Goal: Task Accomplishment & Management: Use online tool/utility

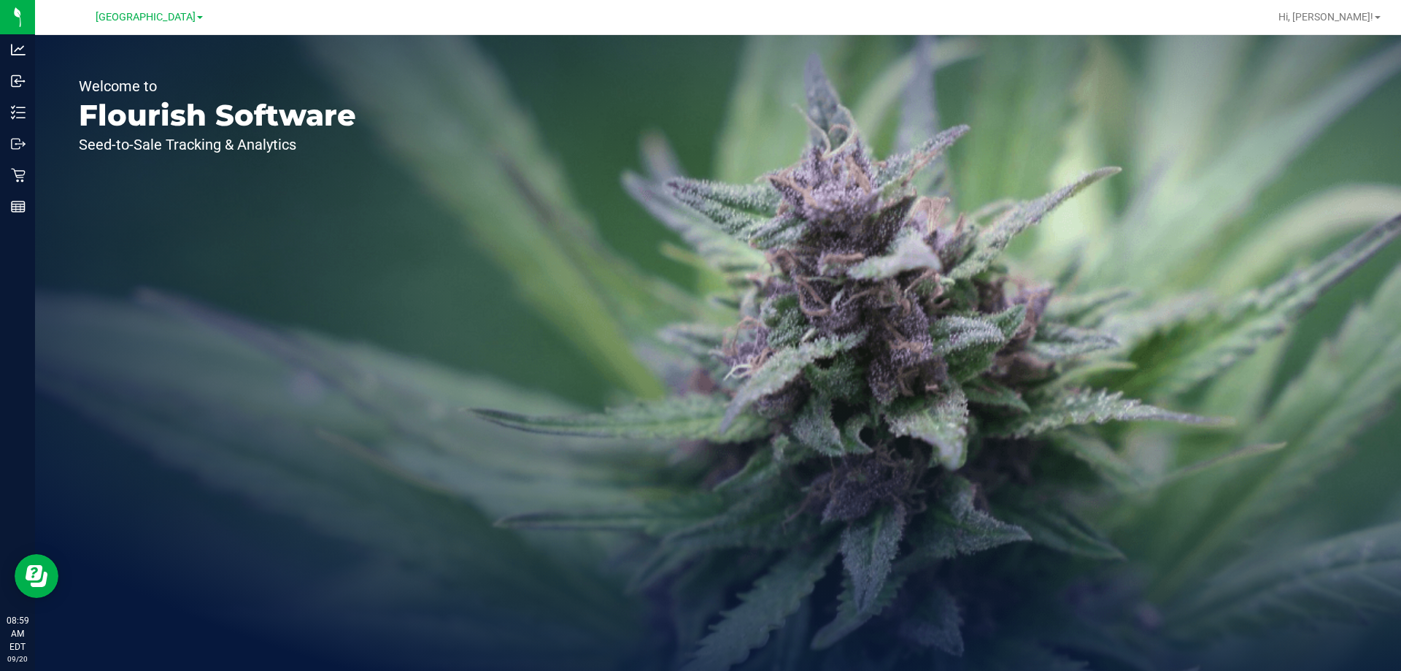
drag, startPoint x: 193, startPoint y: 347, endPoint x: 195, endPoint y: 580, distance: 232.1
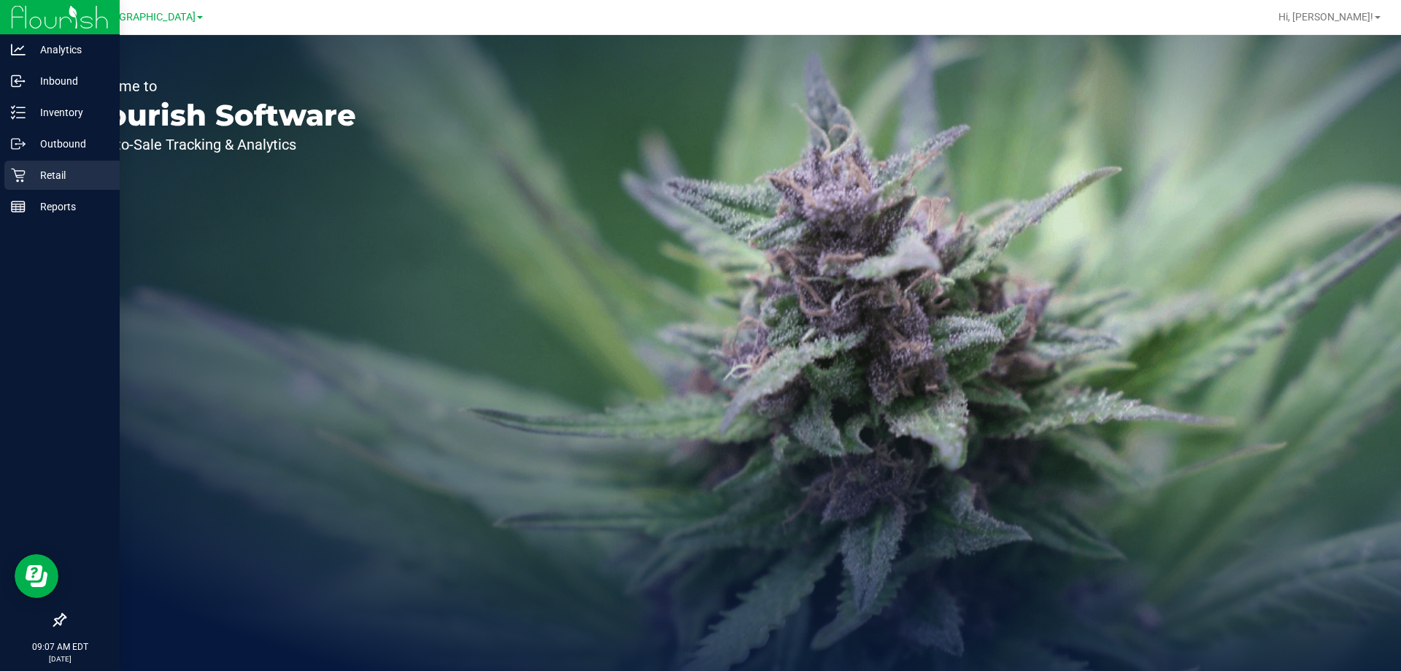
click at [20, 177] on icon at bounding box center [18, 175] width 15 height 15
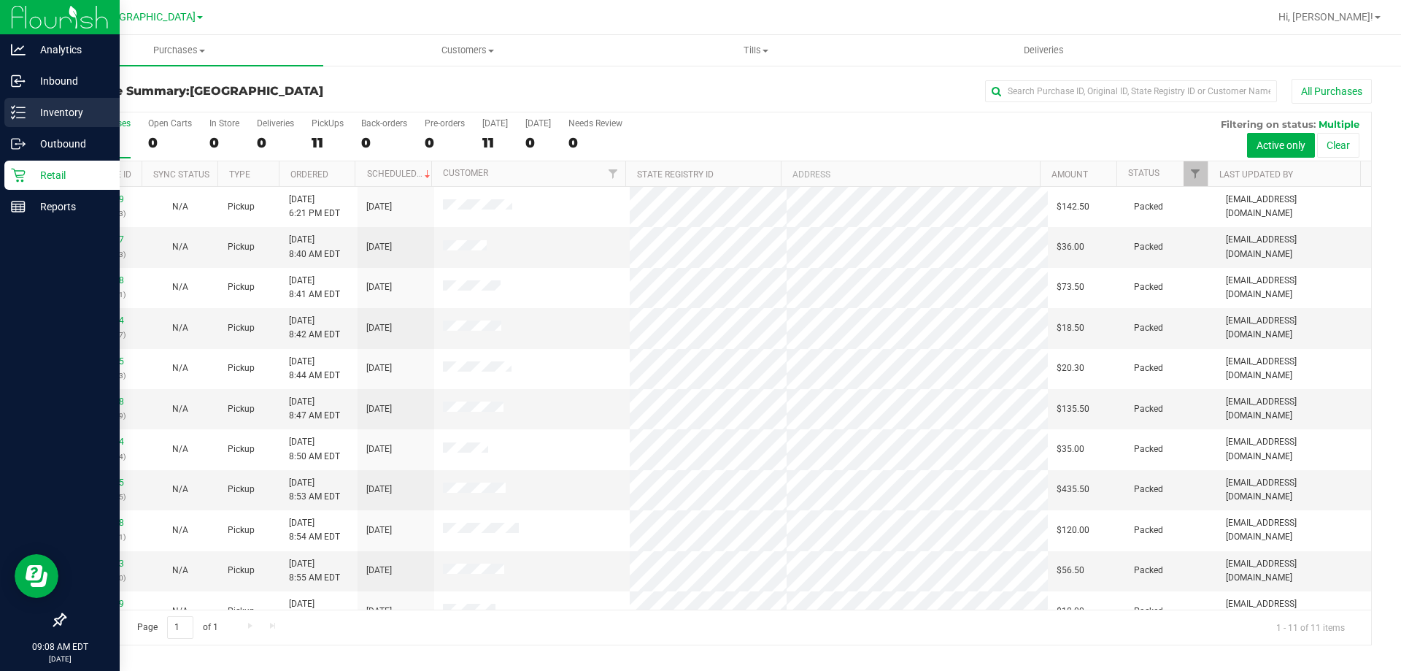
click at [65, 115] on p "Inventory" at bounding box center [70, 113] width 88 height 18
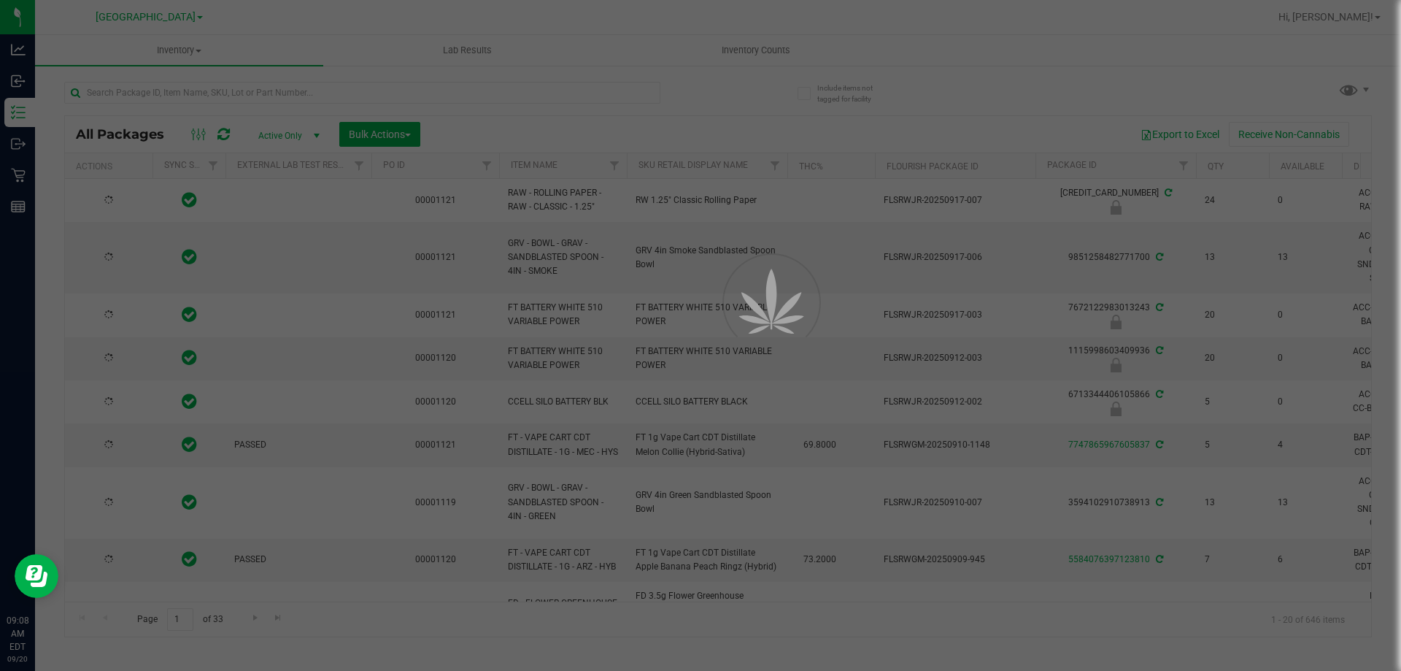
type input "[DATE]"
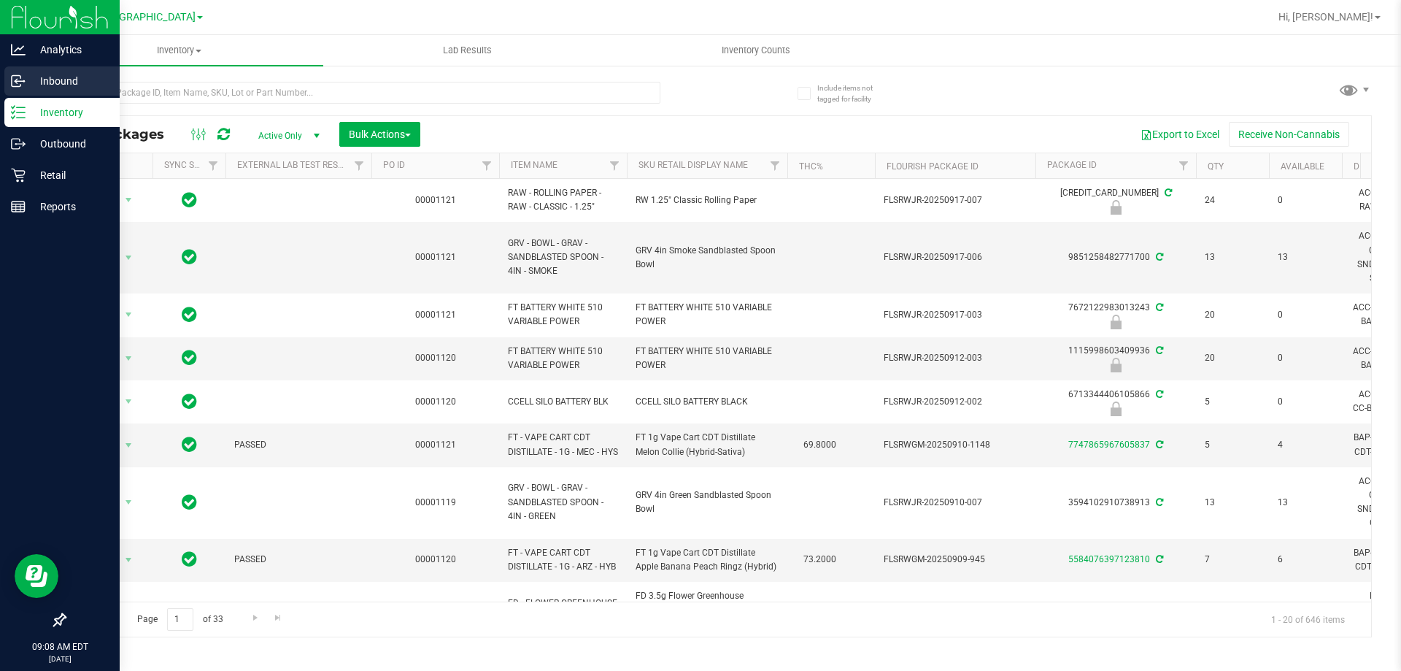
click at [66, 77] on p "Inbound" at bounding box center [70, 81] width 88 height 18
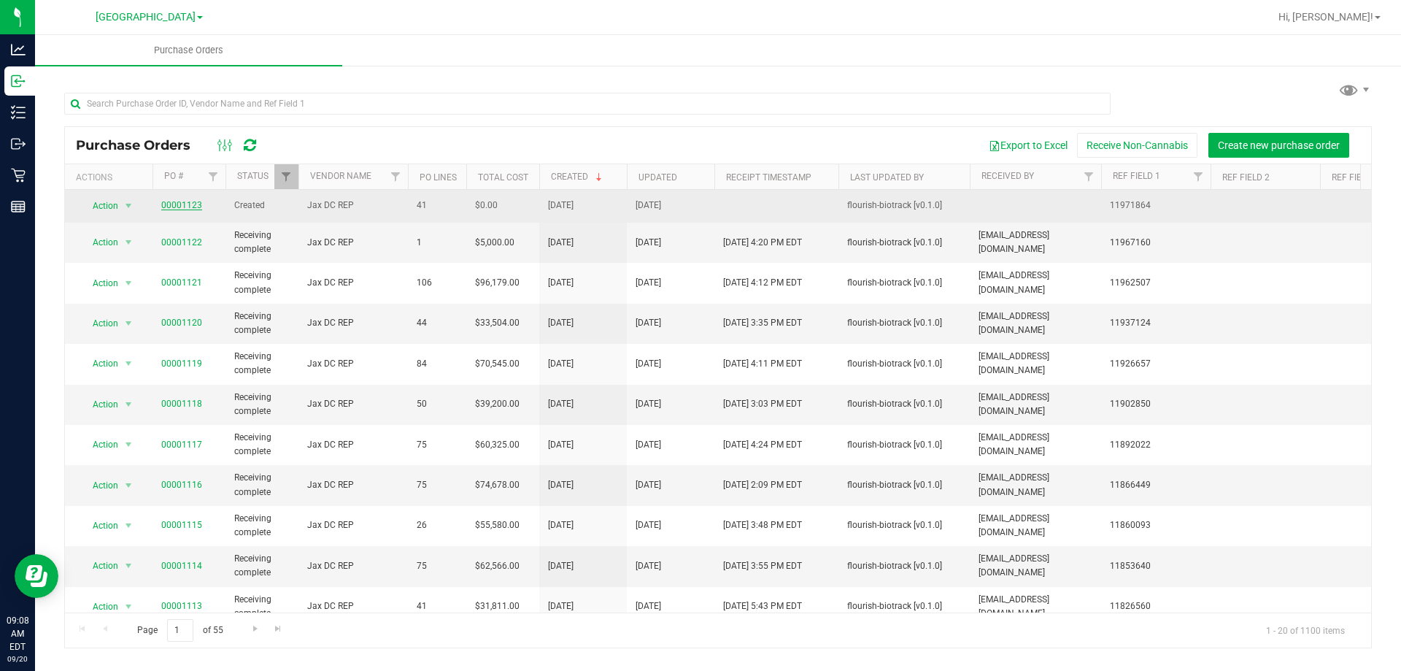
click at [193, 207] on link "00001123" at bounding box center [181, 205] width 41 height 10
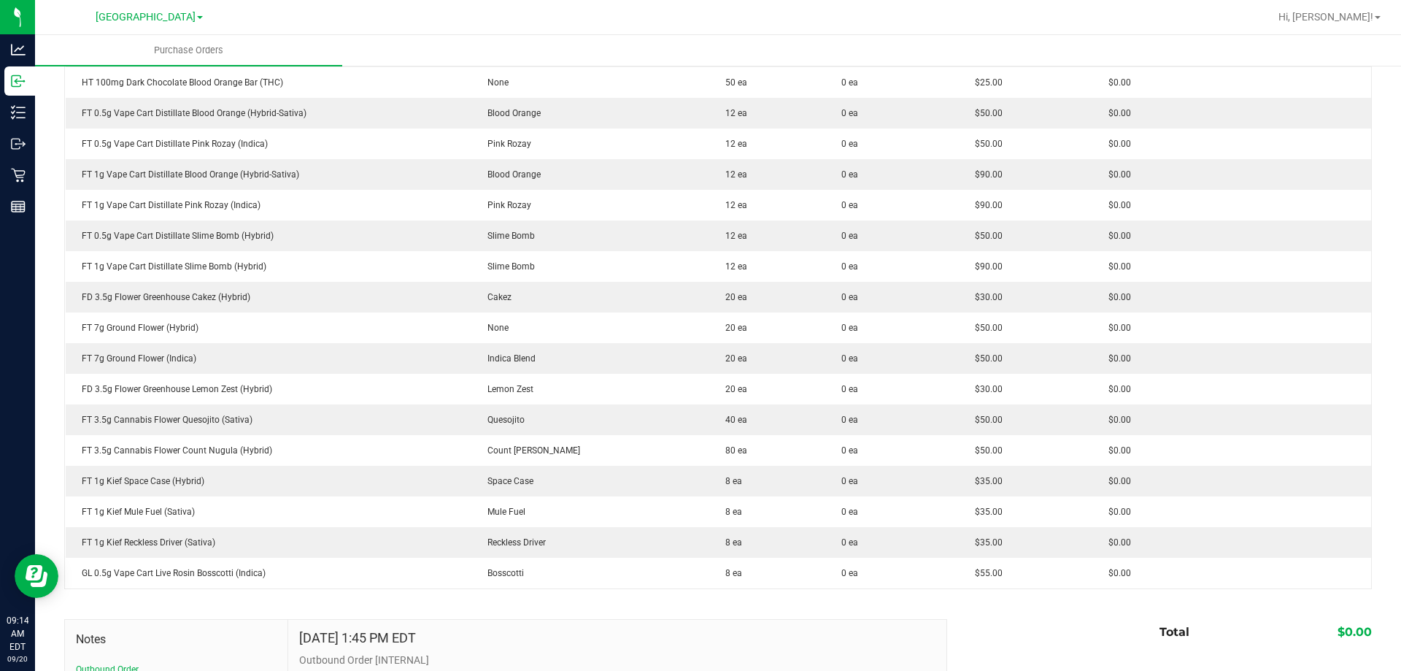
scroll to position [1095, 0]
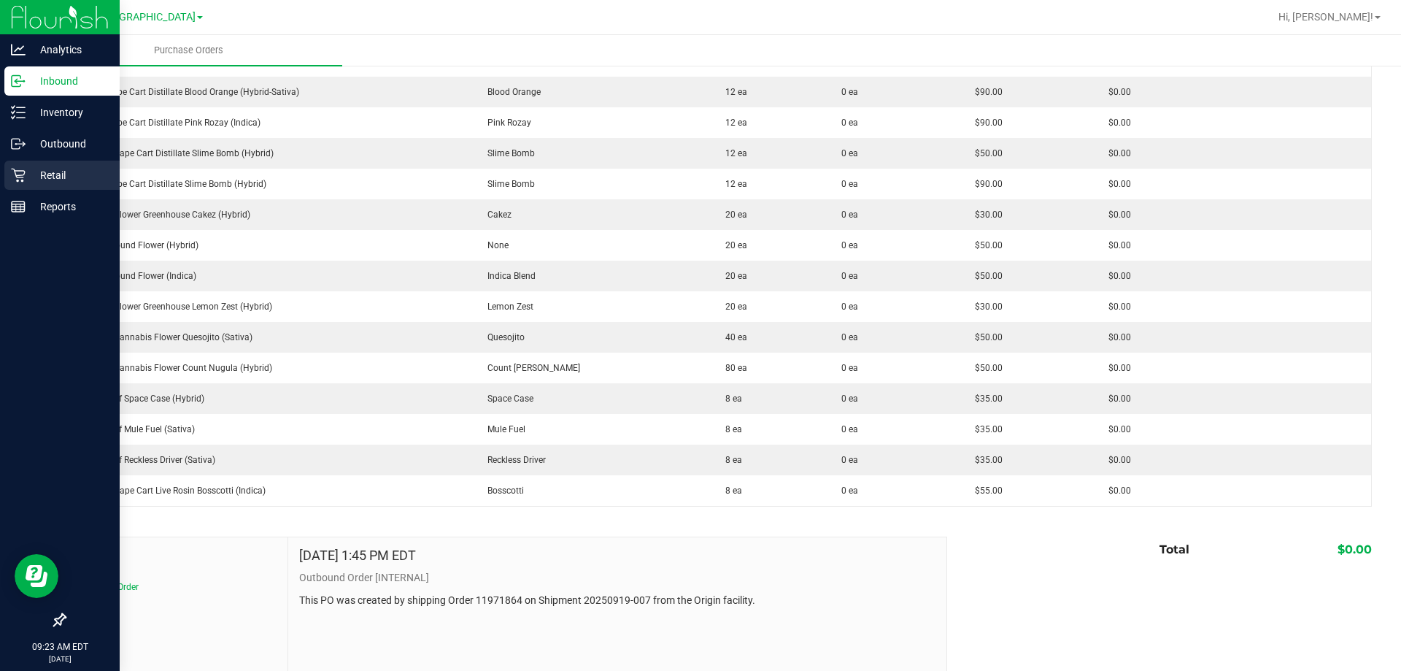
click at [33, 163] on div "Retail" at bounding box center [61, 175] width 115 height 29
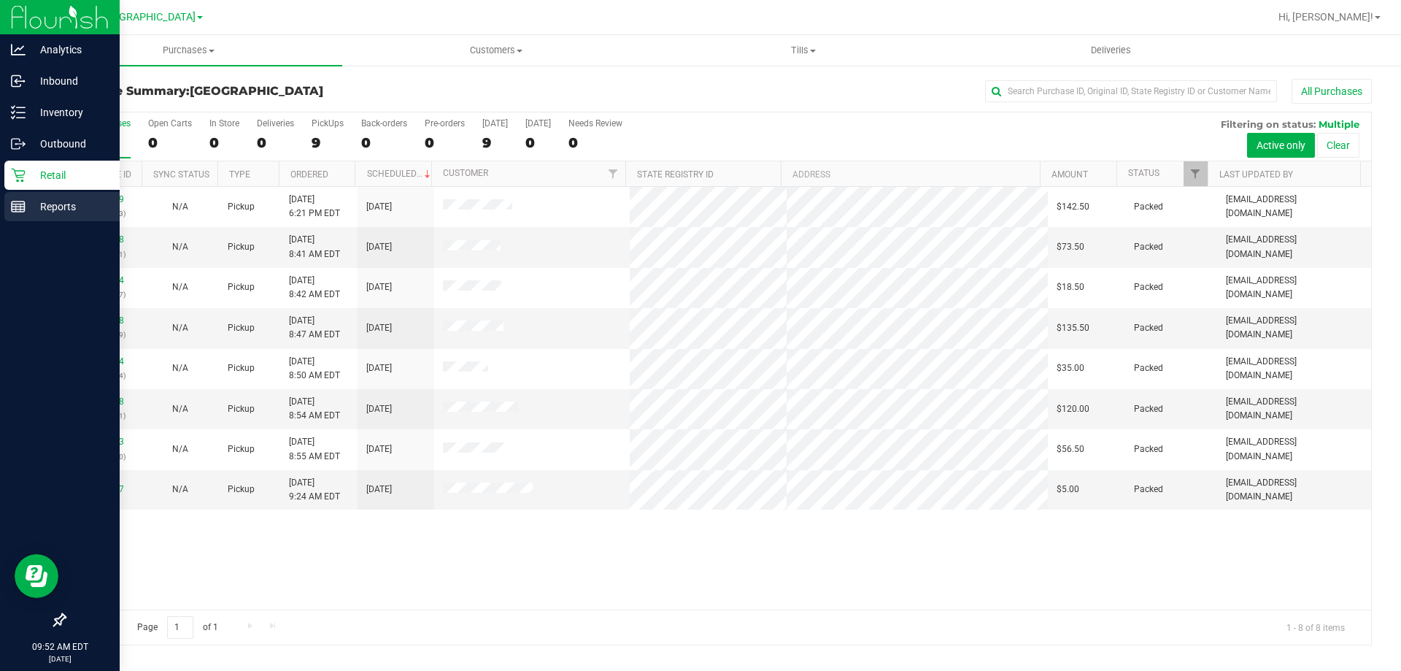
click at [23, 207] on line at bounding box center [18, 207] width 13 height 0
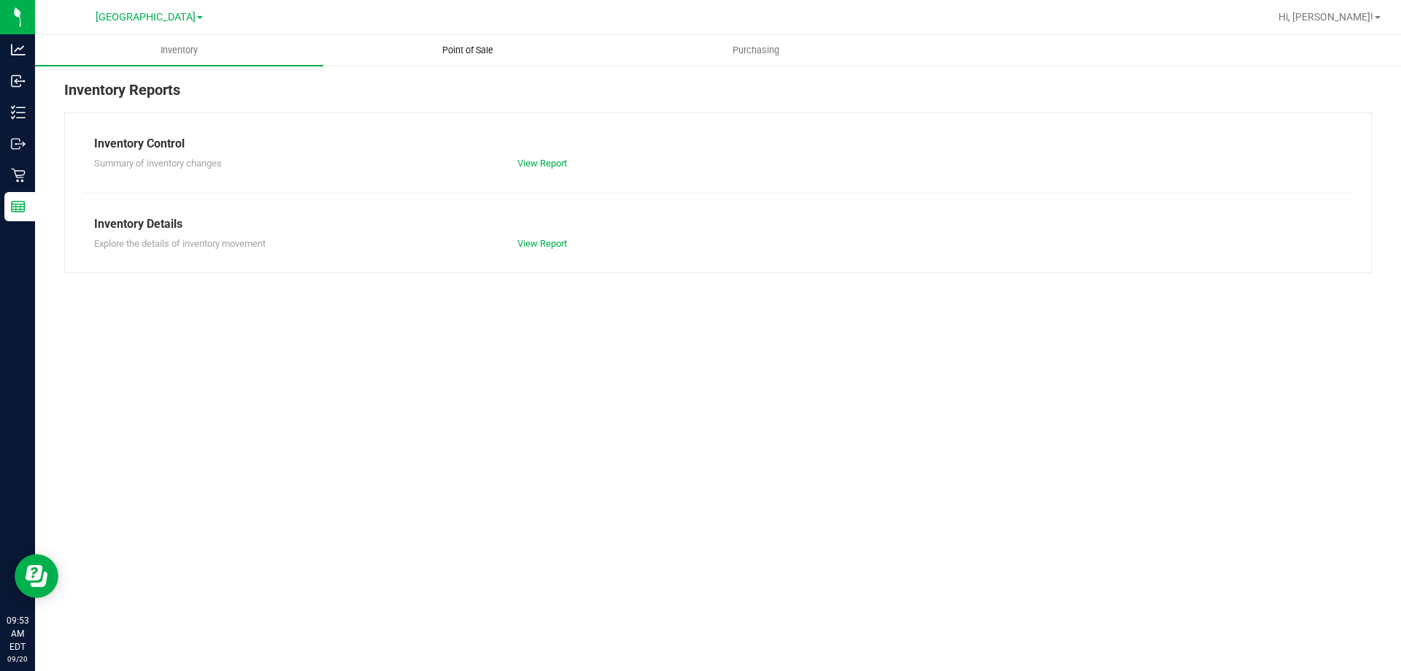
click at [476, 45] on span "Point of Sale" at bounding box center [468, 50] width 91 height 13
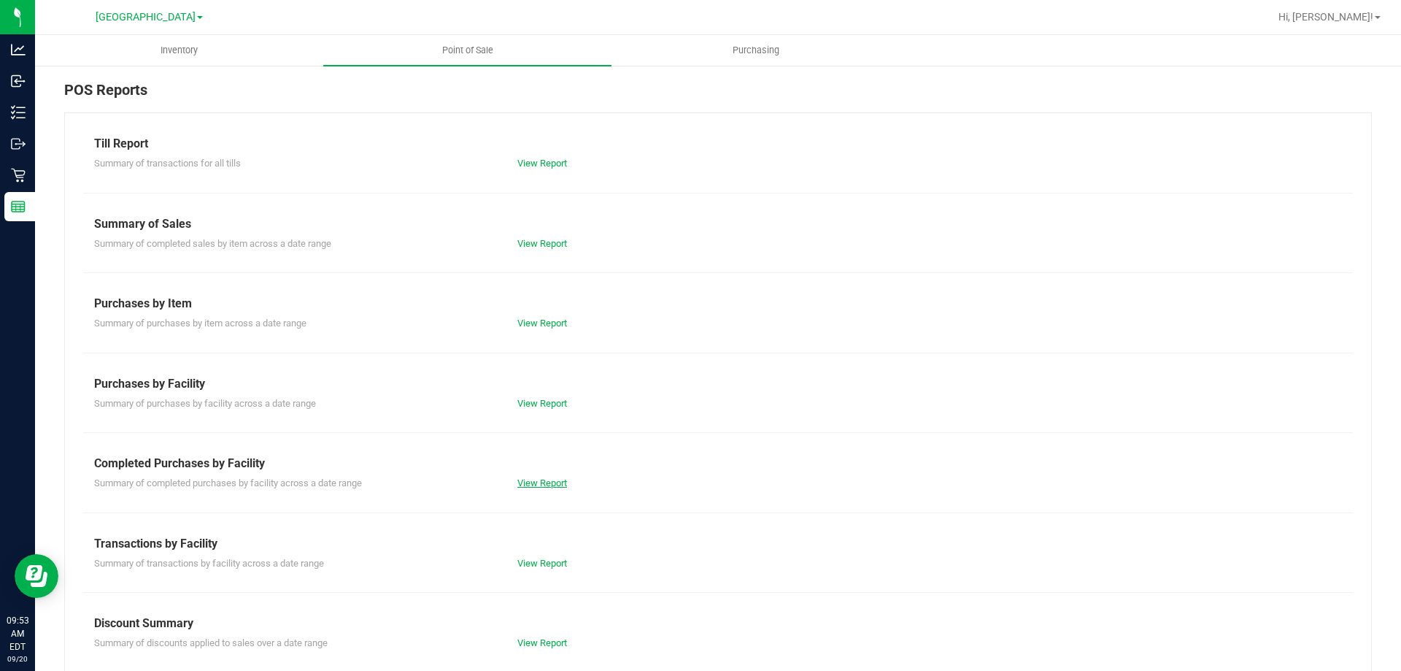
click at [531, 486] on link "View Report" at bounding box center [542, 482] width 50 height 11
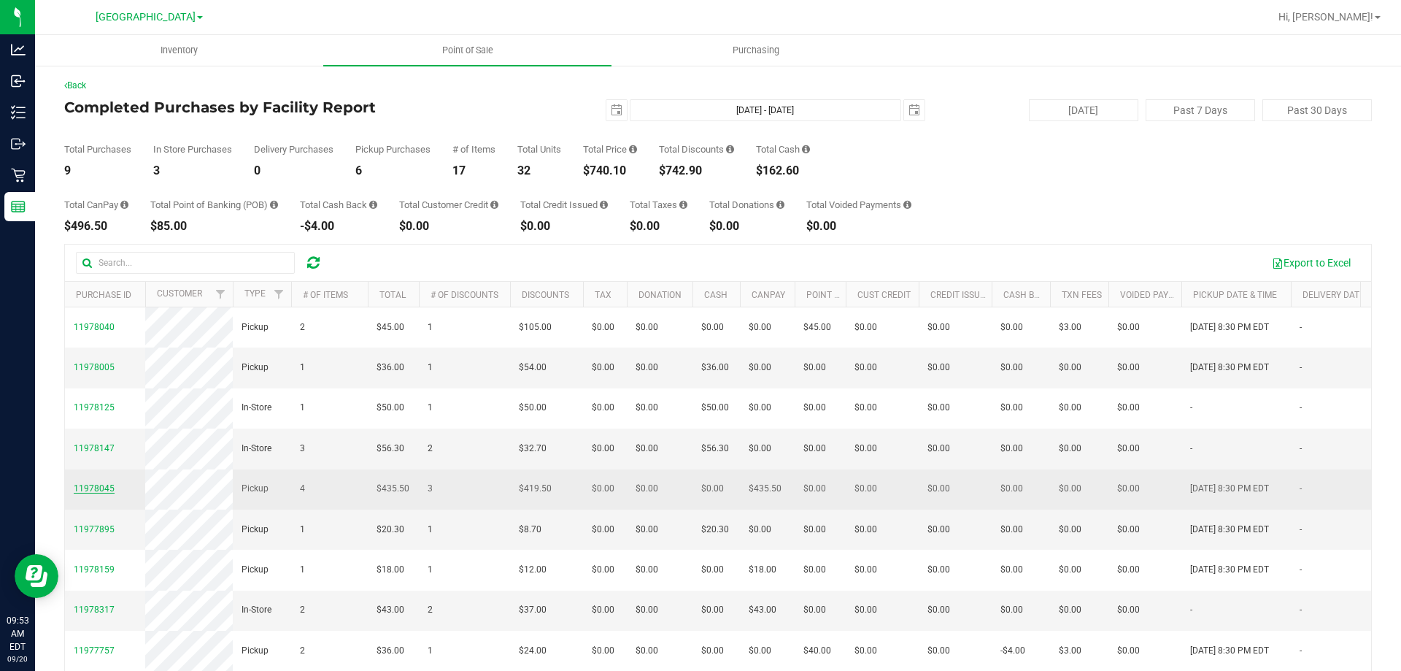
click at [96, 493] on span "11978045" at bounding box center [94, 488] width 41 height 10
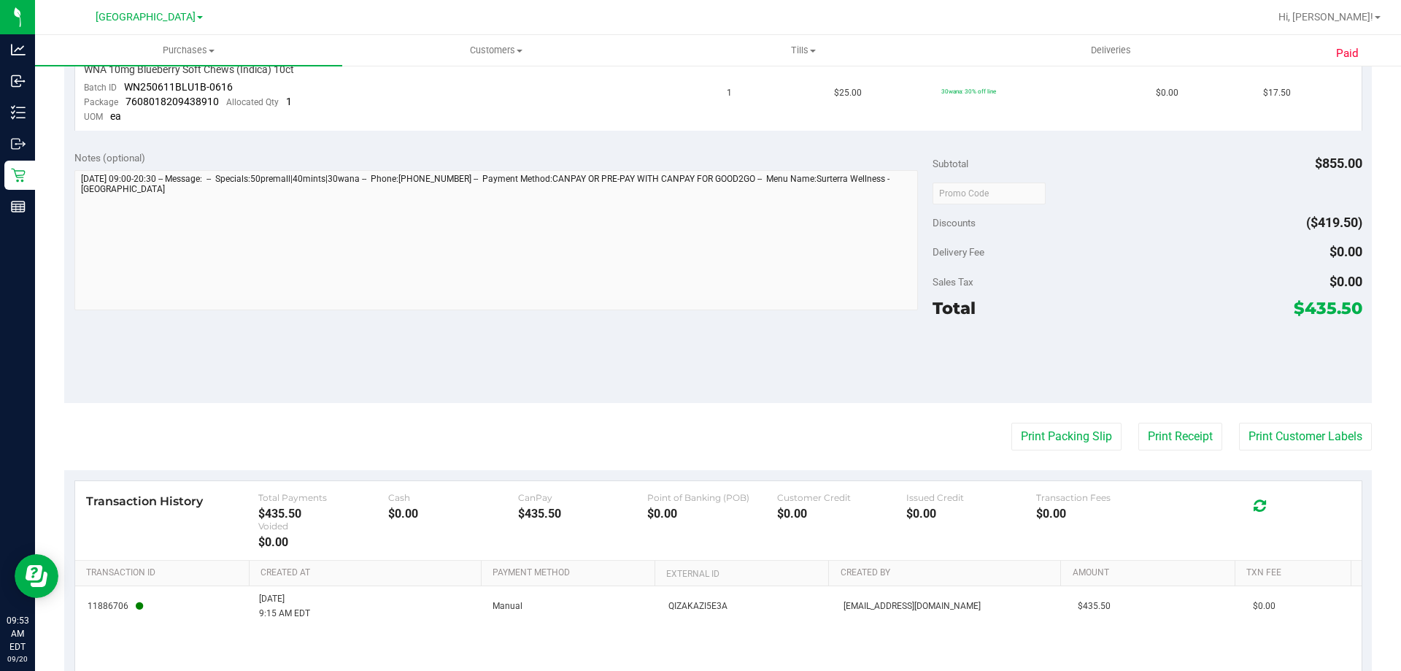
scroll to position [657, 0]
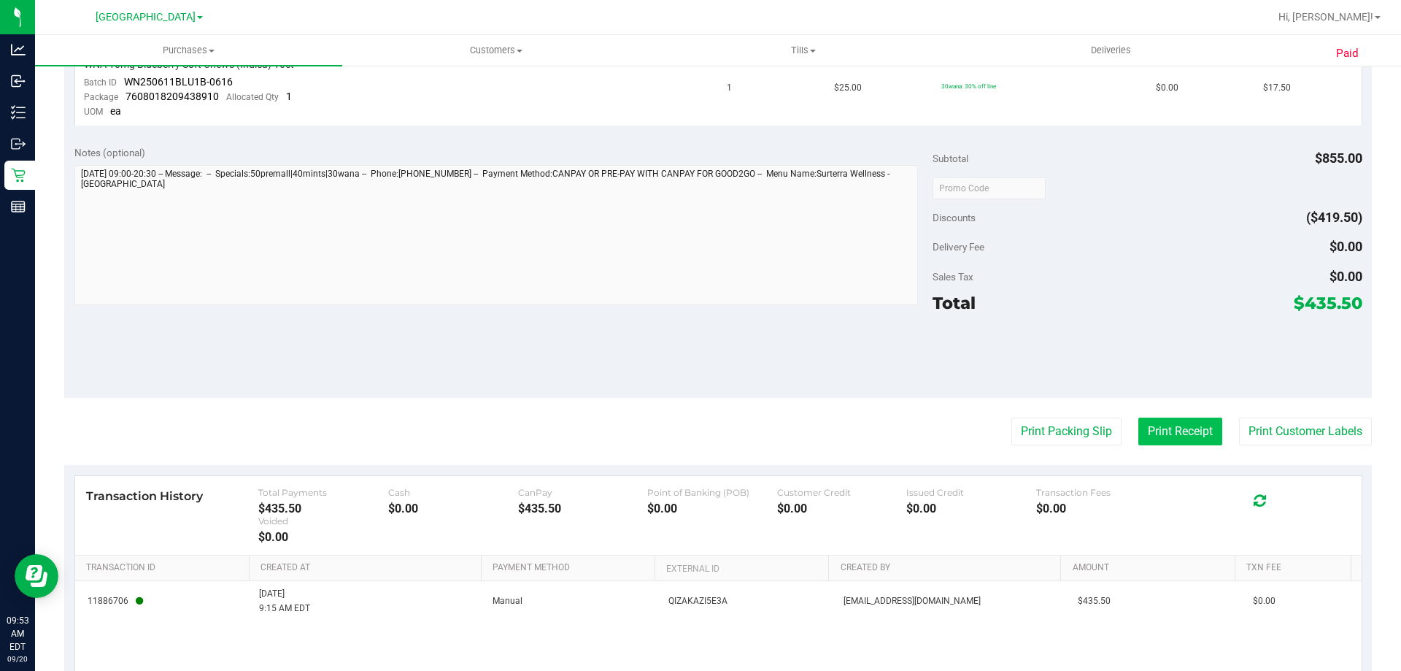
click at [1183, 439] on button "Print Receipt" at bounding box center [1181, 431] width 84 height 28
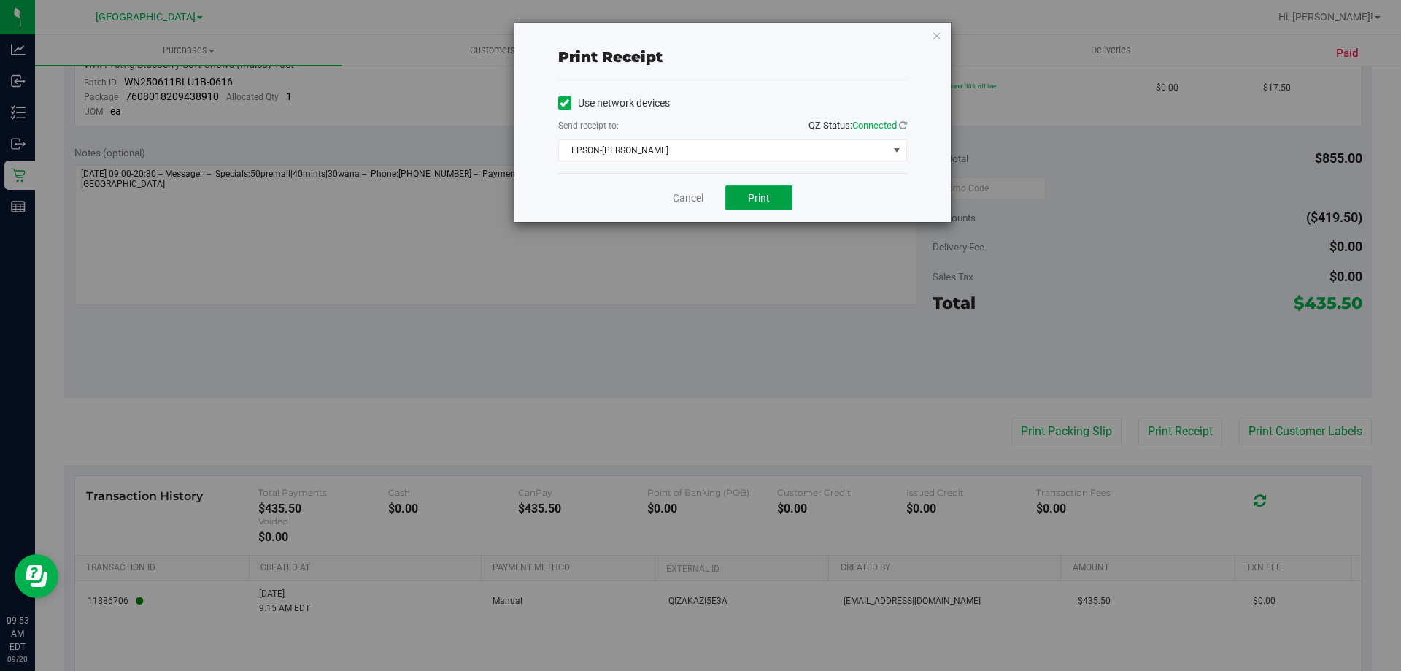
click at [758, 191] on button "Print" at bounding box center [759, 197] width 67 height 25
click at [694, 202] on link "Cancel" at bounding box center [688, 198] width 31 height 15
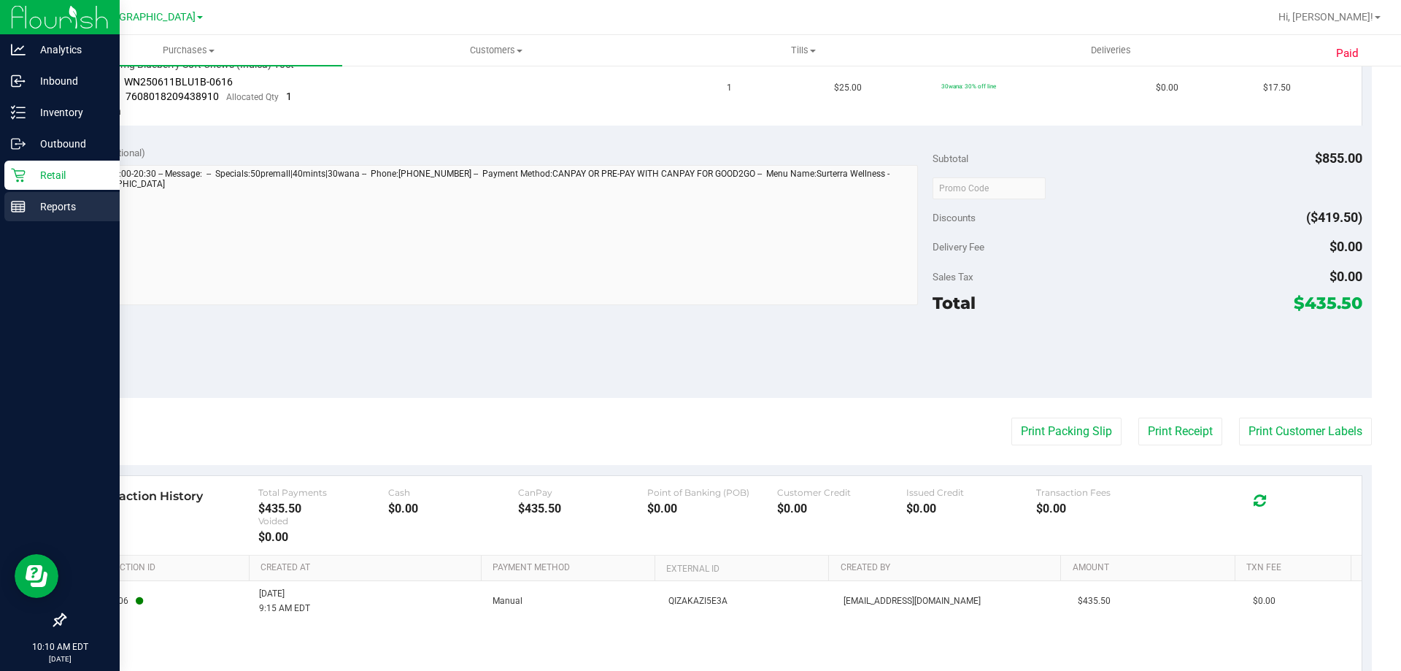
click at [45, 210] on p "Reports" at bounding box center [70, 207] width 88 height 18
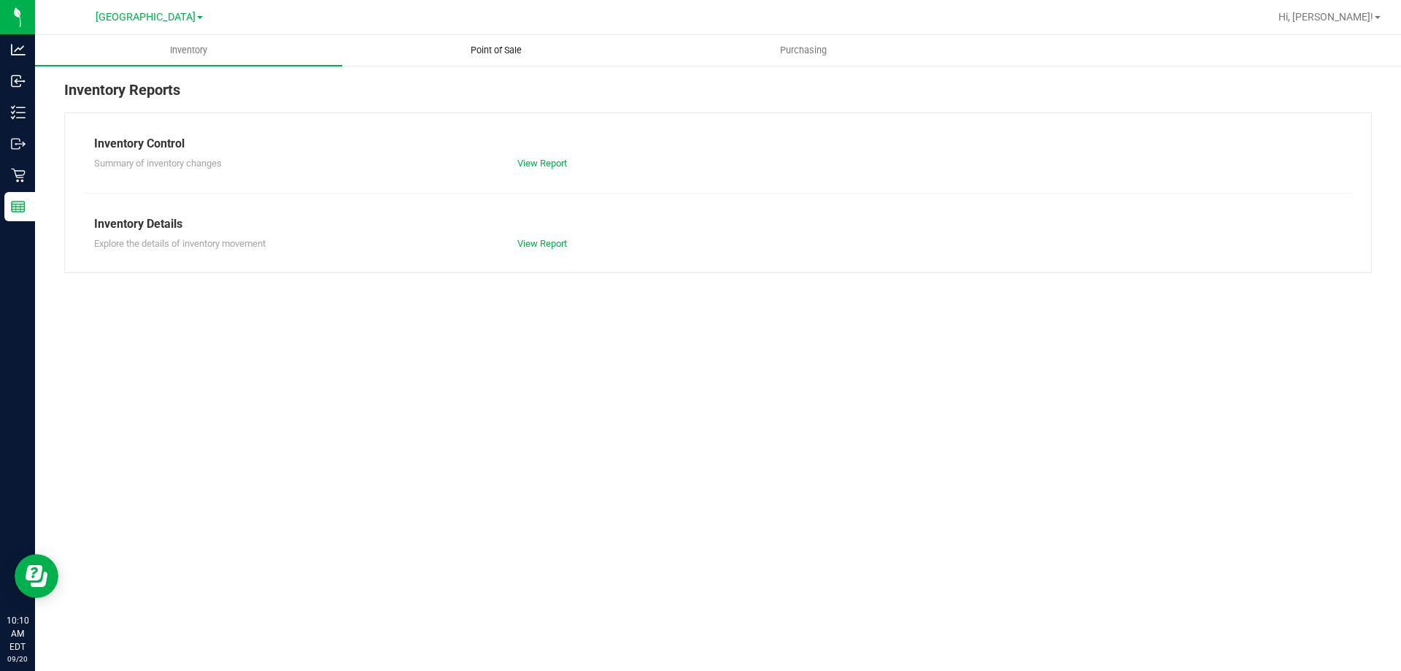
click at [505, 53] on span "Point of Sale" at bounding box center [496, 50] width 91 height 13
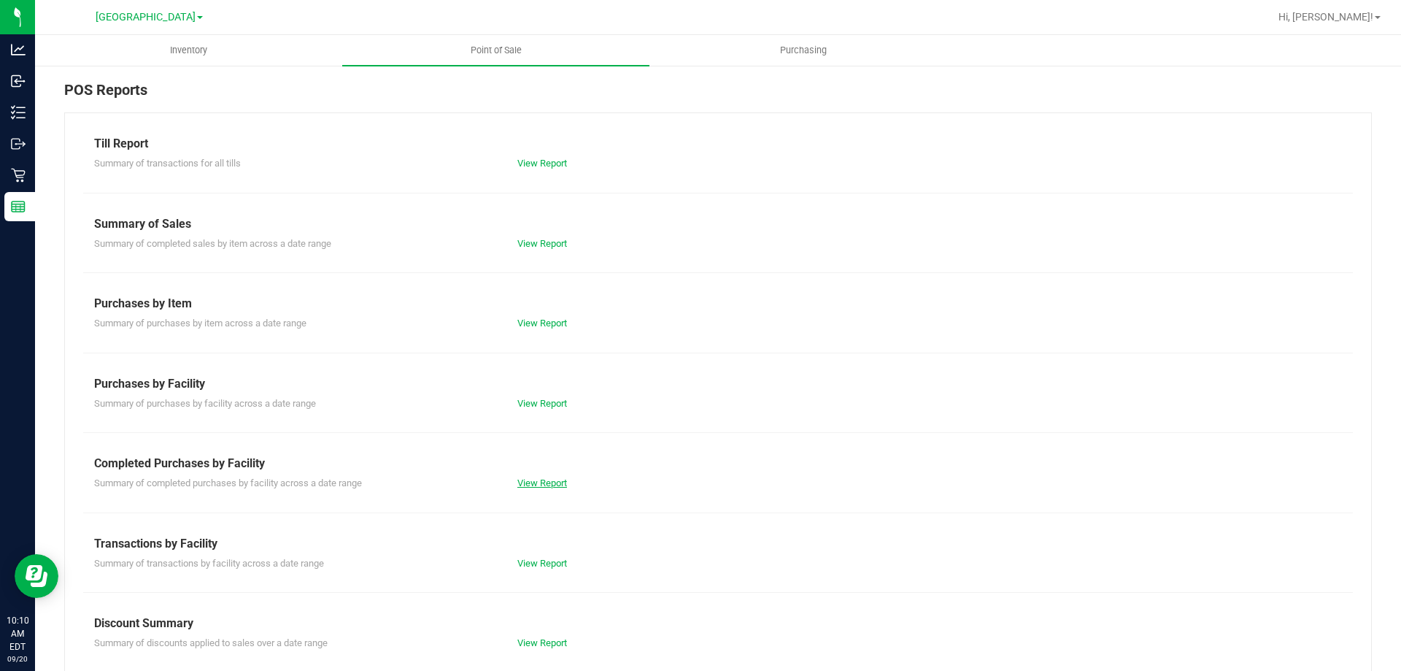
click at [548, 480] on link "View Report" at bounding box center [542, 482] width 50 height 11
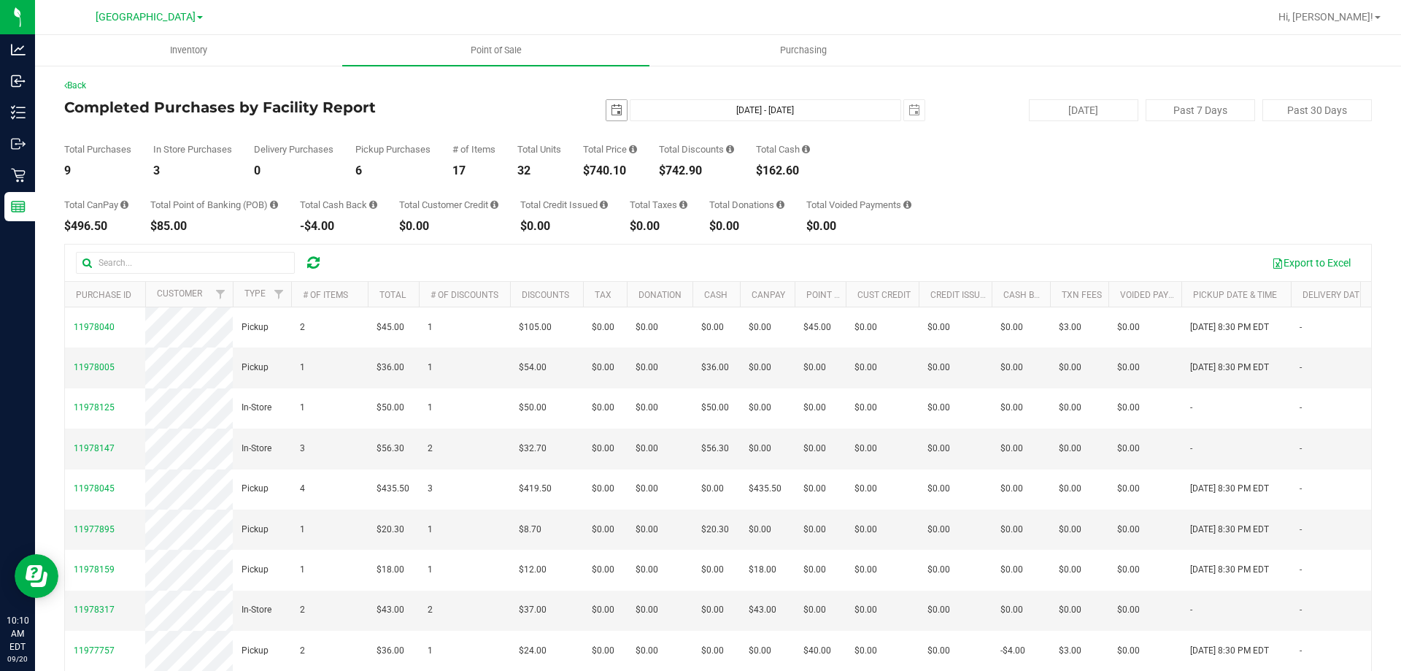
click at [613, 102] on span "select" at bounding box center [617, 110] width 20 height 20
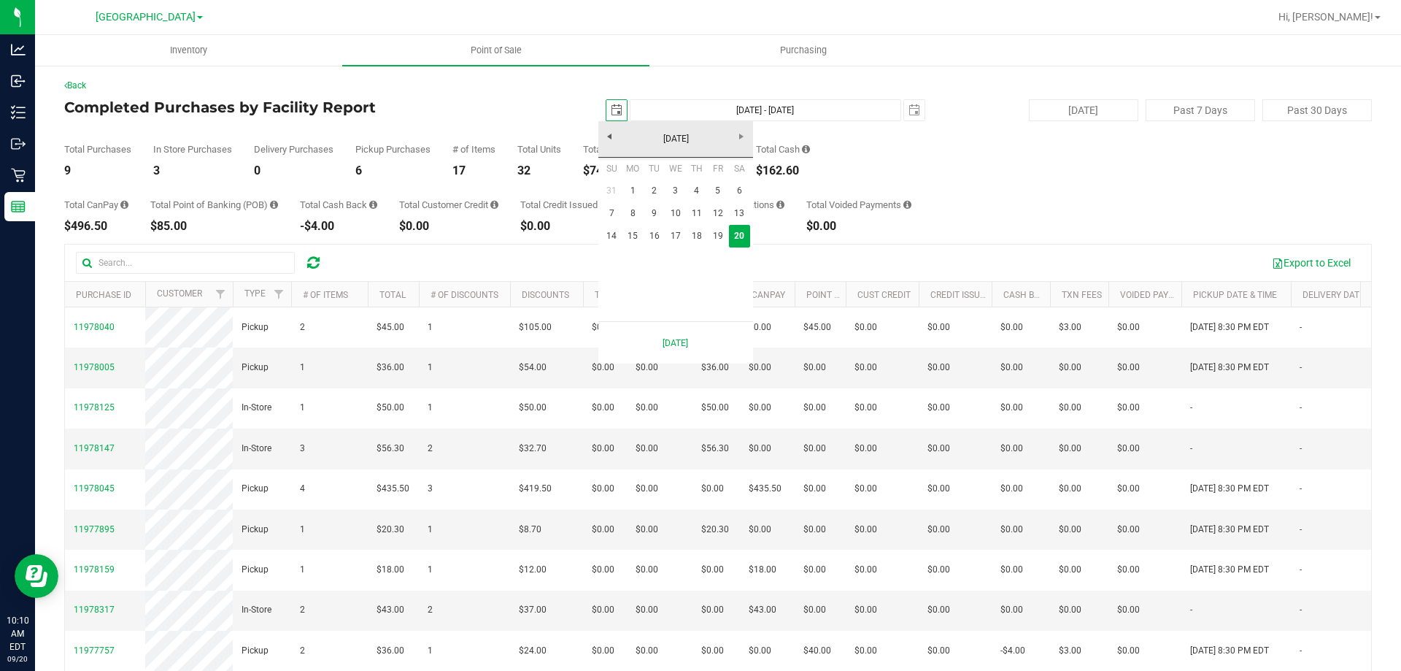
scroll to position [0, 36]
click at [637, 192] on link "1" at bounding box center [633, 191] width 21 height 23
type input "2025-09-01"
type input "Sep 1, 2025 - Sep 20, 2025"
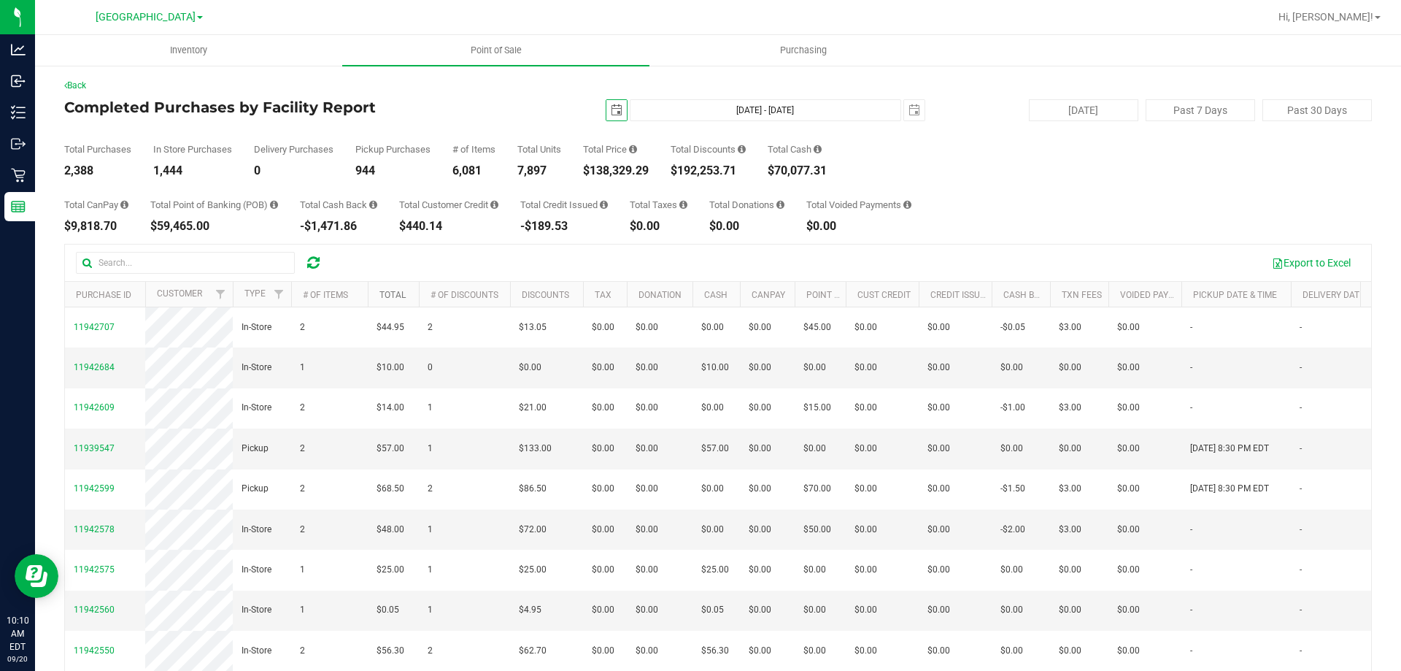
click at [392, 293] on link "Total" at bounding box center [393, 295] width 26 height 10
click at [391, 293] on link "Total" at bounding box center [401, 294] width 43 height 10
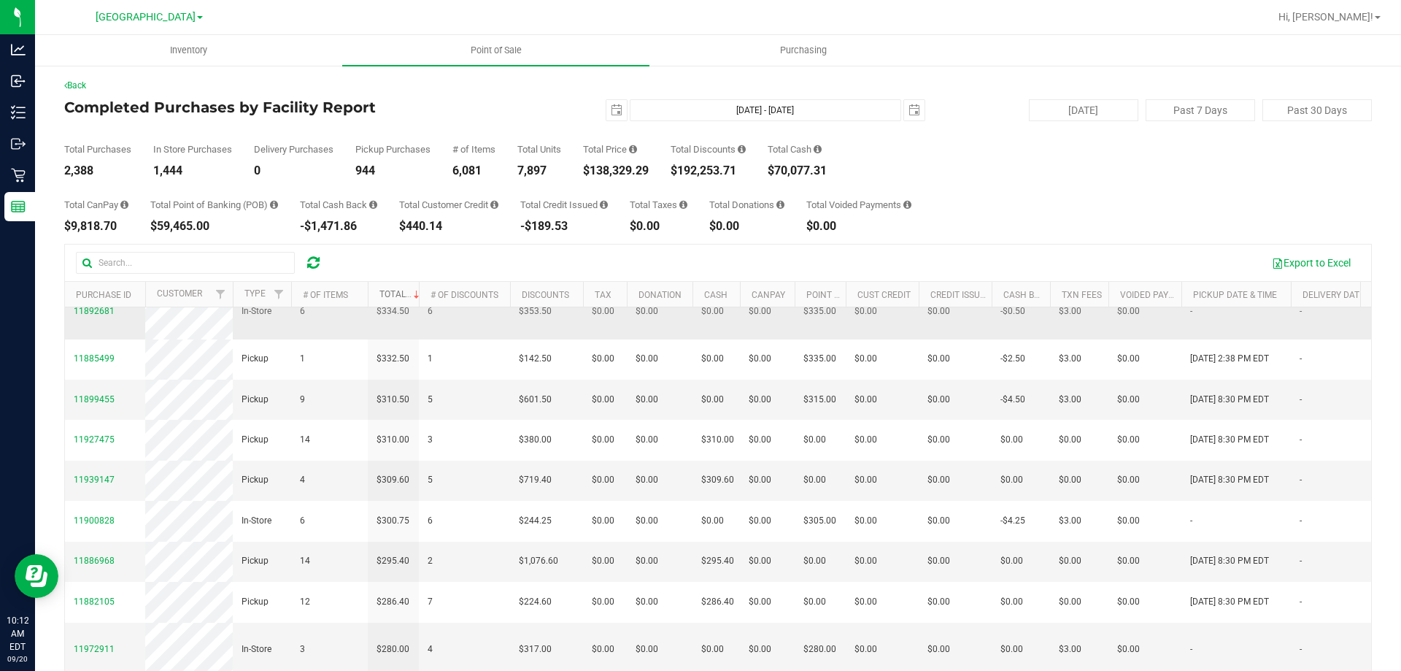
scroll to position [365, 0]
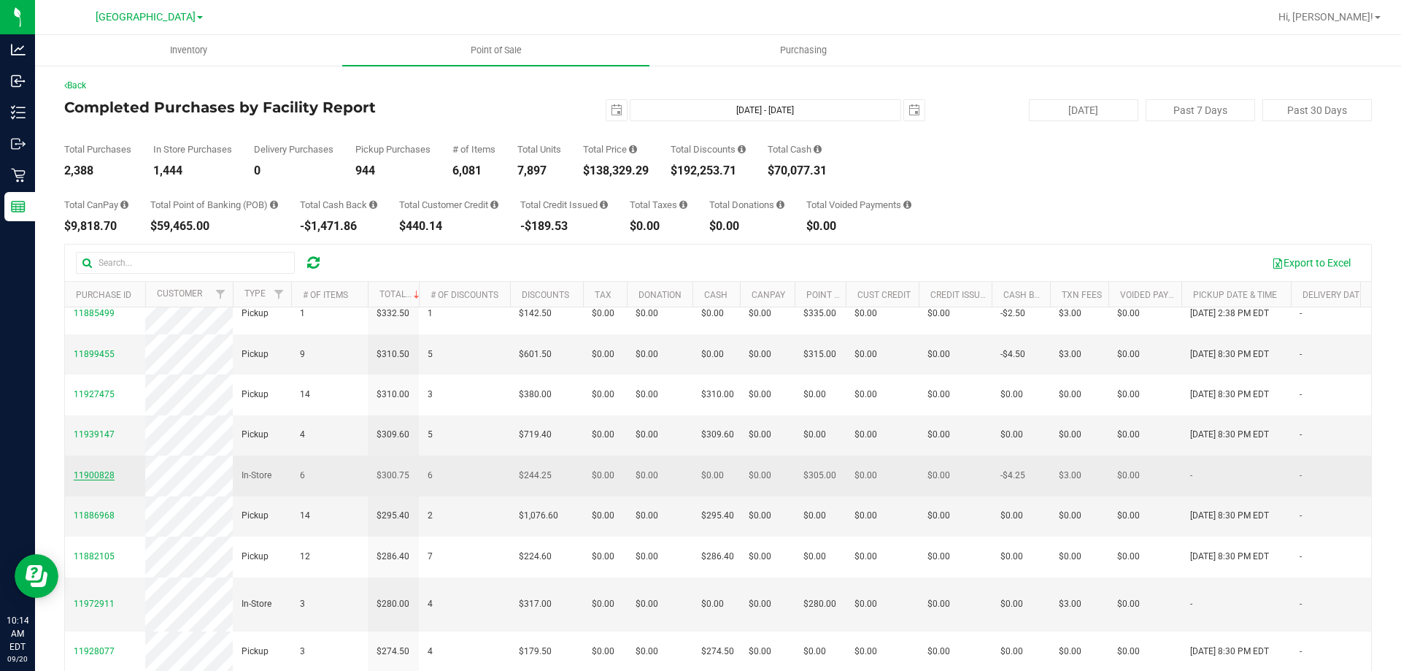
click at [103, 480] on span "11900828" at bounding box center [94, 475] width 41 height 10
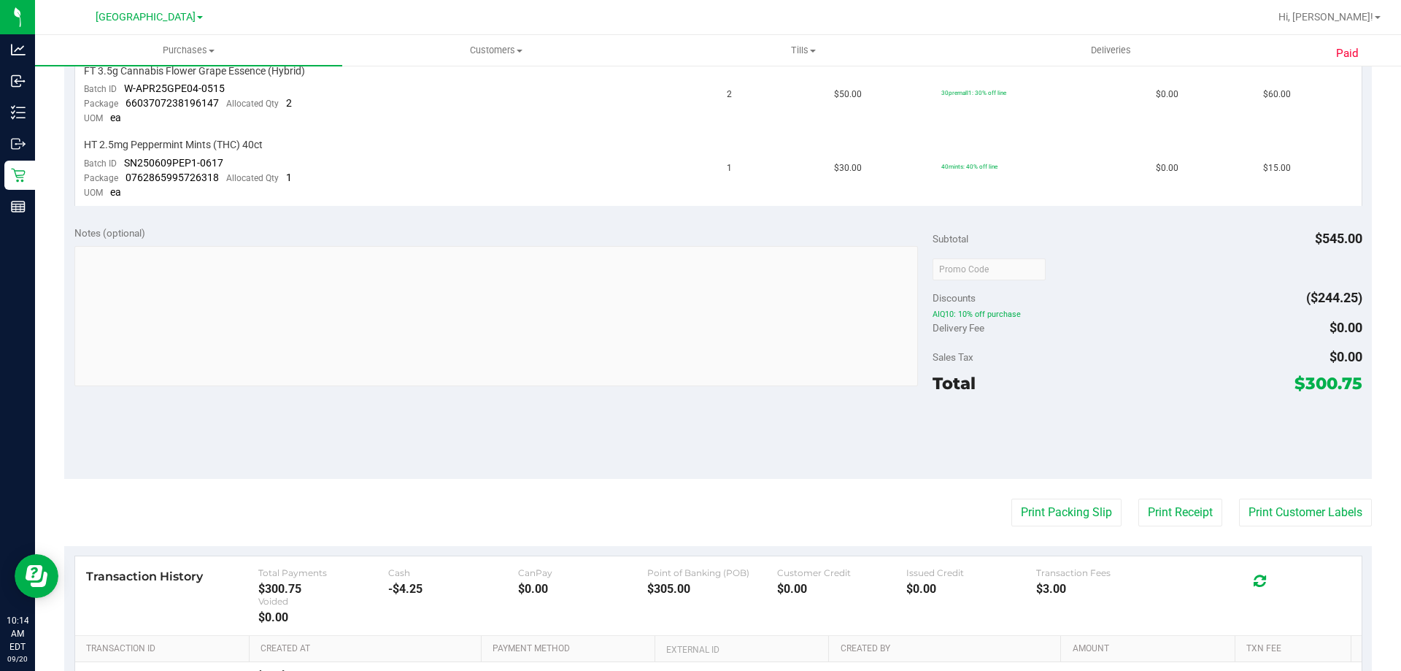
scroll to position [730, 0]
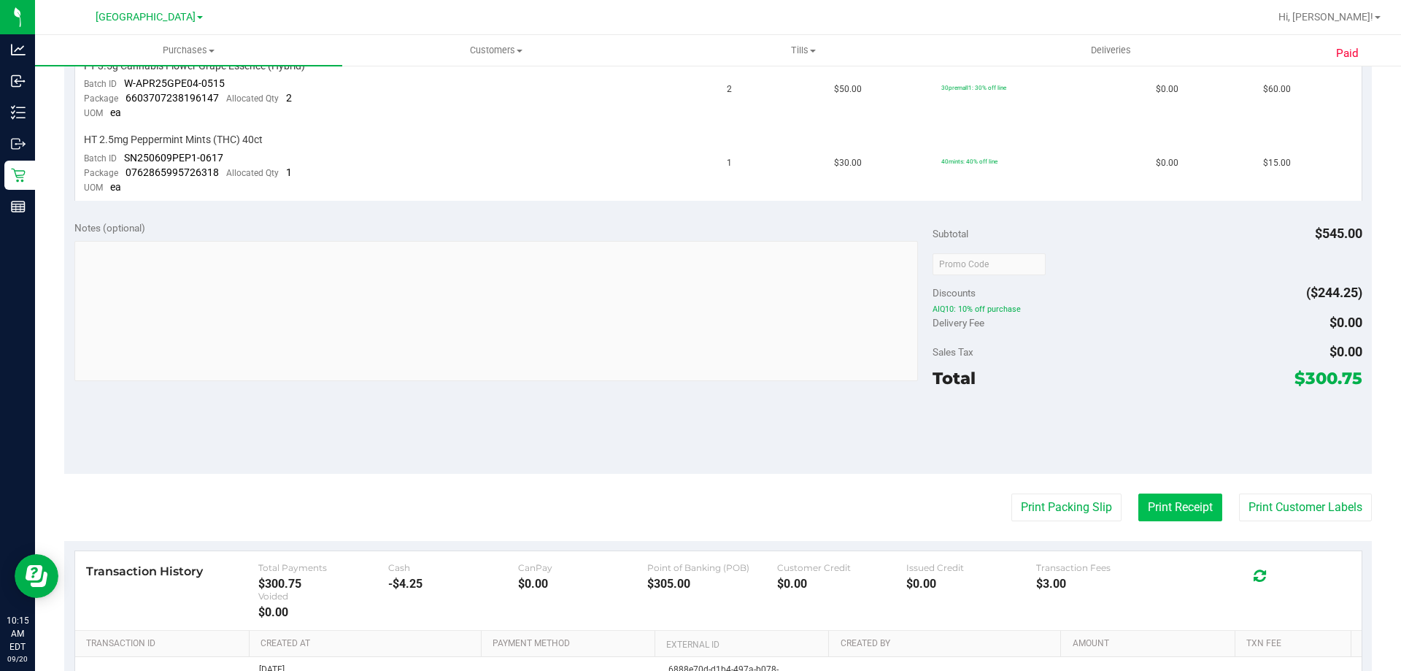
click at [1150, 511] on button "Print Receipt" at bounding box center [1181, 507] width 84 height 28
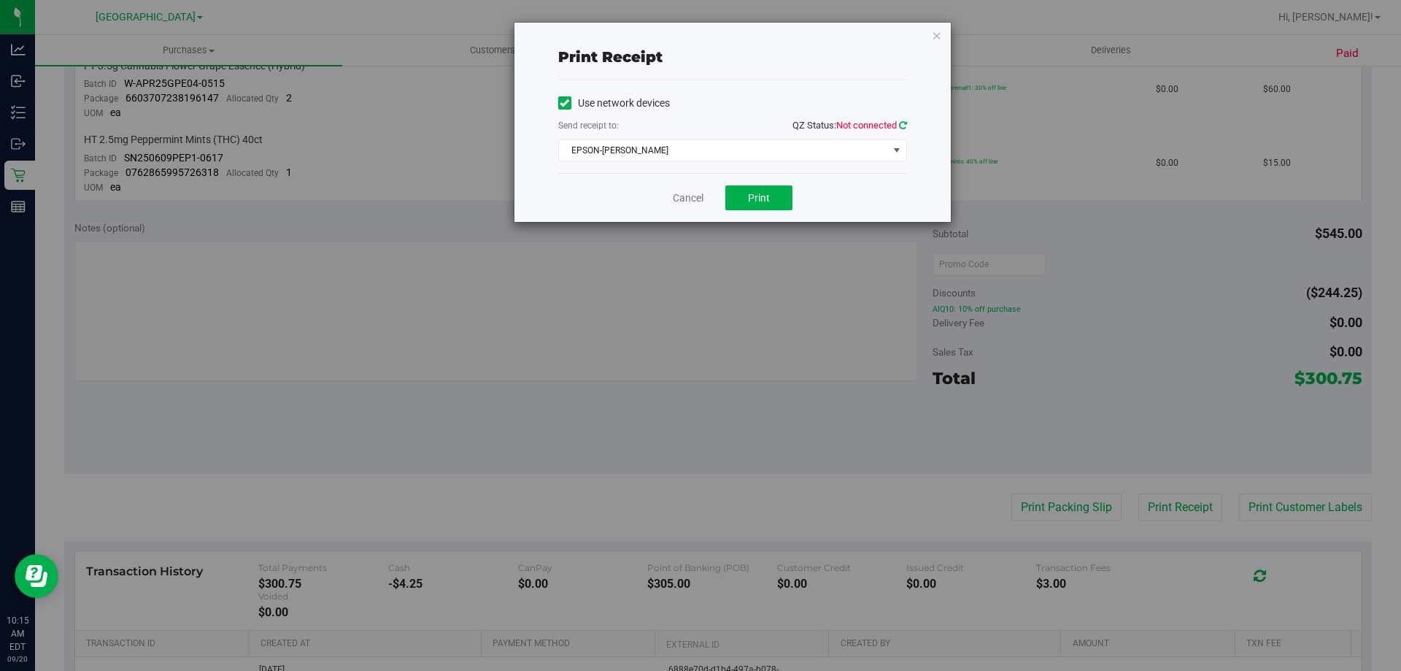
click at [903, 129] on icon at bounding box center [903, 124] width 8 height 9
click at [777, 204] on button "Print" at bounding box center [759, 197] width 67 height 25
click at [687, 204] on link "Cancel" at bounding box center [688, 198] width 31 height 15
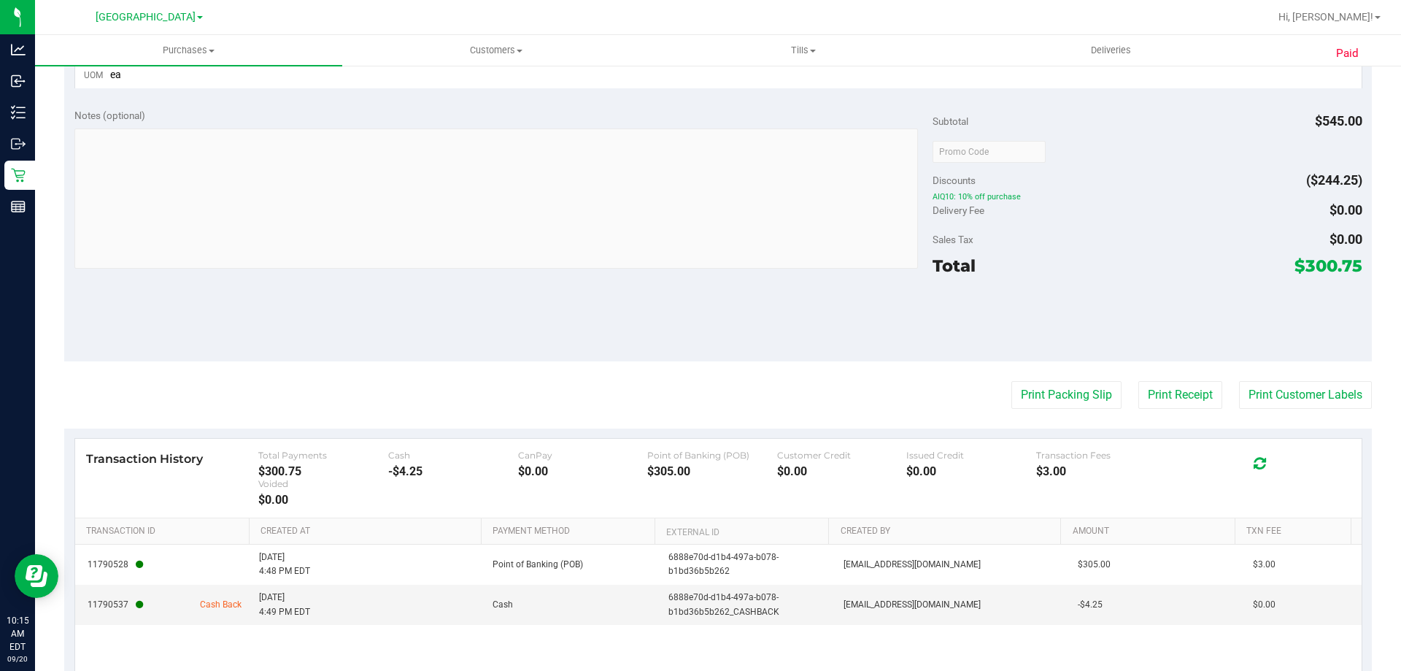
scroll to position [902, 0]
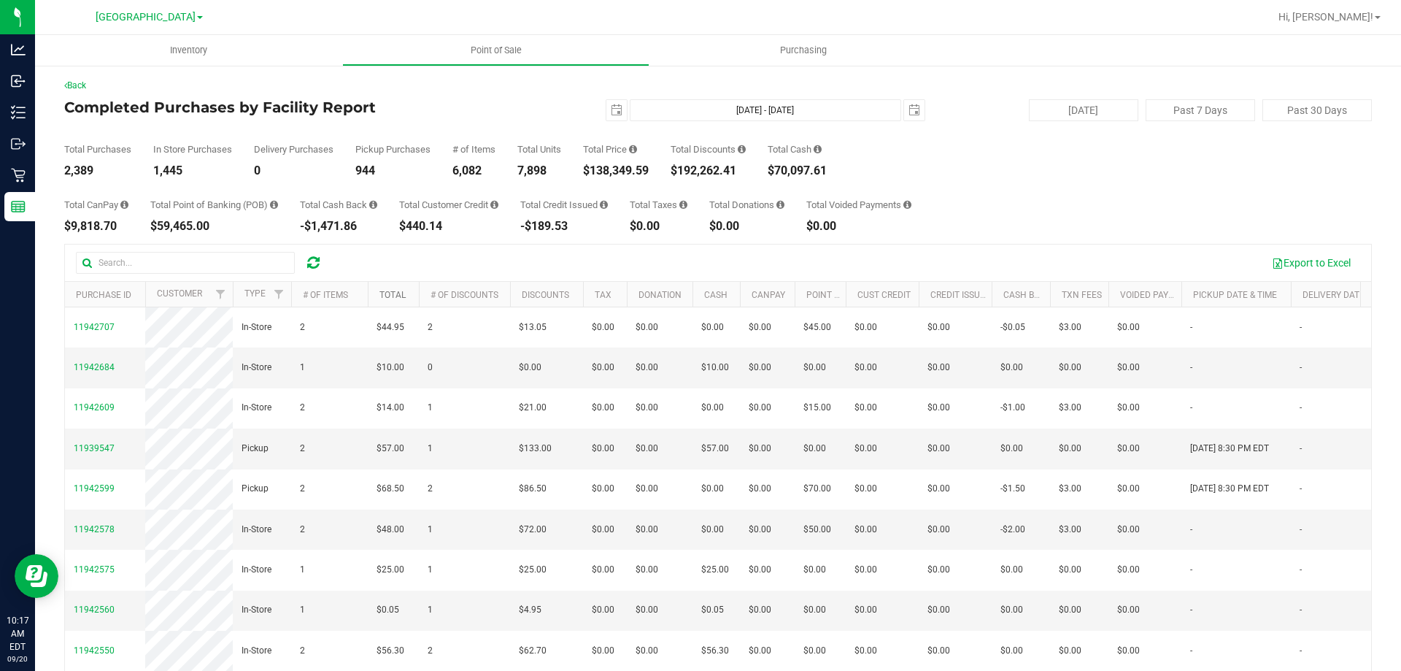
click at [393, 291] on link "Total" at bounding box center [393, 295] width 26 height 10
click at [398, 295] on link "Total" at bounding box center [401, 294] width 43 height 10
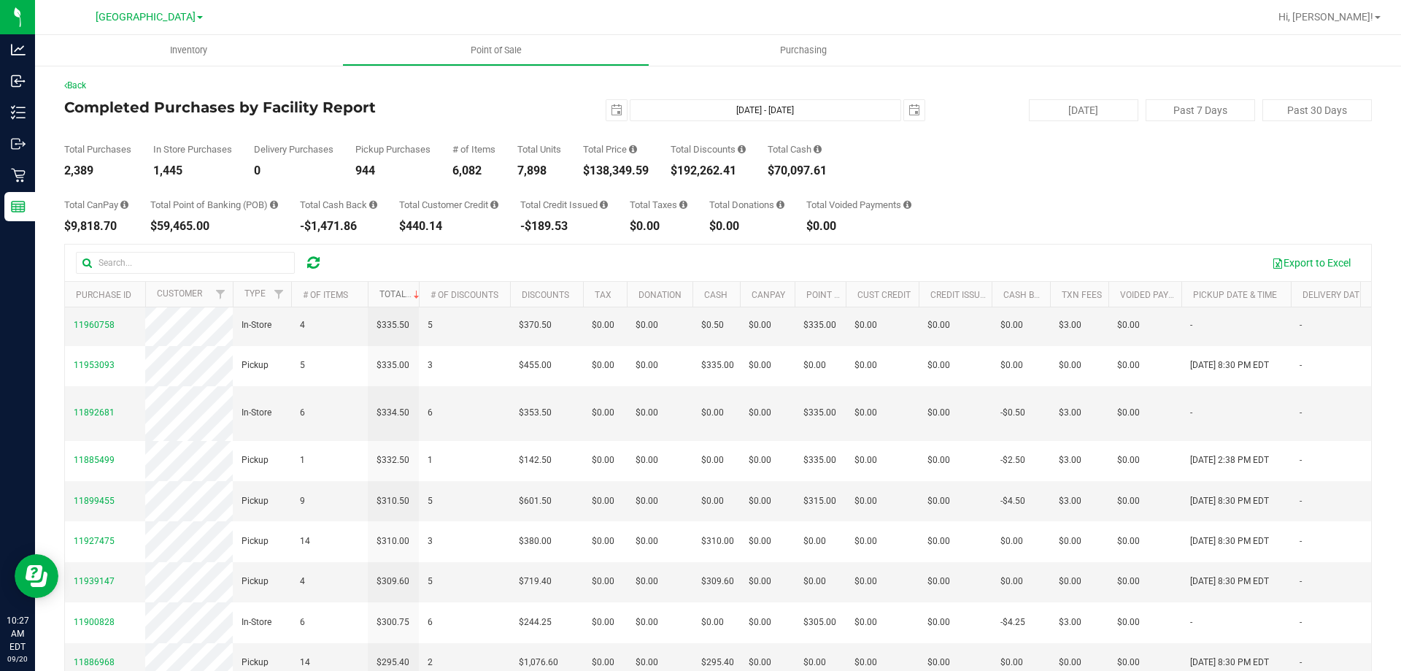
scroll to position [219, 0]
click at [88, 585] on span "11939147" at bounding box center [94, 580] width 41 height 10
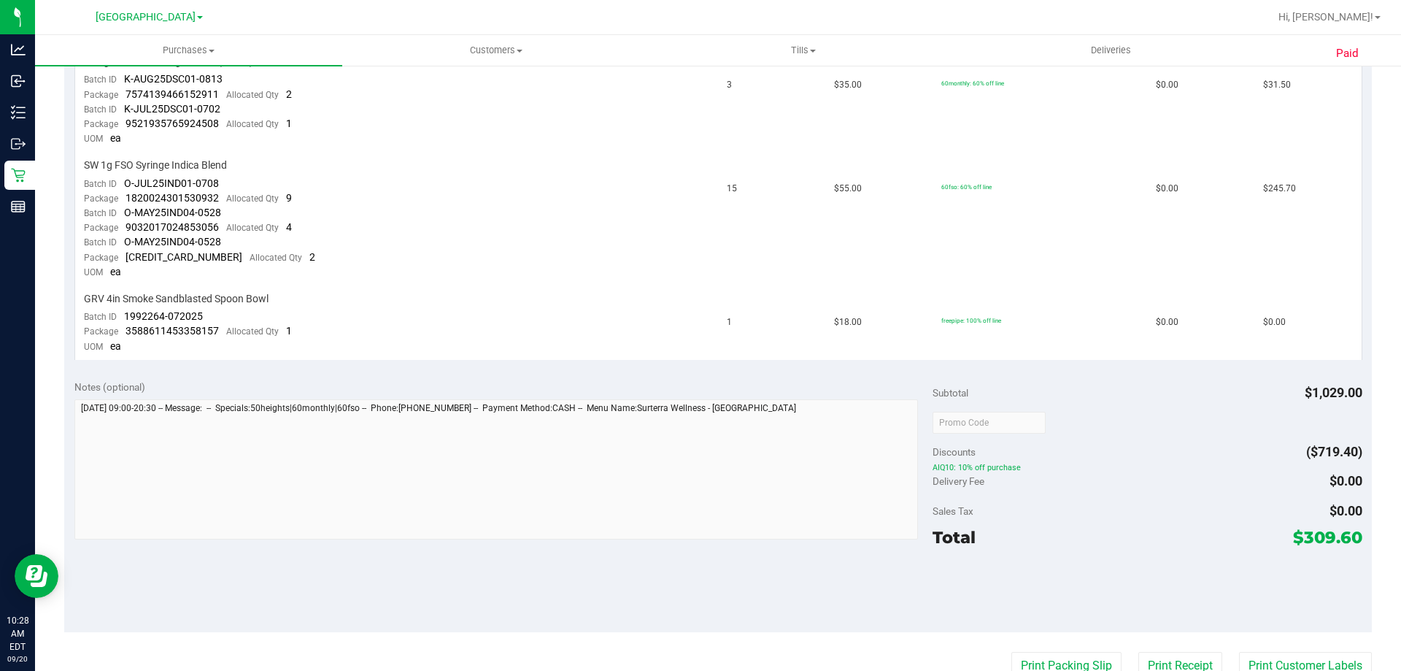
scroll to position [584, 0]
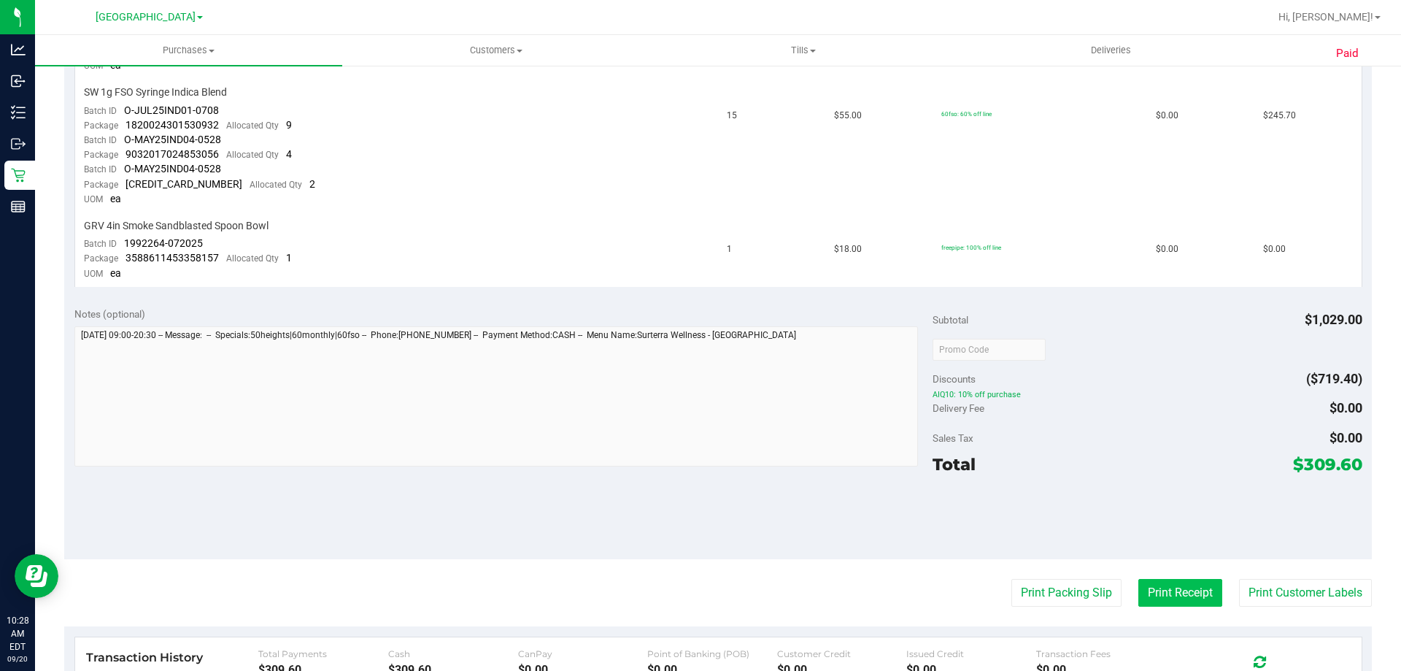
click at [1169, 588] on button "Print Receipt" at bounding box center [1181, 593] width 84 height 28
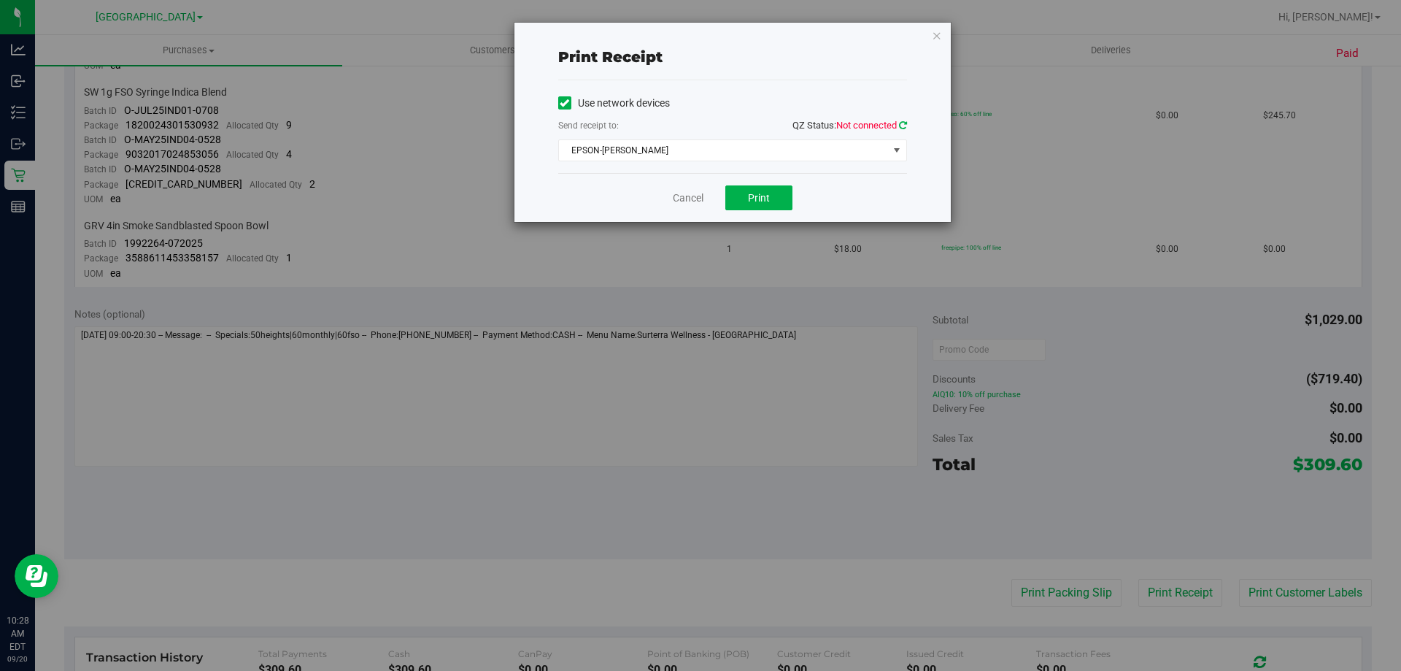
click at [903, 126] on icon at bounding box center [903, 124] width 8 height 9
click at [753, 207] on button "Print" at bounding box center [759, 197] width 67 height 25
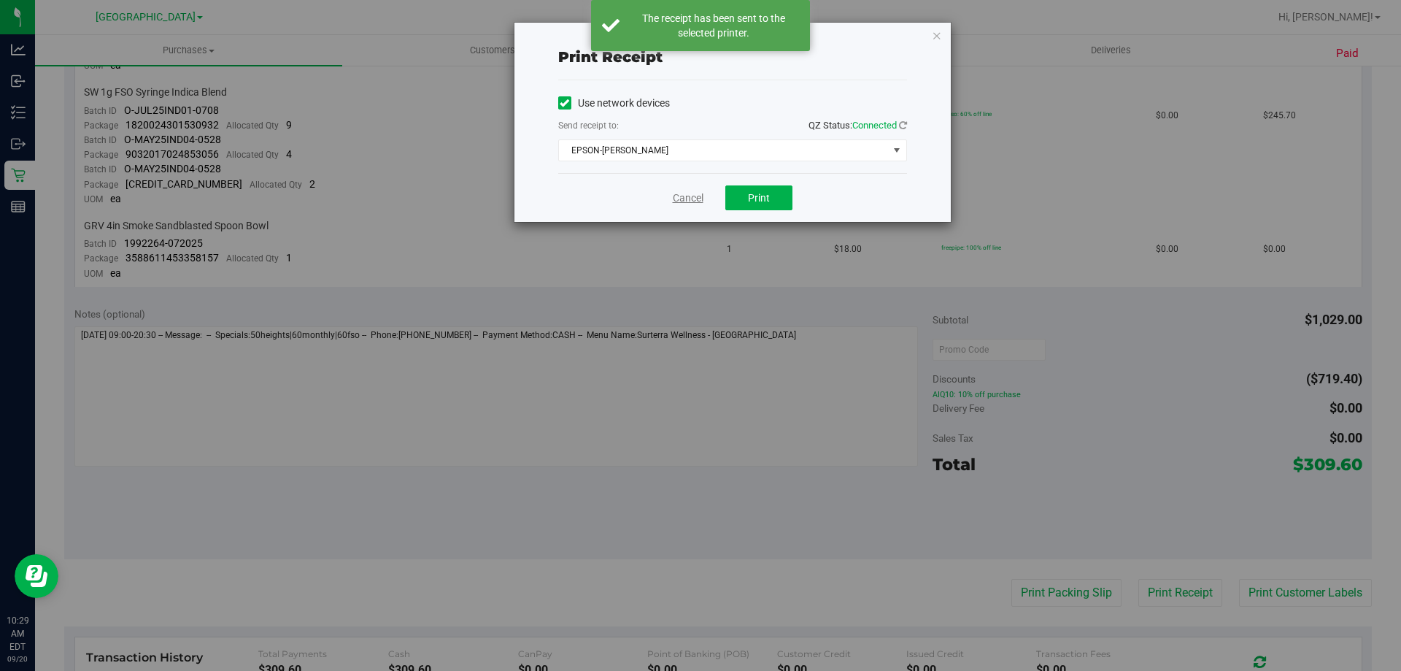
click at [677, 200] on link "Cancel" at bounding box center [688, 198] width 31 height 15
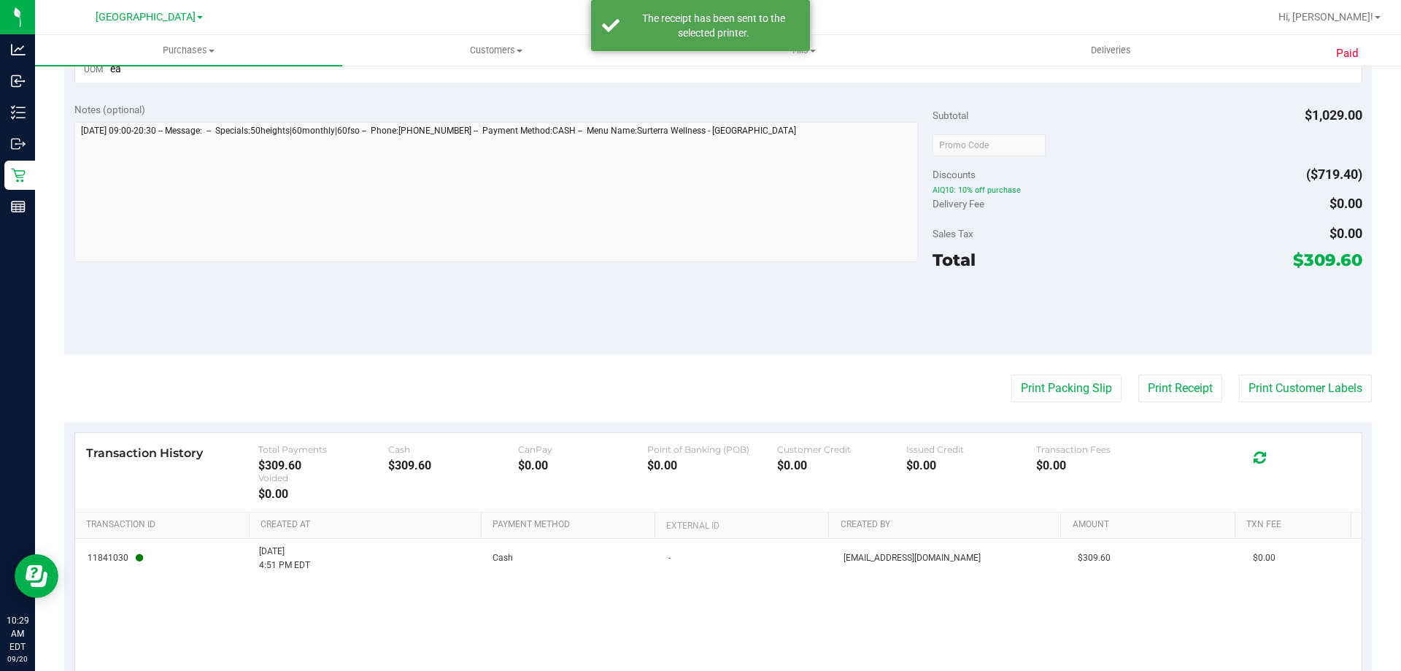
scroll to position [842, 0]
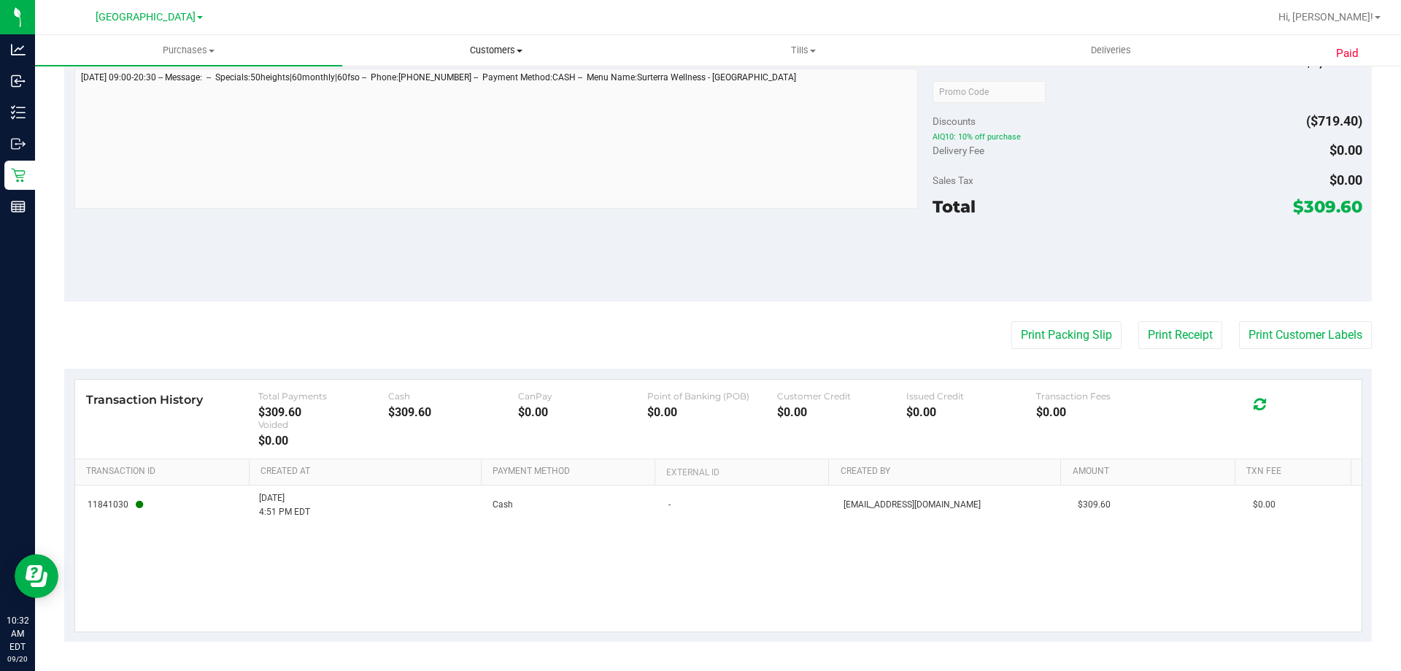
click at [493, 49] on span "Customers" at bounding box center [496, 50] width 306 height 13
click at [404, 89] on span "All customers" at bounding box center [394, 88] width 105 height 12
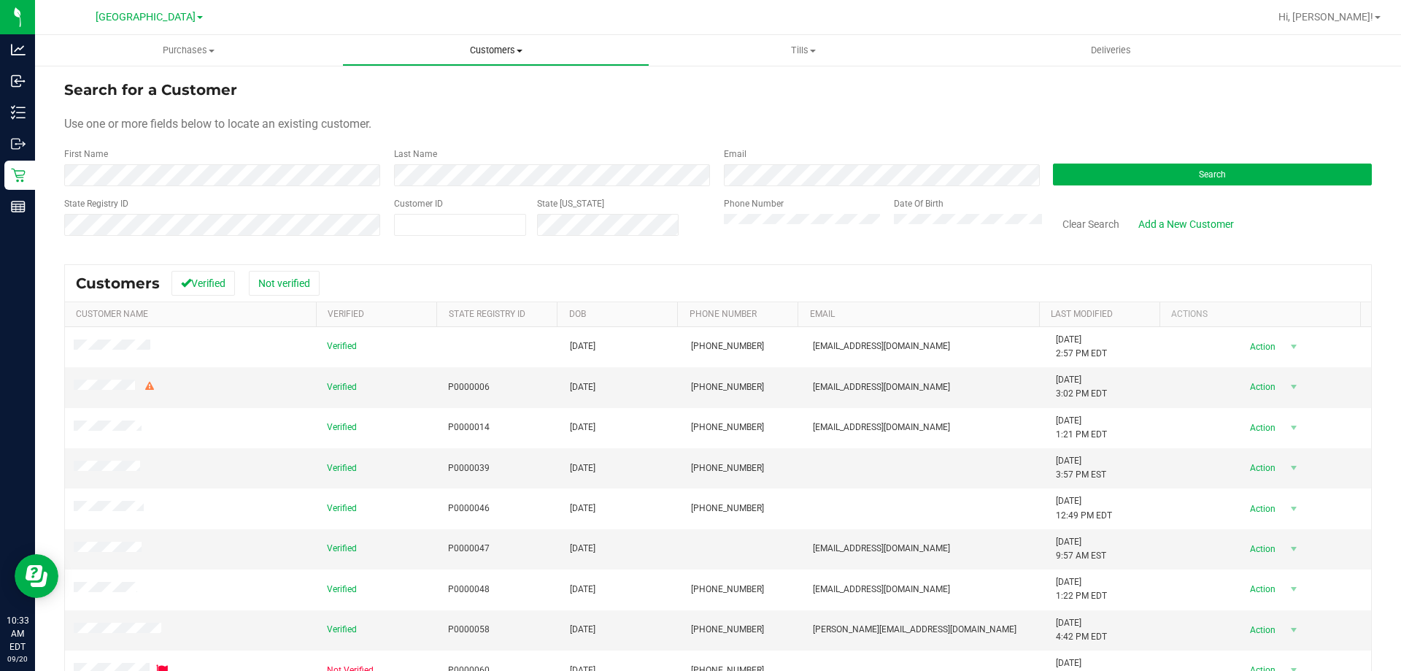
click at [525, 51] on span "Customers" at bounding box center [496, 50] width 306 height 13
click at [198, 50] on span "Purchases" at bounding box center [189, 50] width 306 height 13
click at [95, 120] on span "All purchases" at bounding box center [87, 123] width 104 height 12
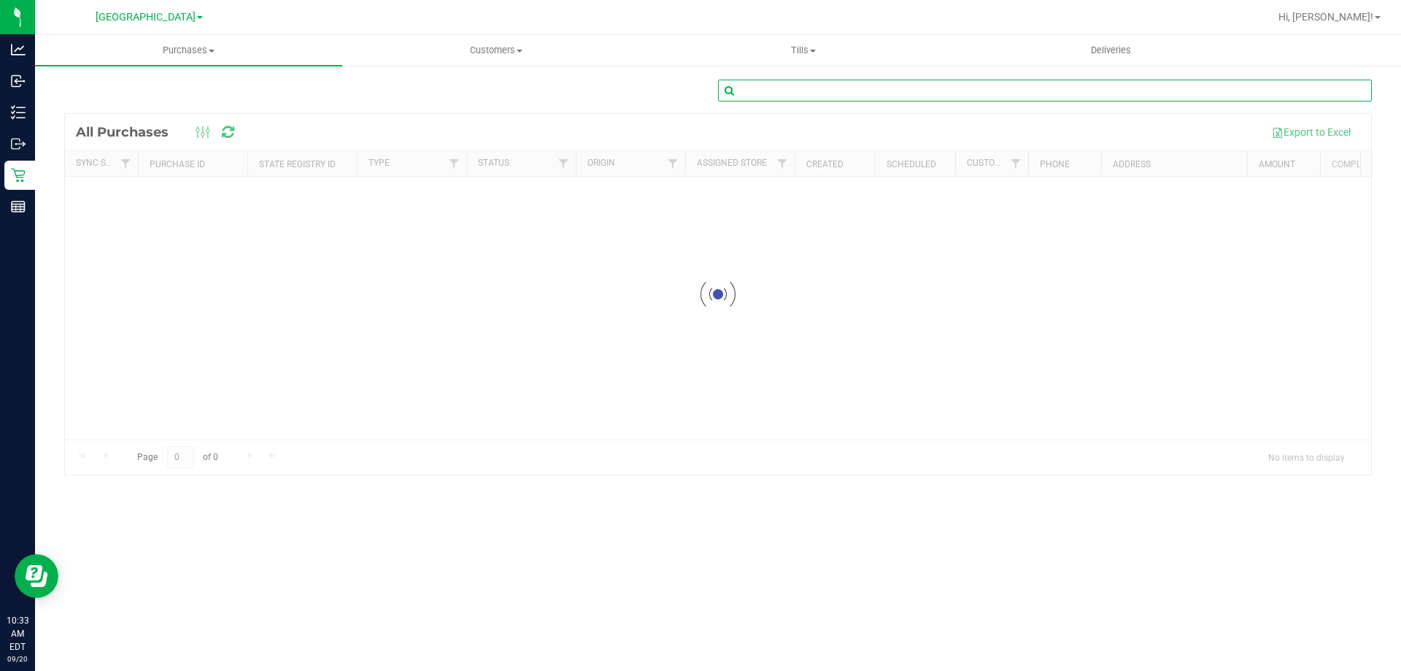
click at [785, 85] on input "text" at bounding box center [1045, 91] width 654 height 22
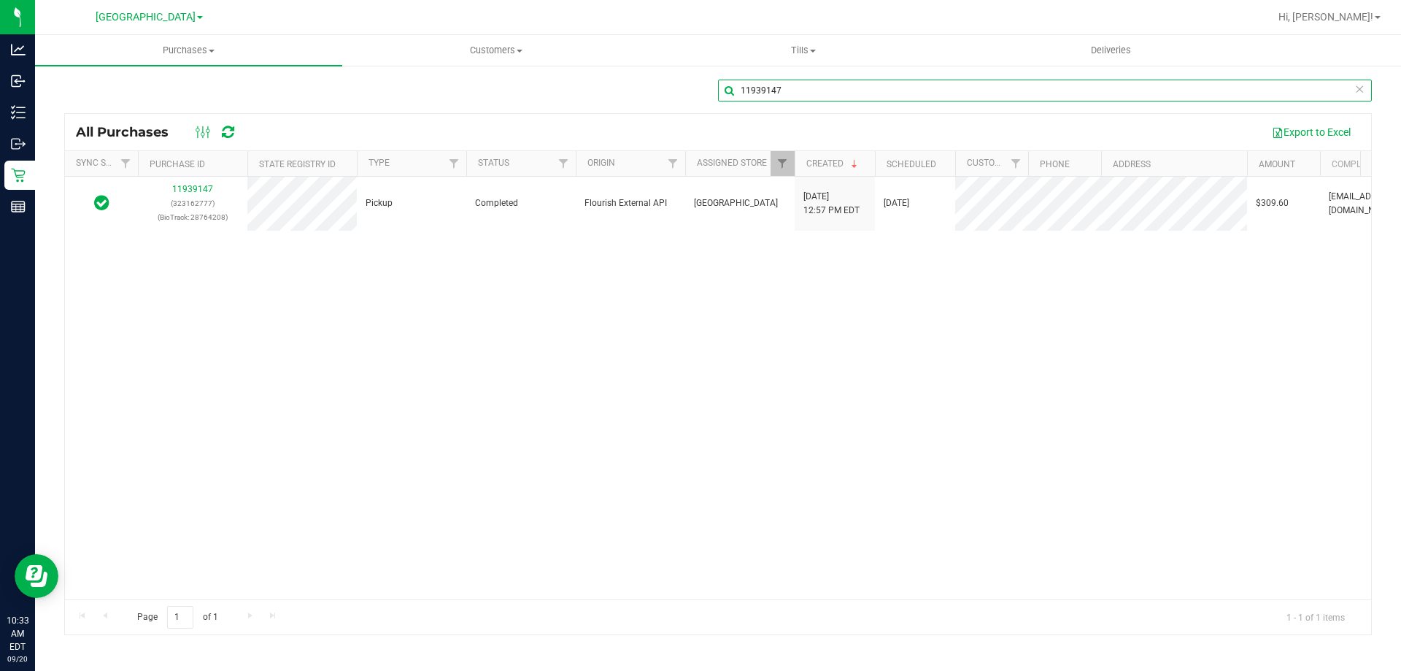
drag, startPoint x: 831, startPoint y: 93, endPoint x: 709, endPoint y: 96, distance: 122.7
click at [709, 96] on div "11939147" at bounding box center [718, 97] width 1308 height 34
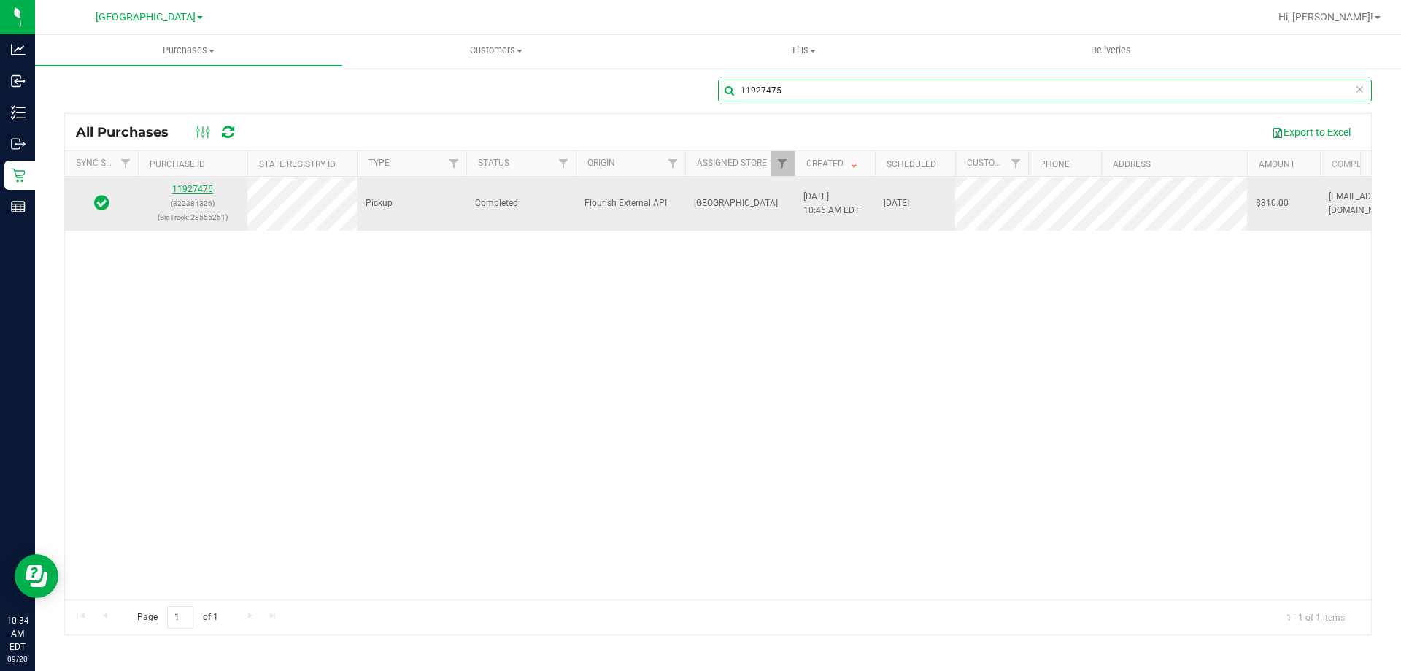
type input "11927475"
click at [194, 188] on link "11927475" at bounding box center [192, 189] width 41 height 10
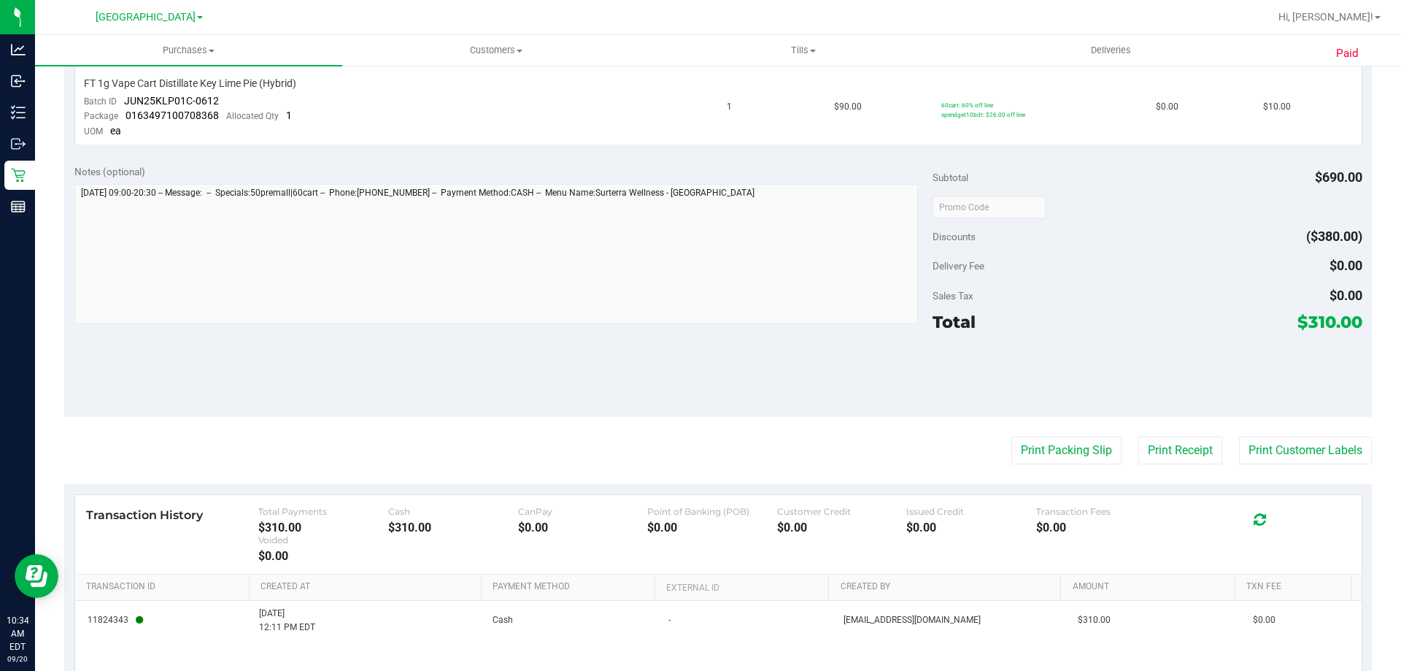
scroll to position [1387, 0]
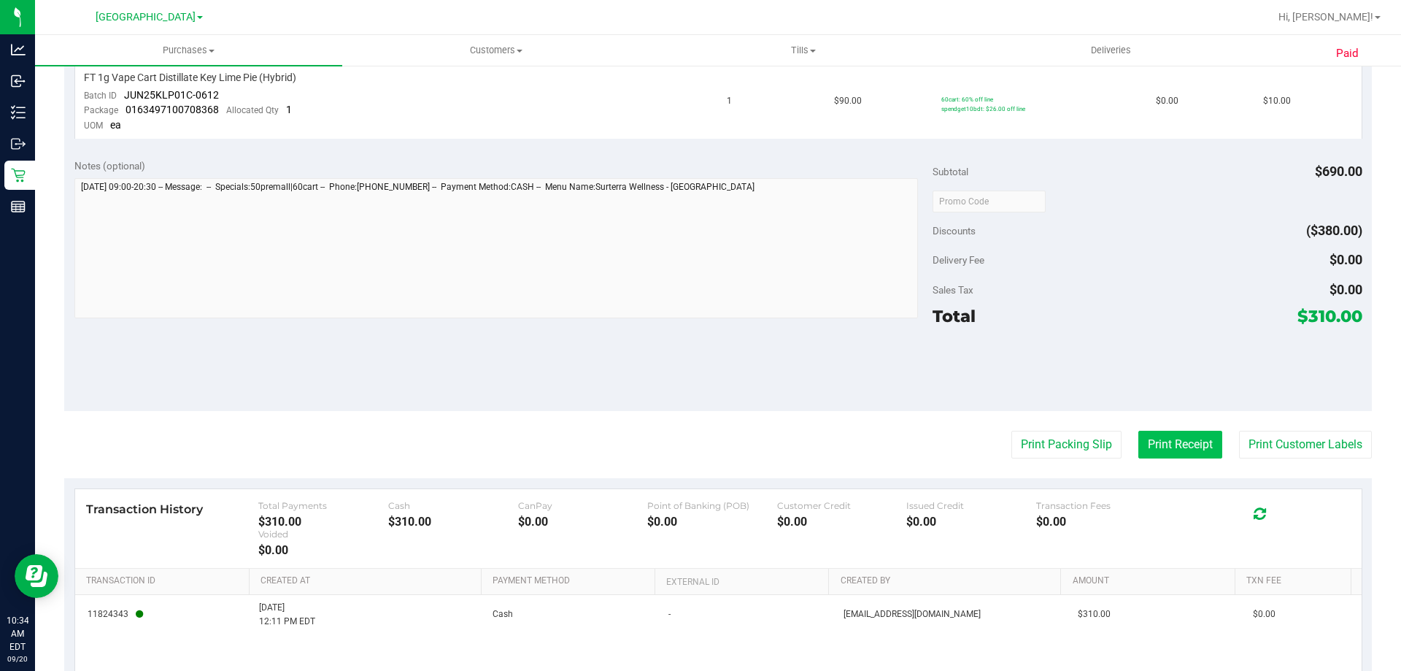
click at [1171, 453] on button "Print Receipt" at bounding box center [1181, 445] width 84 height 28
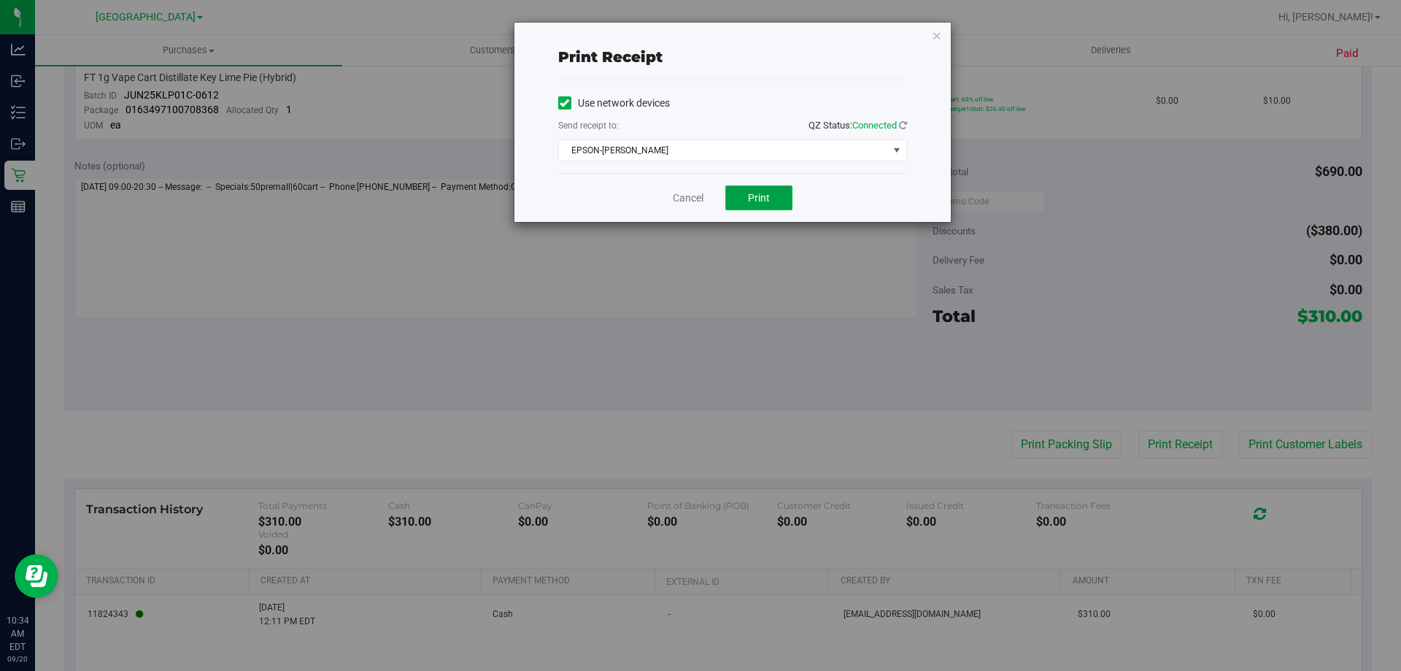
click at [750, 187] on button "Print" at bounding box center [759, 197] width 67 height 25
click at [685, 205] on link "Cancel" at bounding box center [688, 198] width 31 height 15
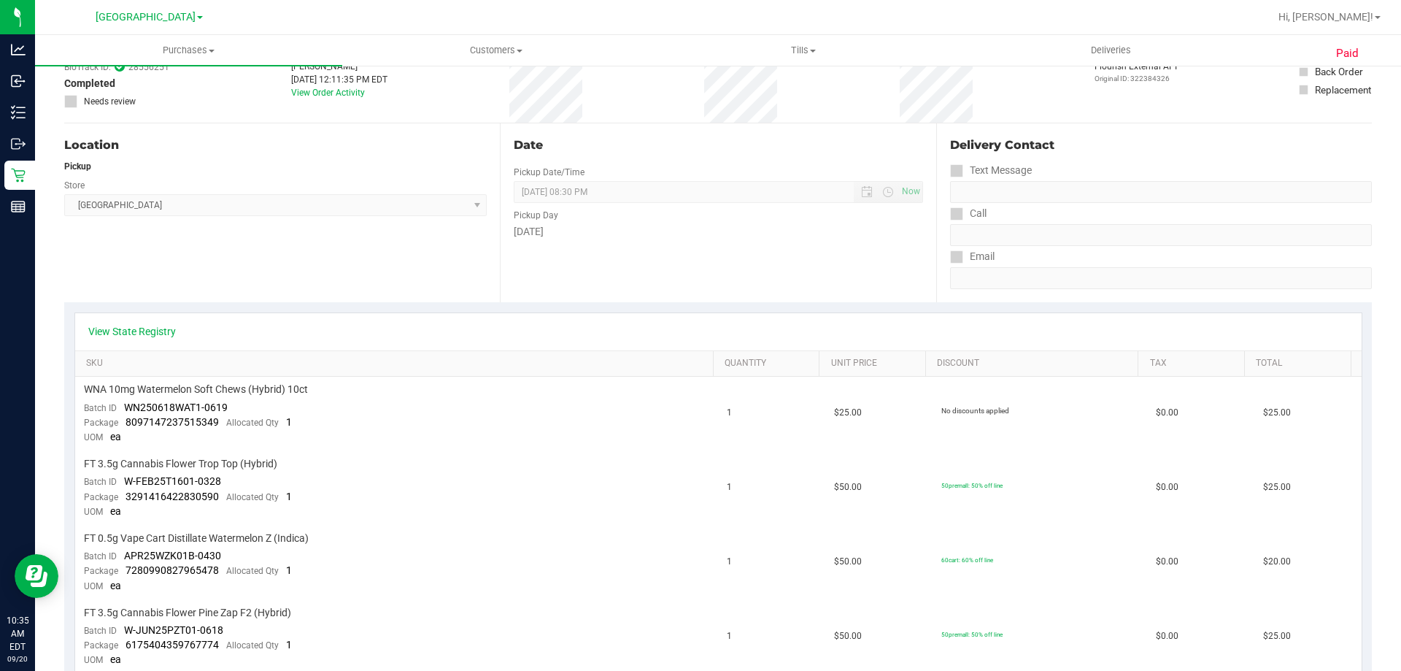
scroll to position [0, 0]
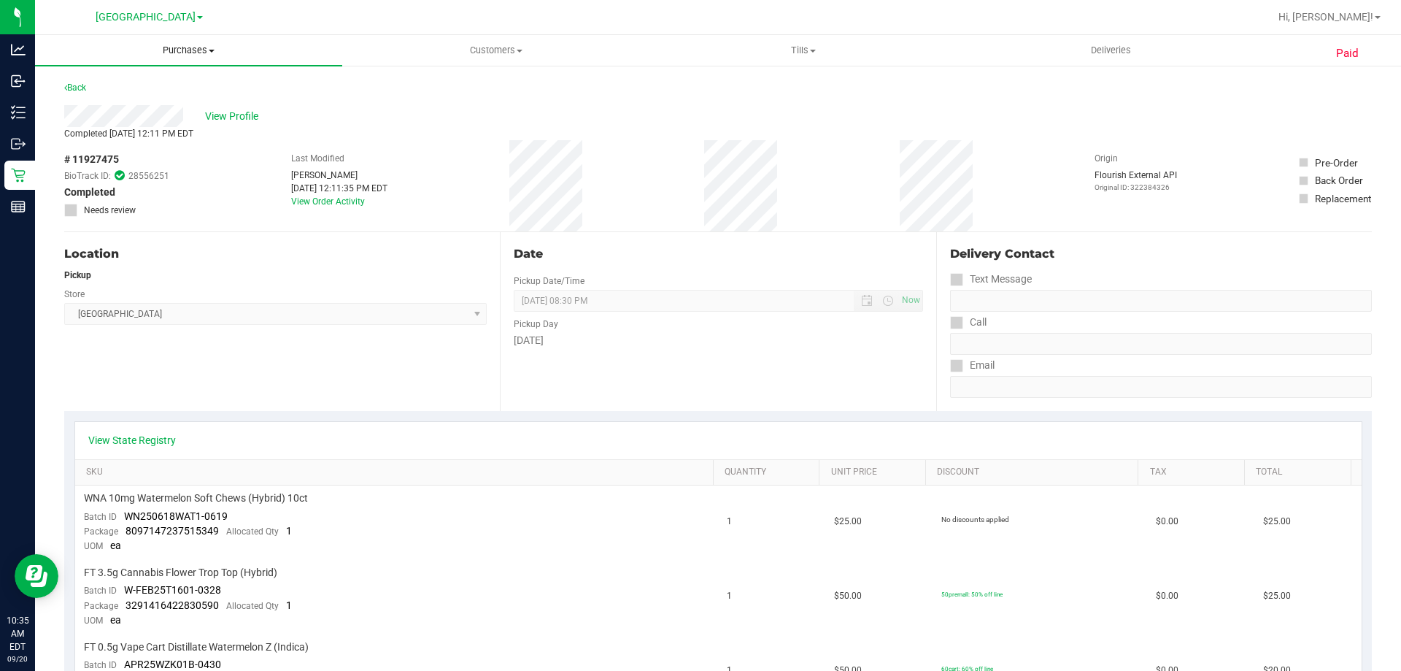
click at [200, 53] on span "Purchases" at bounding box center [188, 50] width 307 height 13
click at [119, 119] on span "All purchases" at bounding box center [87, 123] width 104 height 12
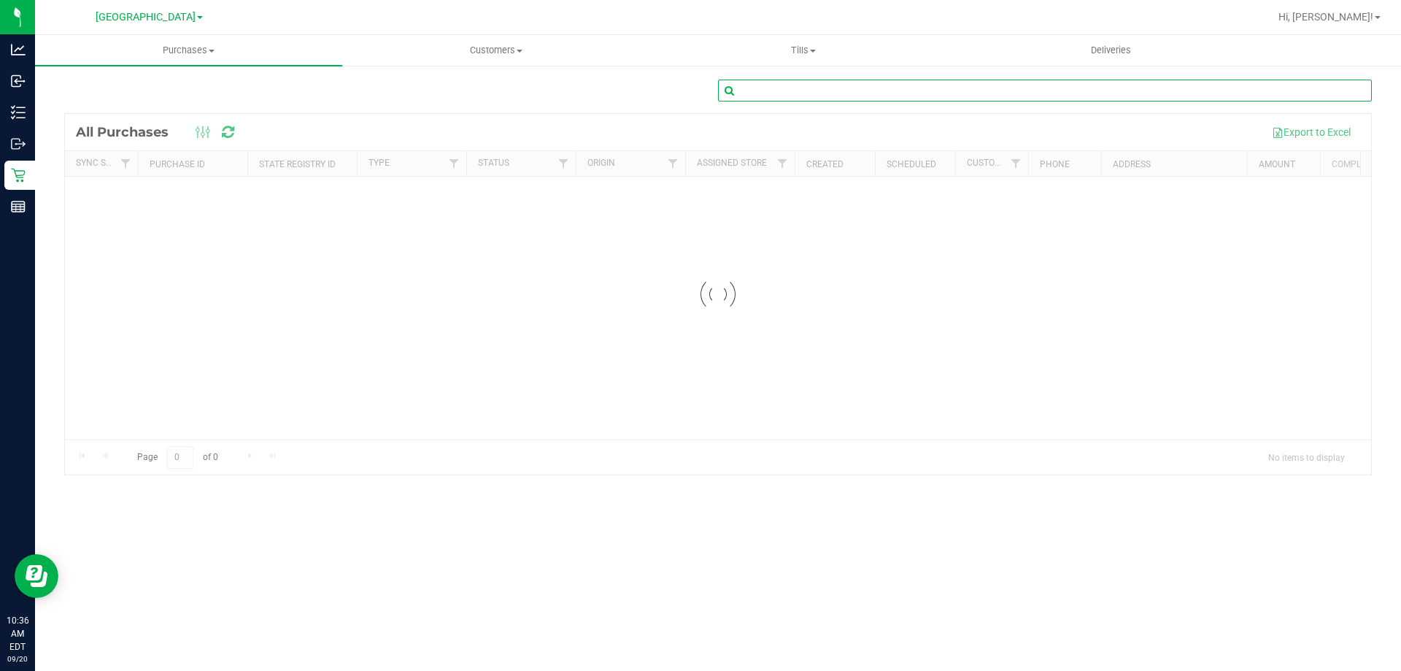
click at [778, 85] on input "text" at bounding box center [1045, 91] width 654 height 22
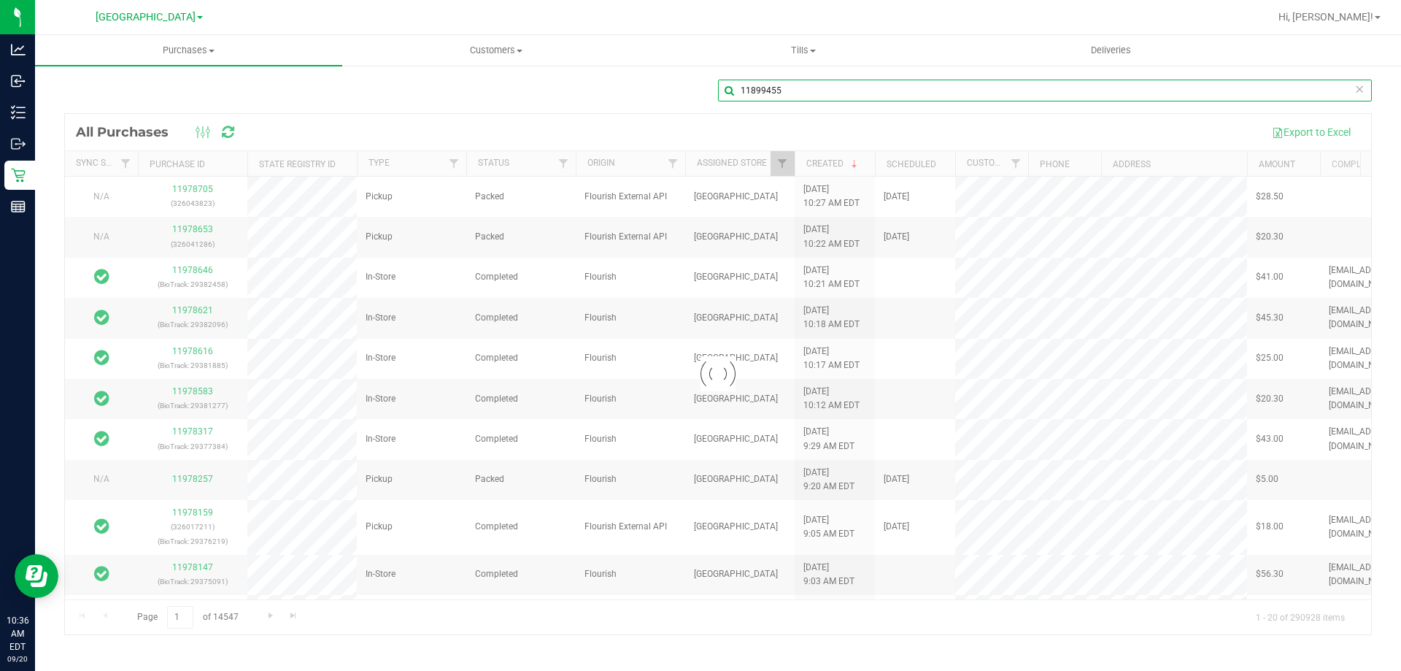
type input "11899455"
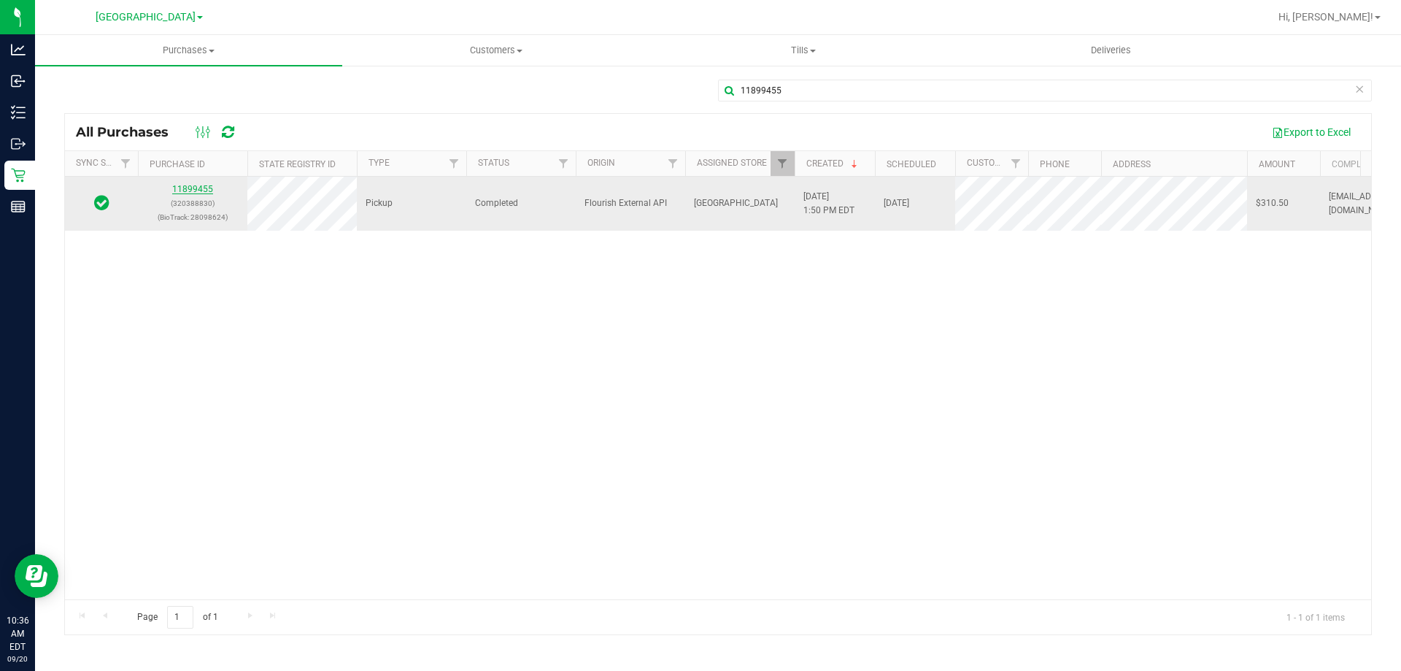
click at [198, 187] on link "11899455" at bounding box center [192, 189] width 41 height 10
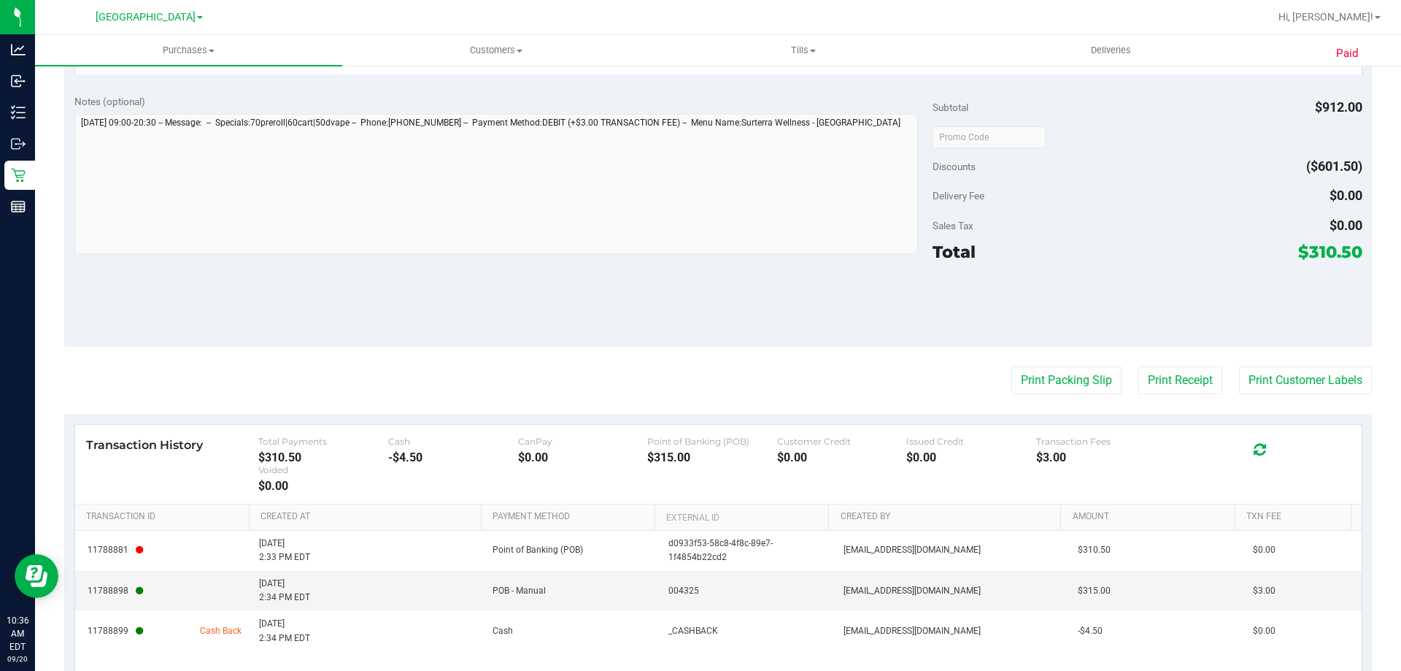
scroll to position [1095, 0]
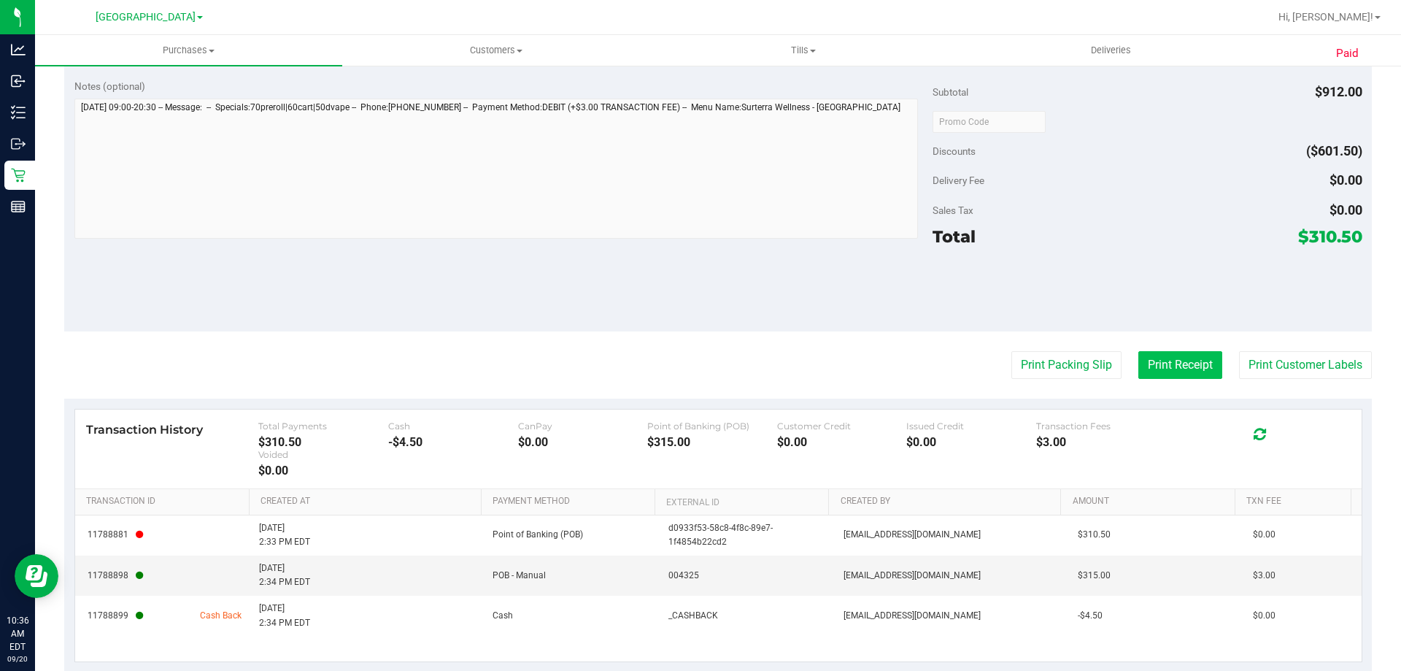
click at [1178, 358] on button "Print Receipt" at bounding box center [1181, 365] width 84 height 28
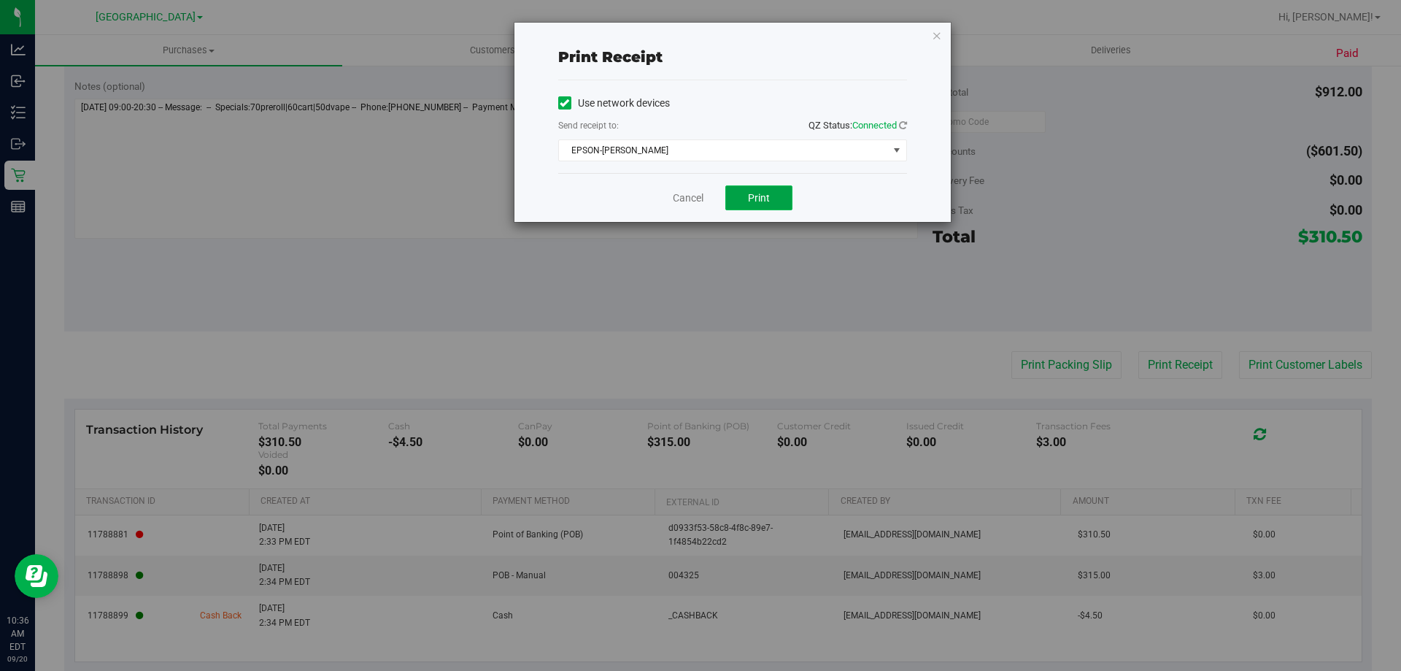
click at [745, 188] on button "Print" at bounding box center [759, 197] width 67 height 25
drag, startPoint x: 680, startPoint y: 191, endPoint x: 653, endPoint y: 181, distance: 28.2
click at [679, 191] on link "Cancel" at bounding box center [688, 198] width 31 height 15
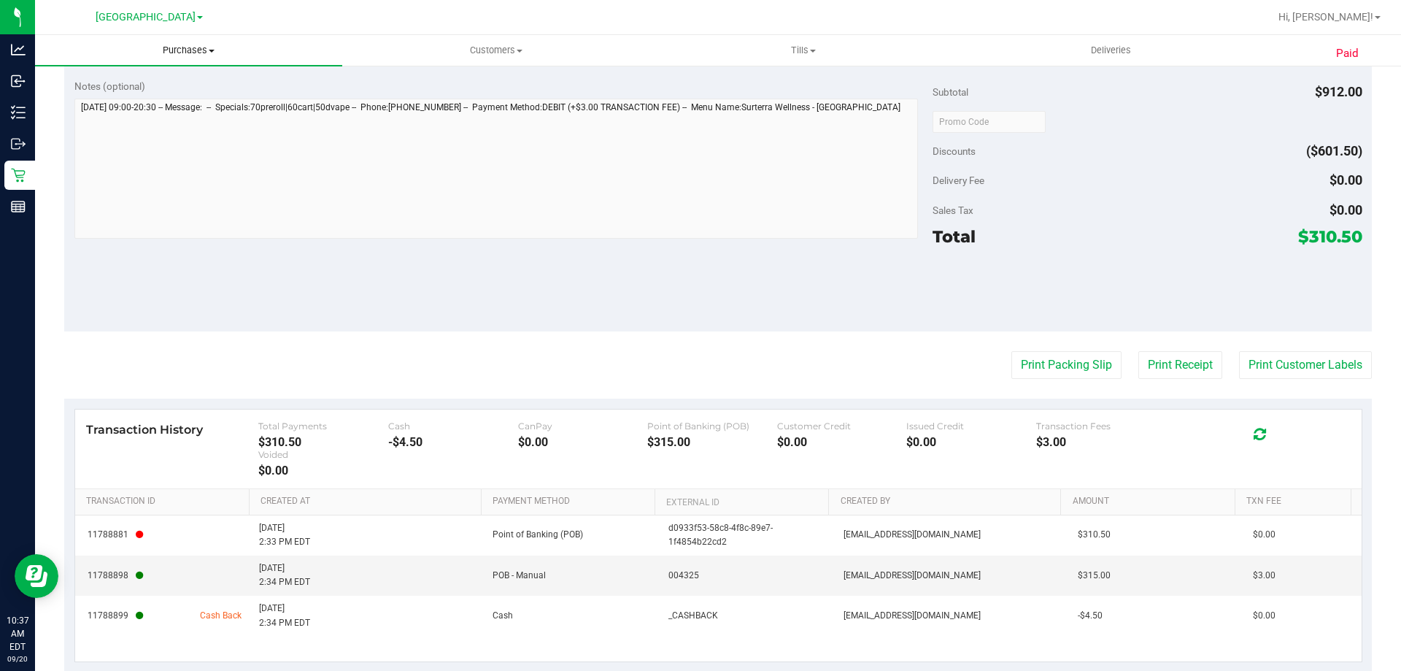
click at [200, 52] on span "Purchases" at bounding box center [188, 50] width 307 height 13
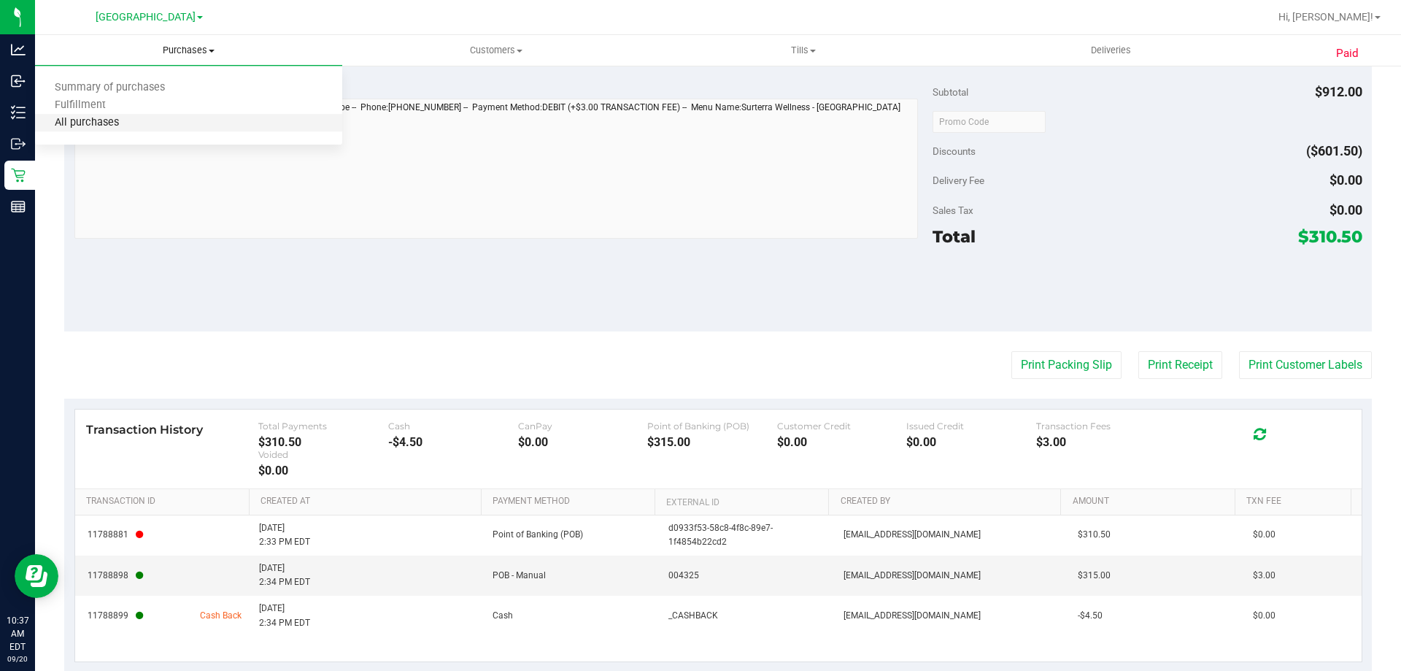
click at [96, 128] on span "All purchases" at bounding box center [87, 123] width 104 height 12
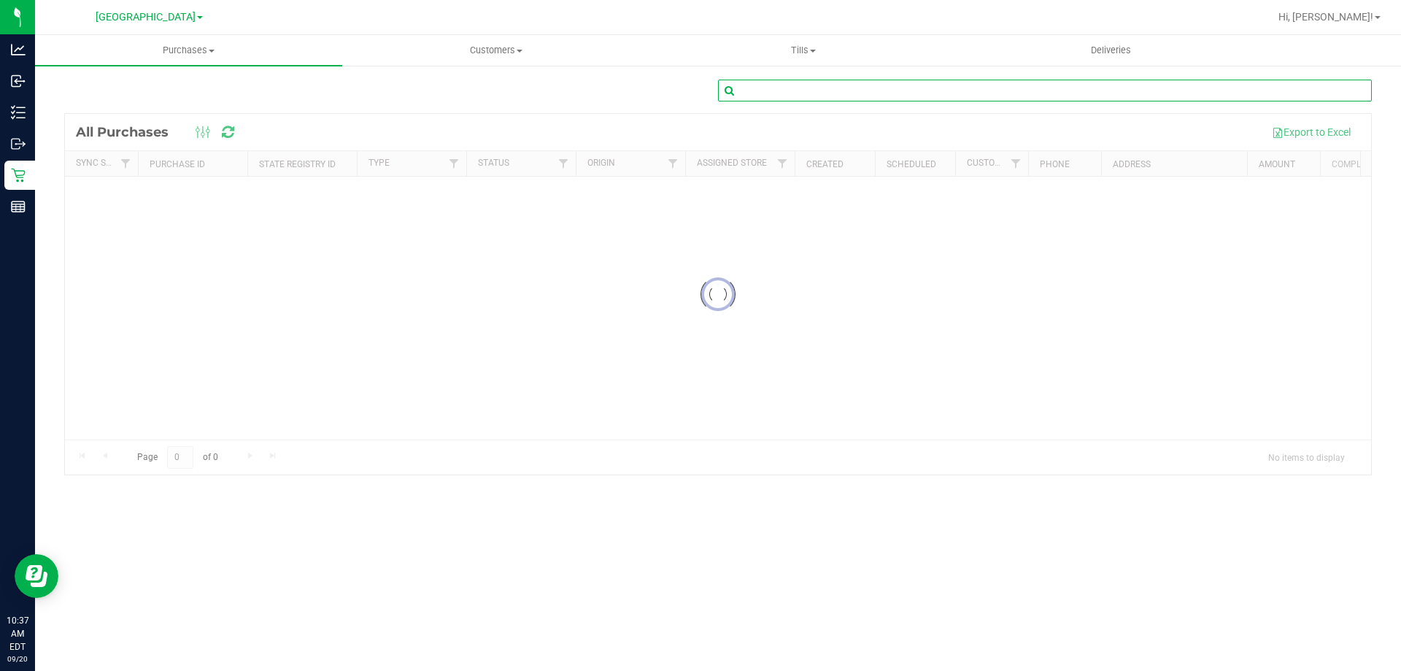
click at [771, 93] on input "text" at bounding box center [1045, 91] width 654 height 22
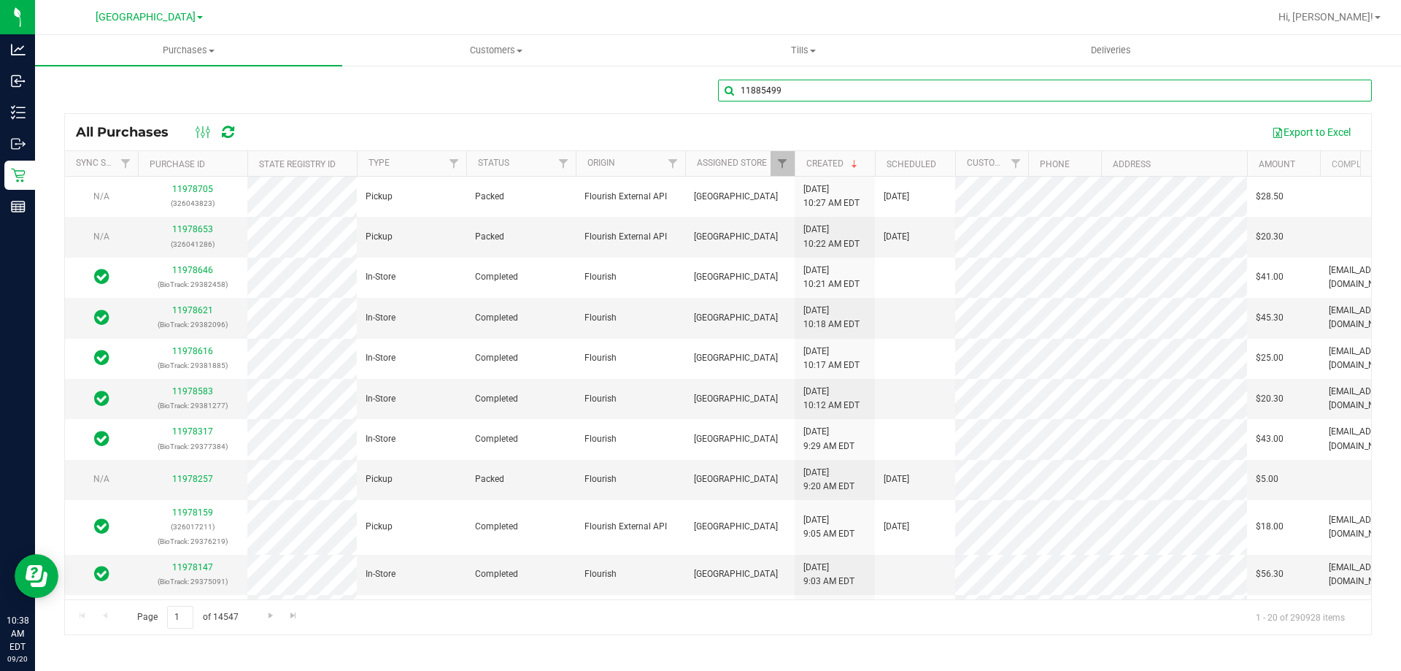
type input "11885499"
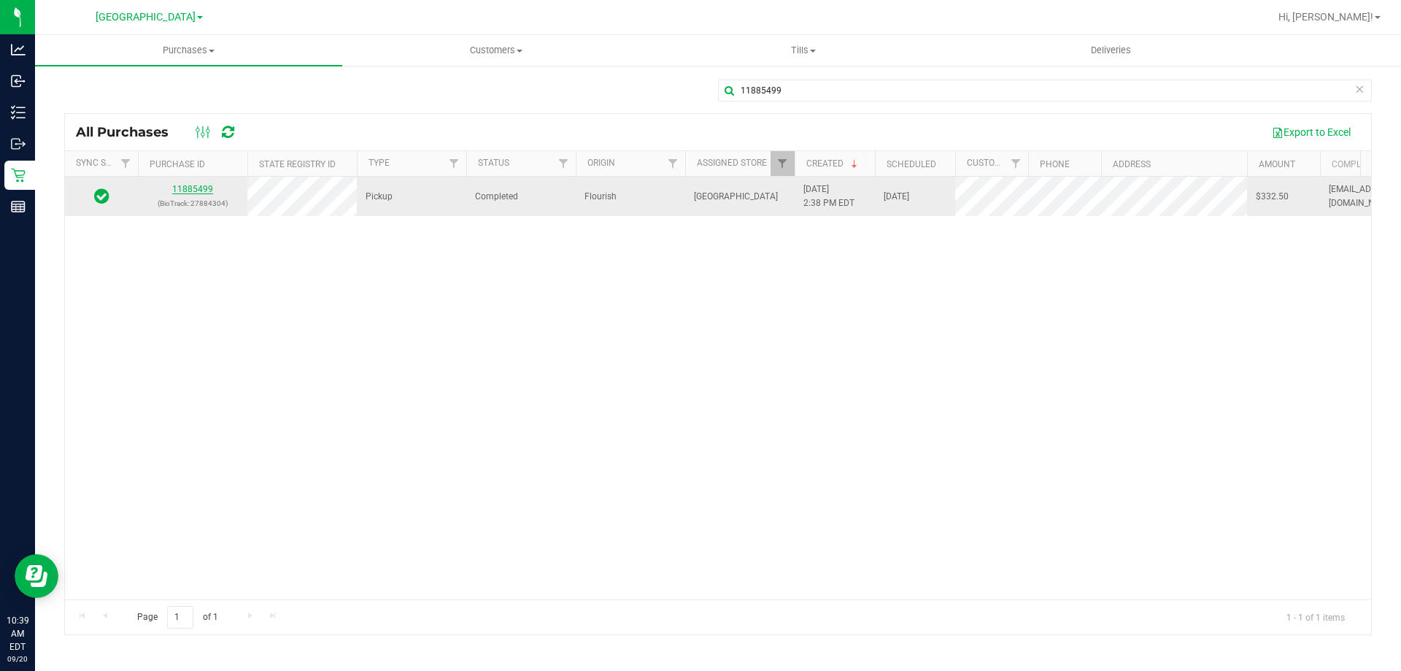
click at [186, 188] on link "11885499" at bounding box center [192, 189] width 41 height 10
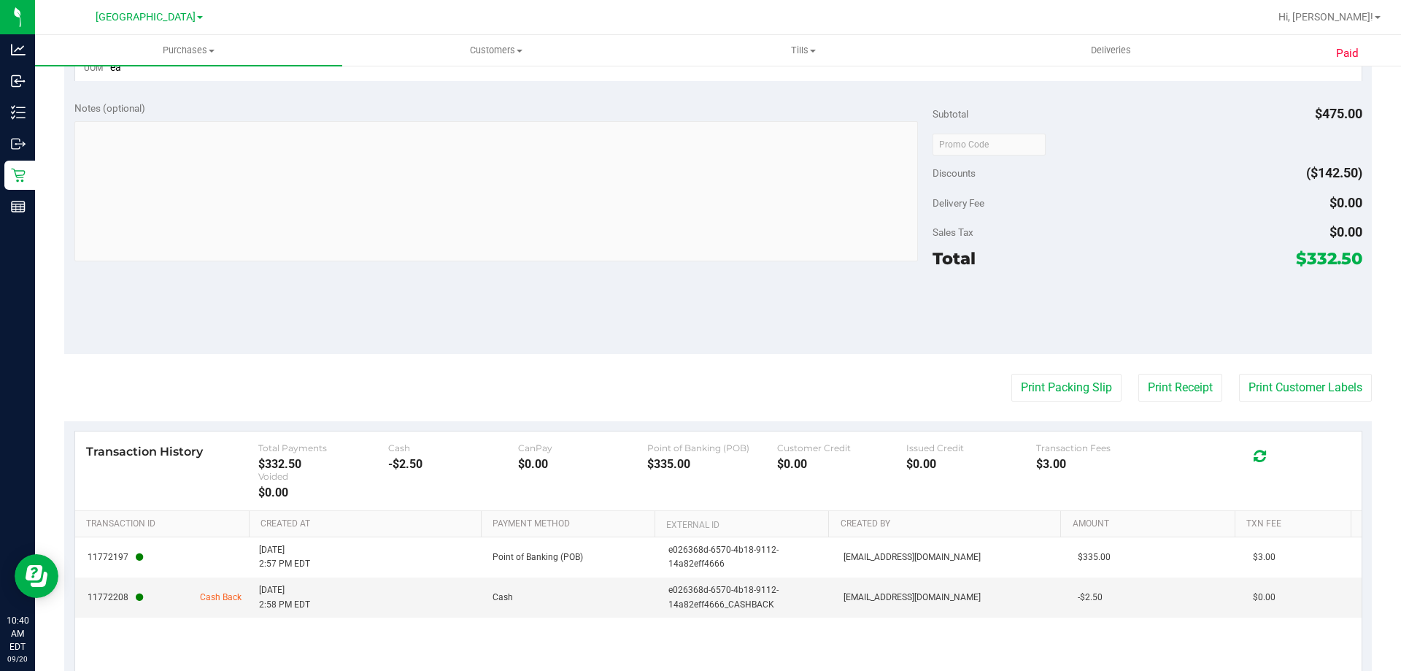
scroll to position [531, 0]
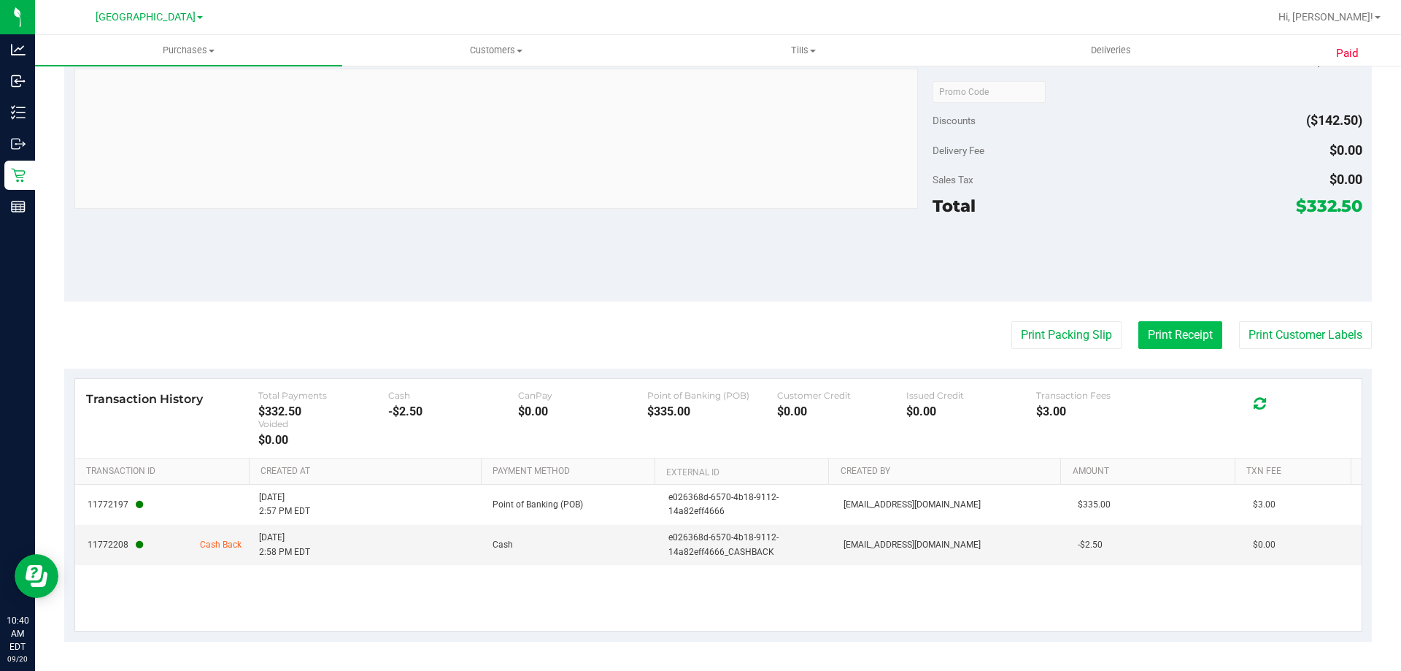
click at [1147, 332] on button "Print Receipt" at bounding box center [1181, 335] width 84 height 28
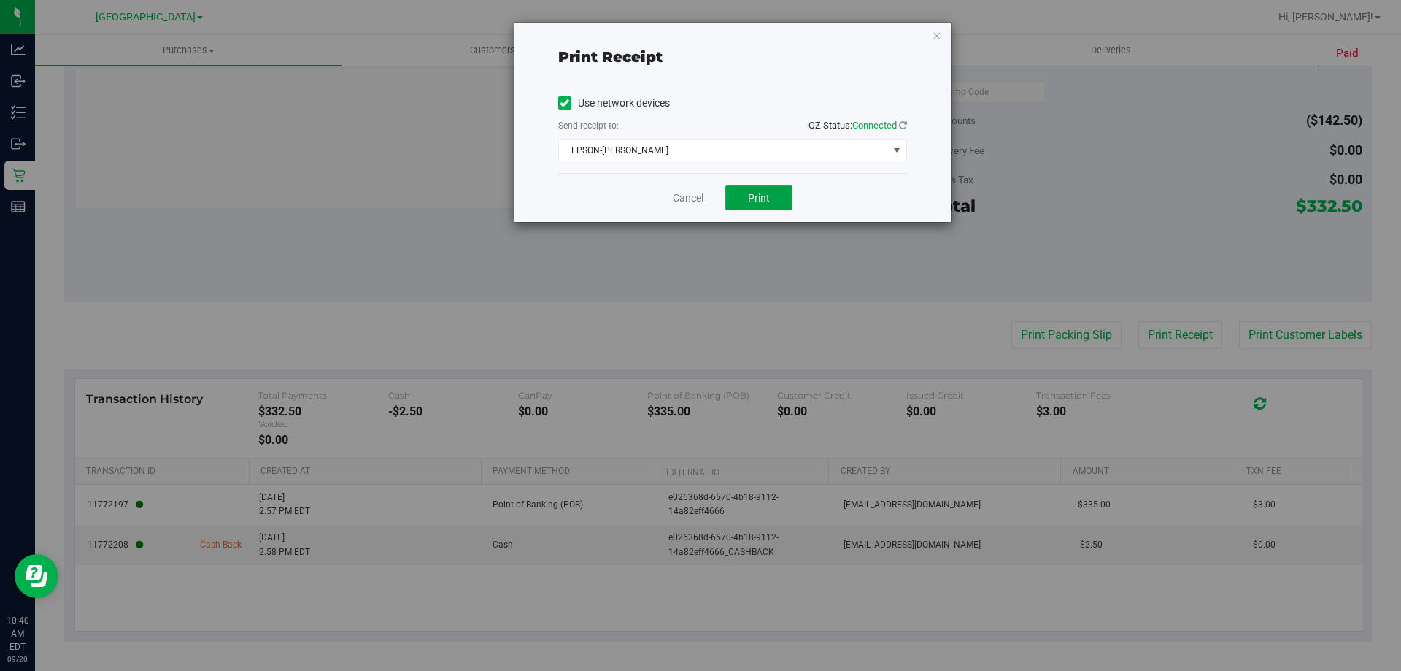
click at [781, 197] on button "Print" at bounding box center [759, 197] width 67 height 25
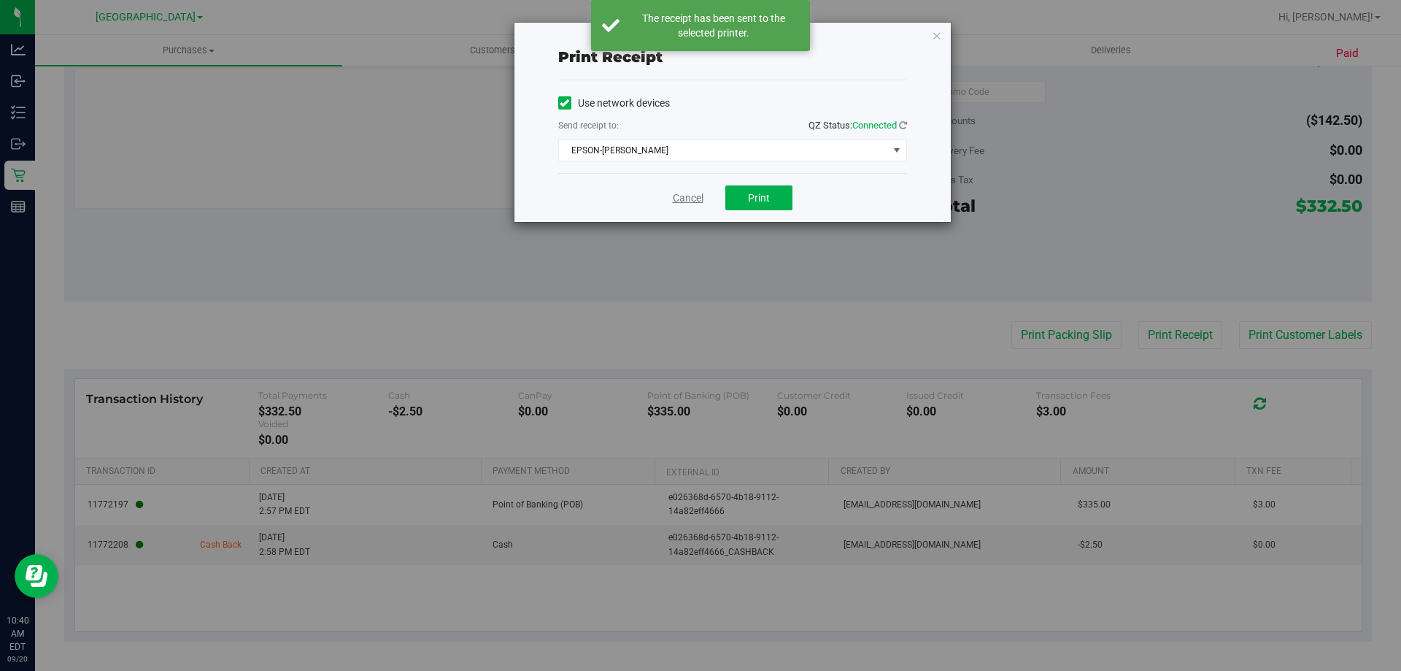
click at [677, 199] on link "Cancel" at bounding box center [688, 198] width 31 height 15
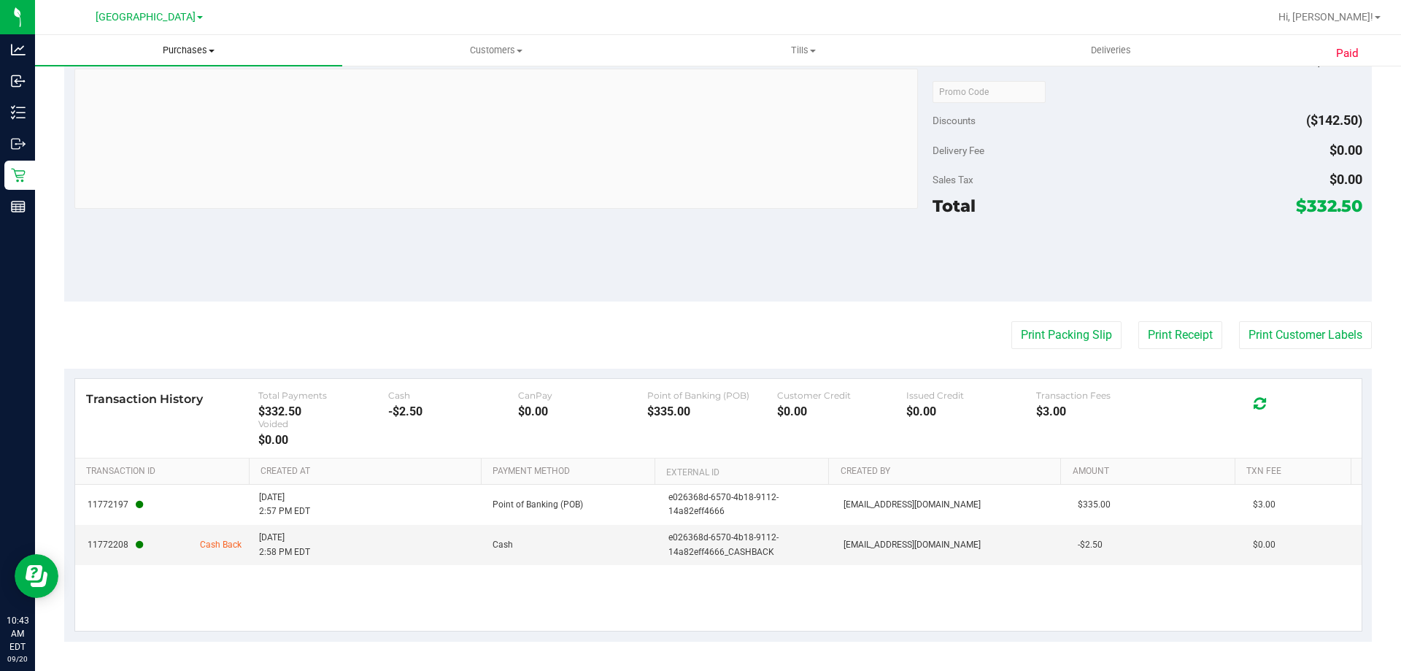
click at [185, 53] on span "Purchases" at bounding box center [188, 50] width 307 height 13
click at [83, 119] on span "All purchases" at bounding box center [87, 123] width 104 height 12
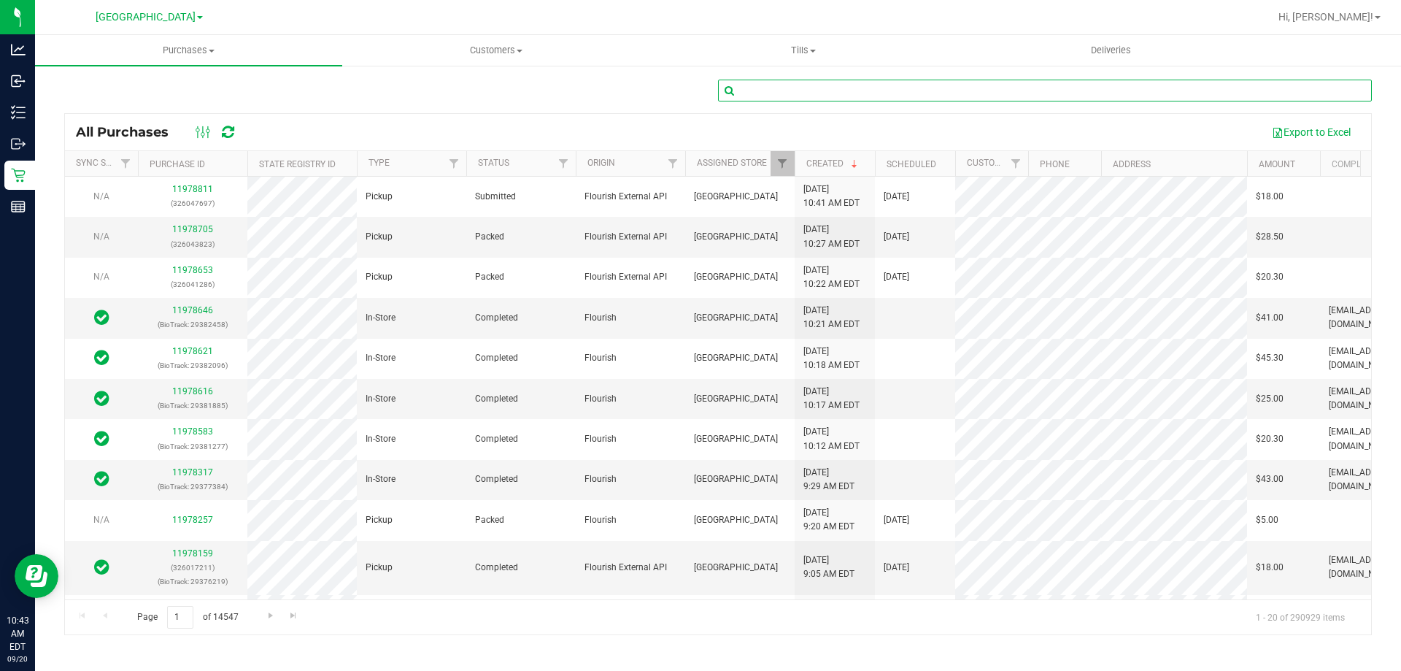
click at [754, 89] on input "text" at bounding box center [1045, 91] width 654 height 22
type input "11897748"
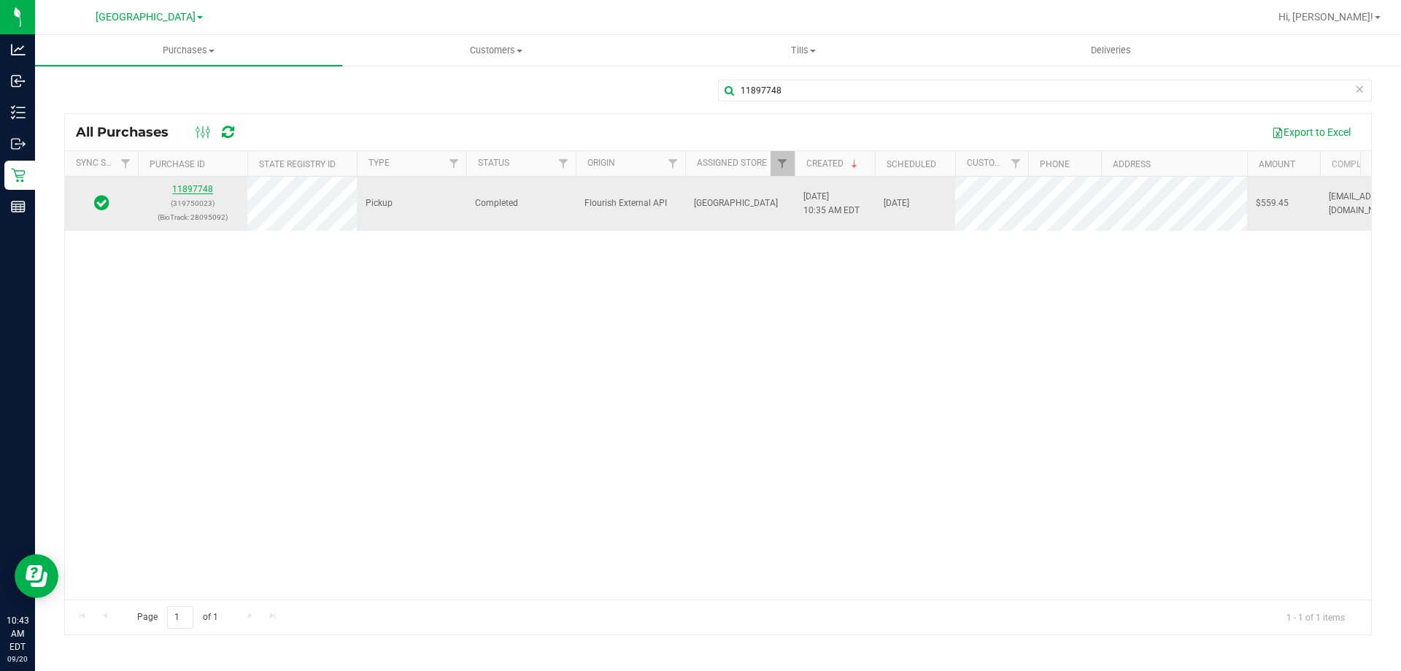
click at [191, 189] on link "11897748" at bounding box center [192, 189] width 41 height 10
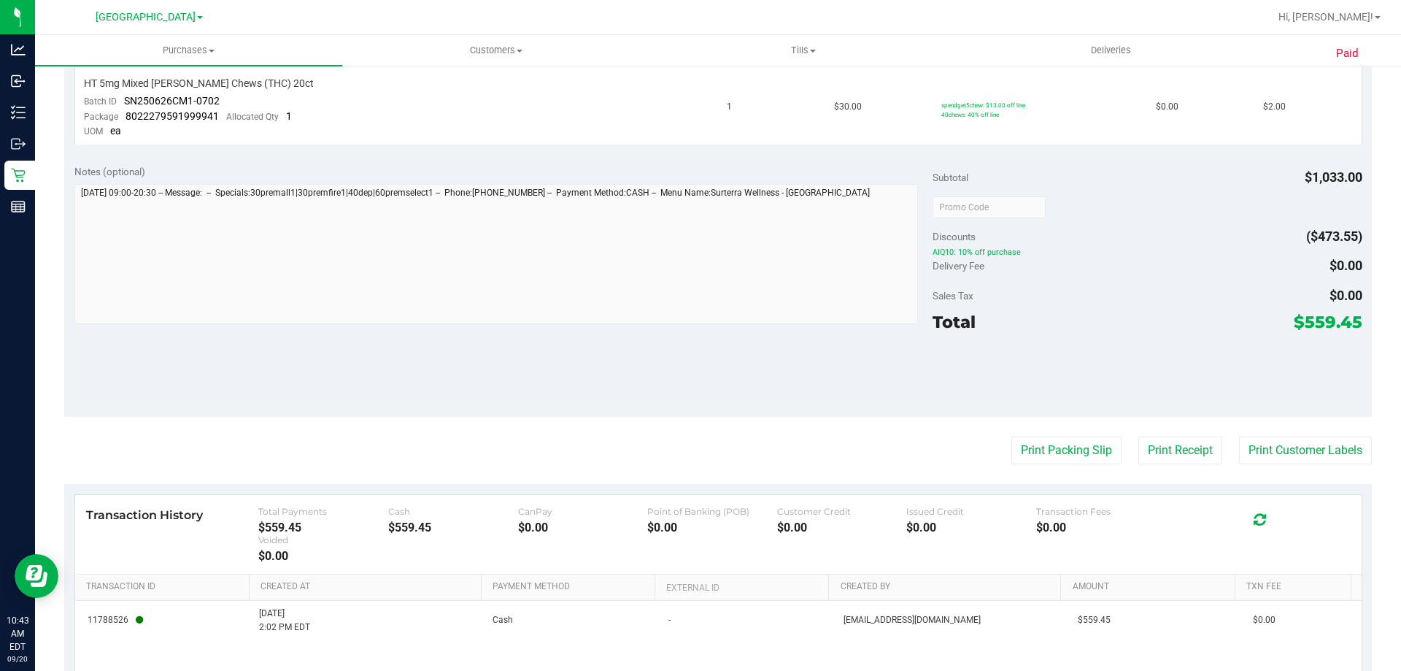
scroll to position [1314, 0]
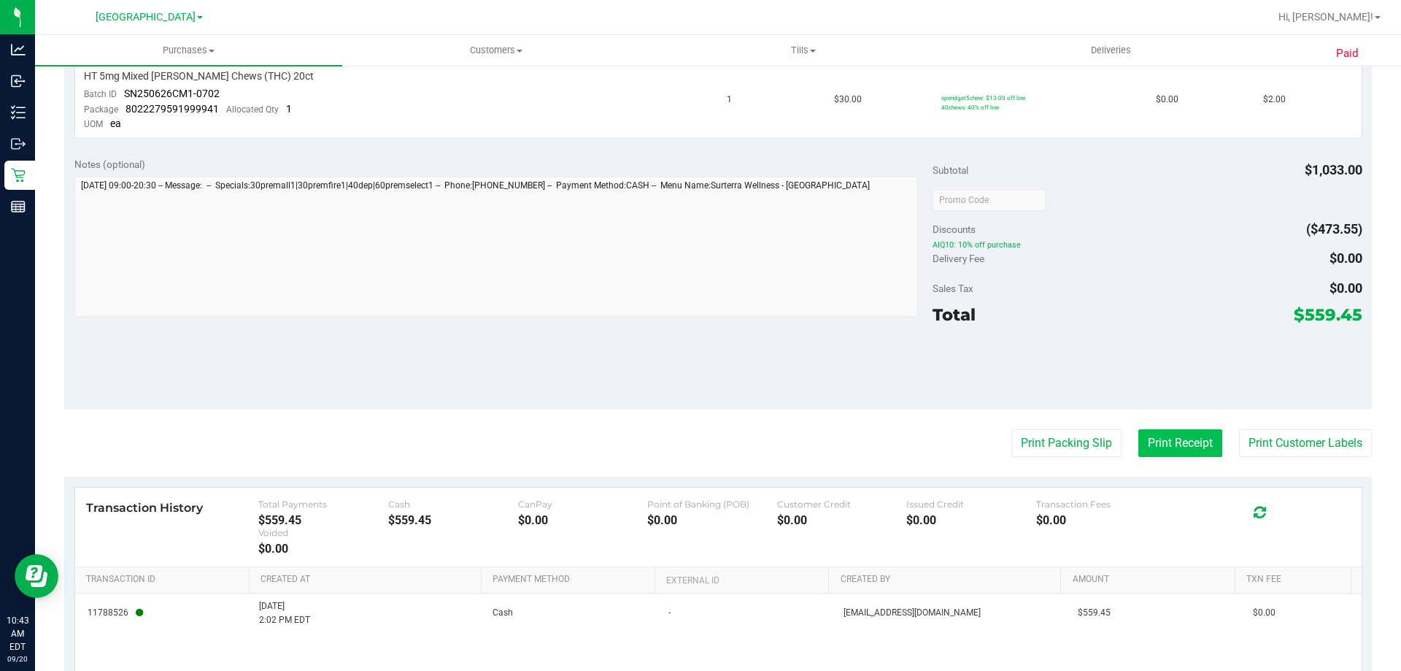
click at [1168, 438] on button "Print Receipt" at bounding box center [1181, 443] width 84 height 28
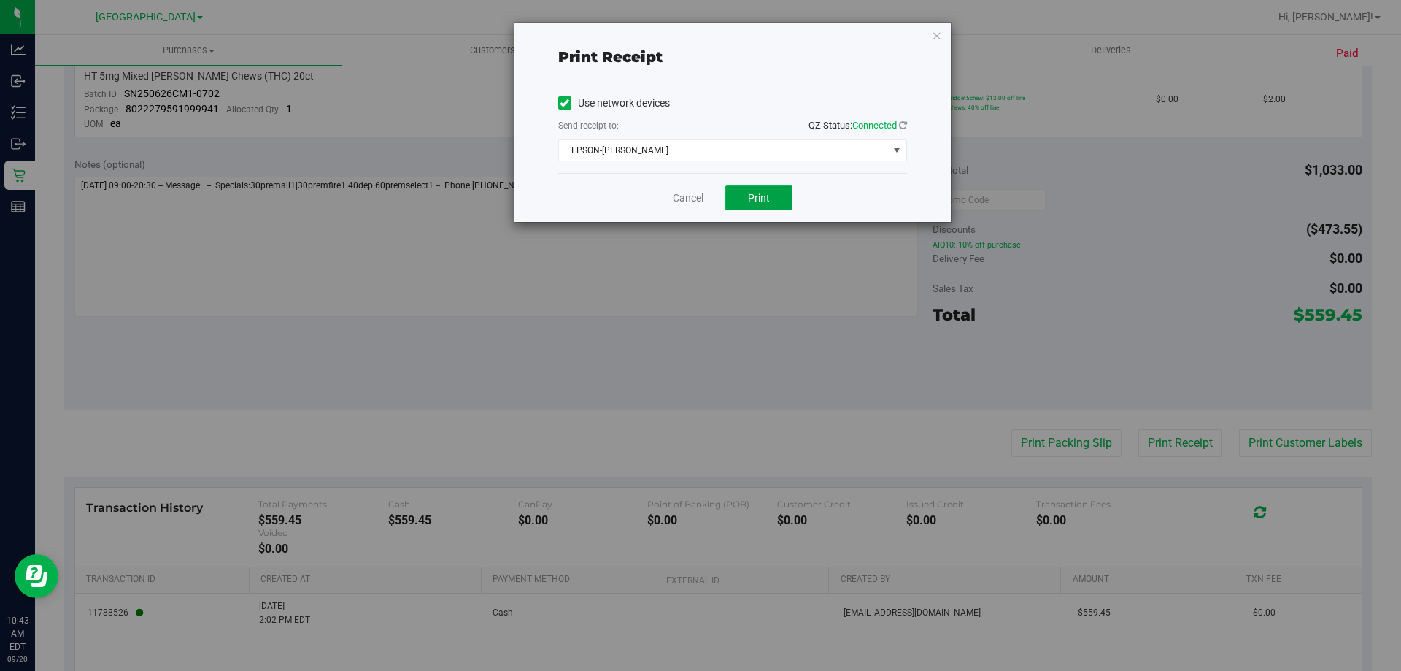
click at [763, 197] on span "Print" at bounding box center [759, 198] width 22 height 12
click at [692, 198] on link "Cancel" at bounding box center [688, 198] width 31 height 15
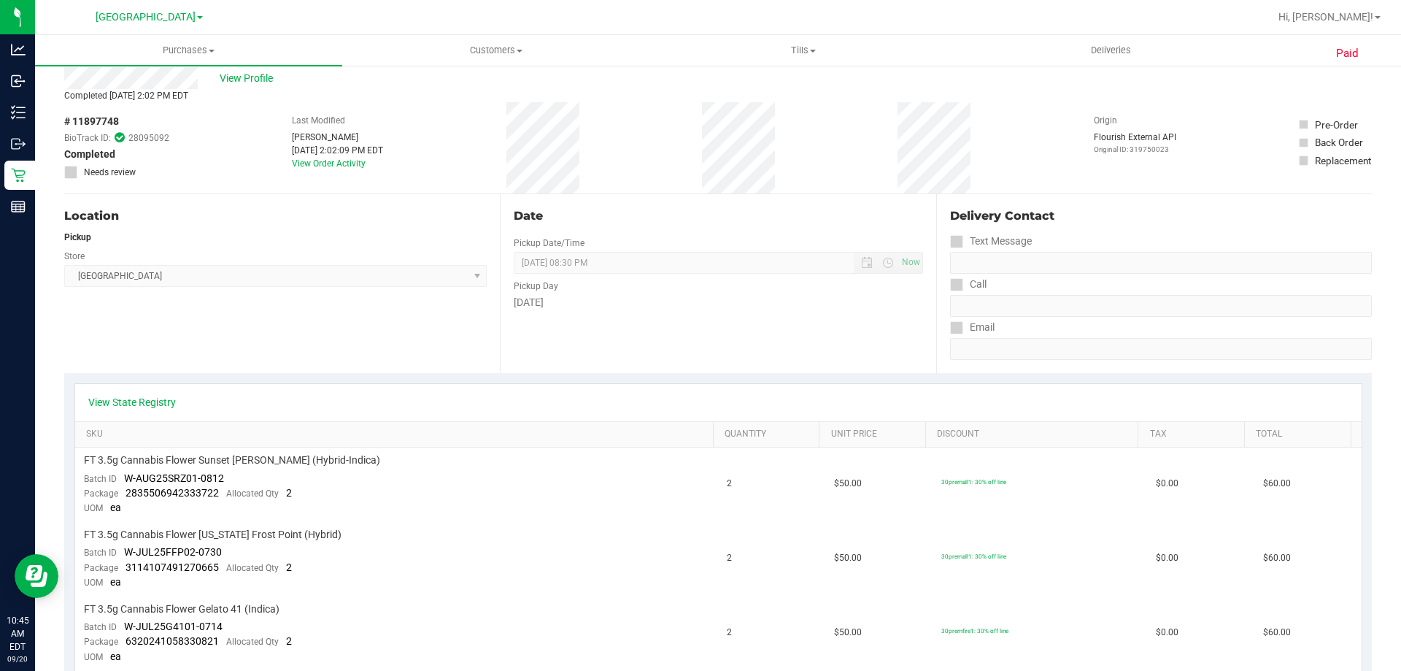
scroll to position [0, 0]
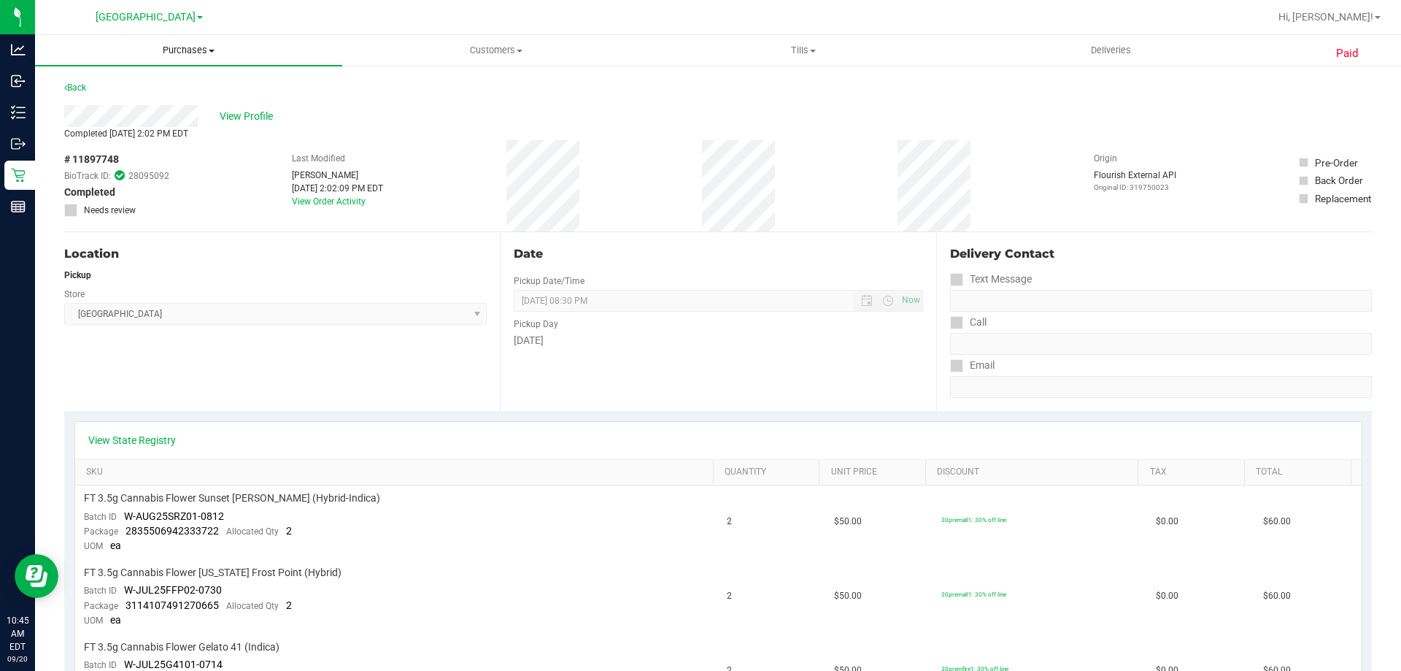
click at [177, 52] on span "Purchases" at bounding box center [188, 50] width 307 height 13
click at [85, 118] on span "All purchases" at bounding box center [87, 123] width 104 height 12
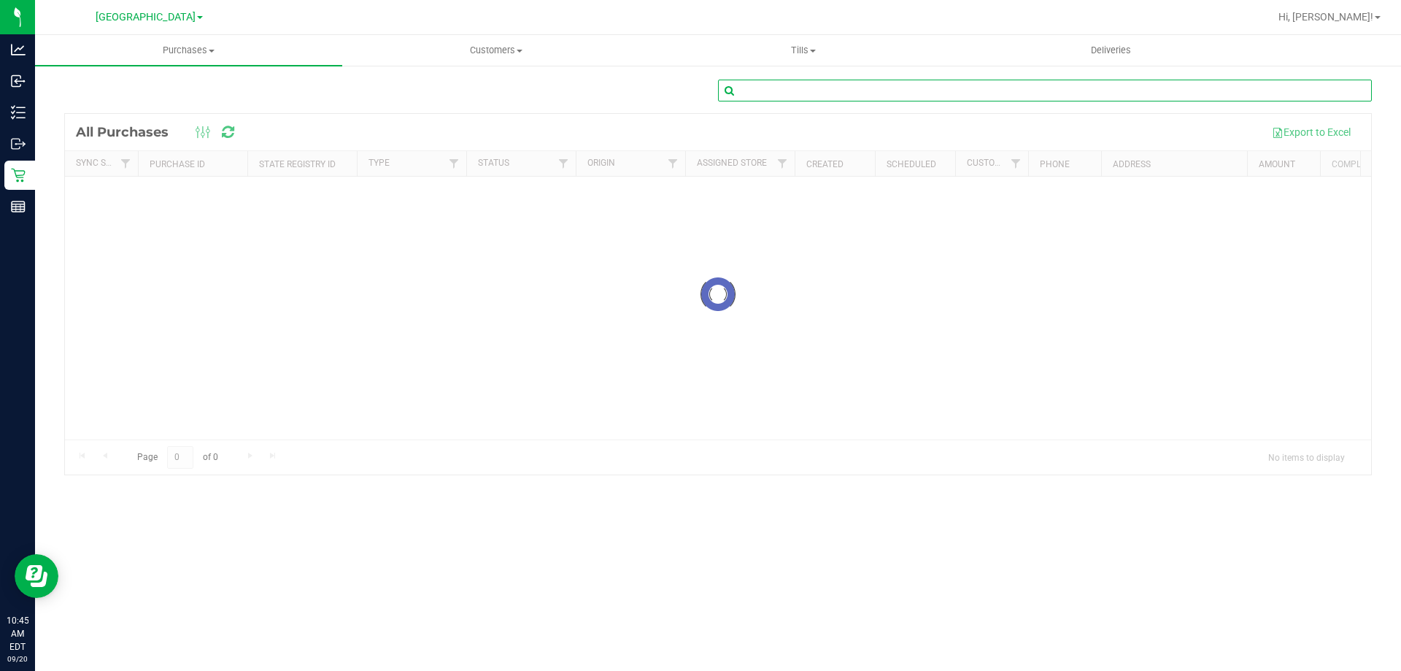
click at [771, 91] on input "text" at bounding box center [1045, 91] width 654 height 22
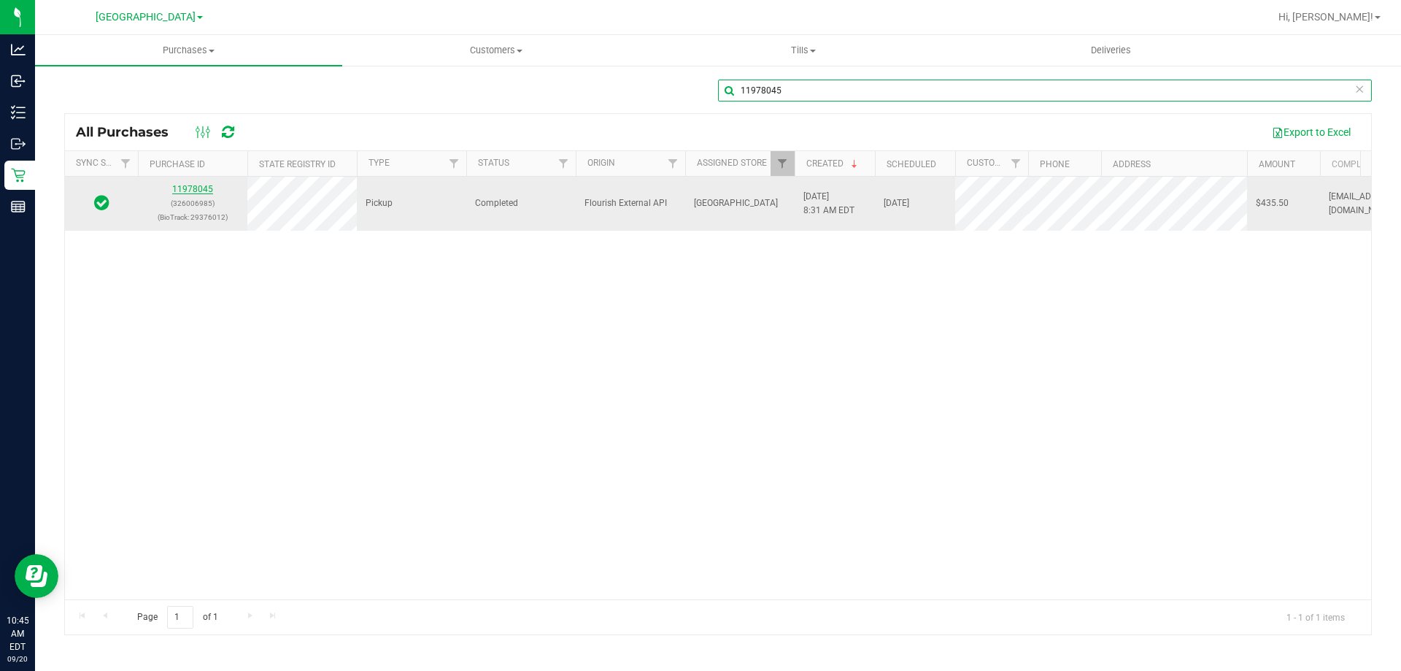
type input "11978045"
click at [204, 188] on link "11978045" at bounding box center [192, 189] width 41 height 10
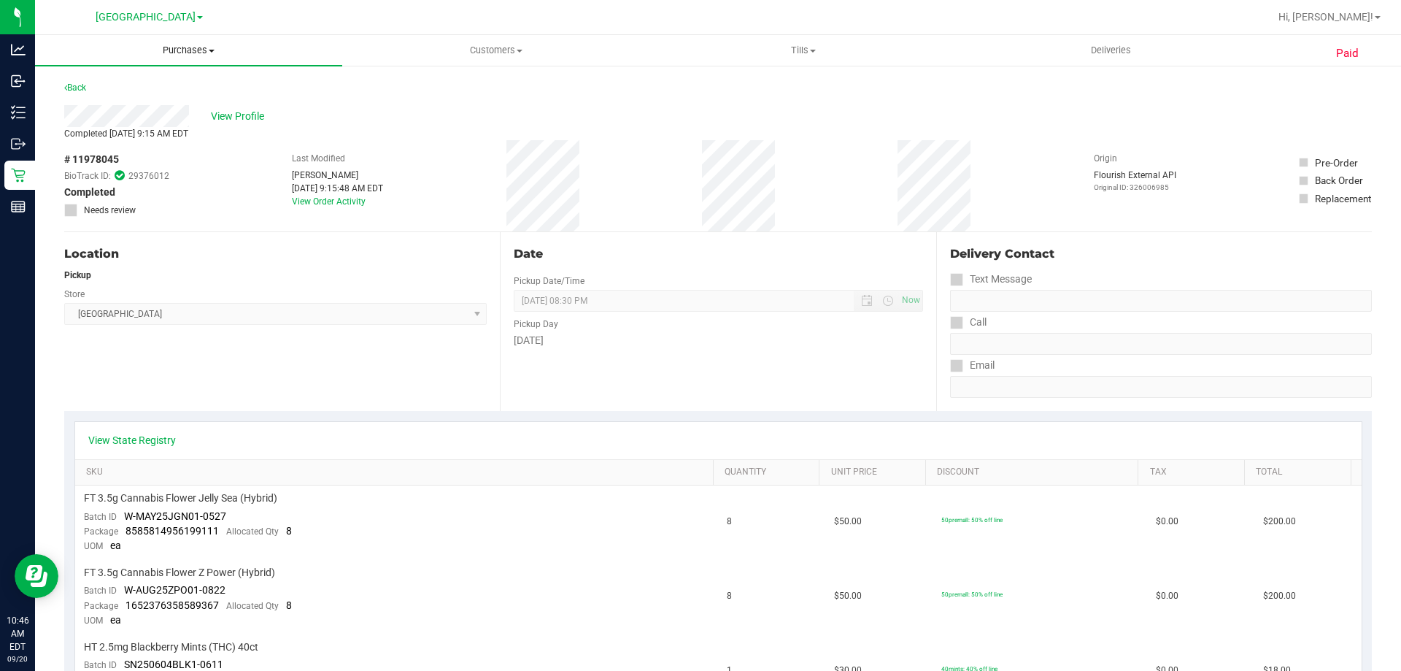
click at [191, 47] on span "Purchases" at bounding box center [188, 50] width 307 height 13
click at [100, 119] on span "All purchases" at bounding box center [87, 123] width 104 height 12
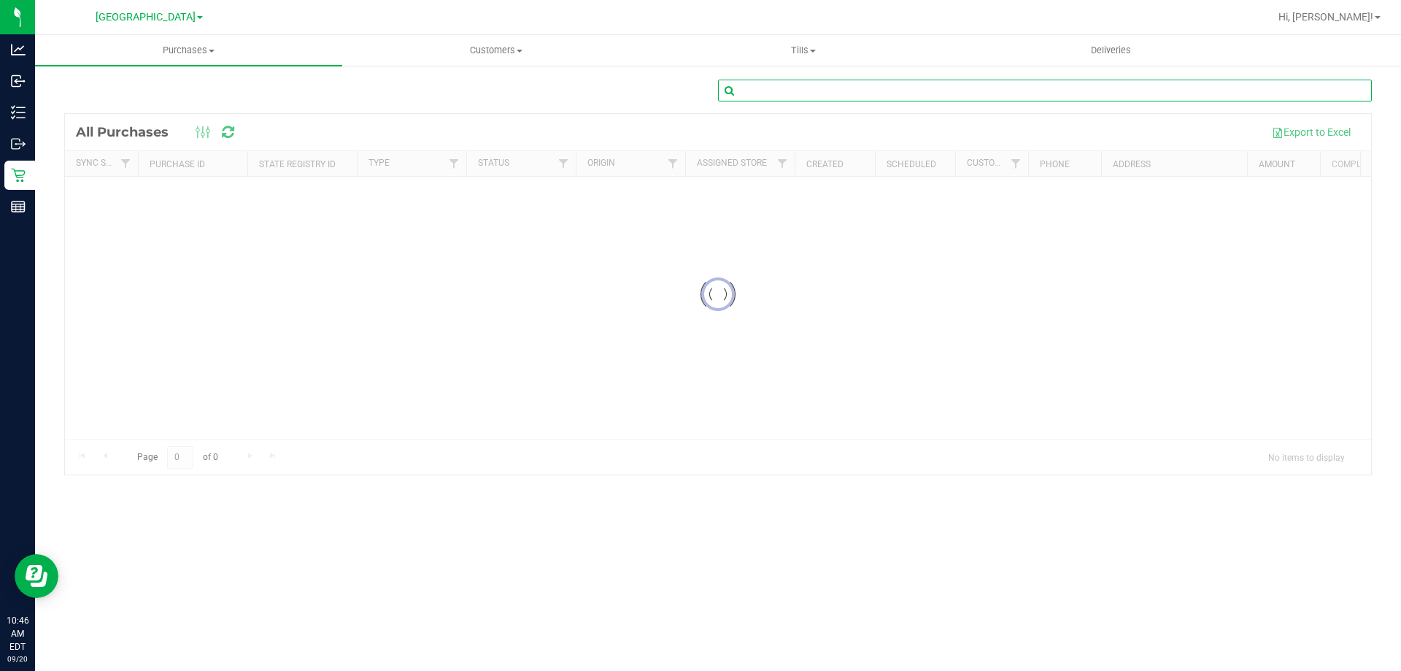
click at [770, 95] on input "text" at bounding box center [1045, 91] width 654 height 22
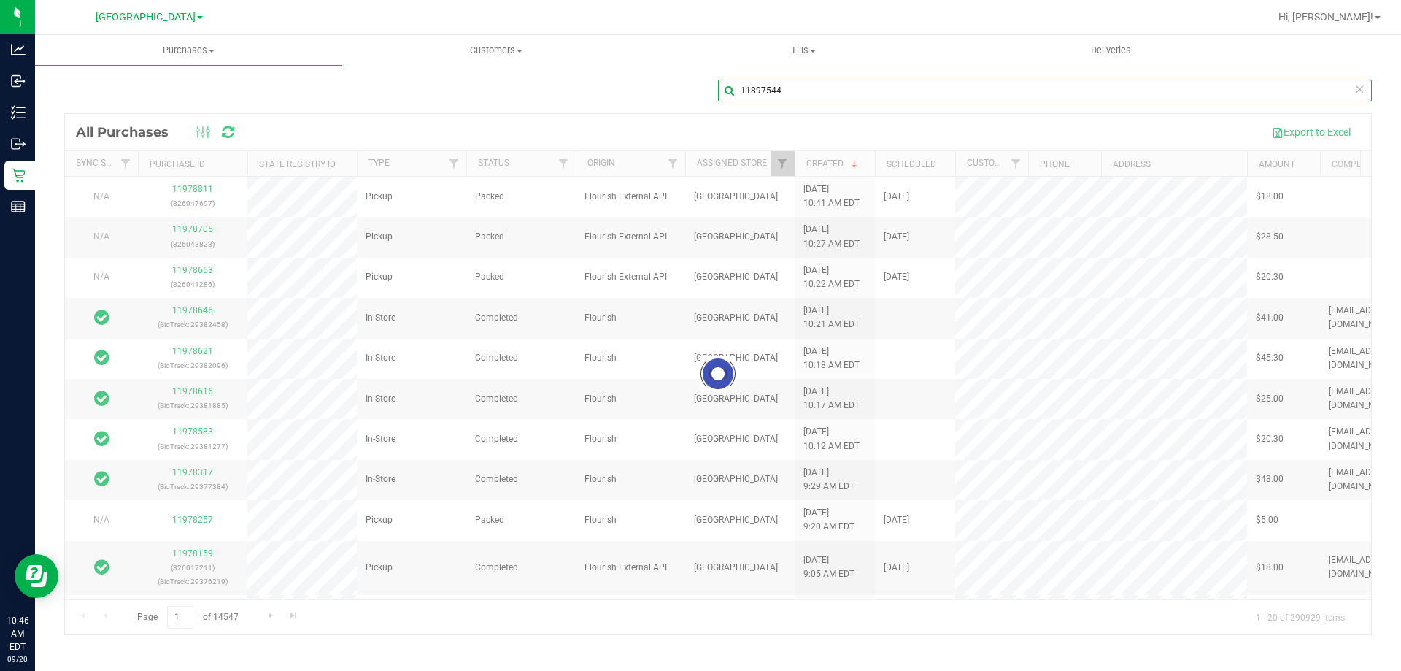
type input "11897544"
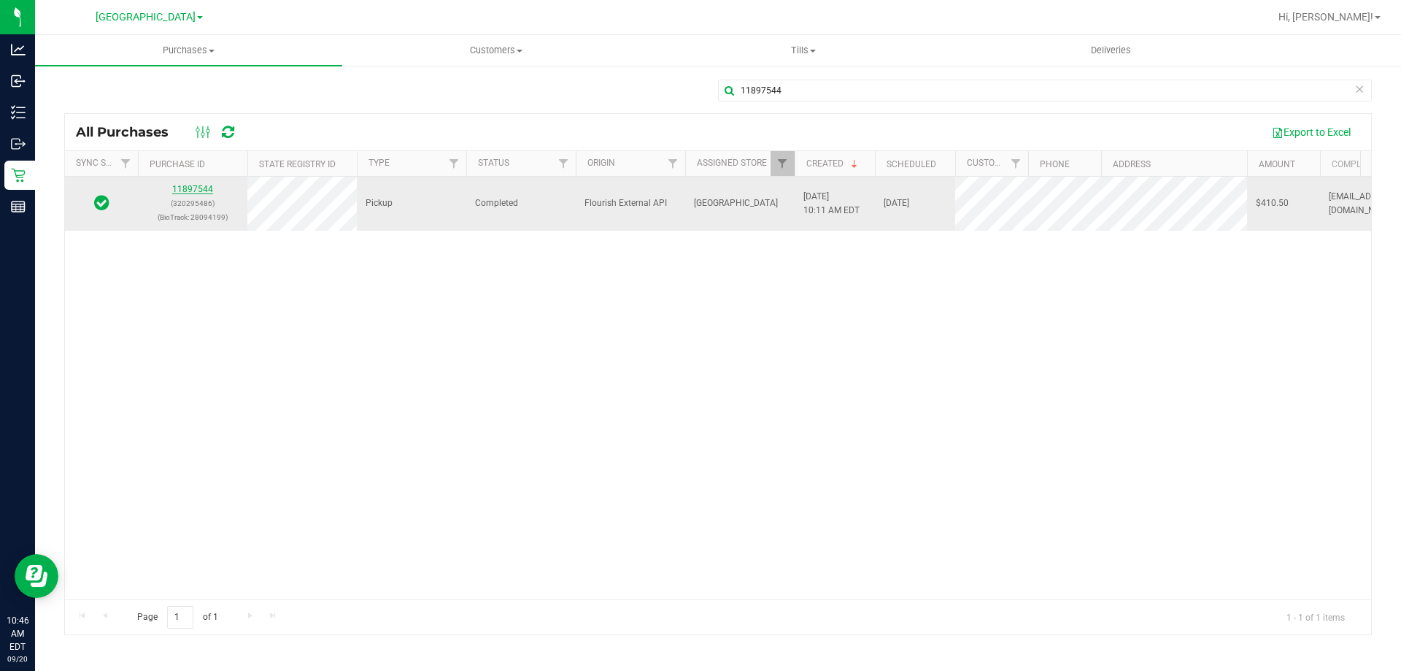
click at [193, 191] on link "11897544" at bounding box center [192, 189] width 41 height 10
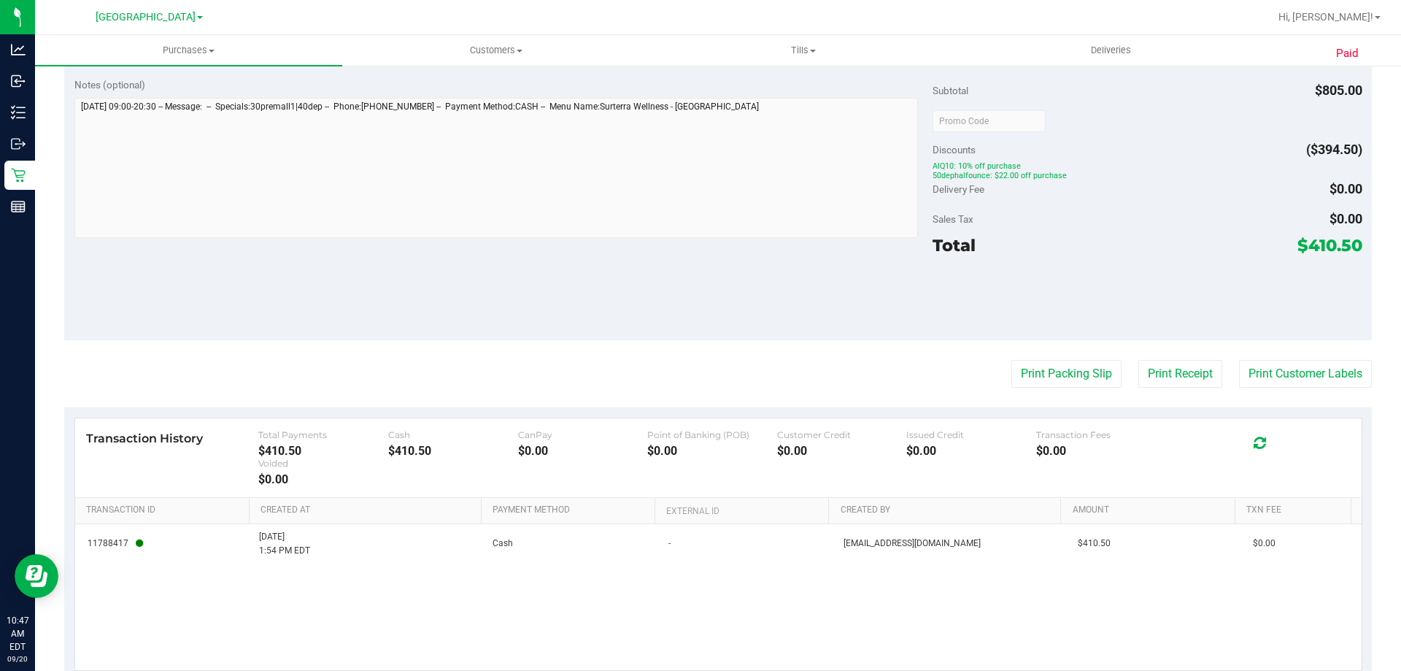
scroll to position [876, 0]
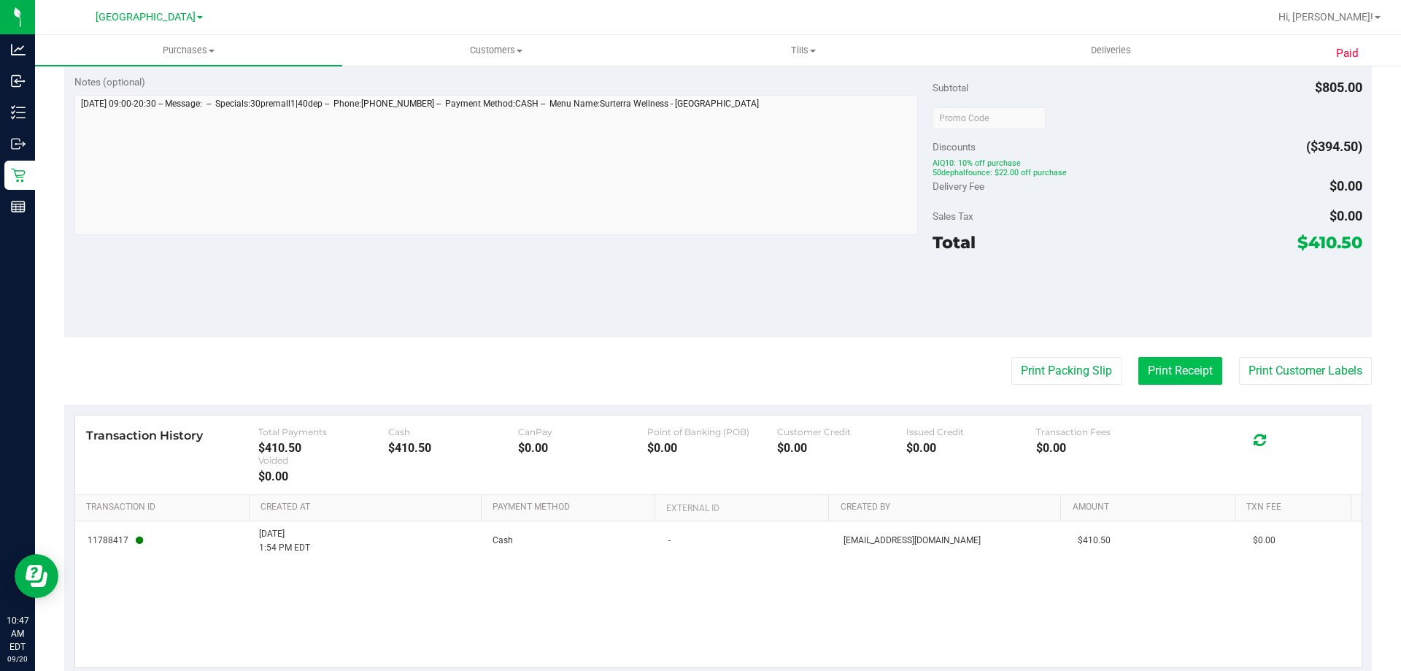
click at [1173, 369] on button "Print Receipt" at bounding box center [1181, 371] width 84 height 28
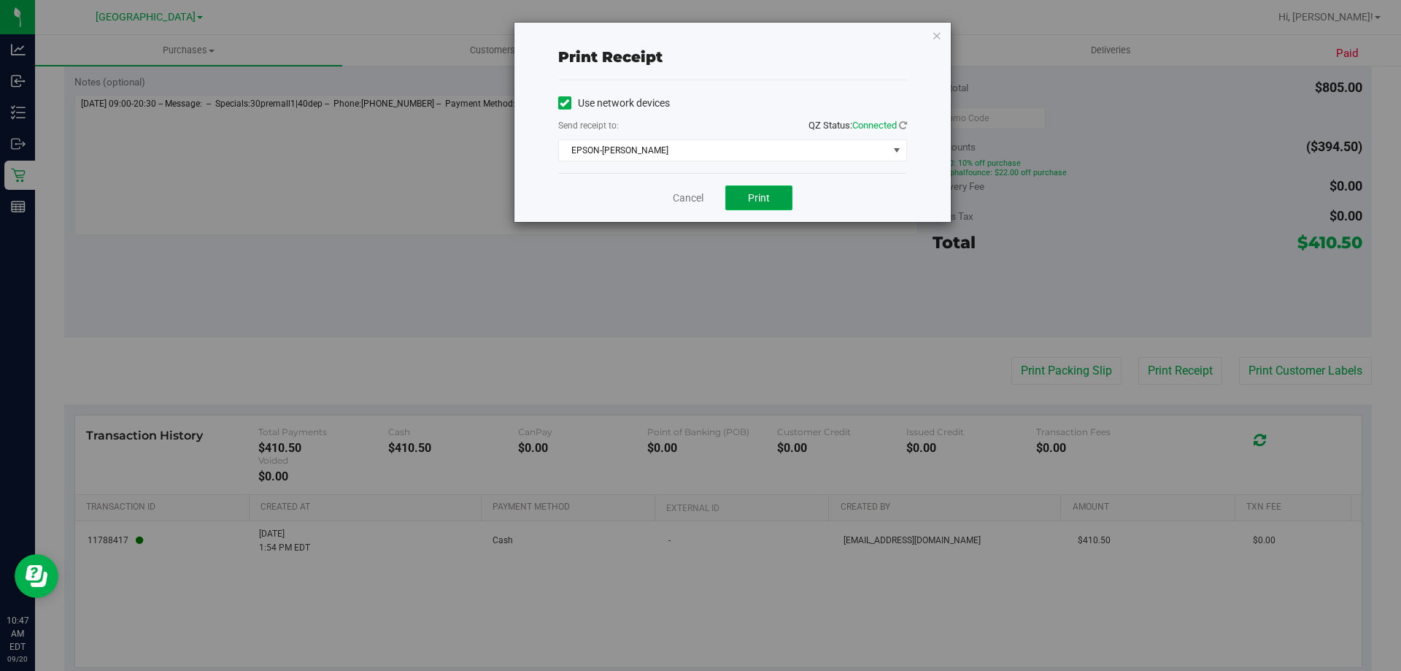
click at [778, 199] on button "Print" at bounding box center [759, 197] width 67 height 25
click at [688, 196] on link "Cancel" at bounding box center [688, 198] width 31 height 15
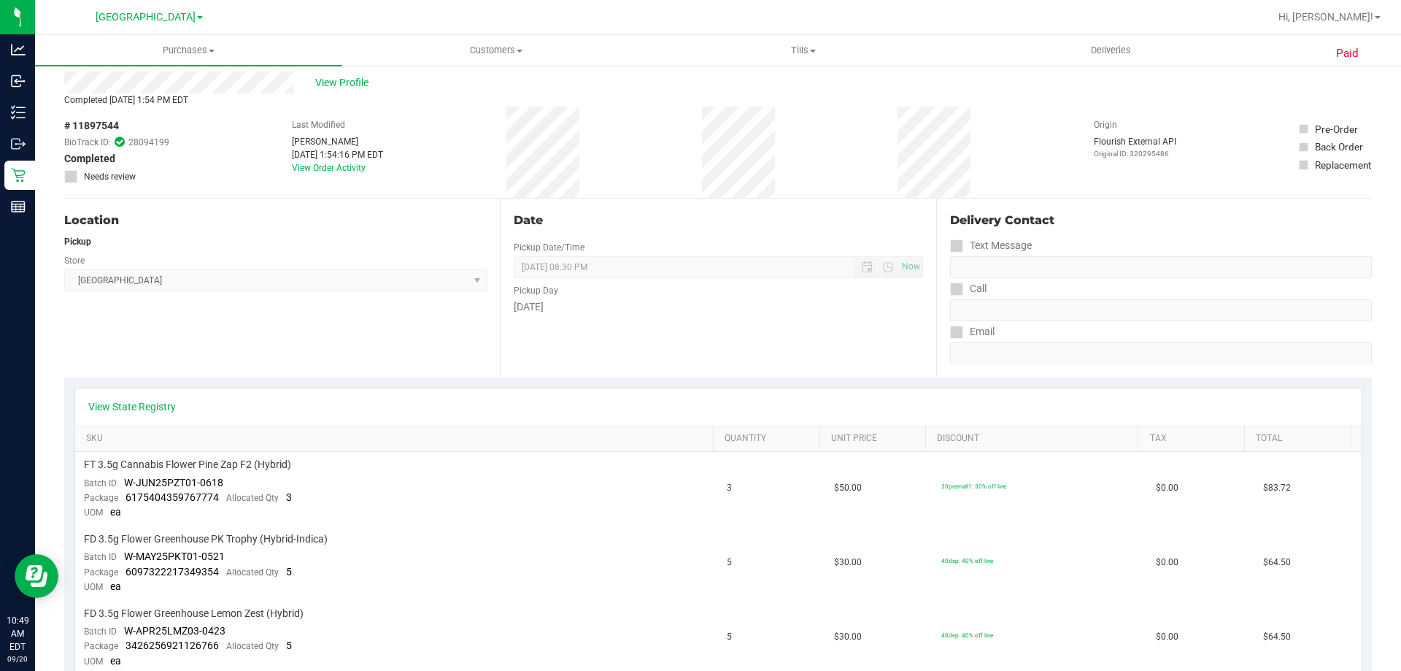
scroll to position [0, 0]
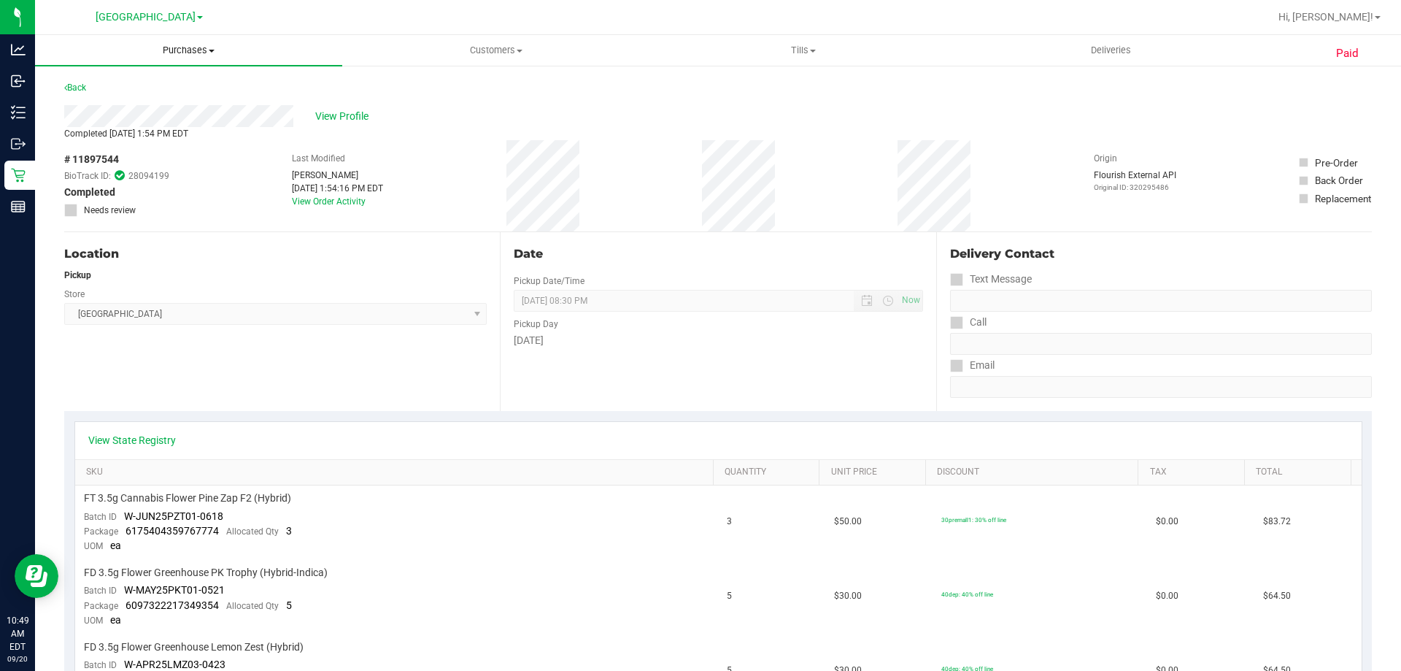
click at [200, 53] on span "Purchases" at bounding box center [188, 50] width 307 height 13
click at [91, 126] on span "All purchases" at bounding box center [87, 123] width 104 height 12
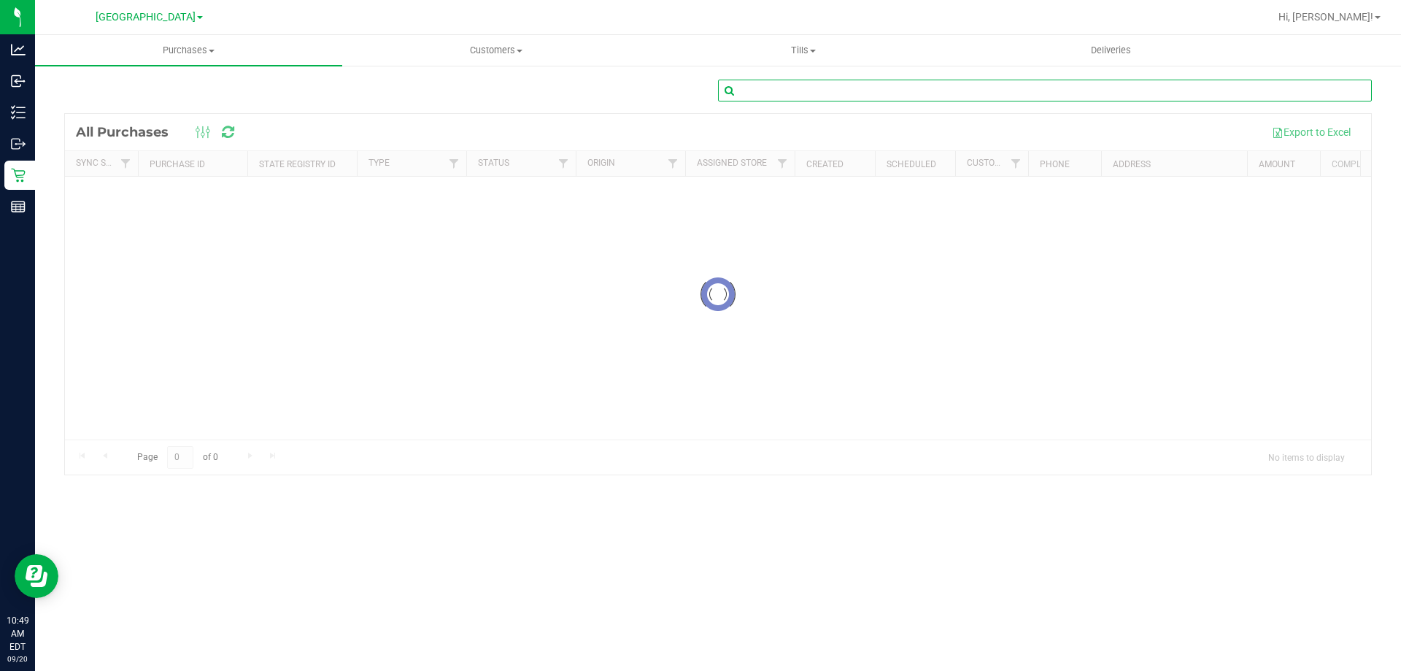
click at [771, 91] on input "text" at bounding box center [1045, 91] width 654 height 22
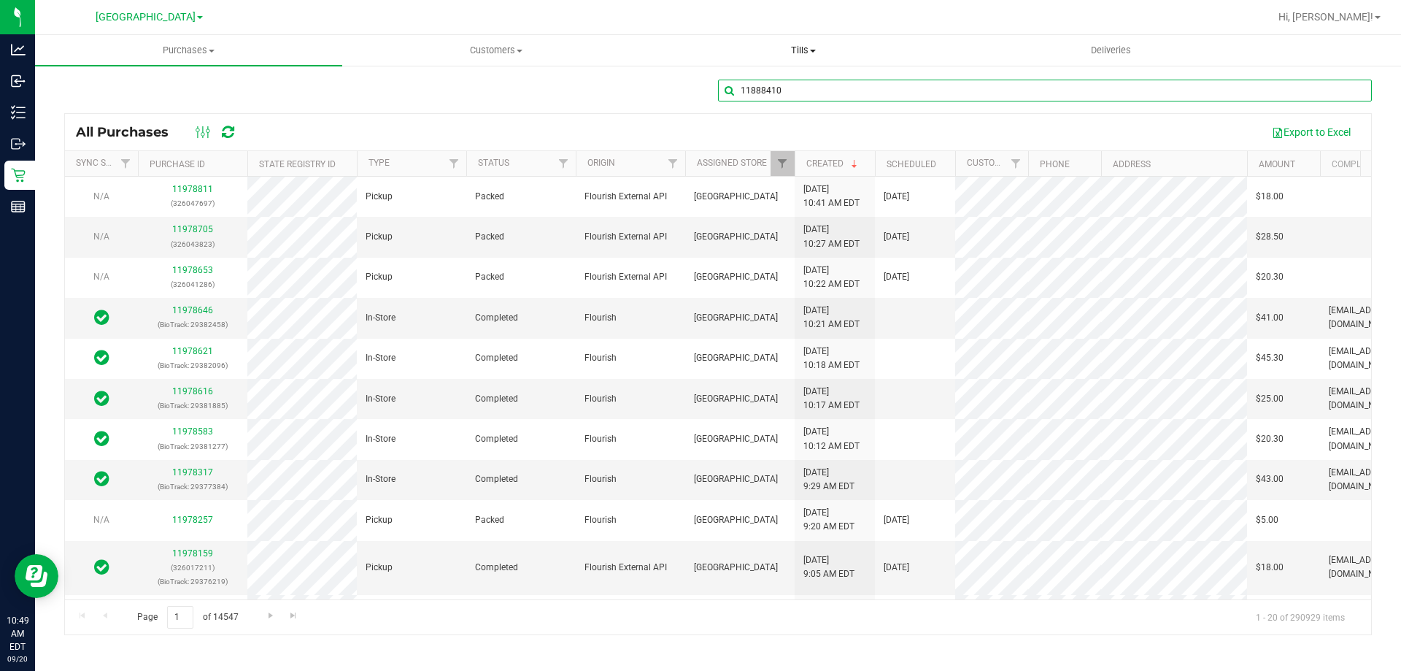
type input "11888410"
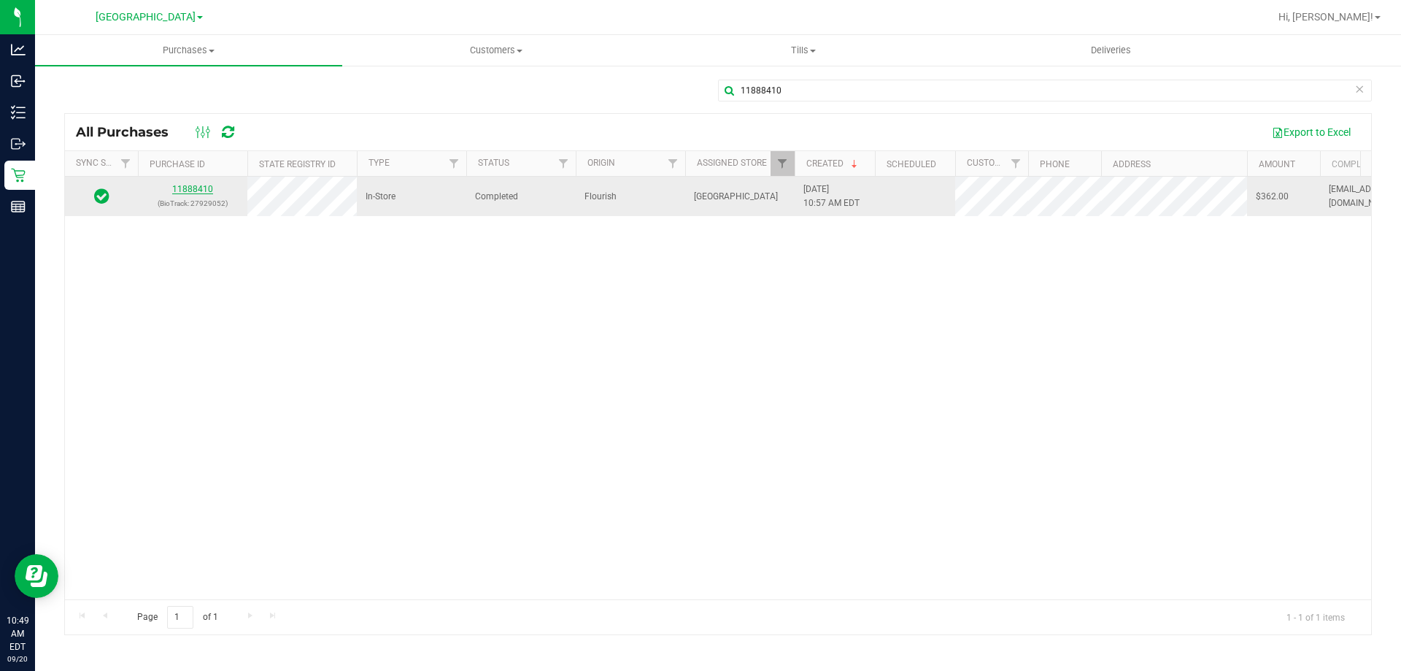
click at [195, 191] on link "11888410" at bounding box center [192, 189] width 41 height 10
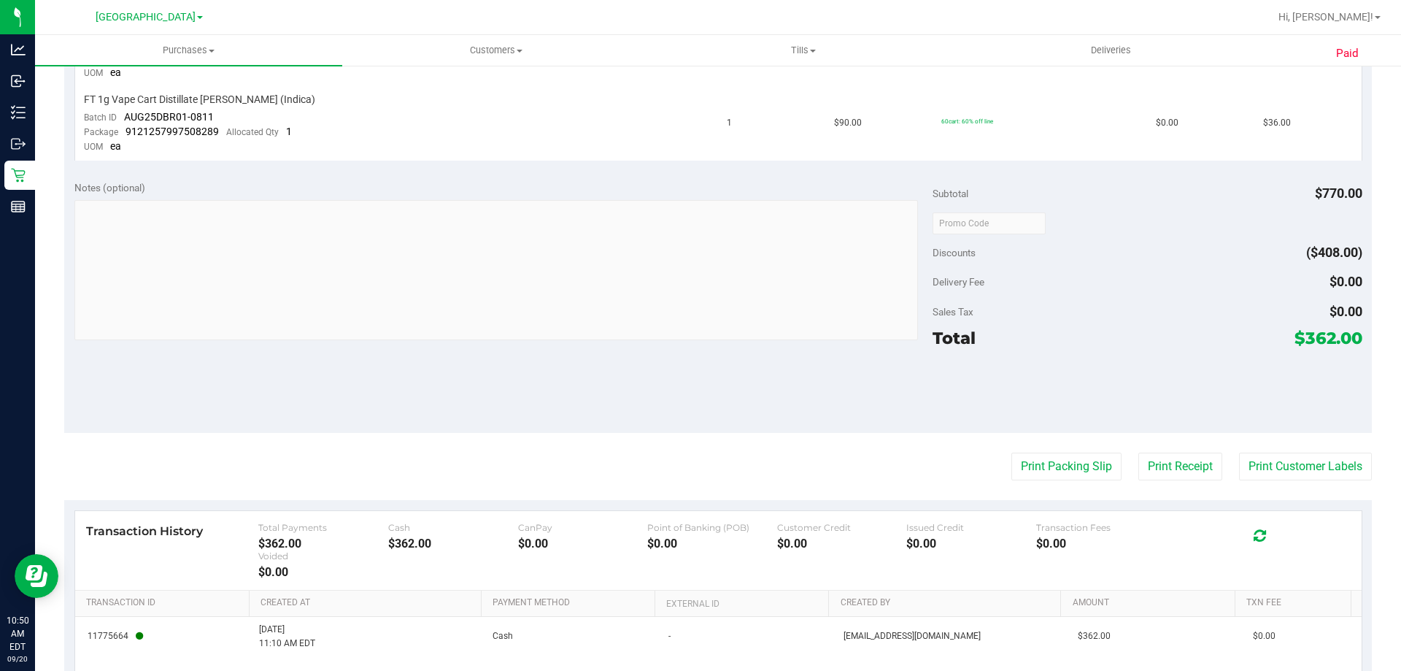
scroll to position [1000, 0]
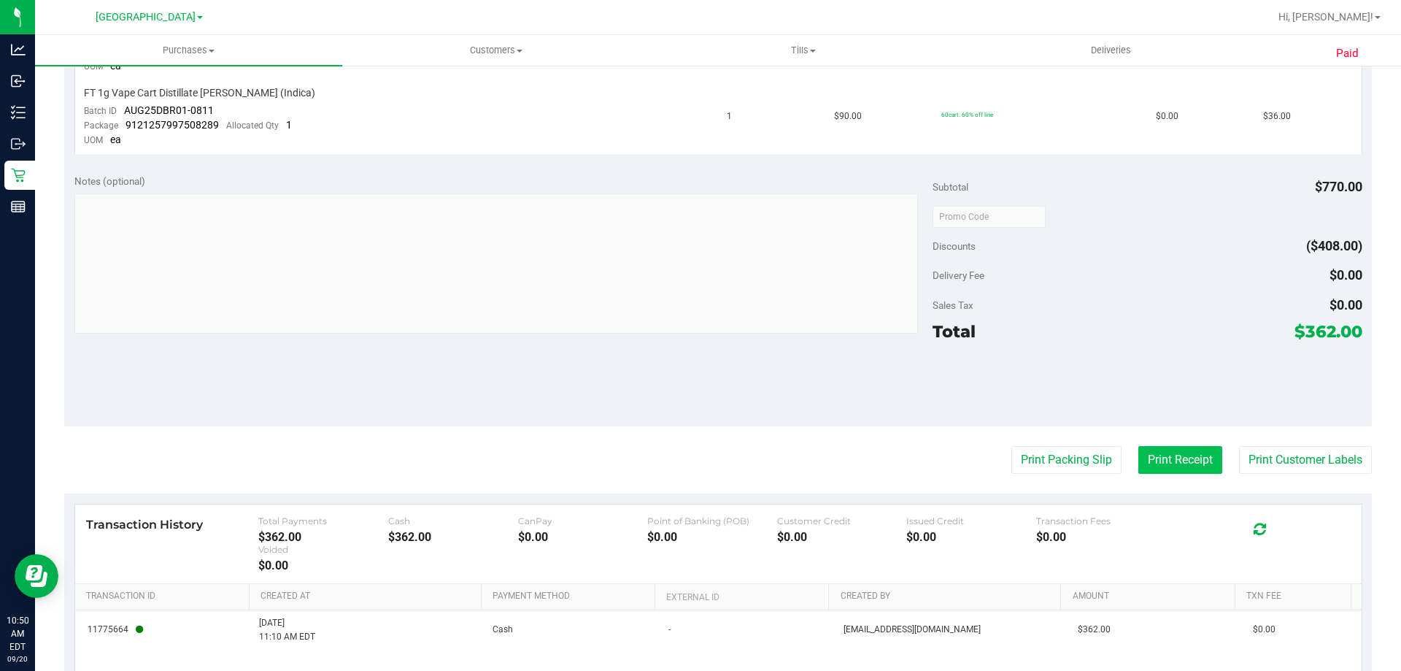
click at [1168, 450] on button "Print Receipt" at bounding box center [1181, 460] width 84 height 28
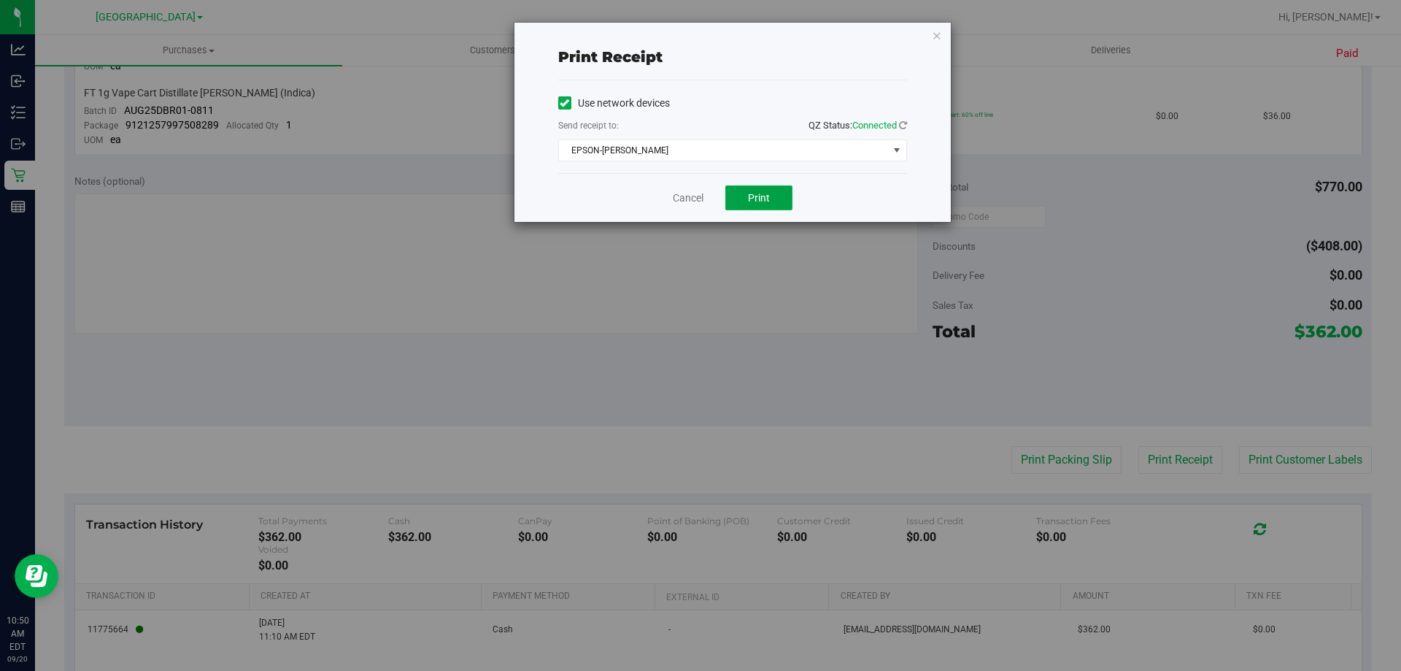
click at [758, 196] on span "Print" at bounding box center [759, 198] width 22 height 12
click at [680, 195] on link "Cancel" at bounding box center [688, 198] width 31 height 15
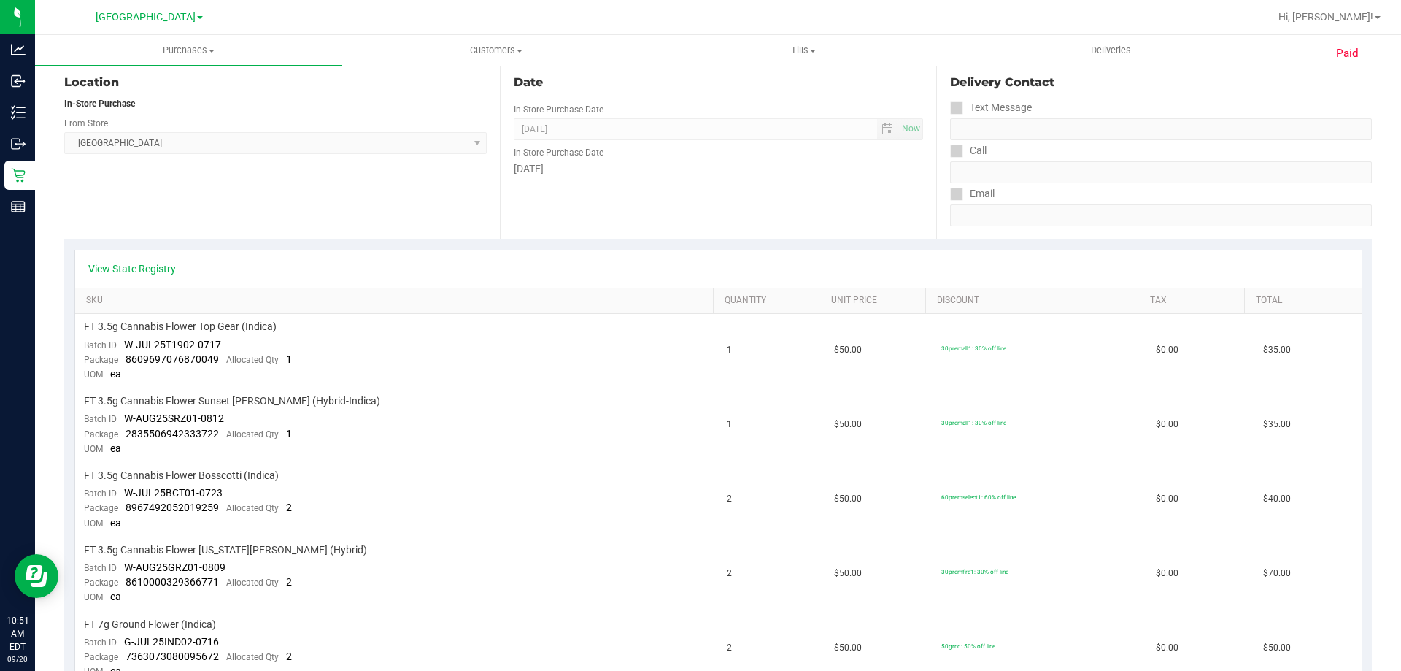
scroll to position [0, 0]
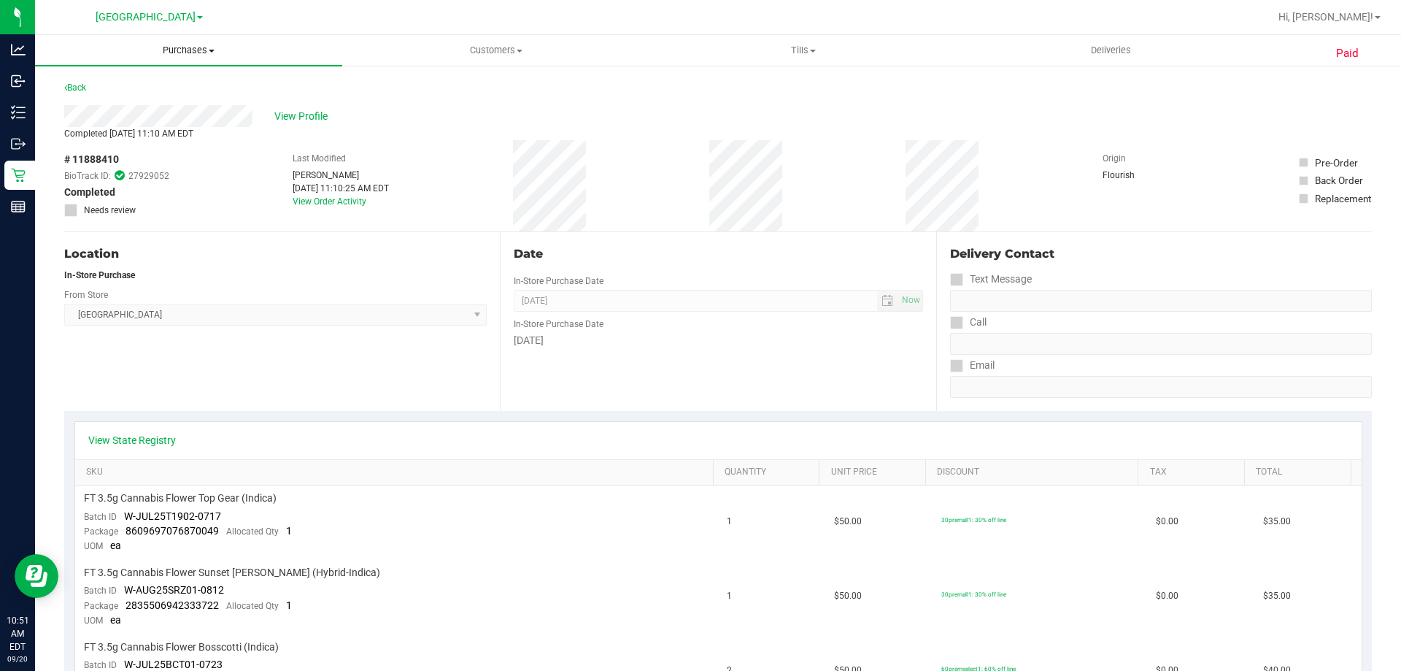
click at [191, 55] on span "Purchases" at bounding box center [188, 50] width 307 height 13
click at [82, 119] on span "All purchases" at bounding box center [87, 123] width 104 height 12
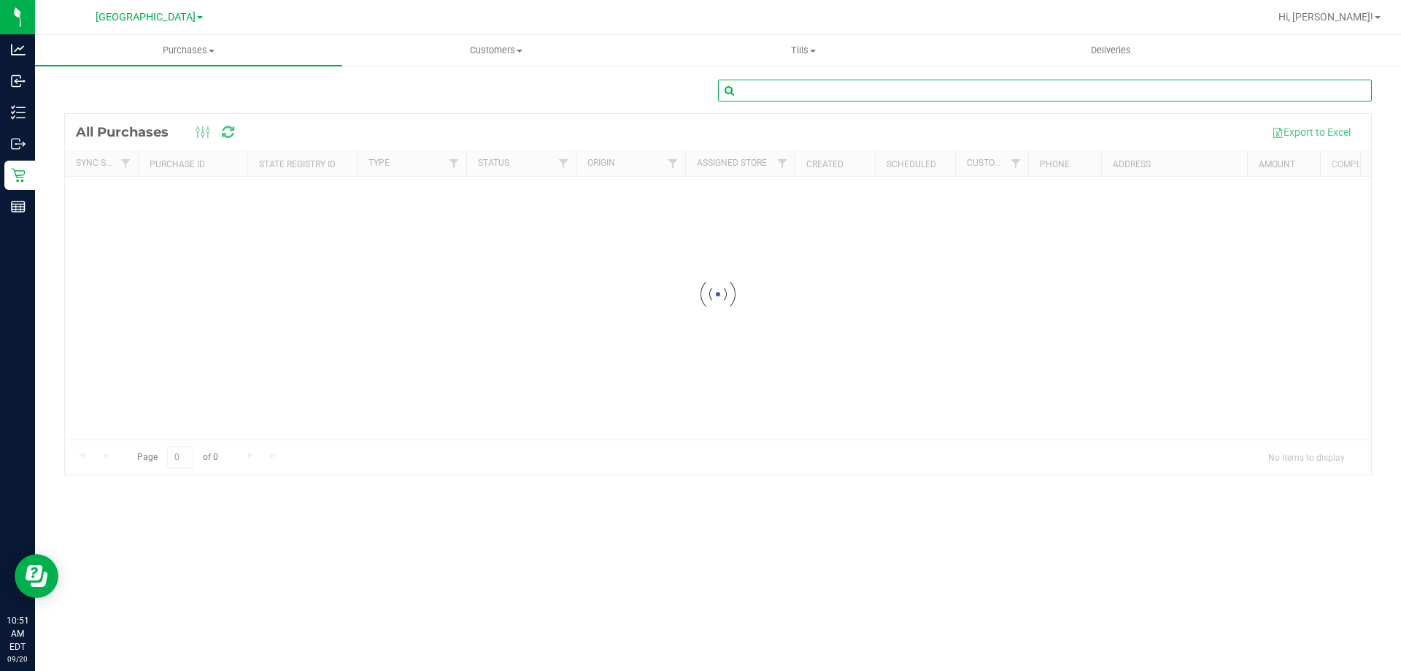
click at [798, 93] on input "text" at bounding box center [1045, 91] width 654 height 22
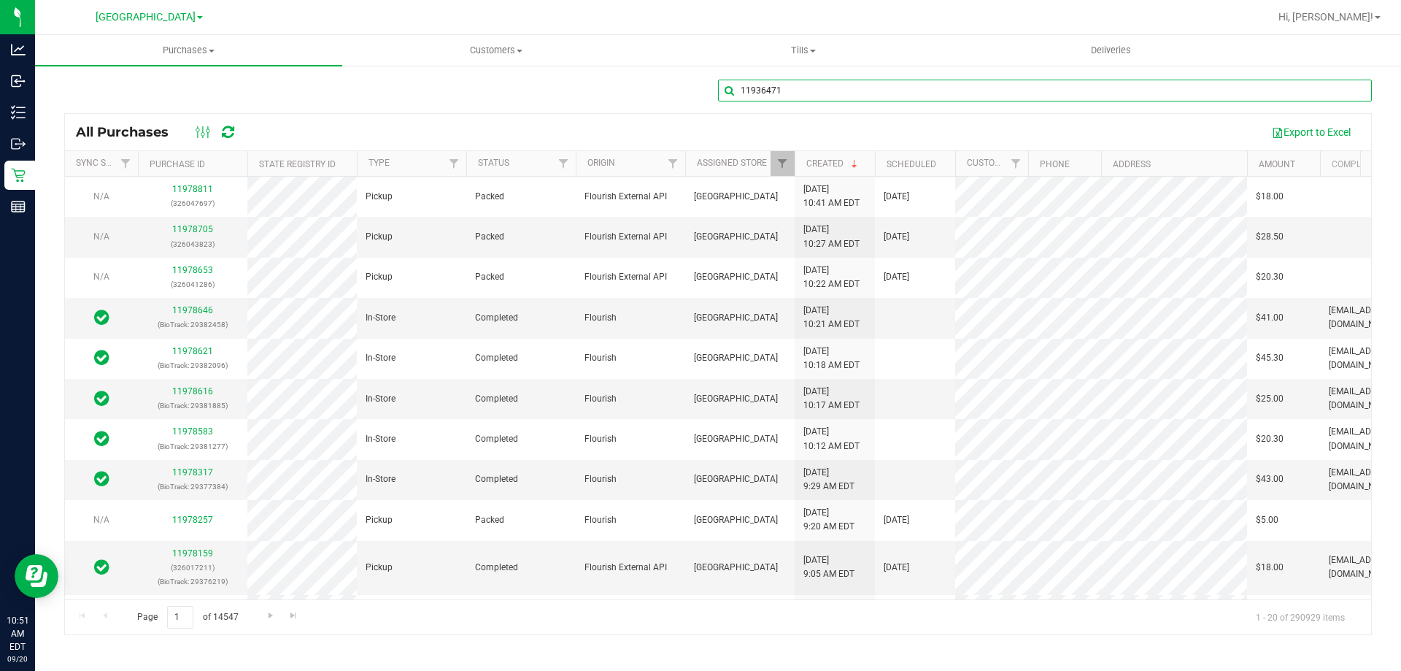
type input "11936471"
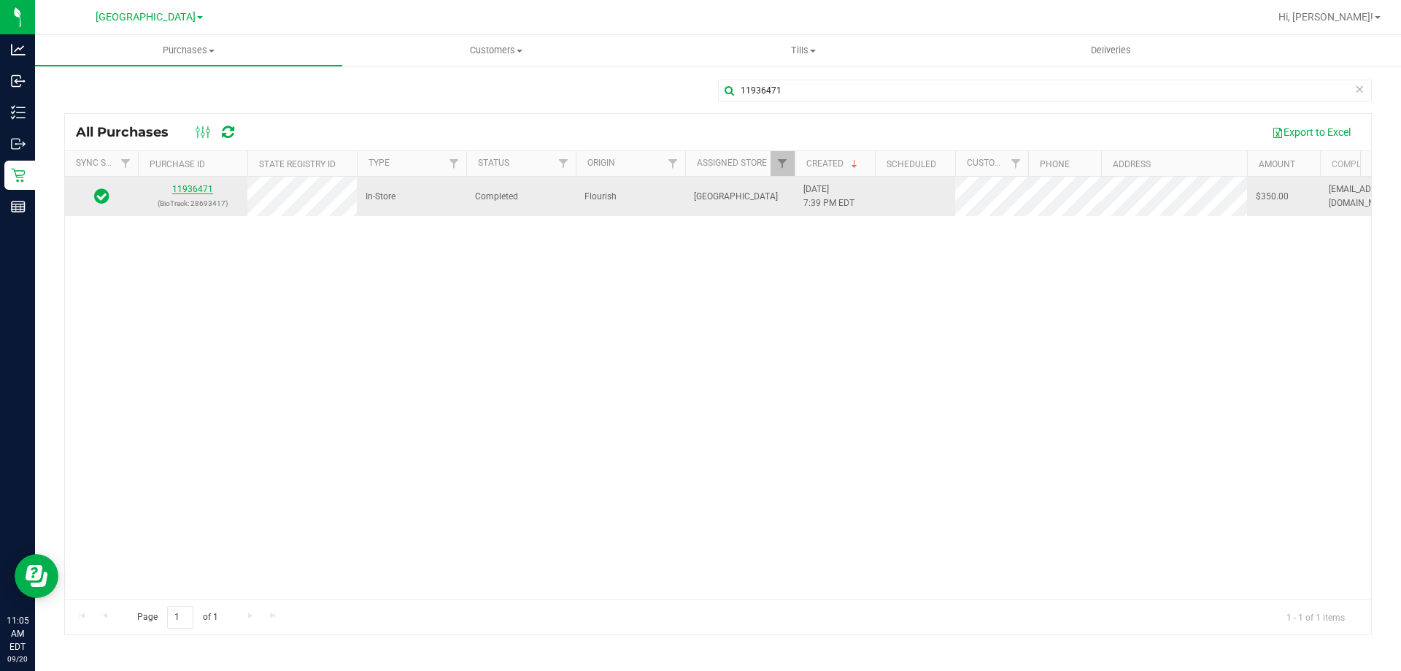
click at [189, 185] on link "11936471" at bounding box center [192, 189] width 41 height 10
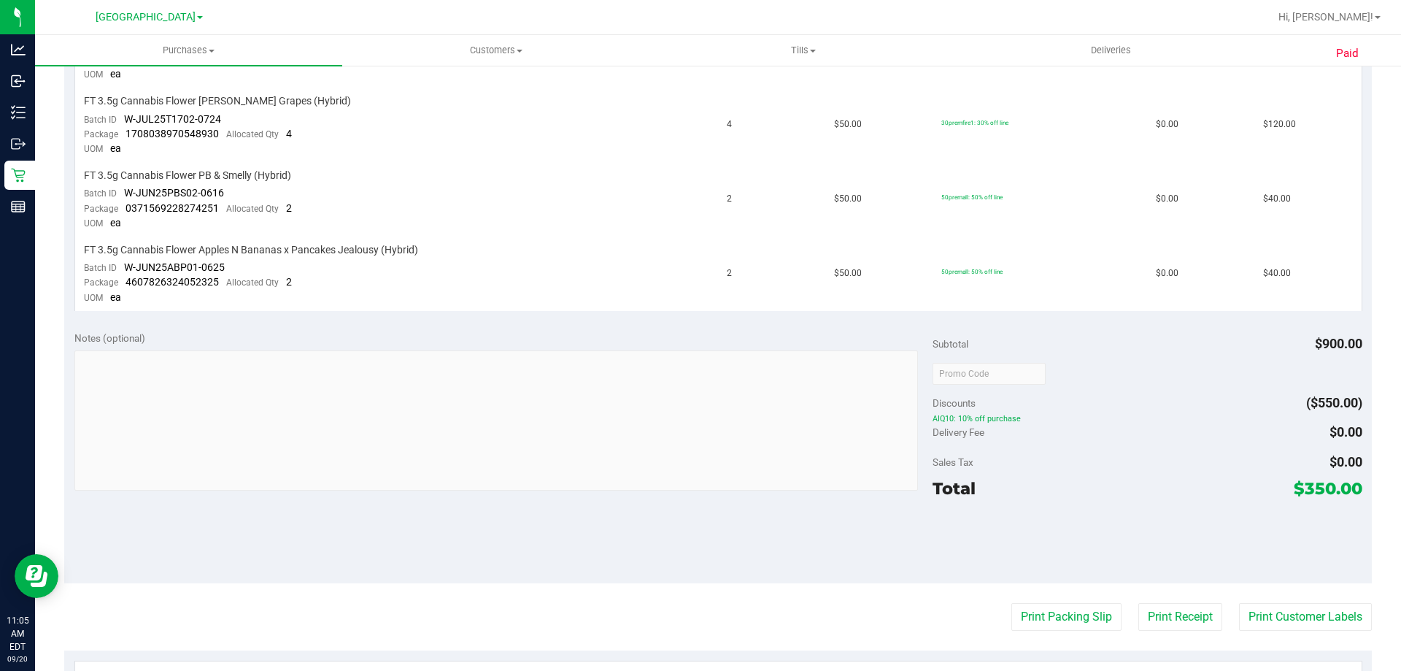
scroll to position [876, 0]
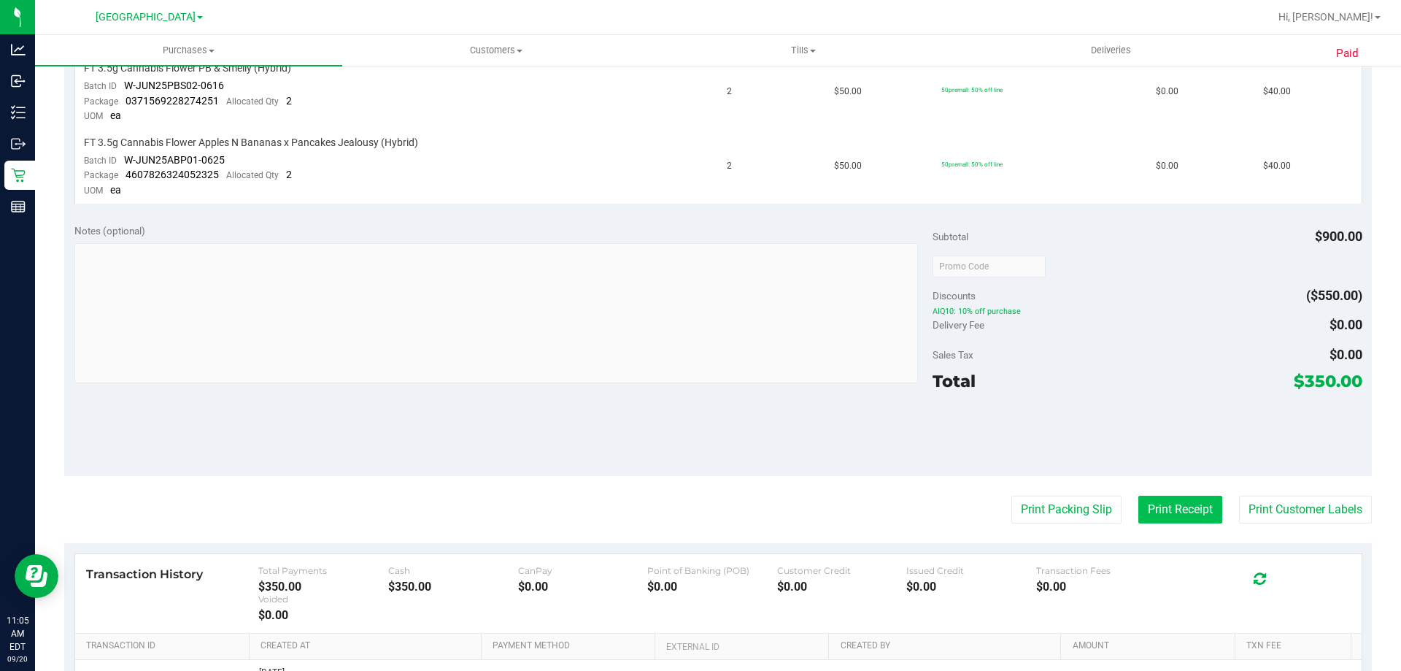
click at [1190, 507] on button "Print Receipt" at bounding box center [1181, 510] width 84 height 28
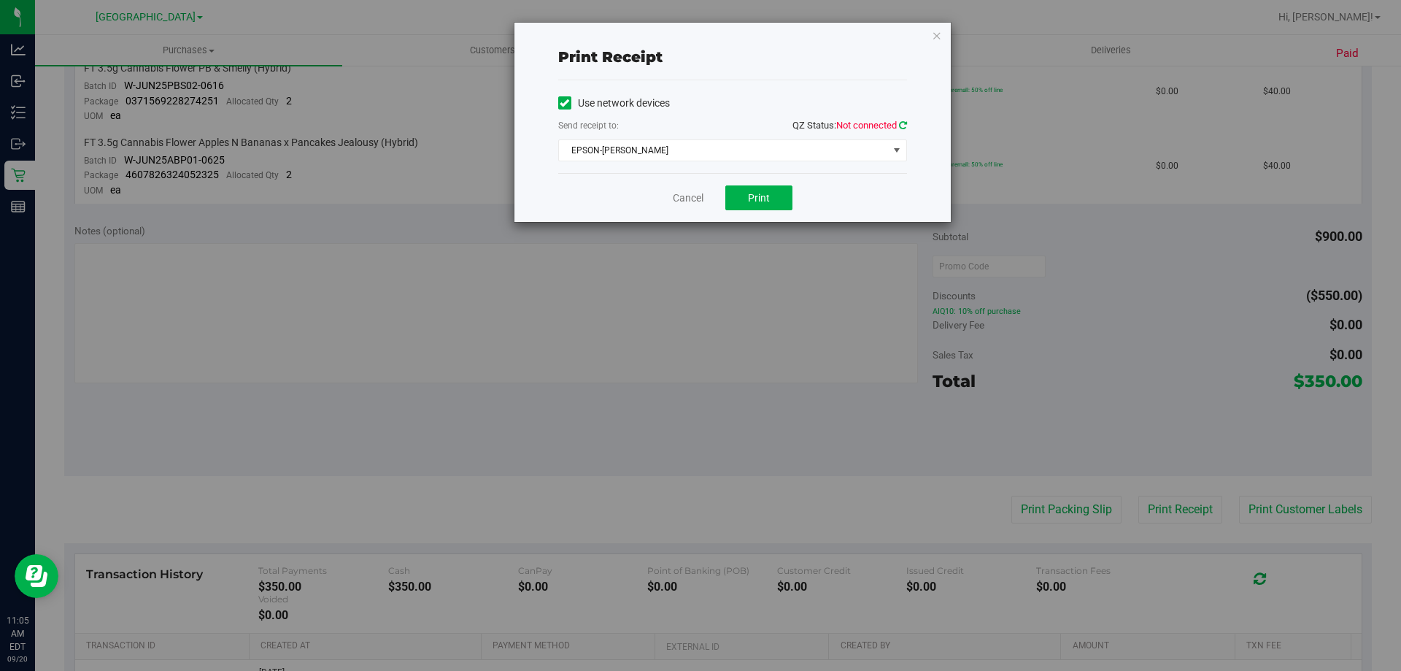
click at [900, 123] on icon at bounding box center [903, 124] width 8 height 9
click at [758, 196] on span "Print" at bounding box center [759, 198] width 22 height 12
click at [685, 194] on link "Cancel" at bounding box center [688, 198] width 31 height 15
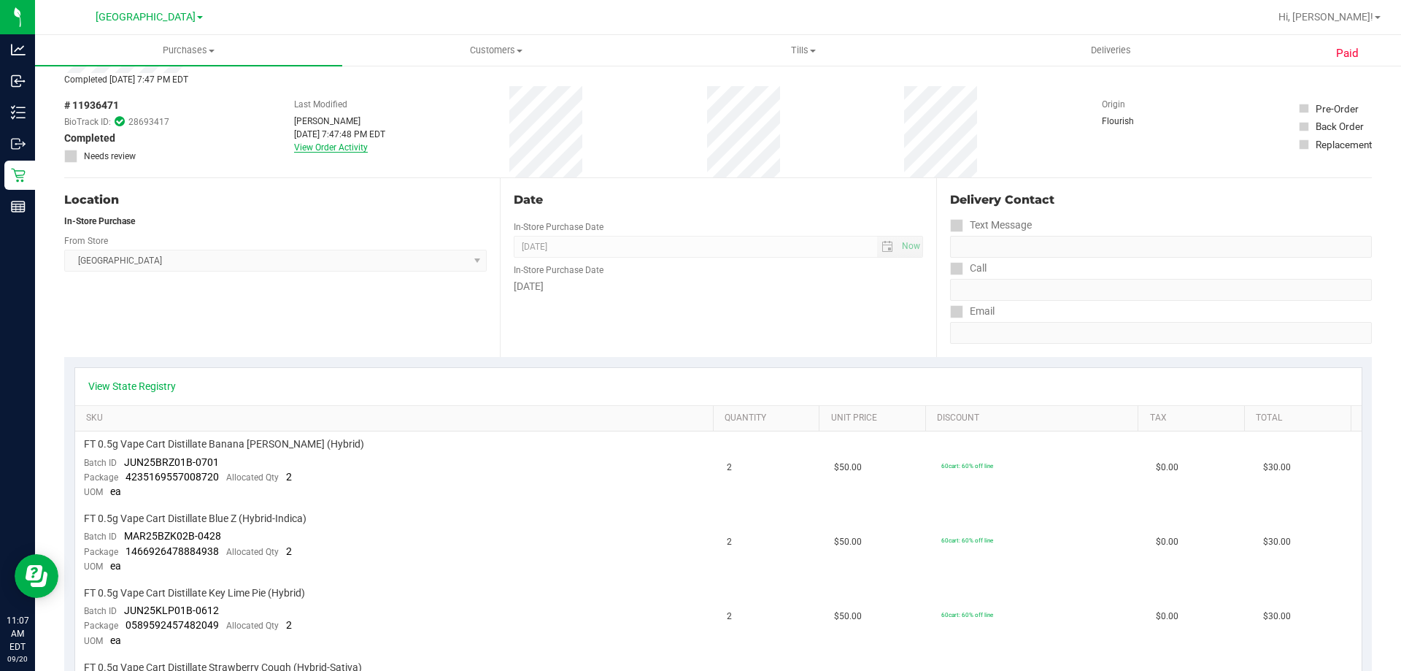
scroll to position [0, 0]
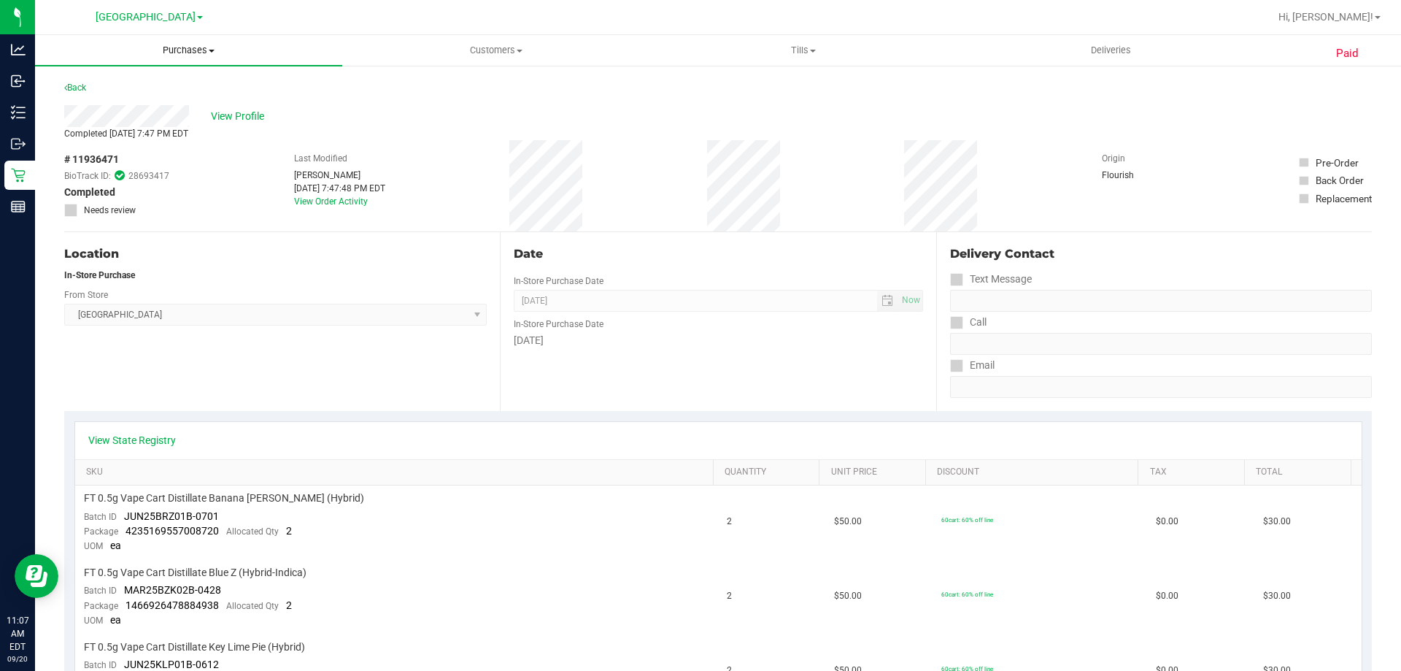
click at [182, 48] on span "Purchases" at bounding box center [188, 50] width 307 height 13
click at [80, 126] on span "All purchases" at bounding box center [87, 123] width 104 height 12
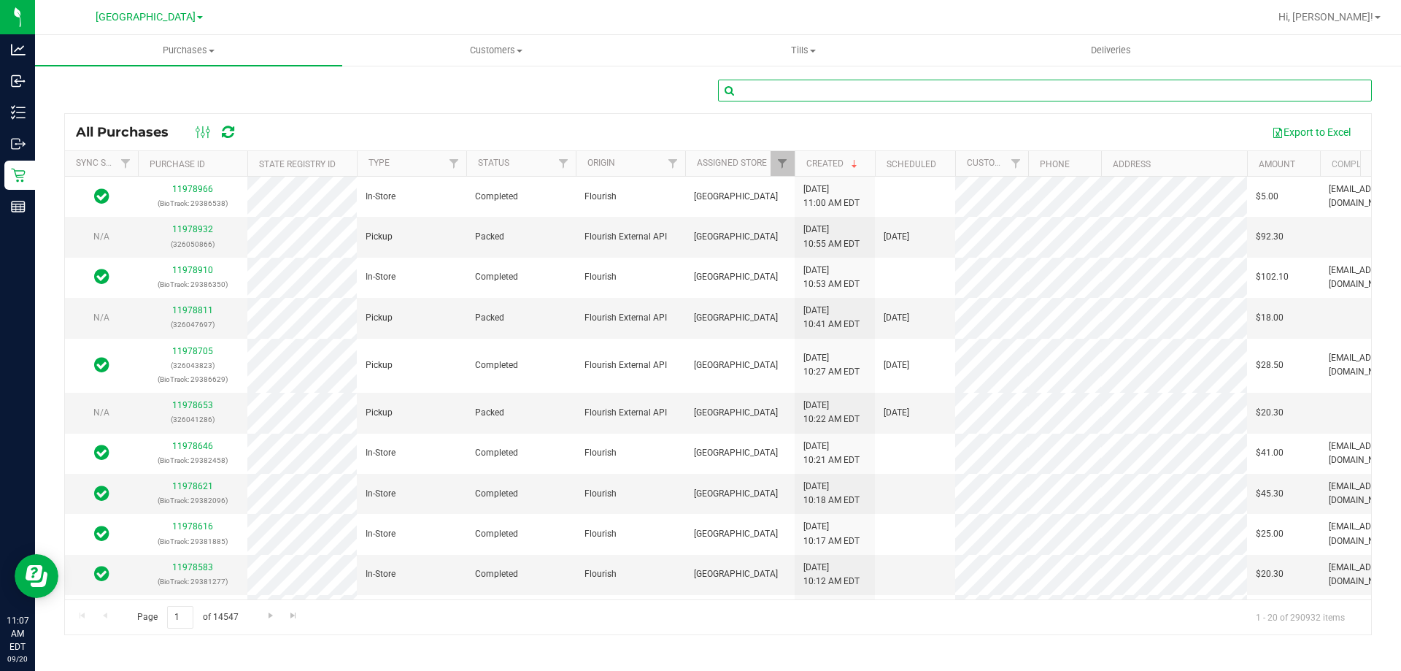
click at [763, 87] on input "text" at bounding box center [1045, 91] width 654 height 22
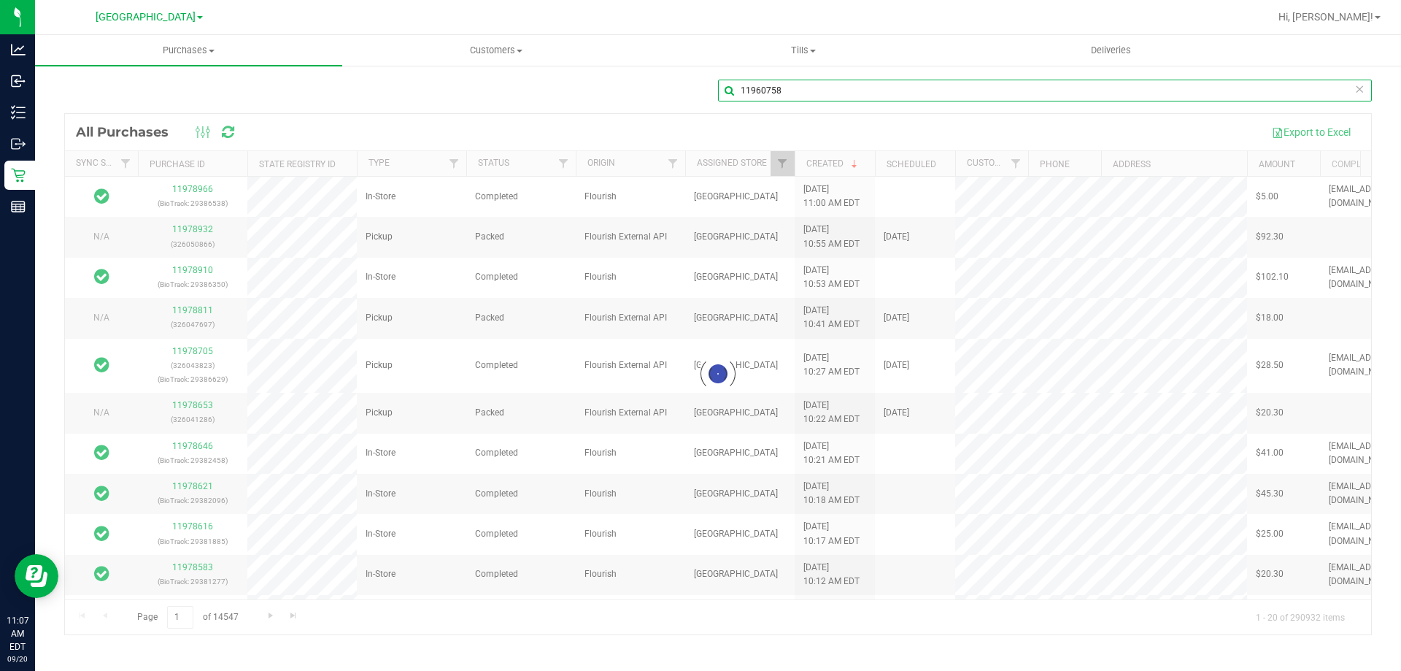
type input "11960758"
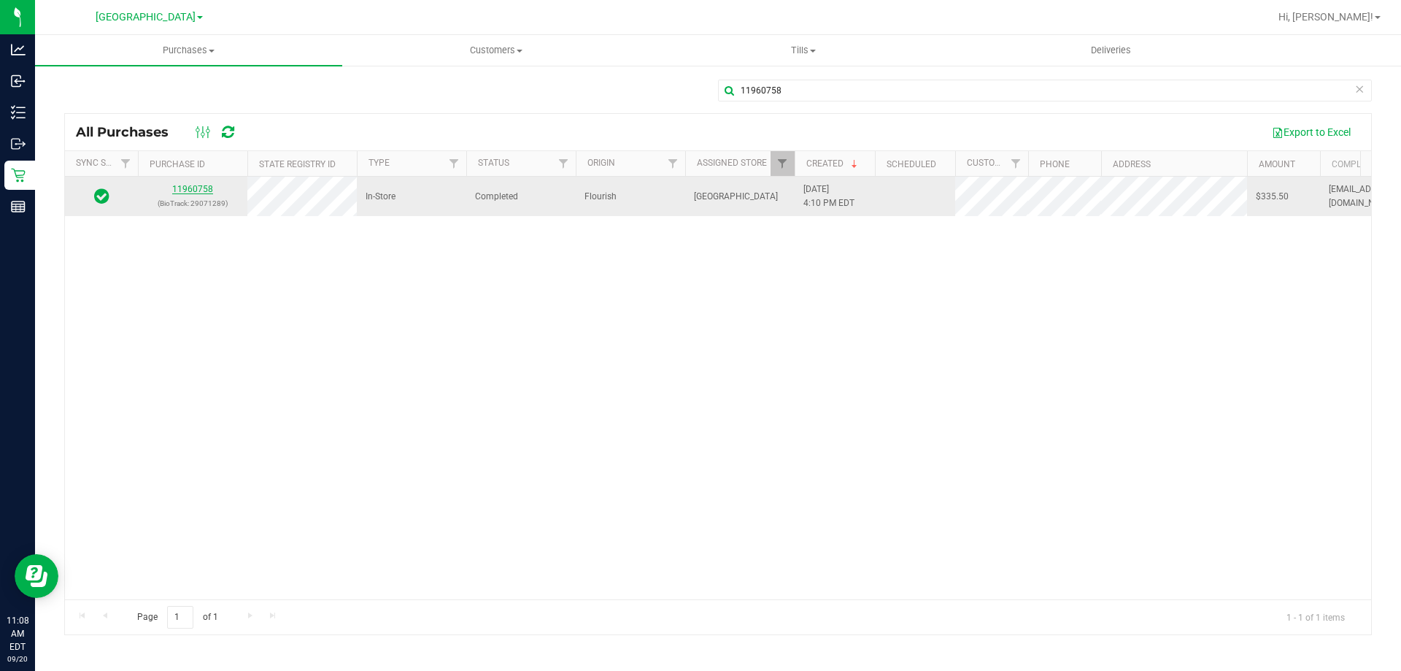
click at [193, 186] on link "11960758" at bounding box center [192, 189] width 41 height 10
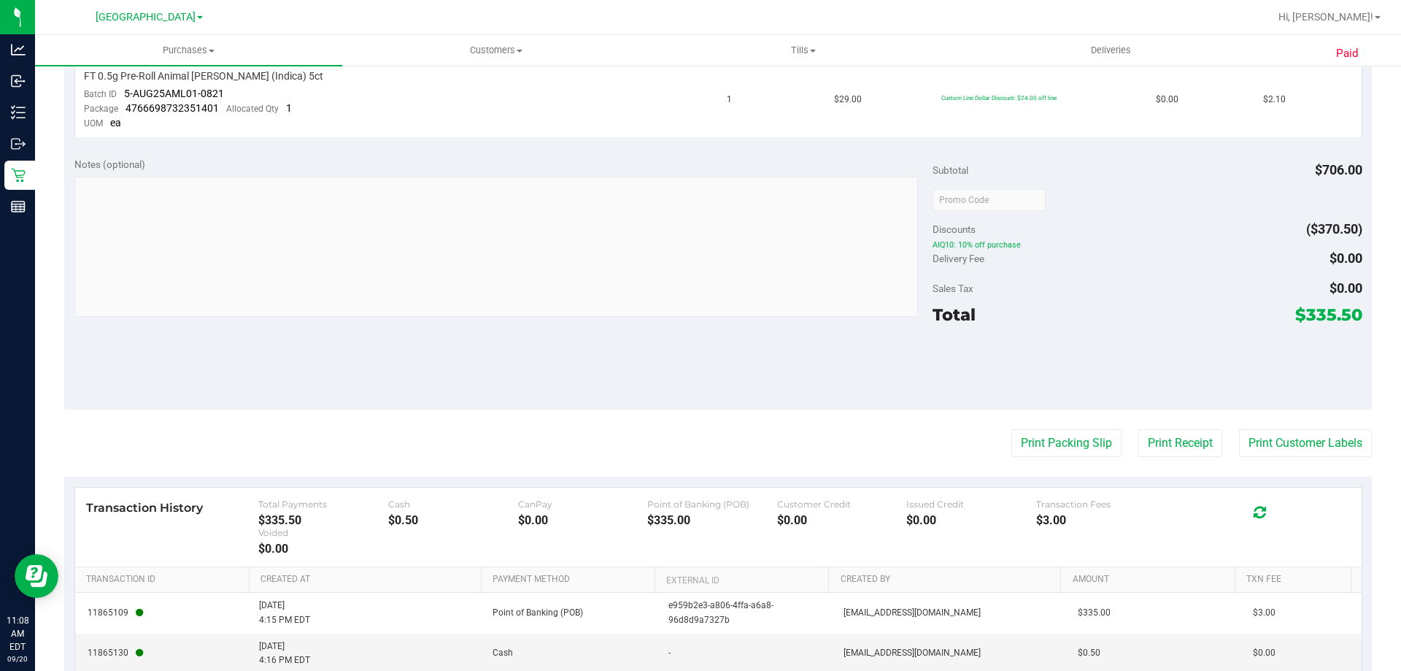
scroll to position [730, 0]
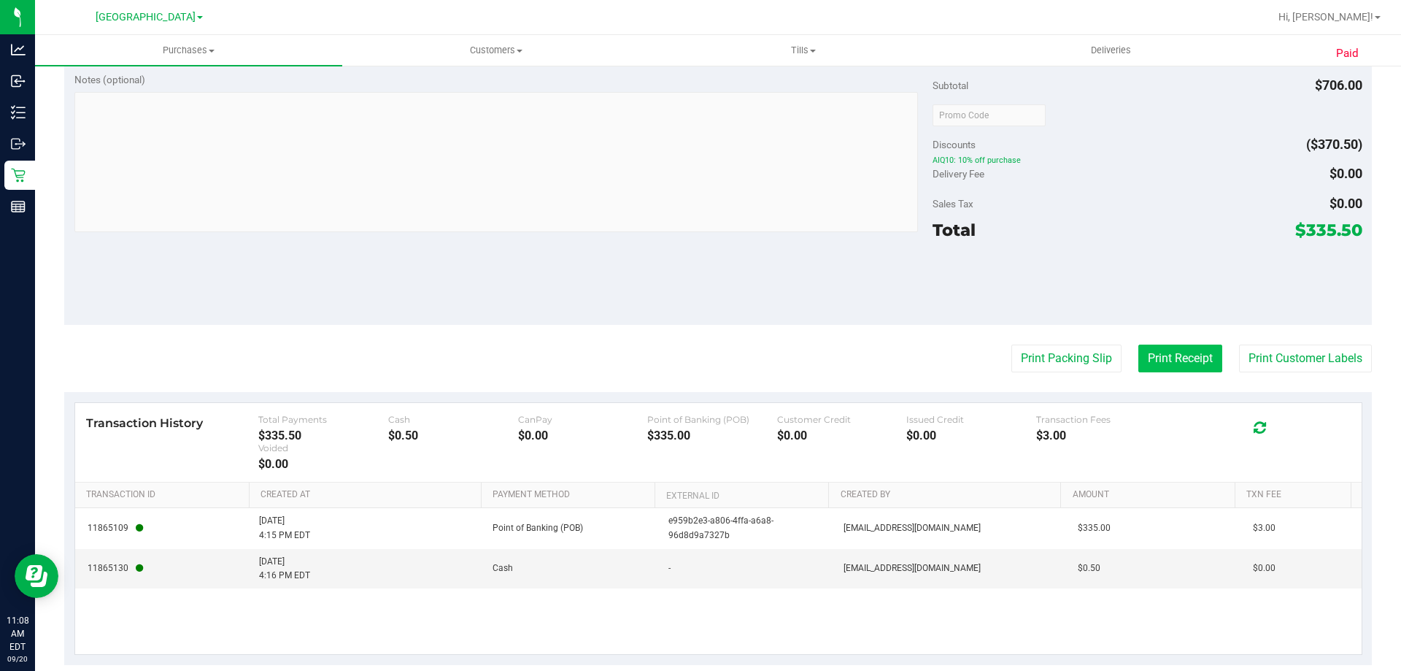
click at [1162, 356] on button "Print Receipt" at bounding box center [1181, 359] width 84 height 28
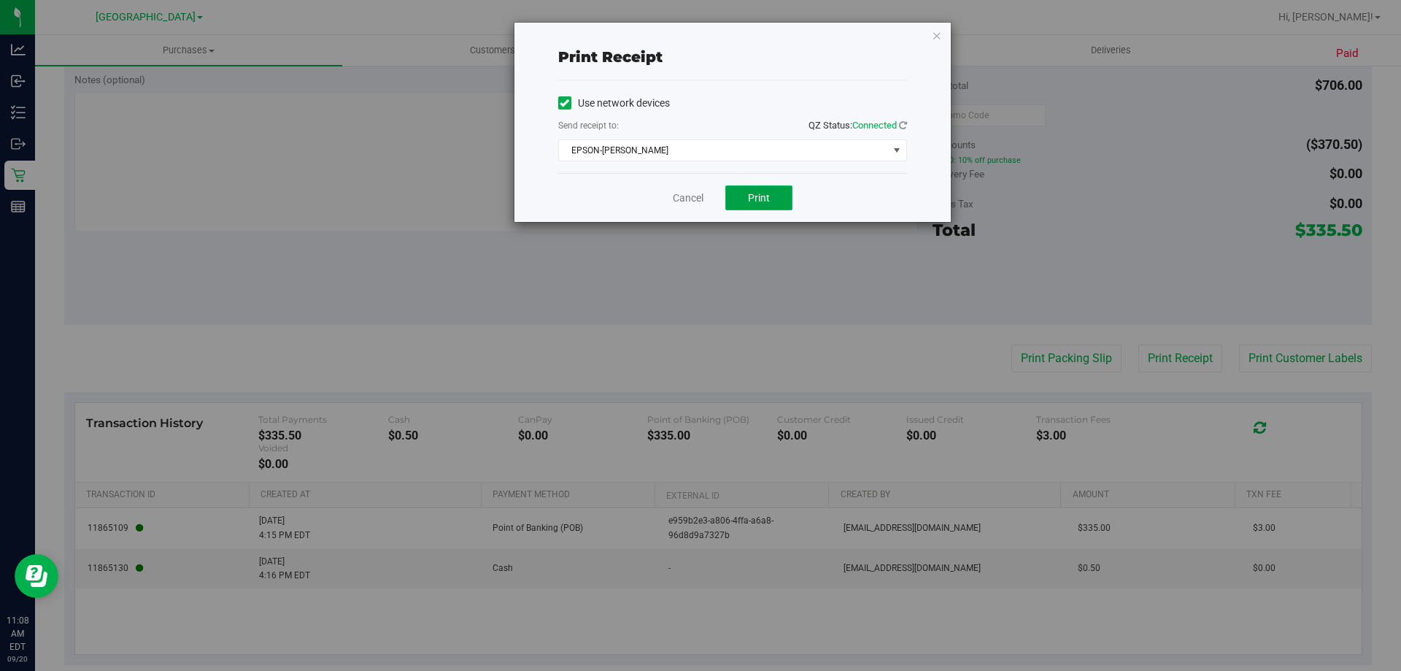
click at [759, 199] on span "Print" at bounding box center [759, 198] width 22 height 12
click at [688, 191] on link "Cancel" at bounding box center [688, 198] width 31 height 15
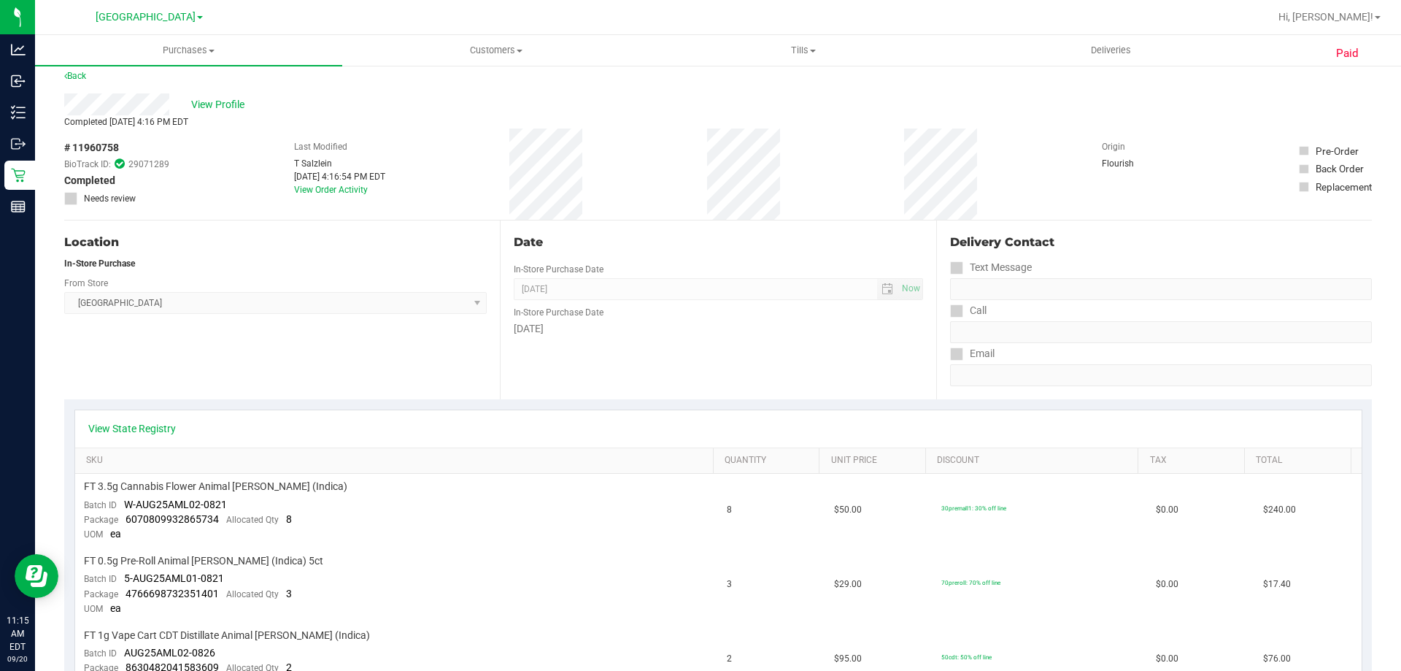
scroll to position [0, 0]
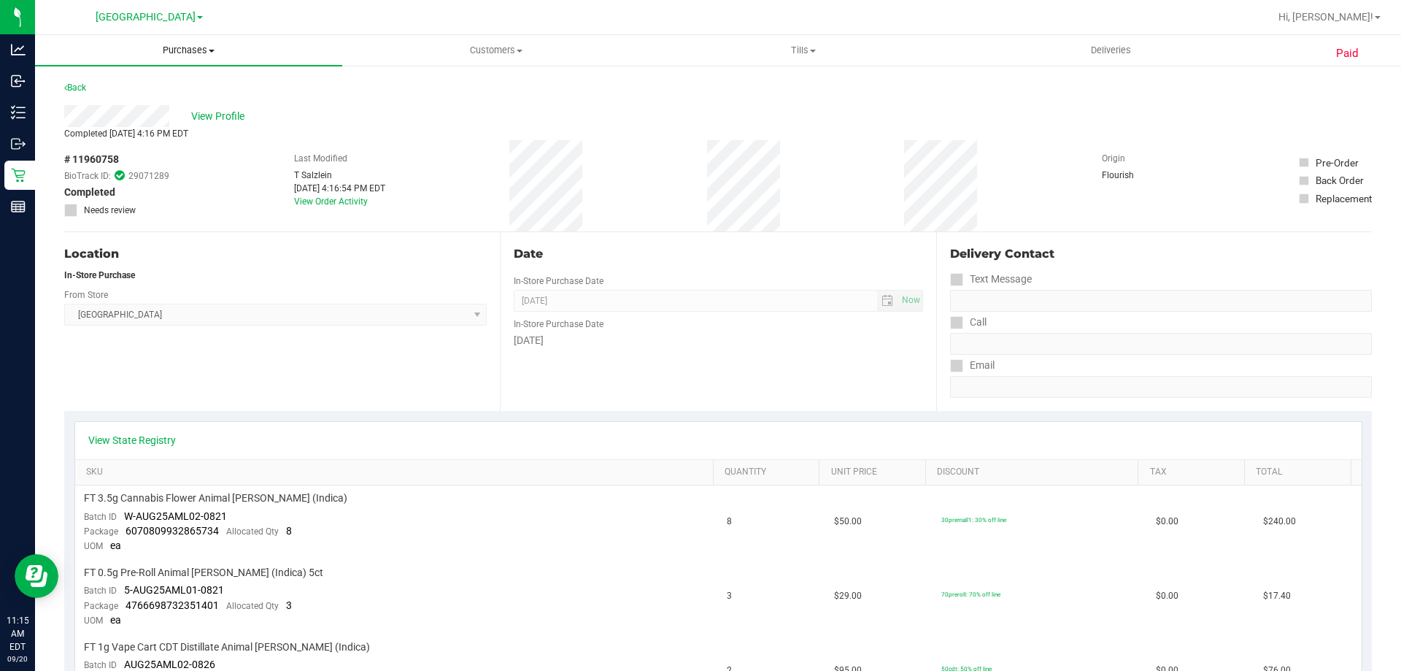
click at [188, 51] on span "Purchases" at bounding box center [188, 50] width 307 height 13
click at [118, 123] on span "All purchases" at bounding box center [87, 123] width 104 height 12
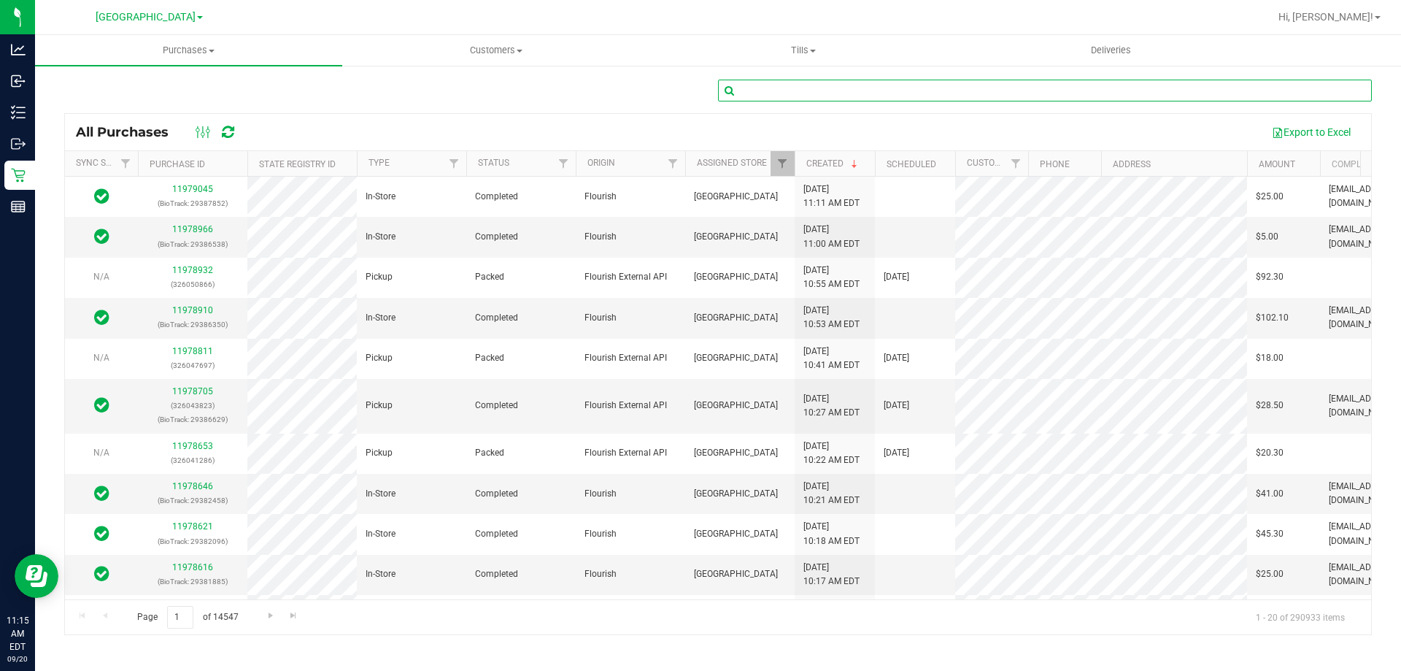
click at [766, 89] on input "text" at bounding box center [1045, 91] width 654 height 22
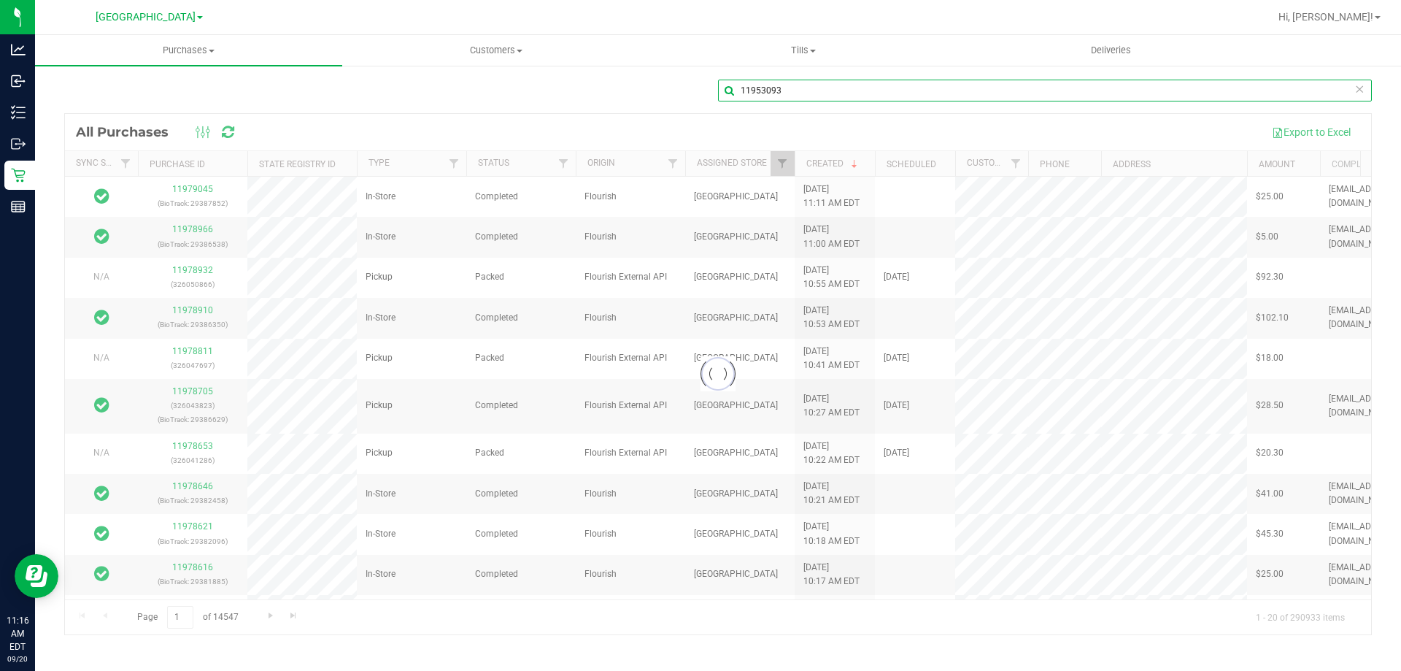
type input "11953093"
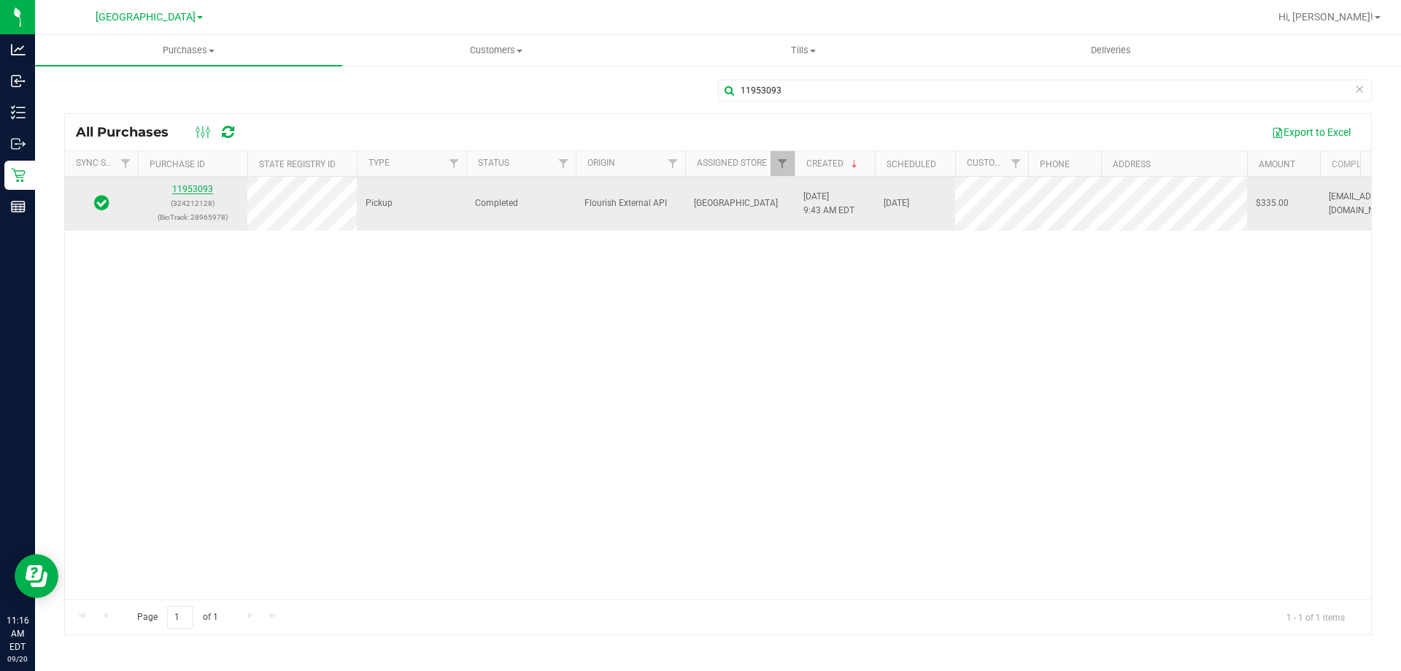
click at [191, 187] on link "11953093" at bounding box center [192, 189] width 41 height 10
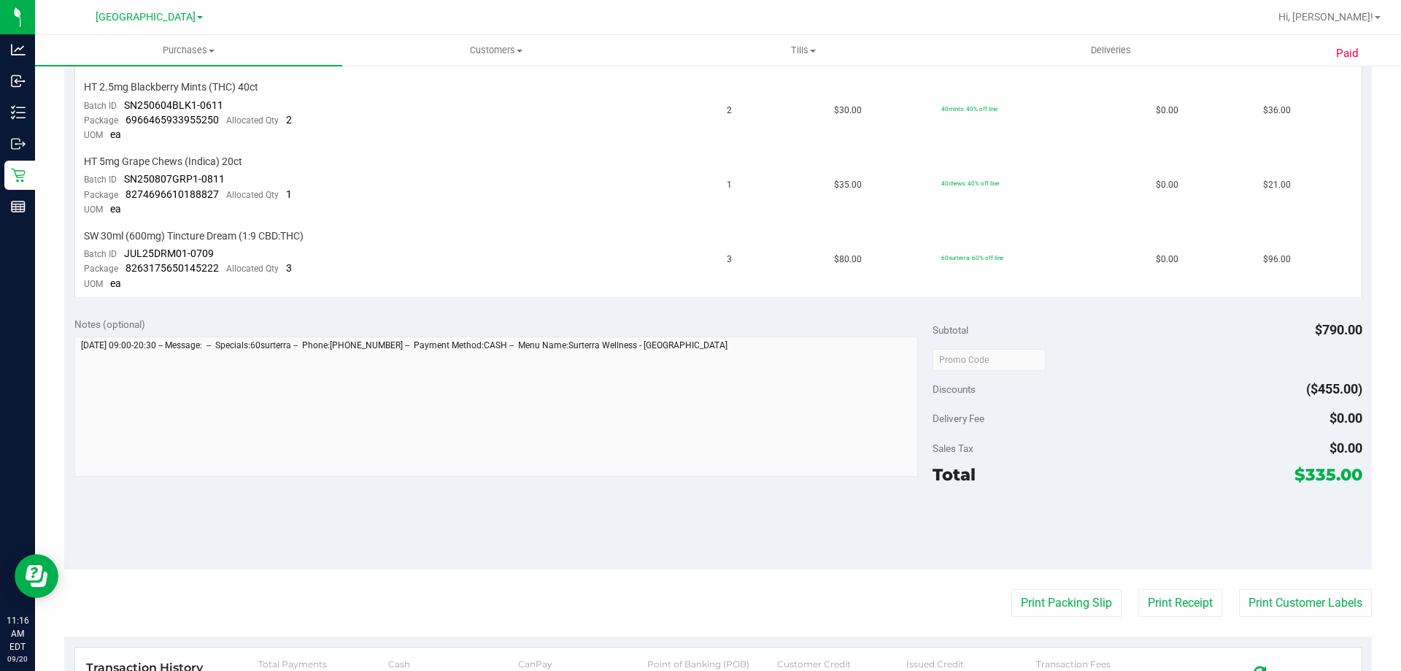
scroll to position [730, 0]
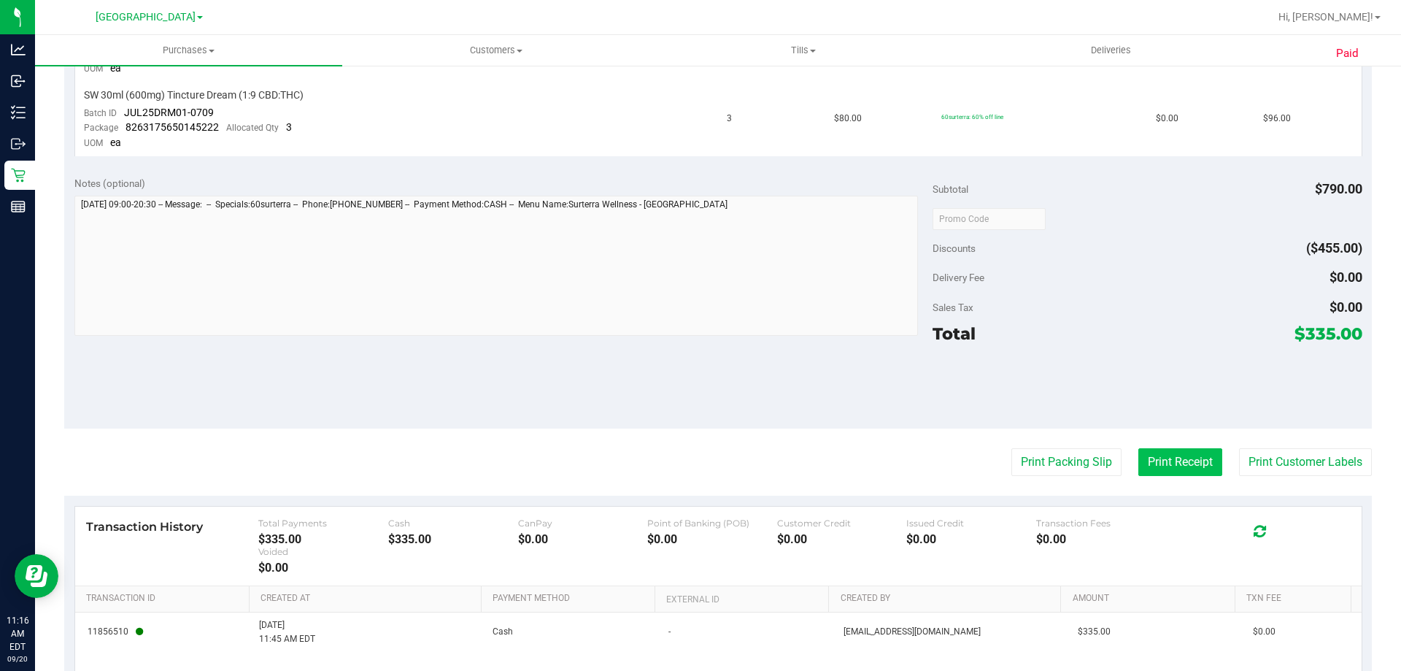
click at [1204, 472] on button "Print Receipt" at bounding box center [1181, 462] width 84 height 28
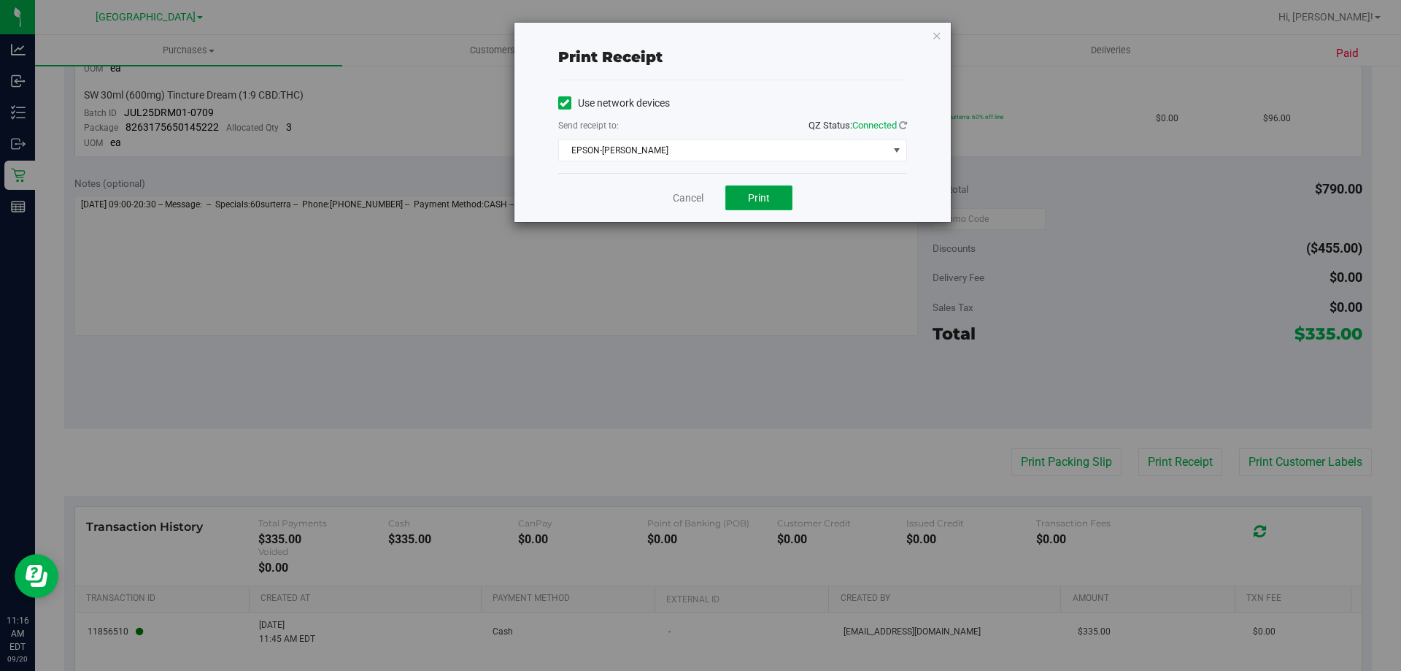
click at [778, 201] on button "Print" at bounding box center [759, 197] width 67 height 25
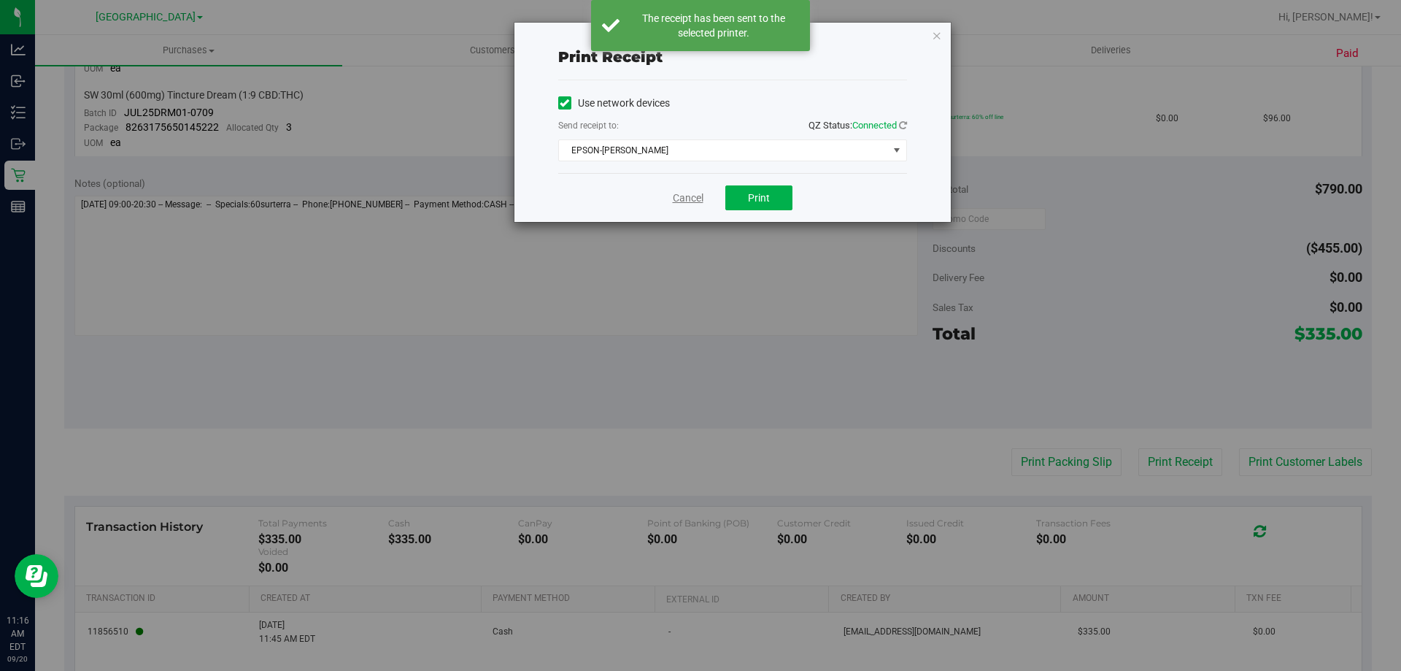
click at [692, 199] on link "Cancel" at bounding box center [688, 198] width 31 height 15
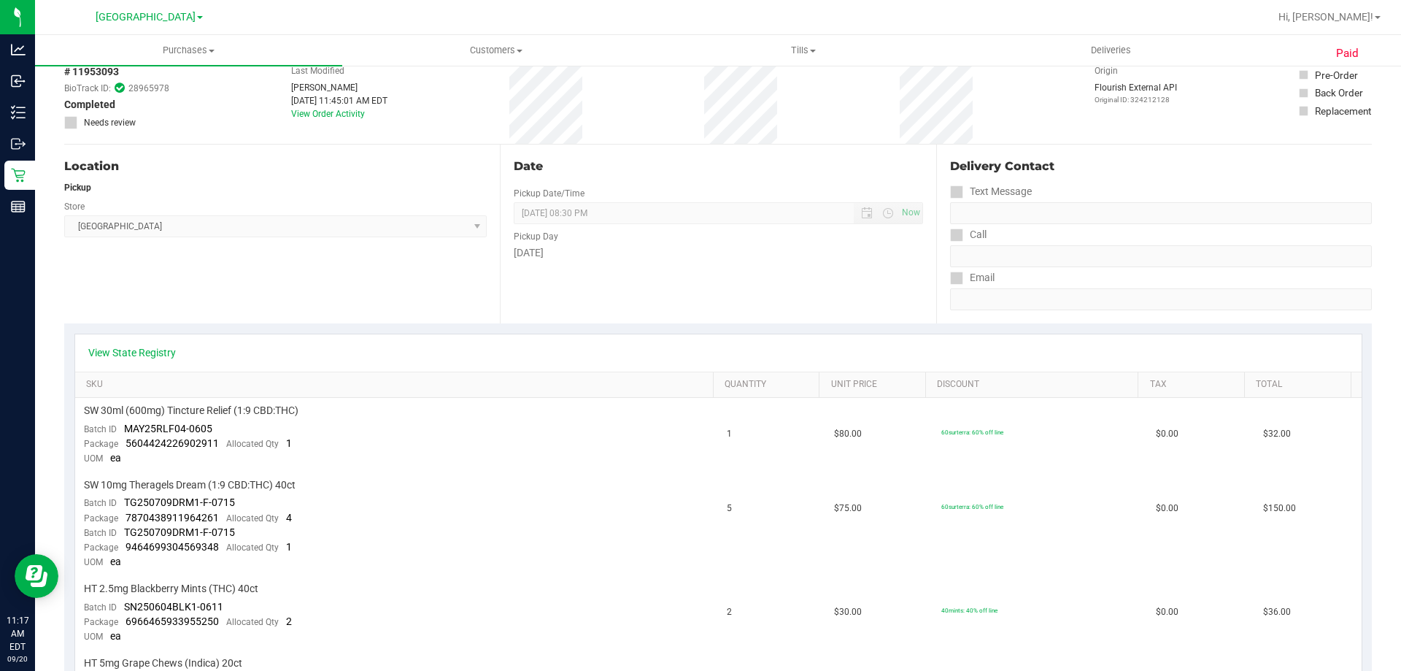
scroll to position [0, 0]
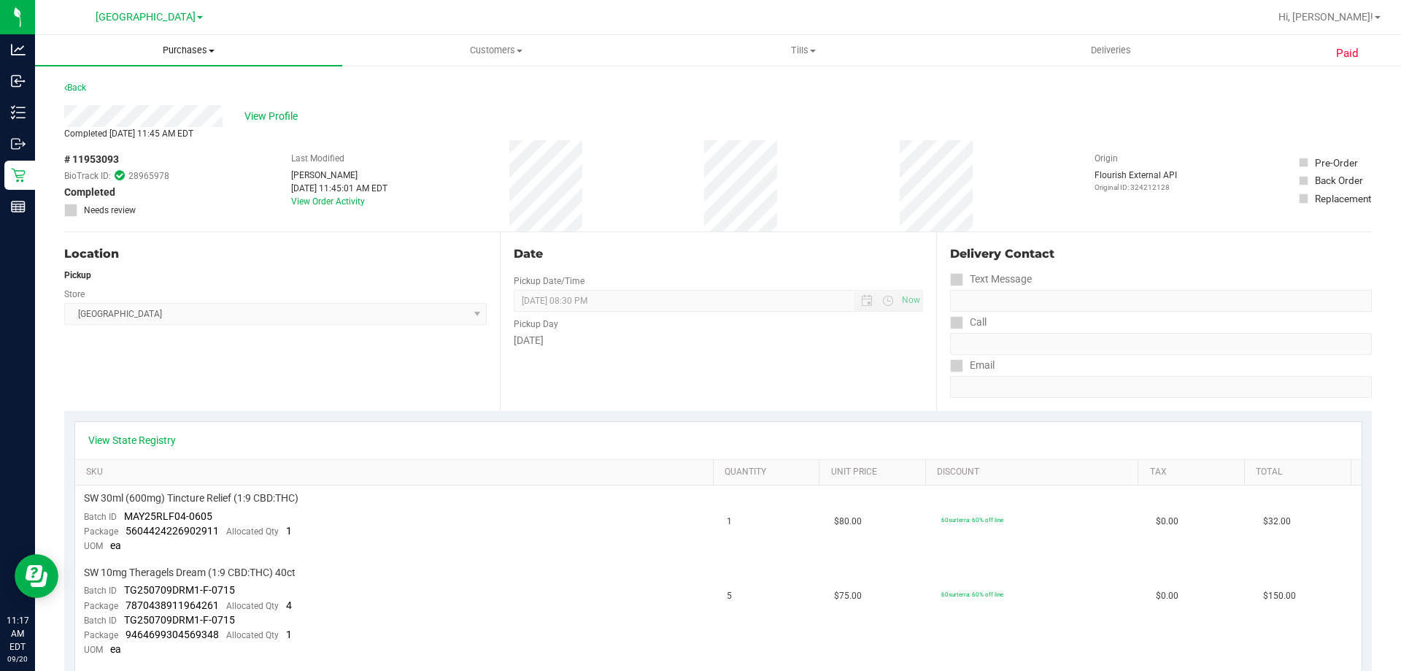
click at [174, 35] on uib-tab-heading "Purchases Summary of purchases Fulfillment All purchases" at bounding box center [188, 50] width 307 height 31
click at [78, 118] on span "All purchases" at bounding box center [87, 123] width 104 height 12
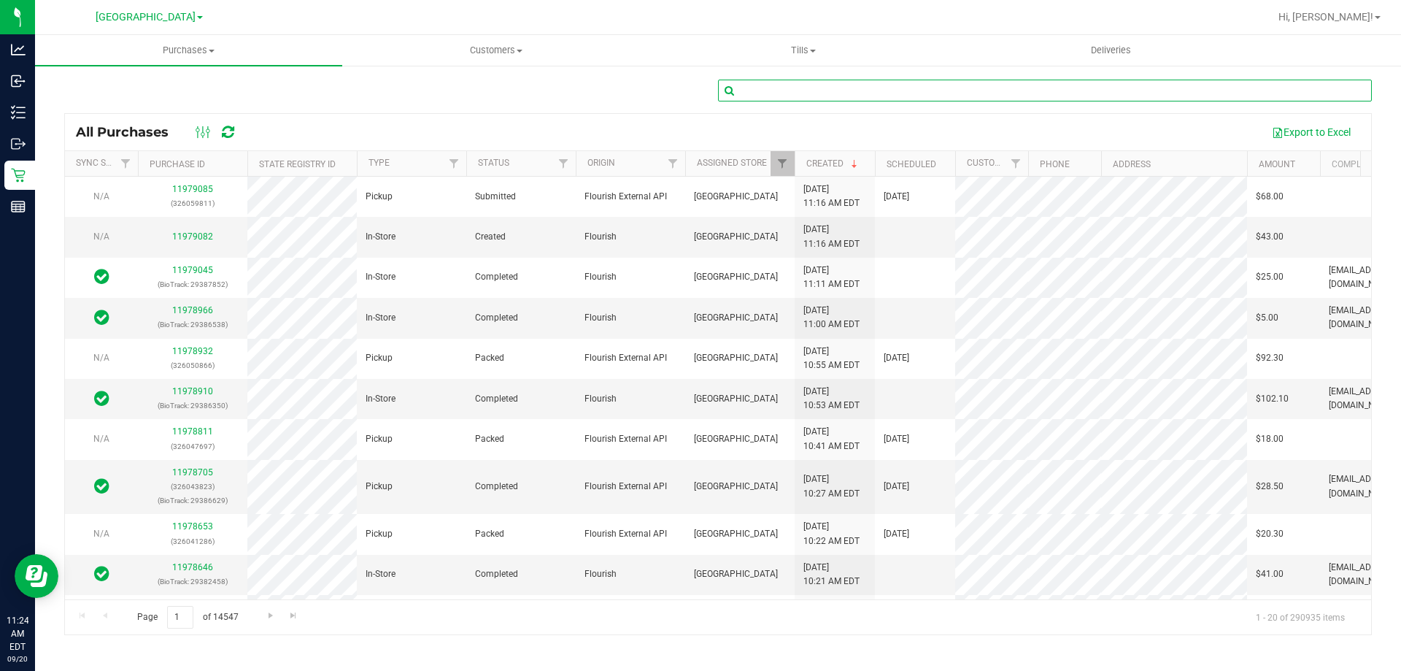
click at [768, 92] on input "text" at bounding box center [1045, 91] width 654 height 22
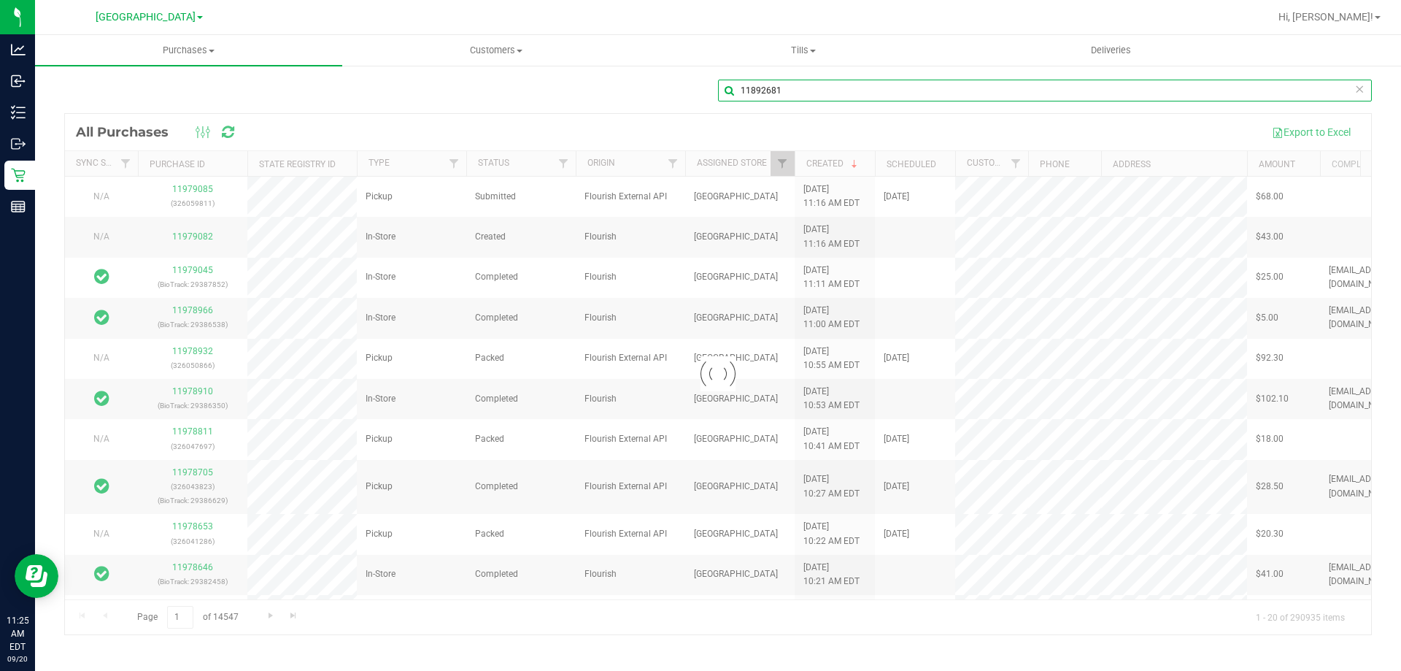
type input "11892681"
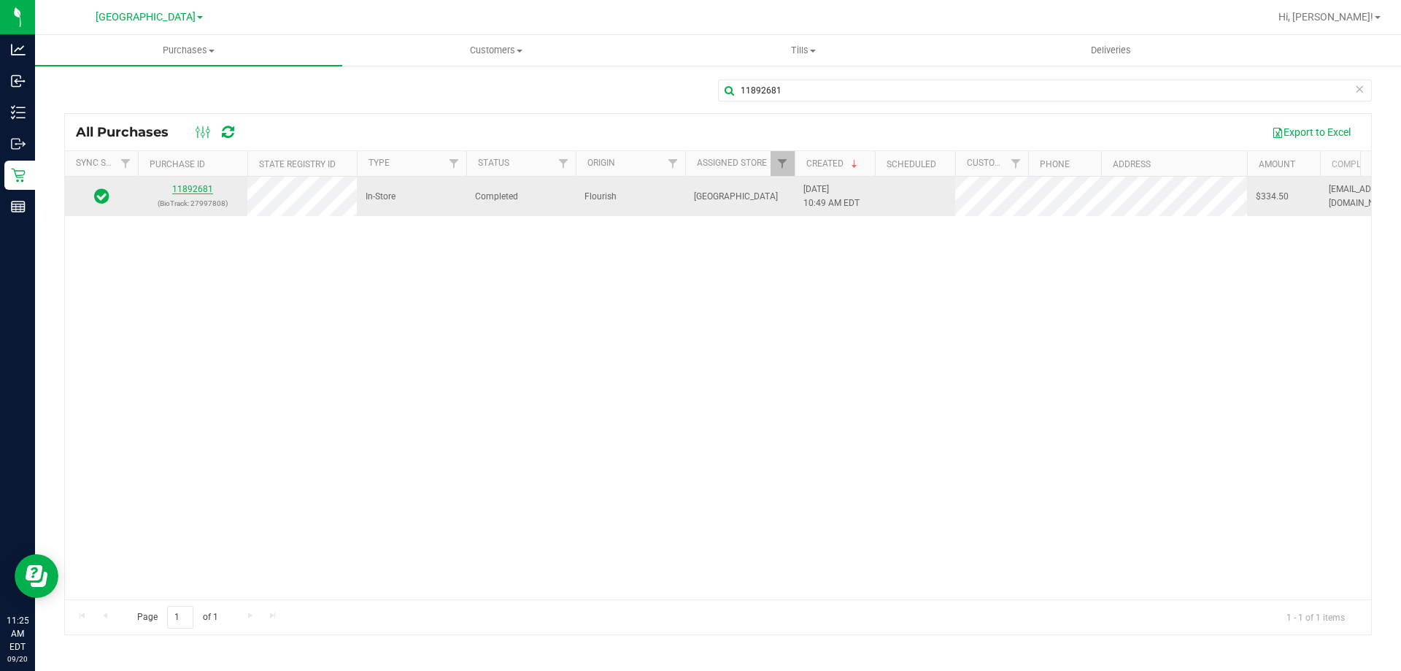
click at [188, 190] on link "11892681" at bounding box center [192, 189] width 41 height 10
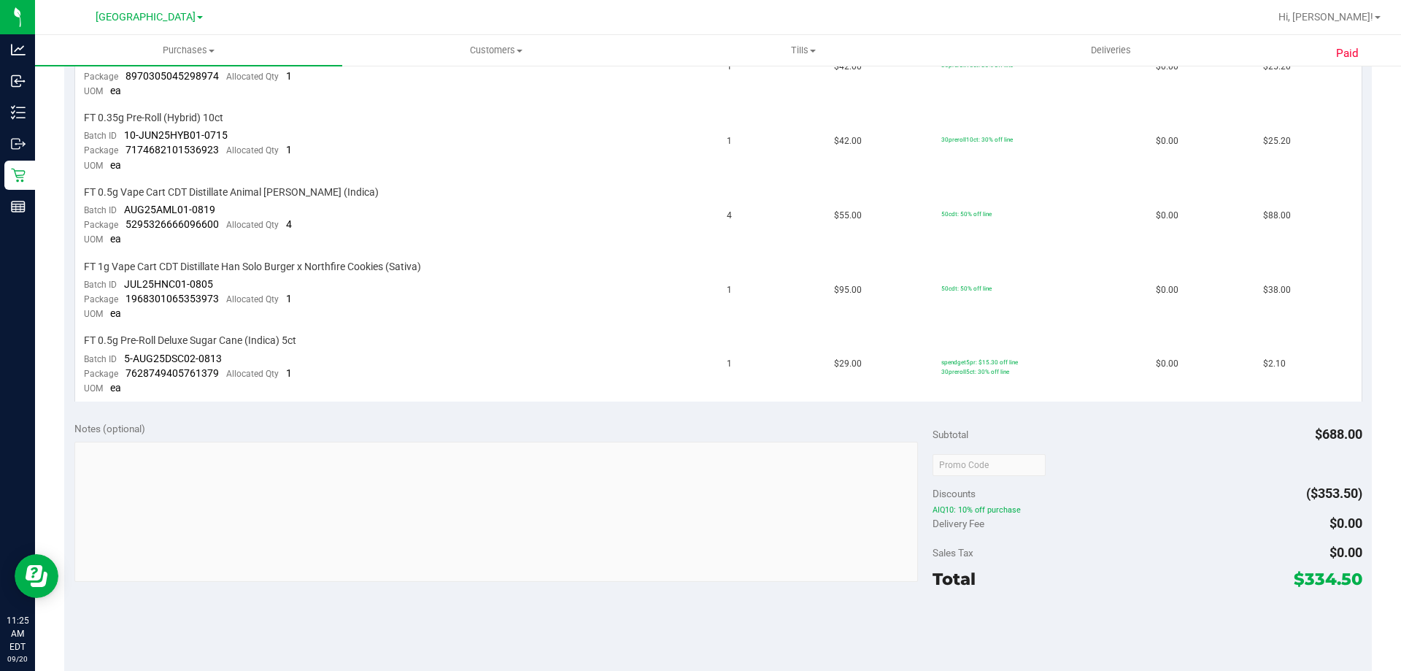
scroll to position [730, 0]
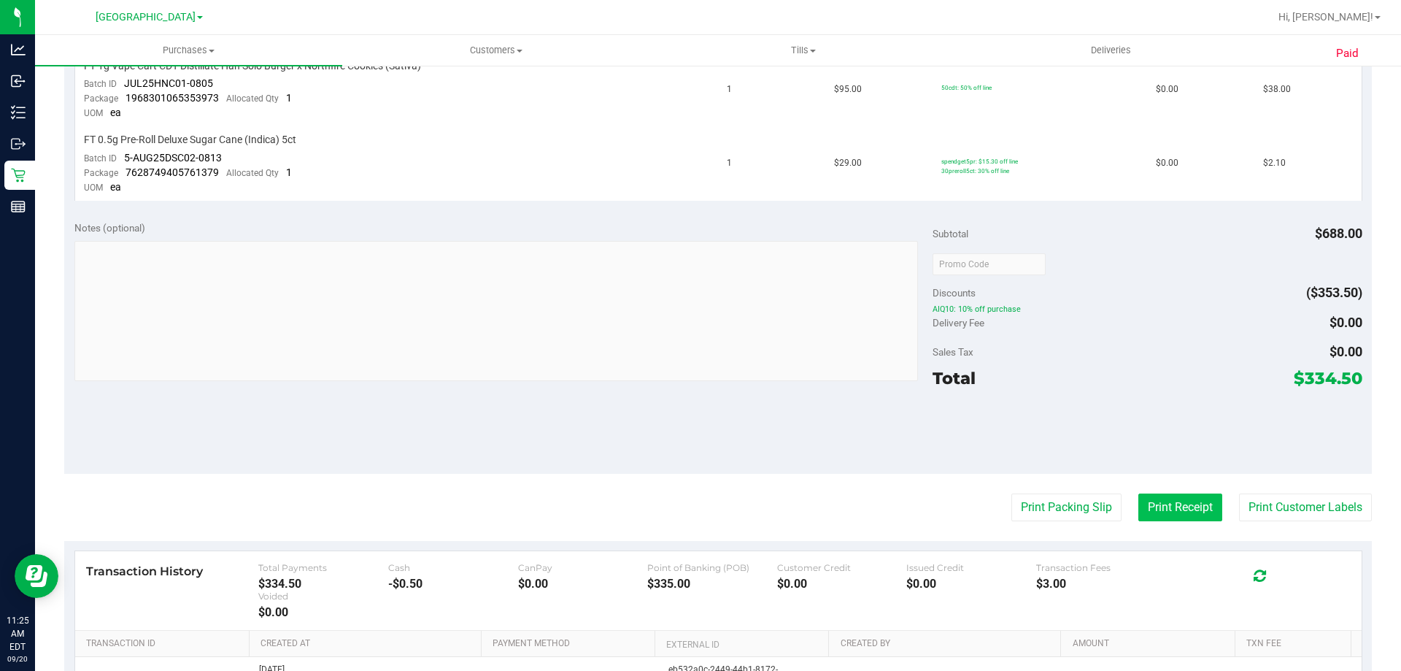
click at [1192, 504] on button "Print Receipt" at bounding box center [1181, 507] width 84 height 28
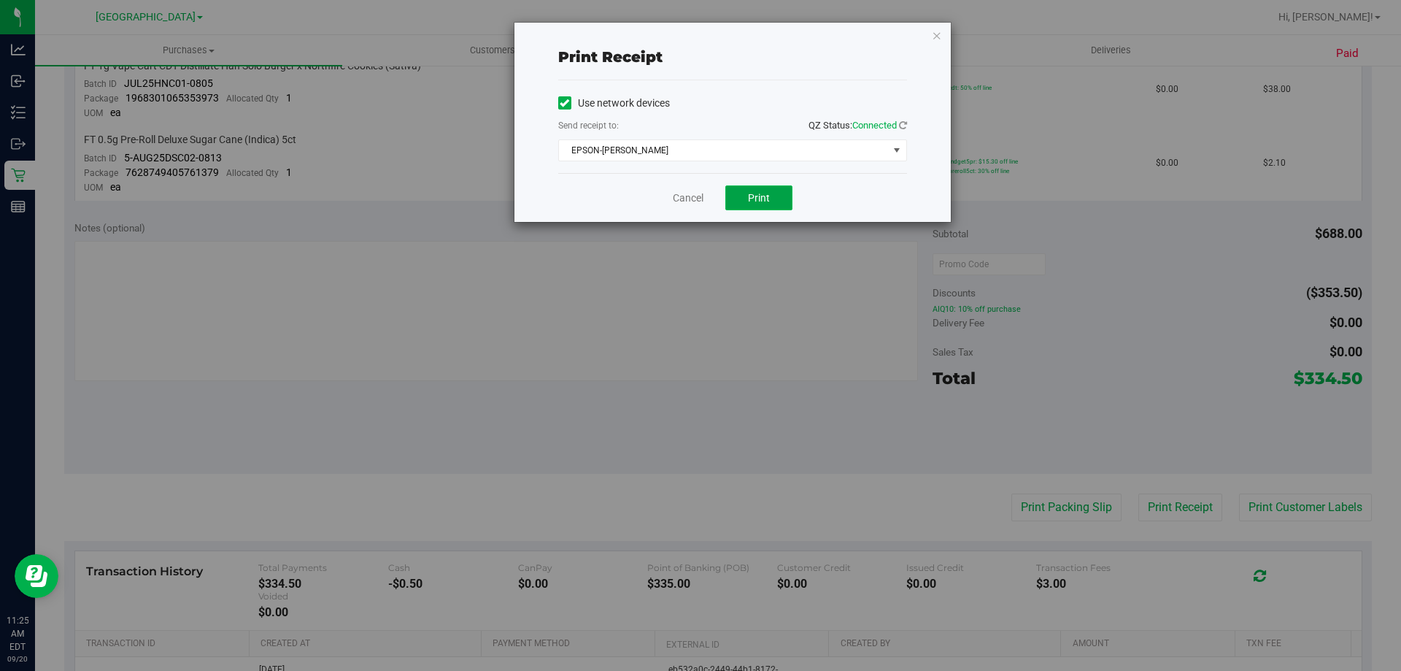
click at [767, 201] on span "Print" at bounding box center [759, 198] width 22 height 12
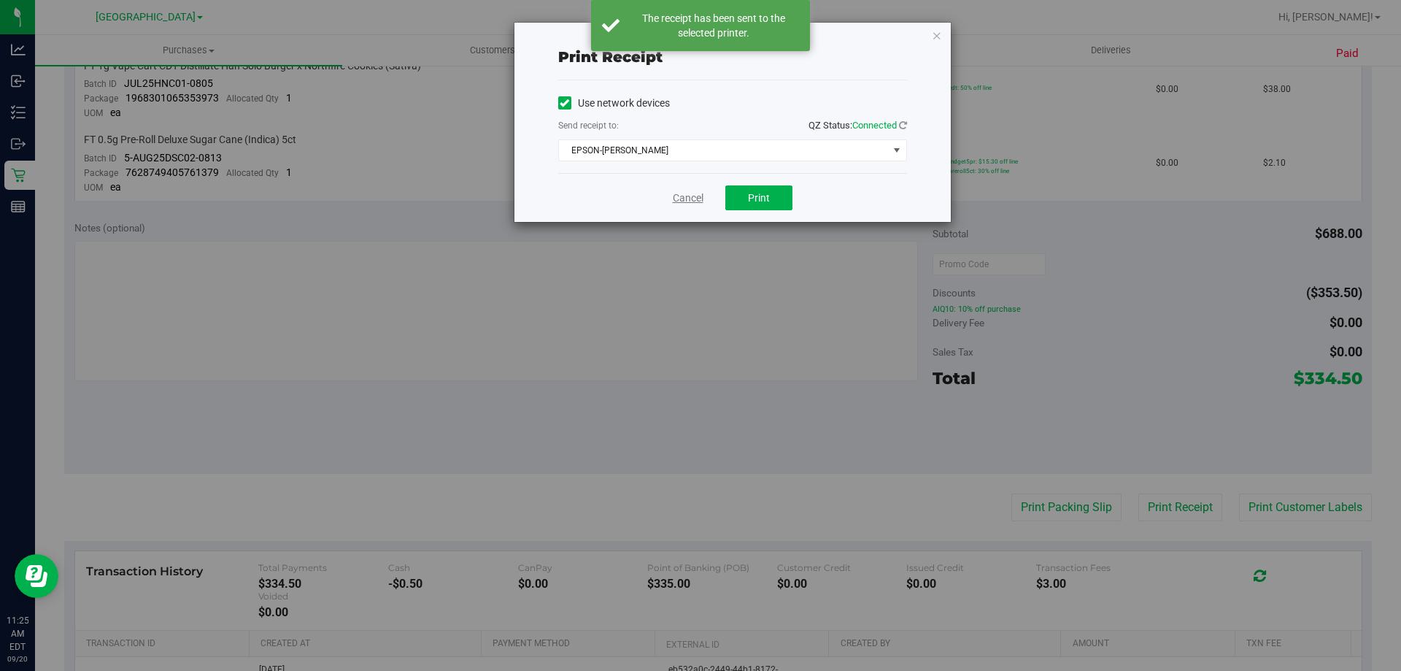
click at [690, 191] on link "Cancel" at bounding box center [688, 198] width 31 height 15
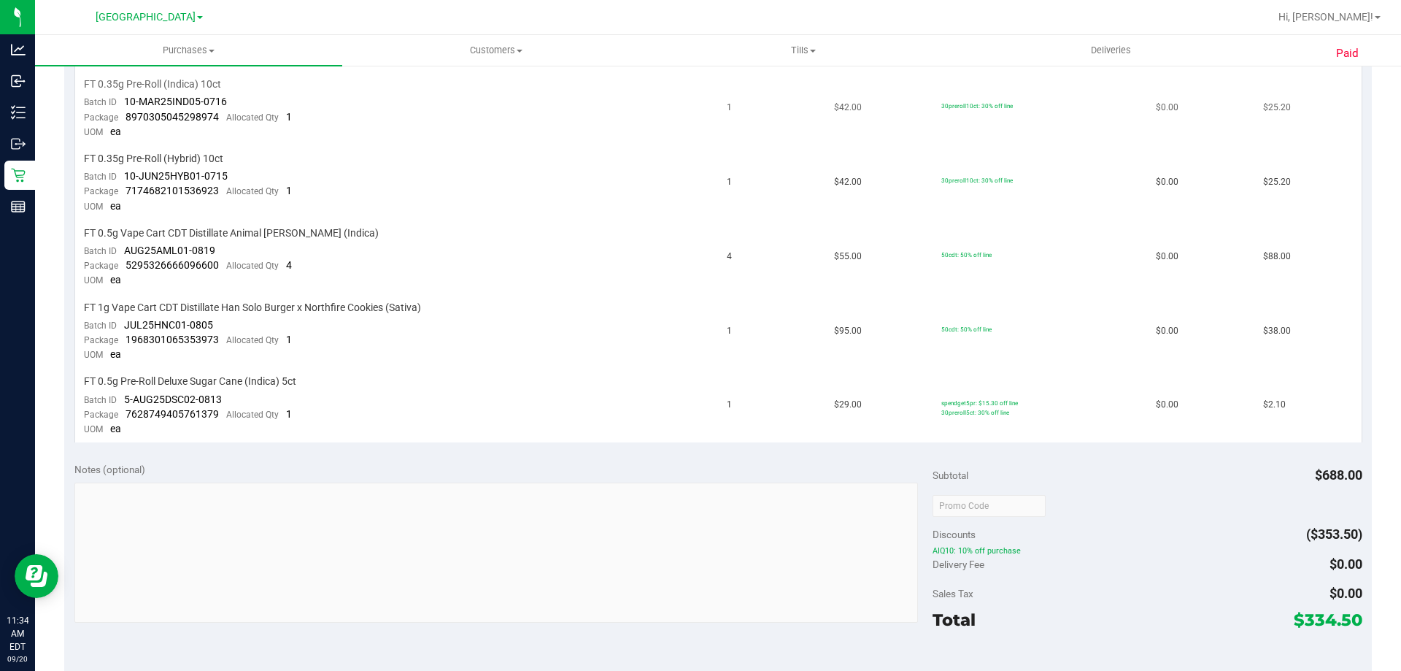
scroll to position [318, 0]
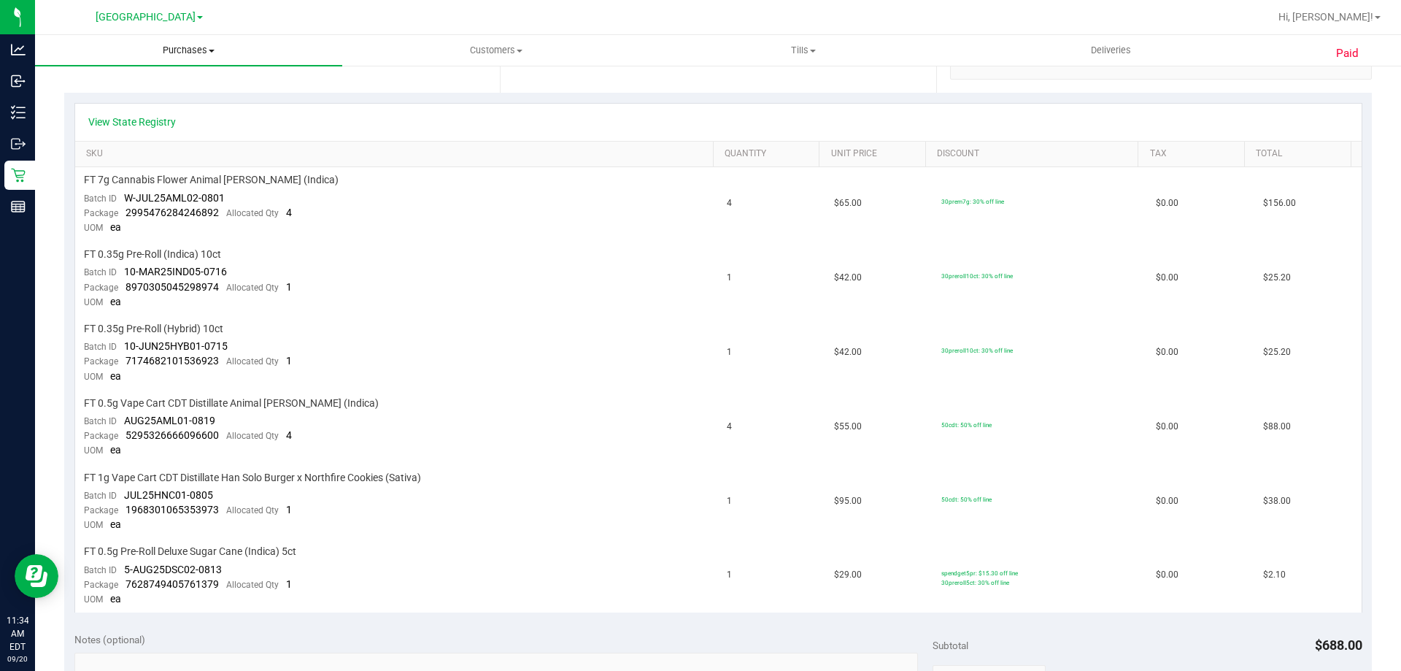
click at [185, 48] on span "Purchases" at bounding box center [188, 50] width 307 height 13
click at [78, 103] on span "Fulfillment" at bounding box center [80, 105] width 91 height 12
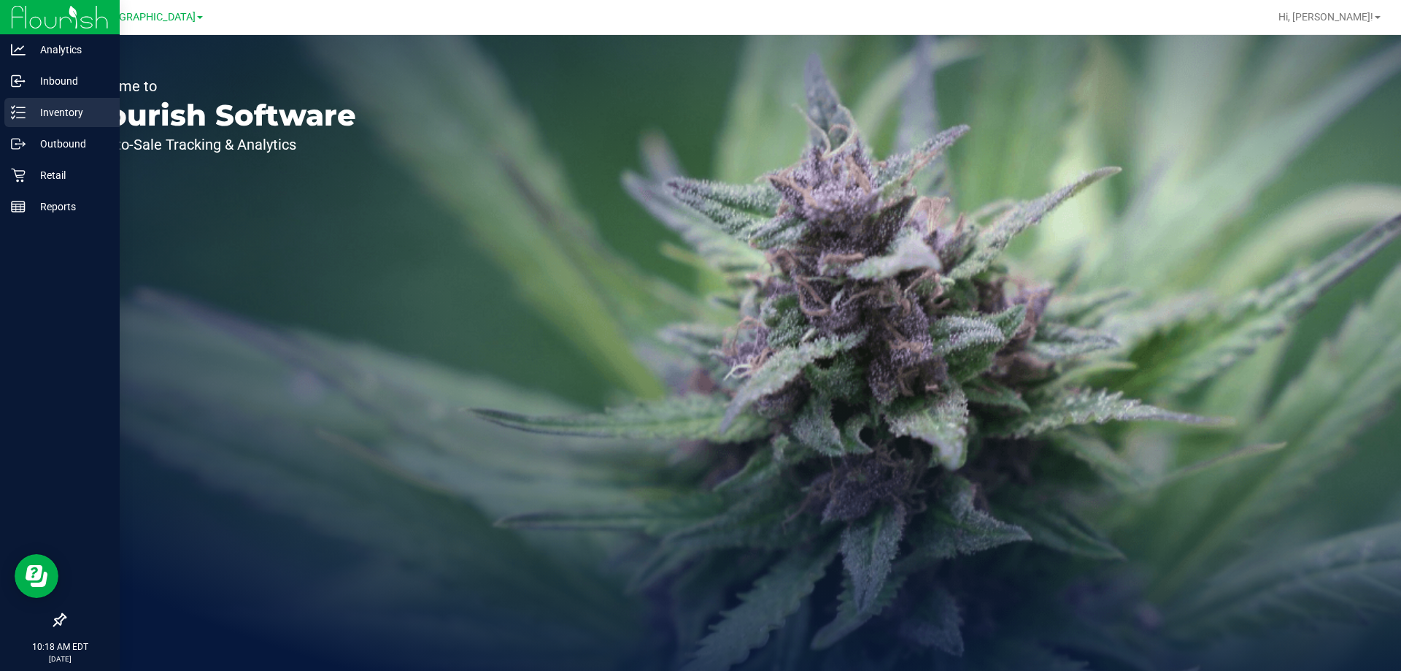
click at [20, 118] on line at bounding box center [21, 118] width 8 height 0
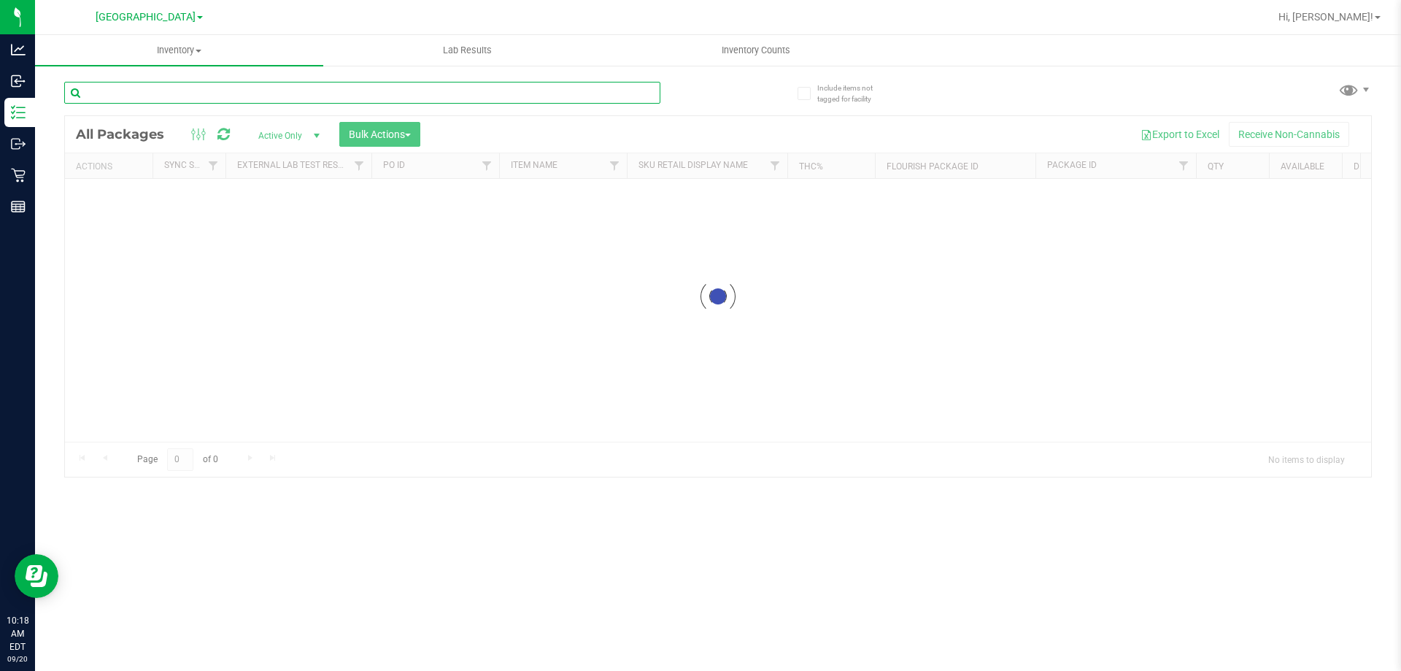
click at [218, 92] on input "text" at bounding box center [362, 93] width 596 height 22
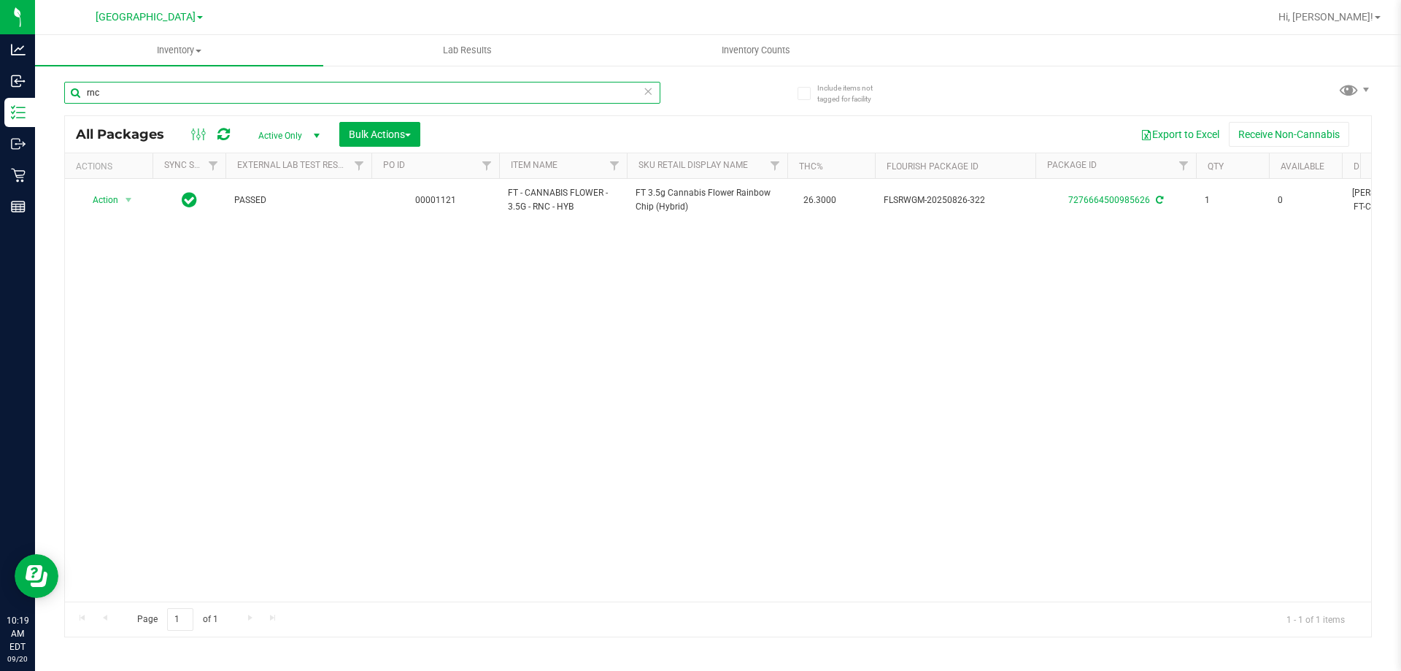
type input "rnc"
type input "r"
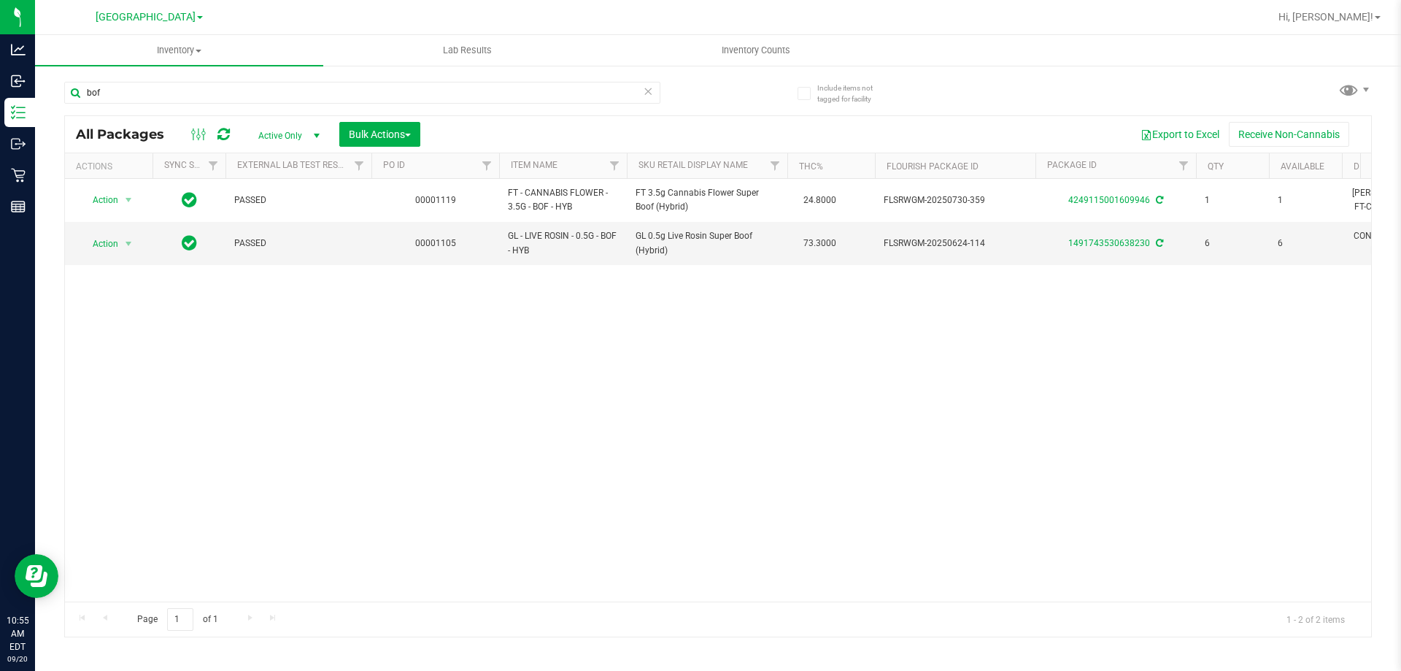
type input "bof"
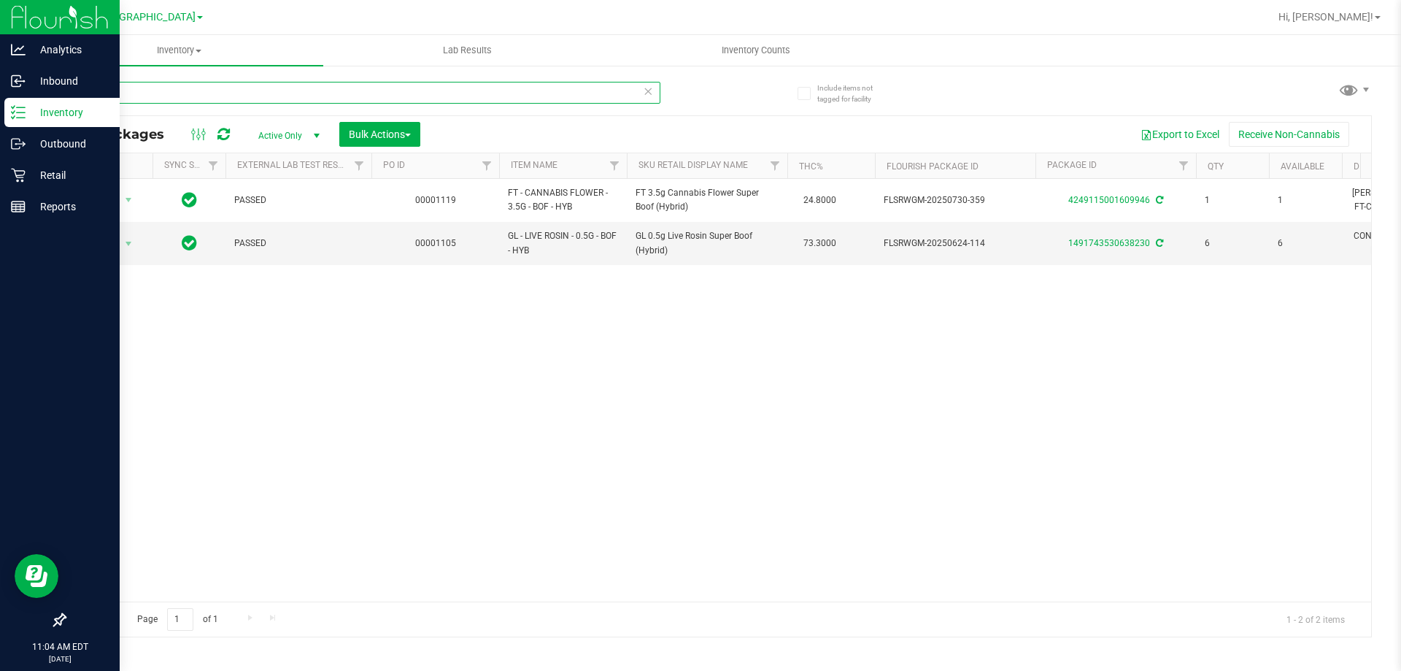
drag, startPoint x: 126, startPoint y: 94, endPoint x: 0, endPoint y: 103, distance: 125.8
click at [0, 103] on div "Analytics Inbound Inventory Outbound Retail Reports 11:04 AM EDT [DATE] 09/20 […" at bounding box center [700, 335] width 1401 height 671
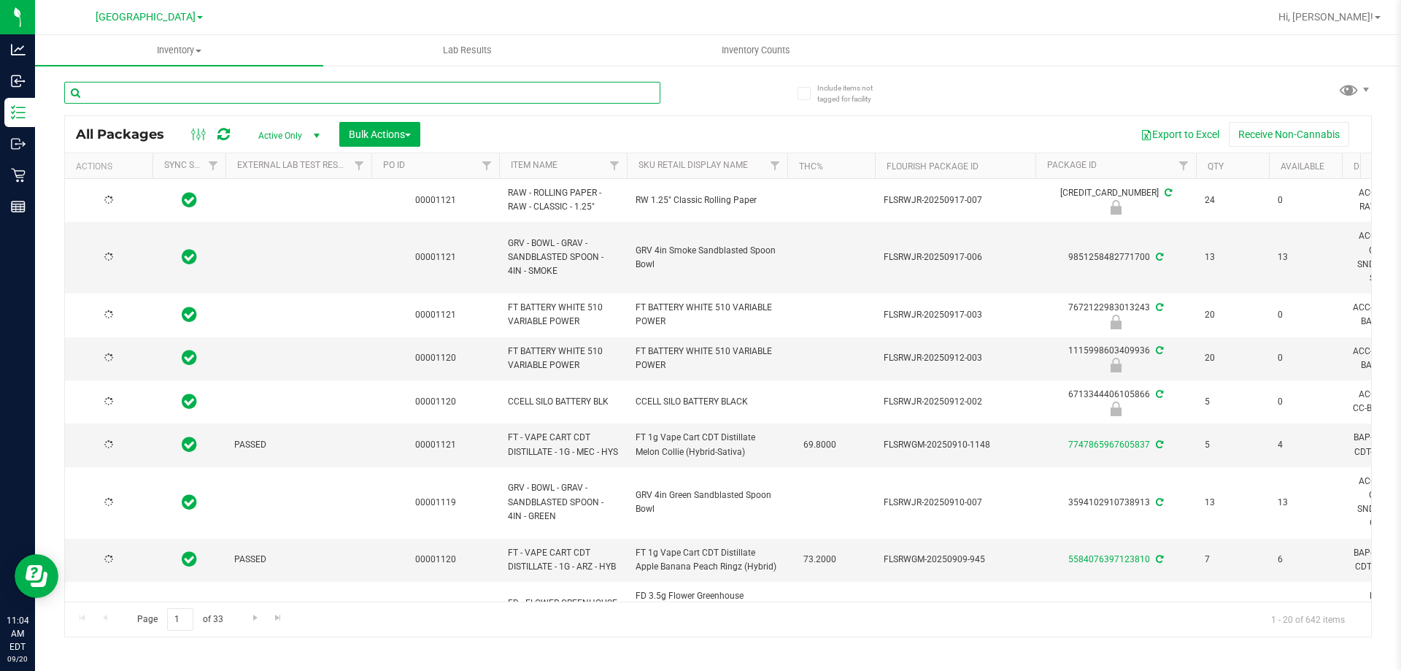
type input "[DATE]"
click at [129, 93] on input "text" at bounding box center [362, 93] width 596 height 22
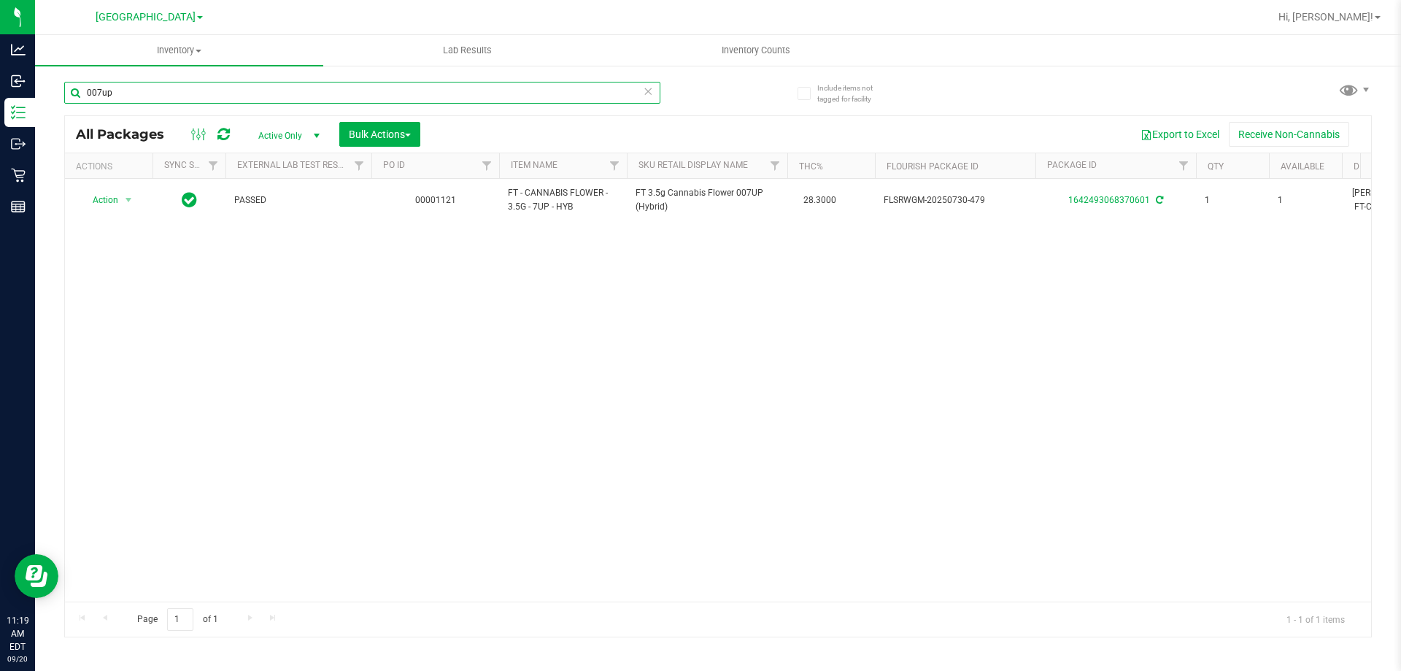
type input "007up"
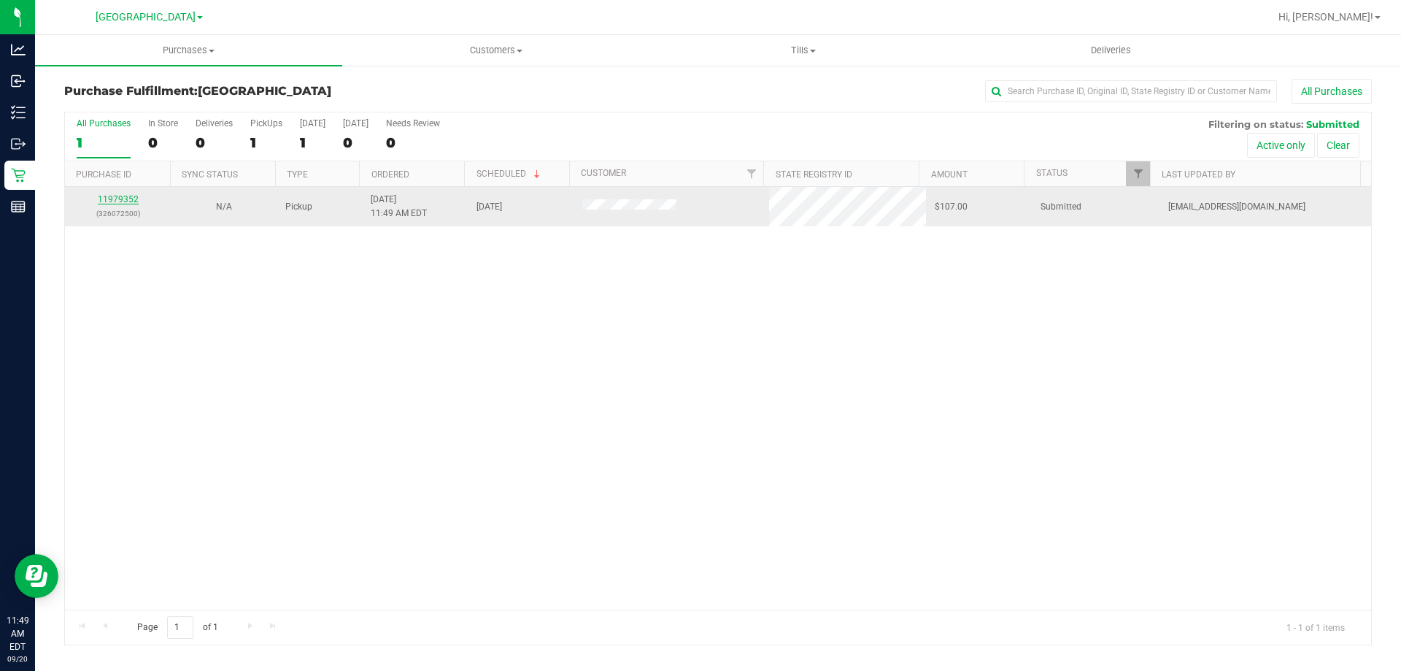
click at [118, 199] on link "11979352" at bounding box center [118, 199] width 41 height 10
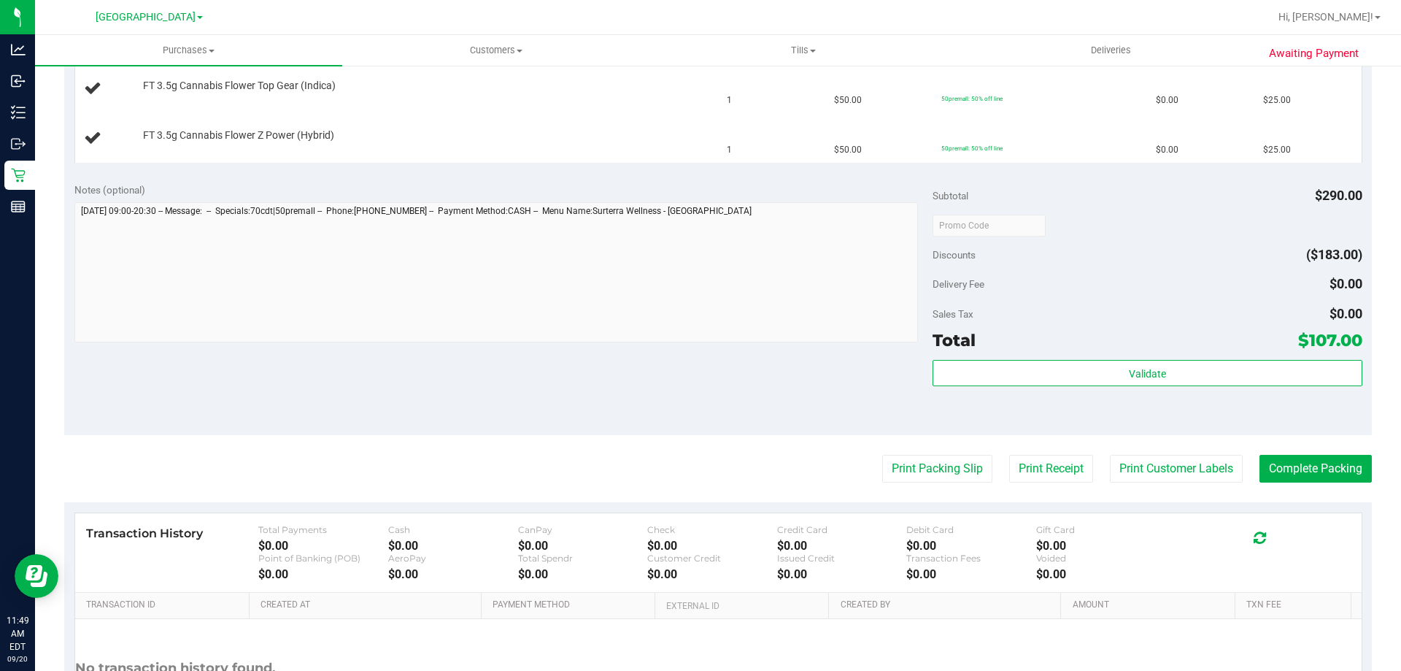
scroll to position [470, 0]
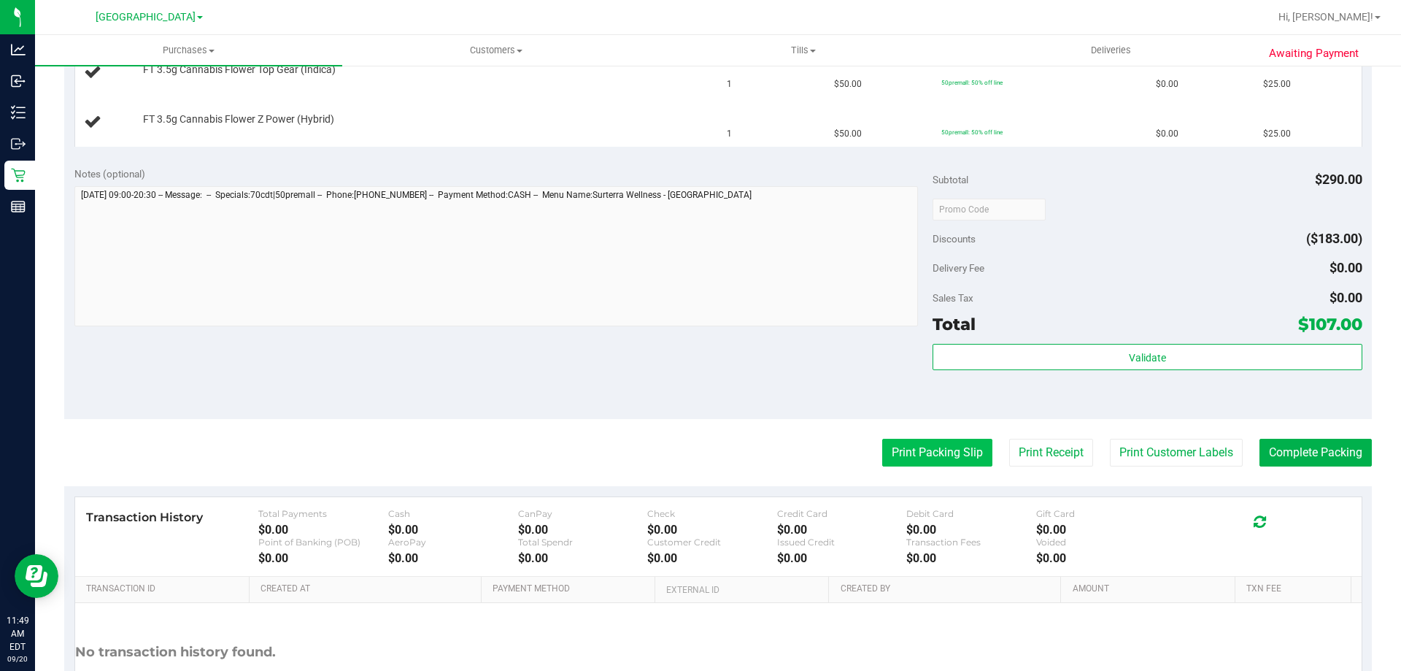
click at [896, 445] on button "Print Packing Slip" at bounding box center [937, 453] width 110 height 28
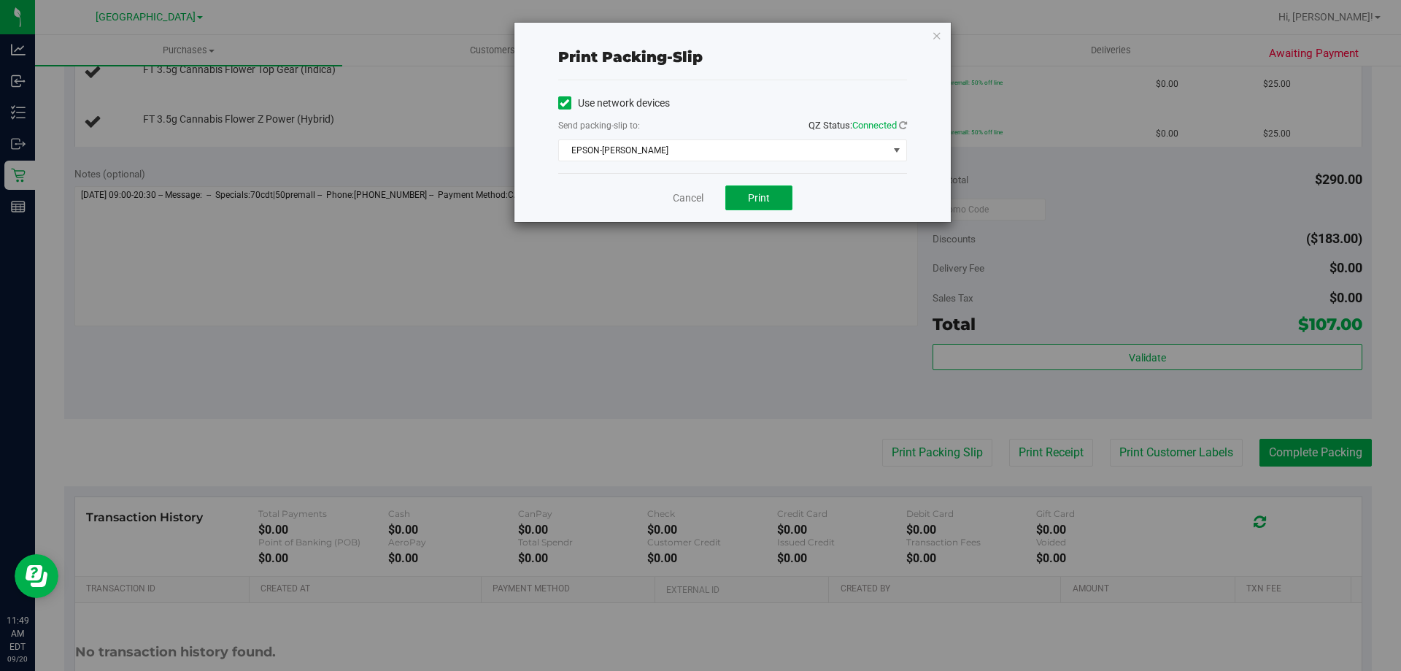
click at [761, 200] on span "Print" at bounding box center [759, 198] width 22 height 12
click at [696, 193] on link "Cancel" at bounding box center [688, 198] width 31 height 15
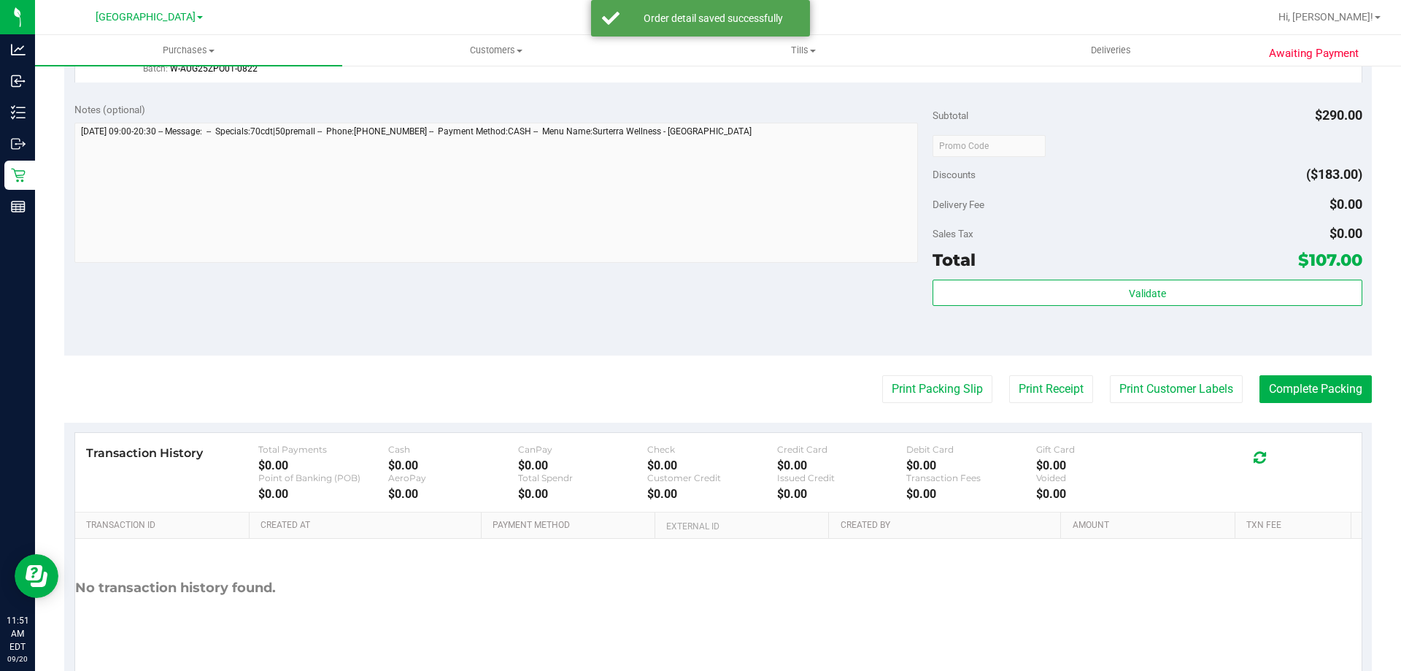
scroll to position [661, 0]
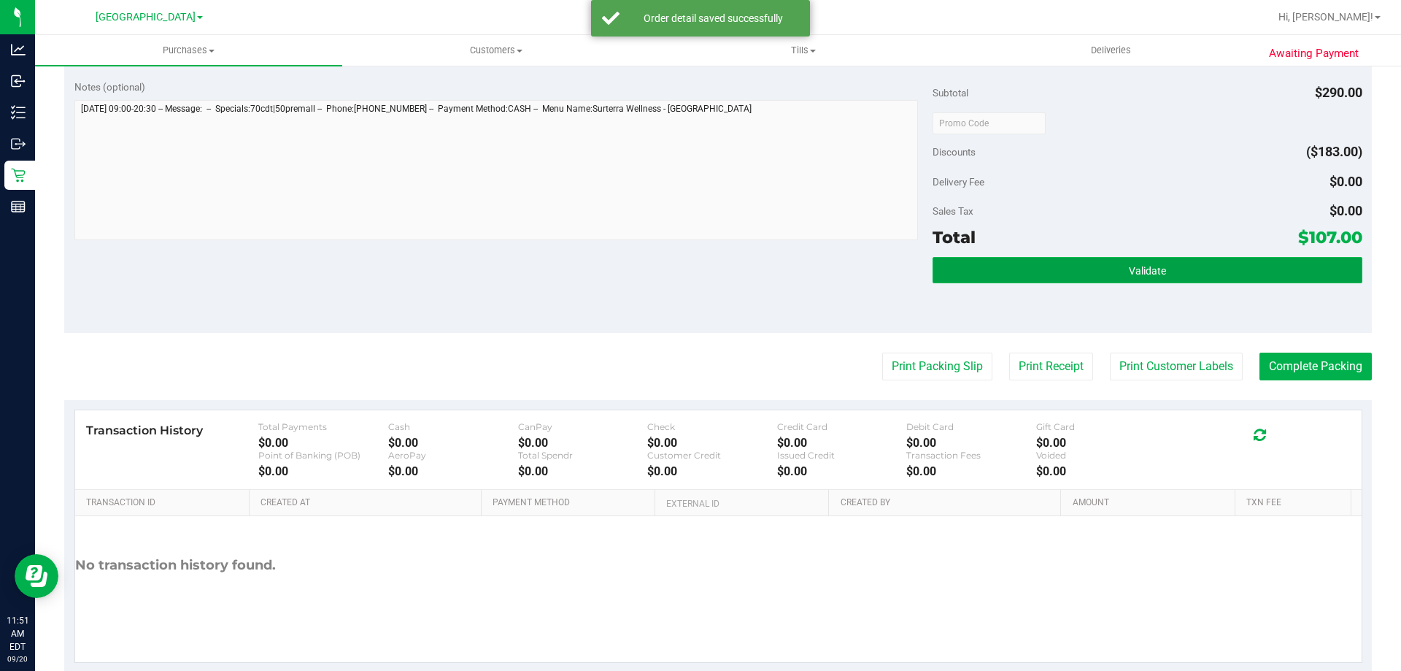
click at [1074, 268] on button "Validate" at bounding box center [1147, 270] width 429 height 26
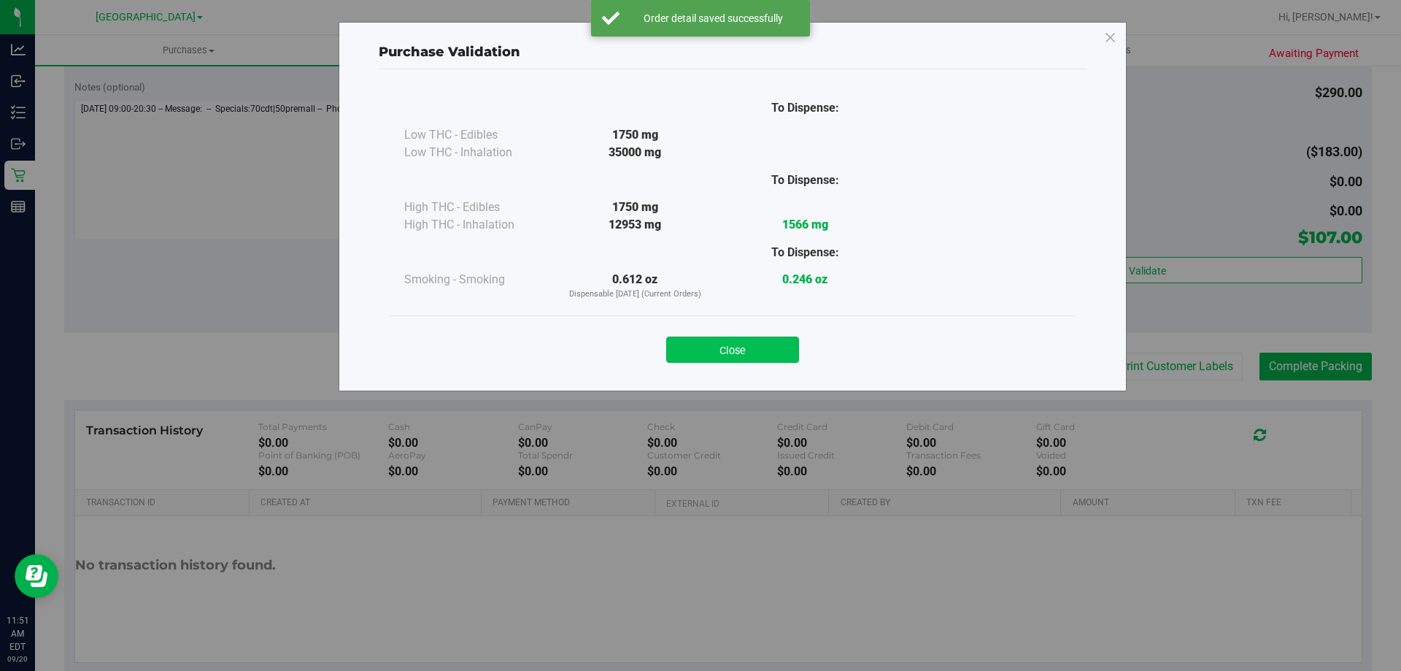
click at [731, 350] on button "Close" at bounding box center [732, 349] width 133 height 26
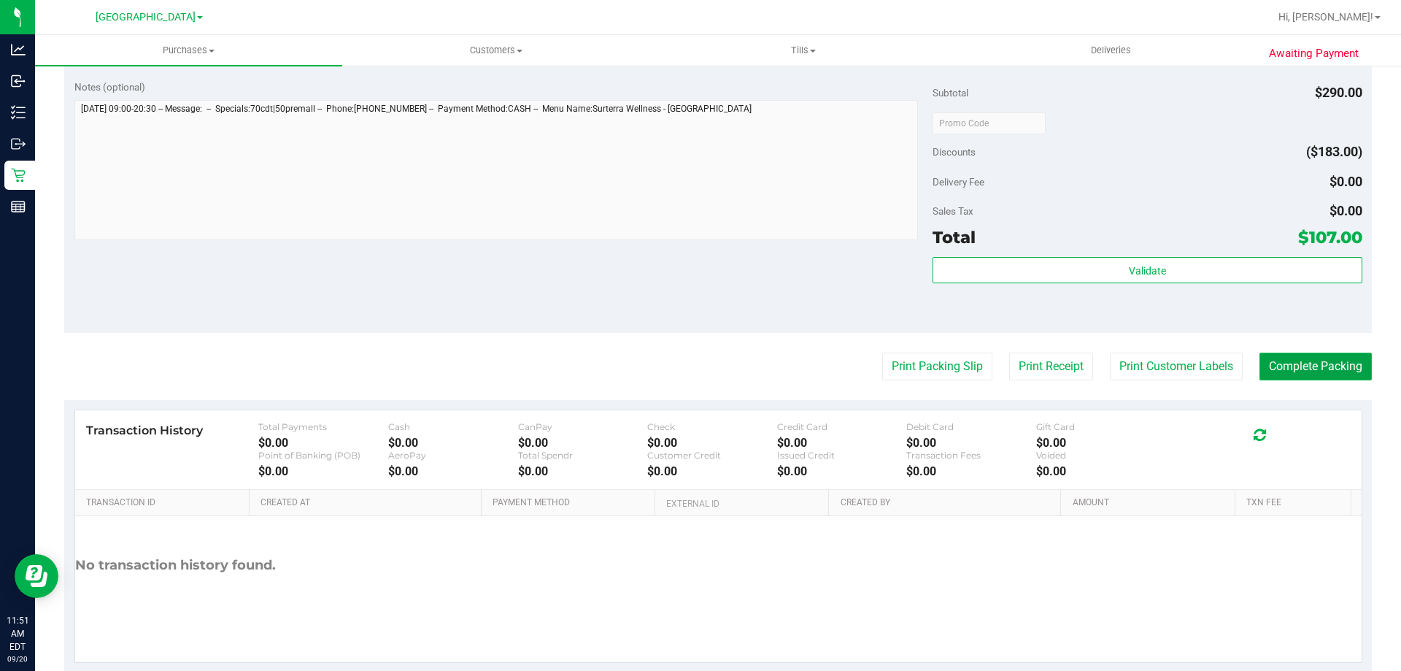
click at [1290, 374] on button "Complete Packing" at bounding box center [1316, 367] width 112 height 28
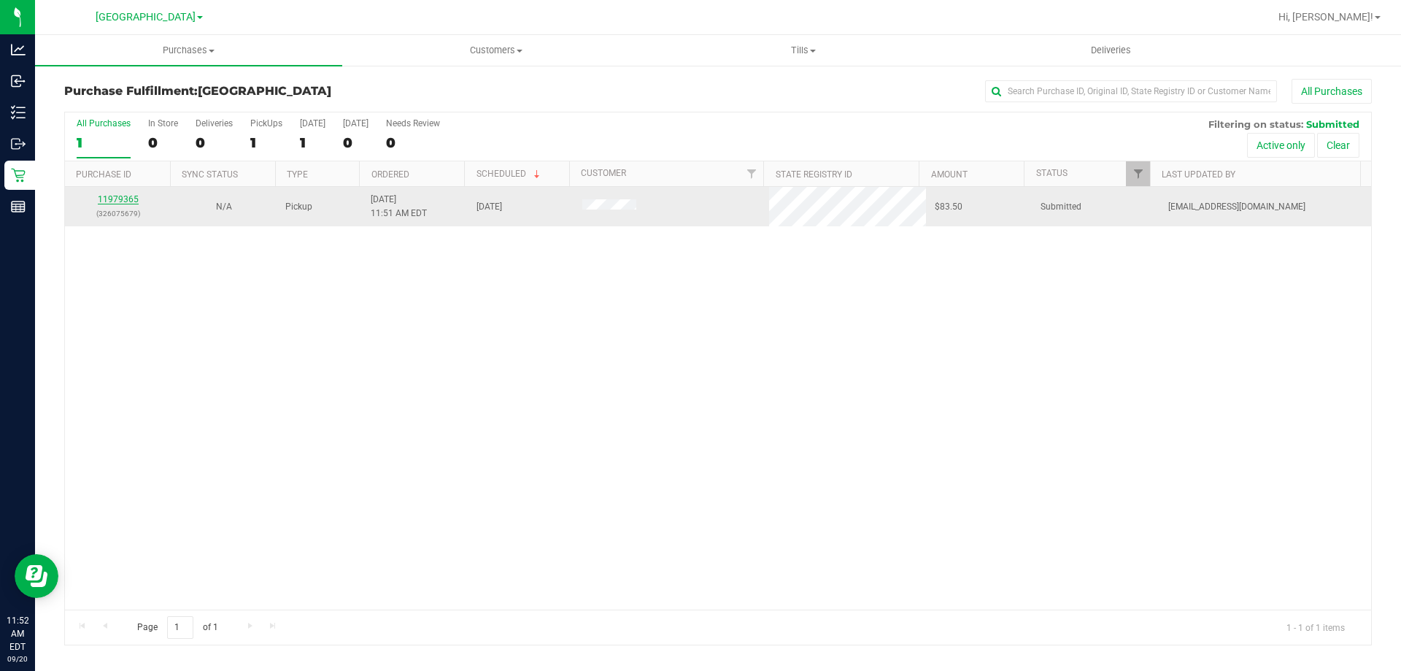
click at [118, 198] on link "11979365" at bounding box center [118, 199] width 41 height 10
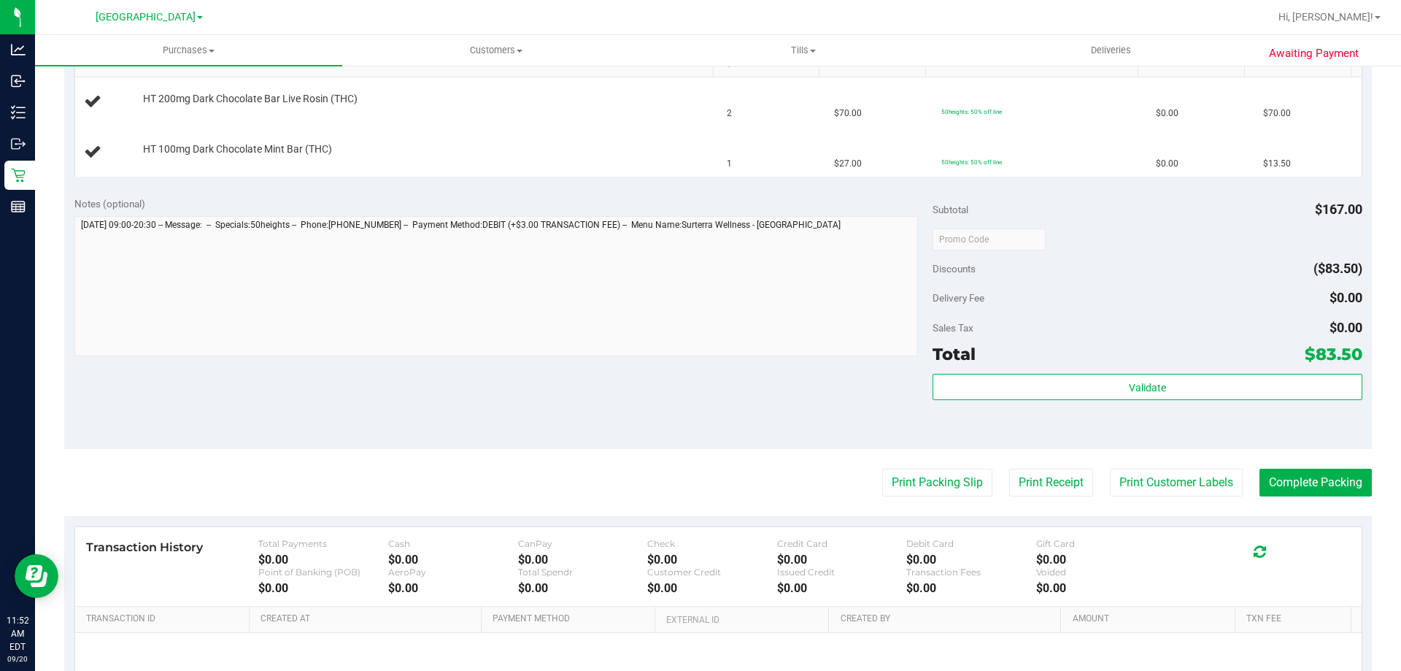
scroll to position [538, 0]
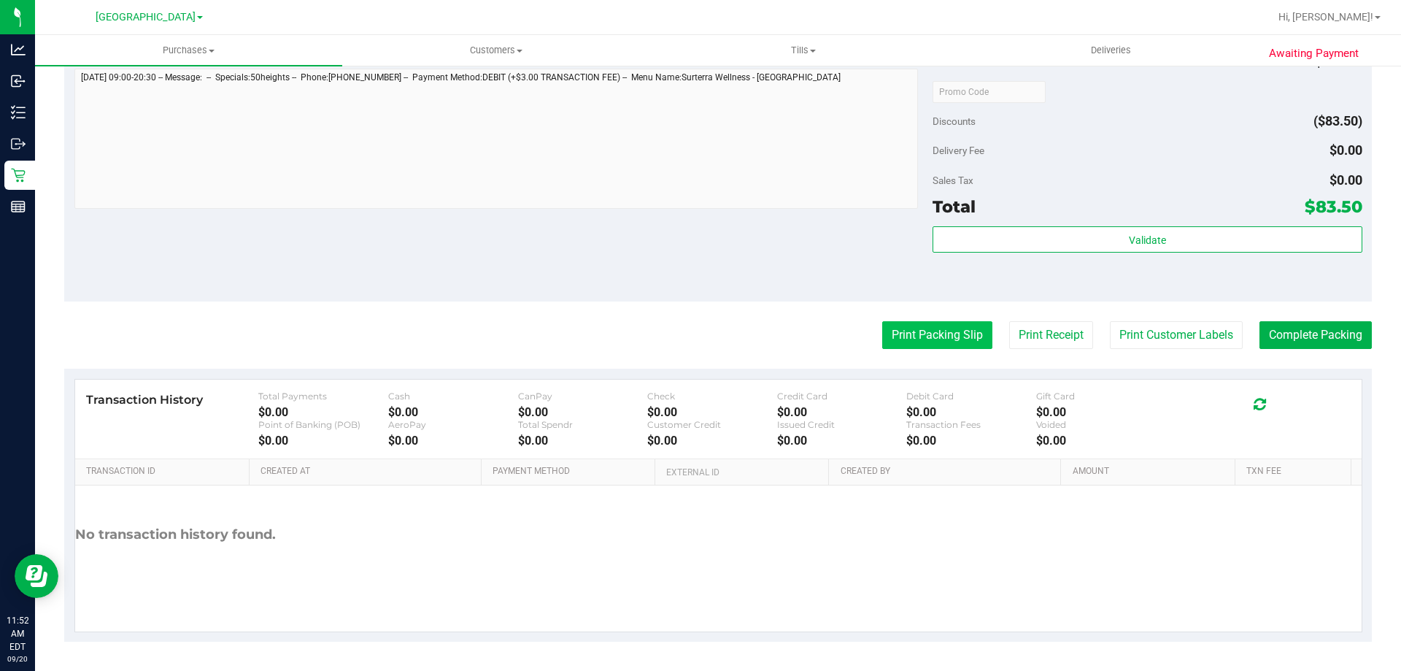
click at [943, 334] on button "Print Packing Slip" at bounding box center [937, 335] width 110 height 28
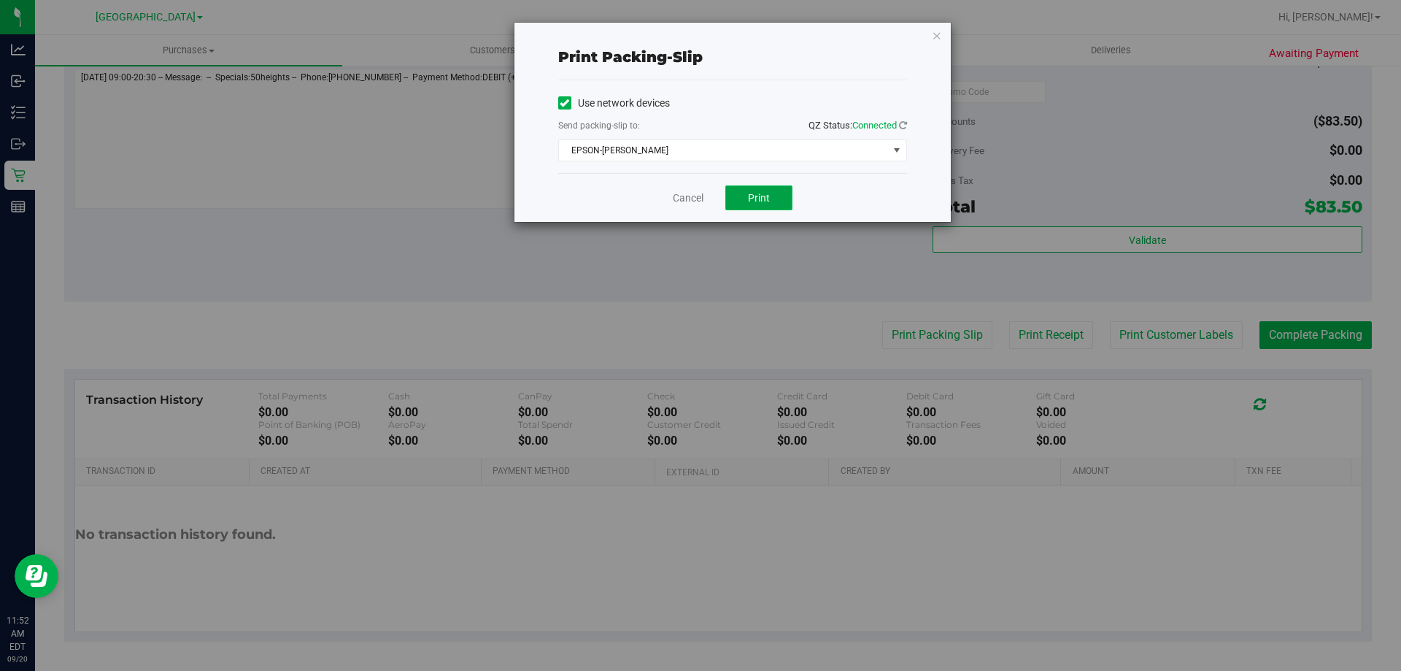
click at [771, 191] on button "Print" at bounding box center [759, 197] width 67 height 25
click at [678, 194] on link "Cancel" at bounding box center [688, 198] width 31 height 15
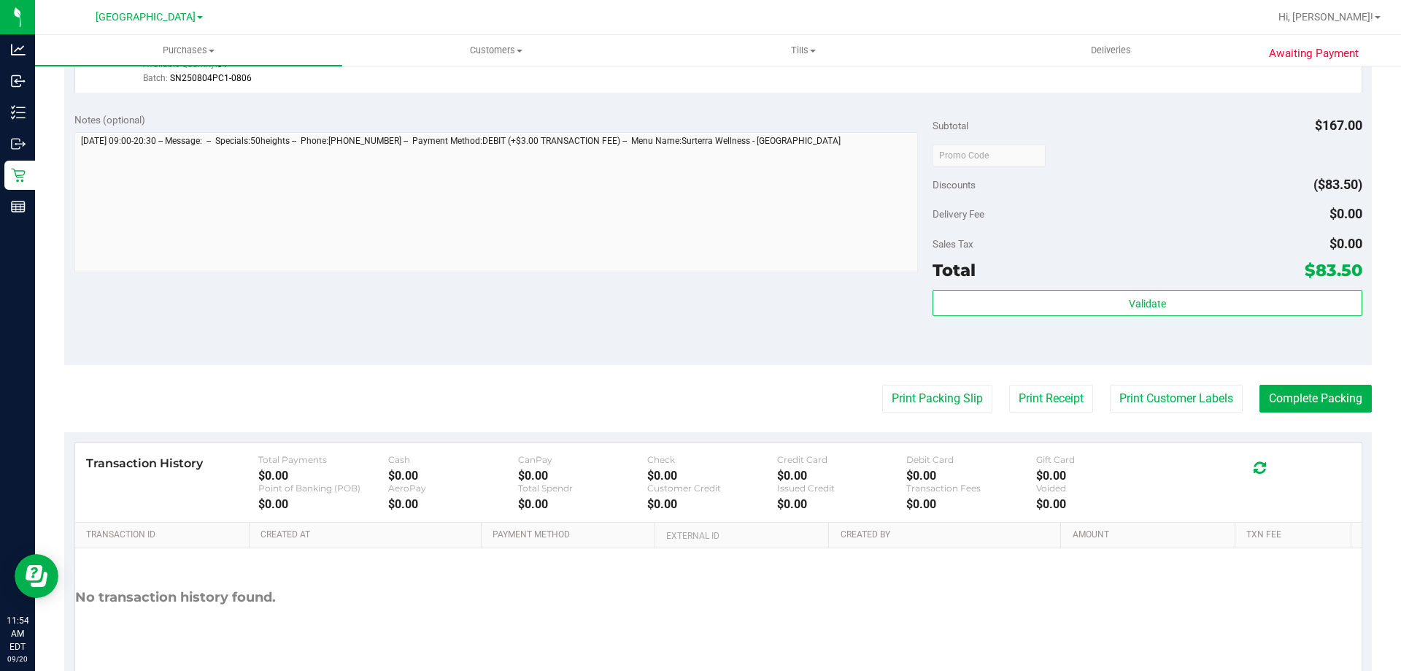
scroll to position [550, 0]
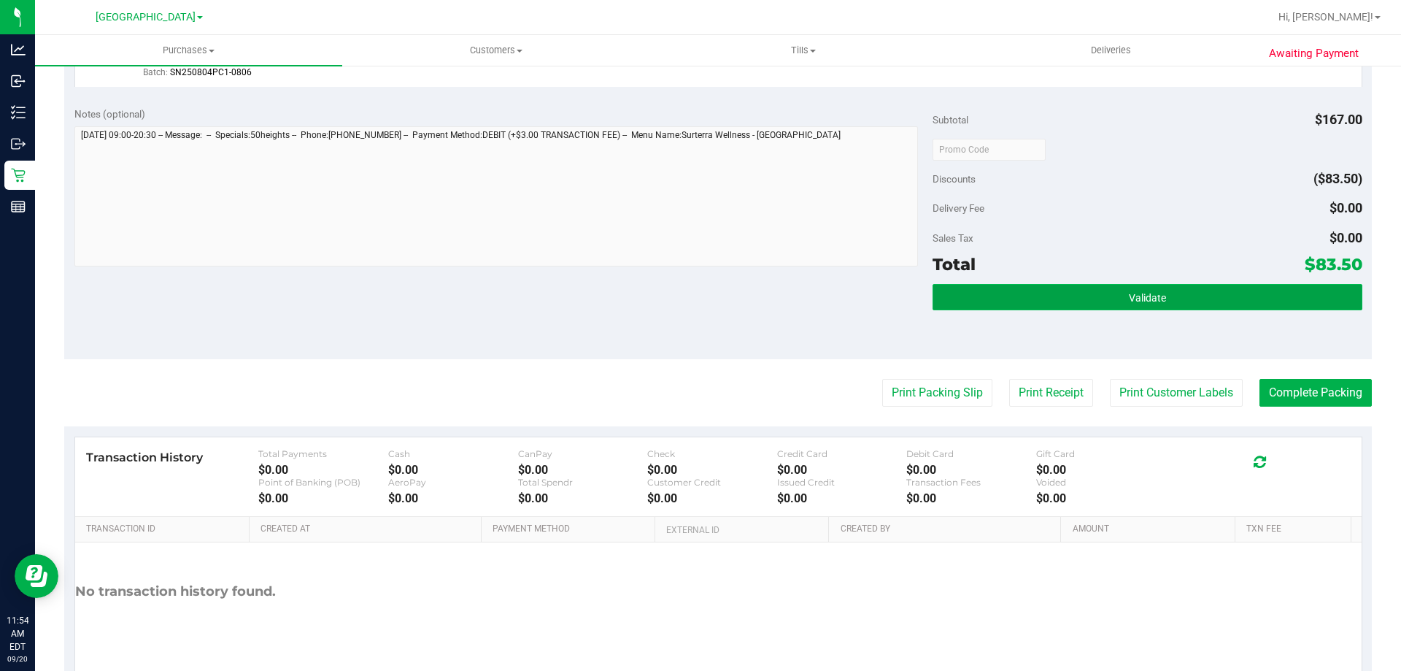
click at [1025, 299] on button "Validate" at bounding box center [1147, 297] width 429 height 26
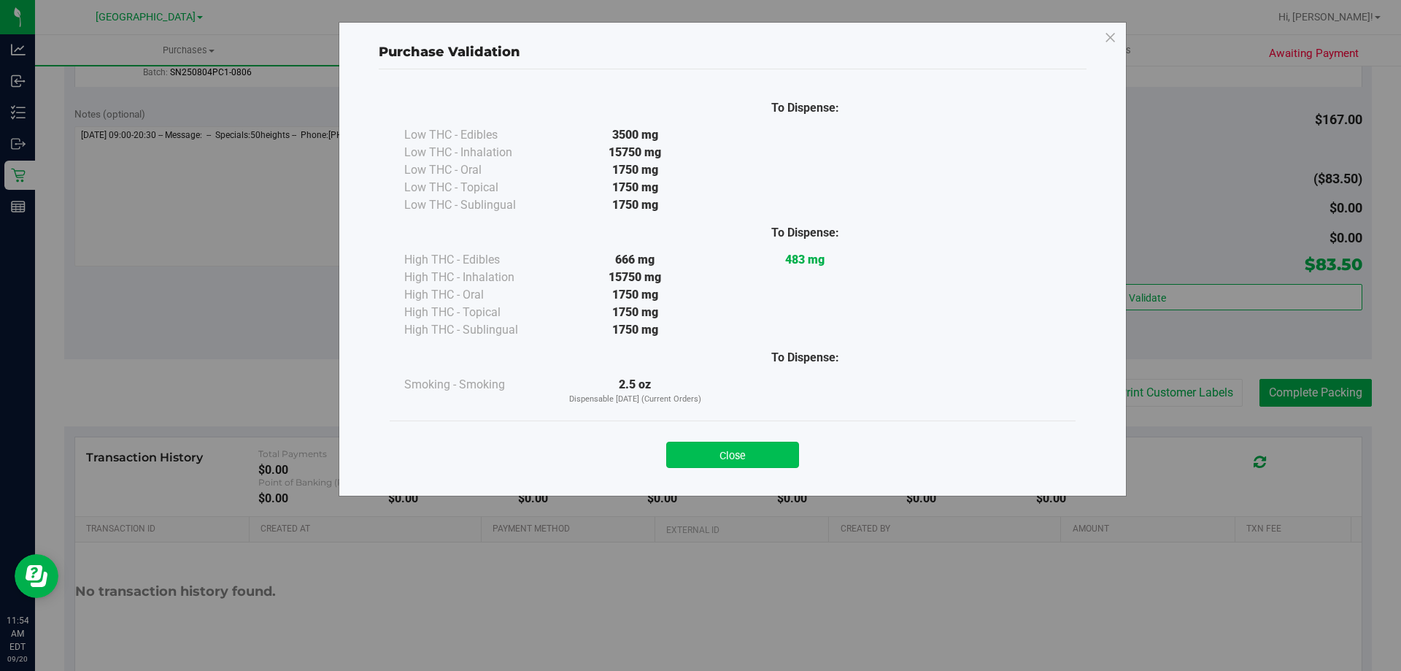
click at [728, 447] on button "Close" at bounding box center [732, 455] width 133 height 26
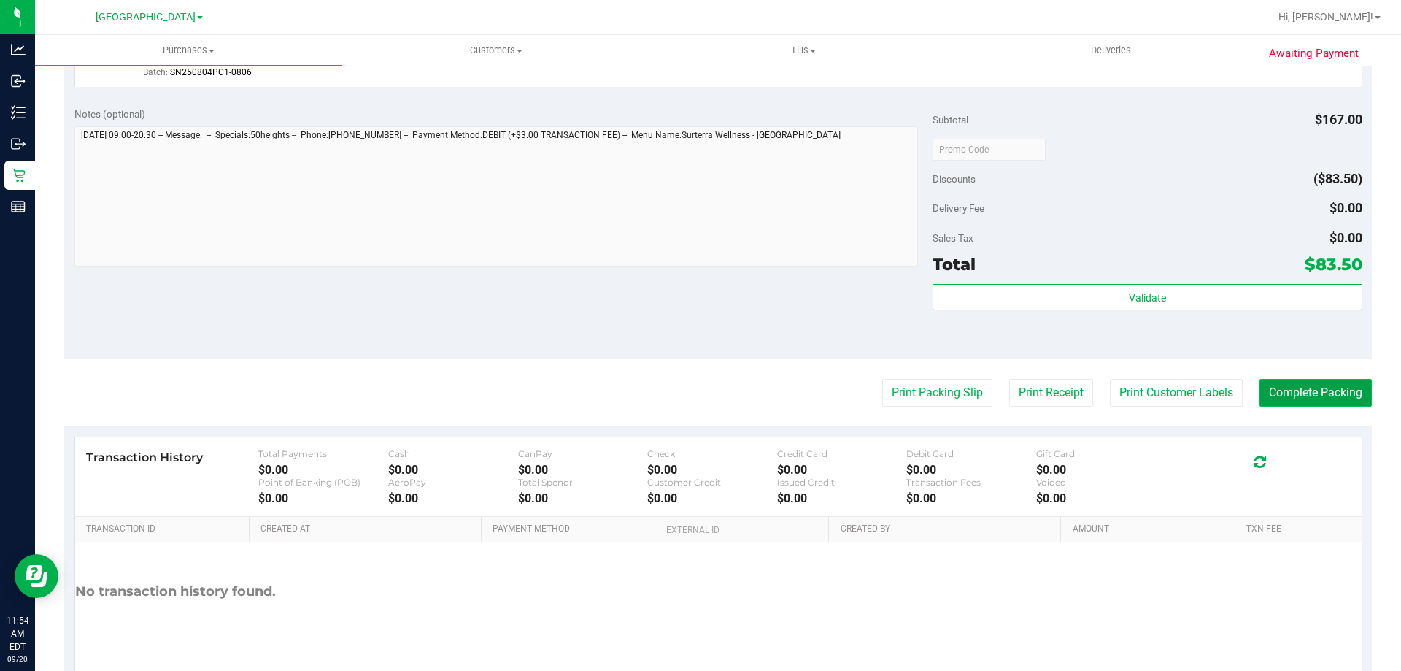
click at [1282, 400] on button "Complete Packing" at bounding box center [1316, 393] width 112 height 28
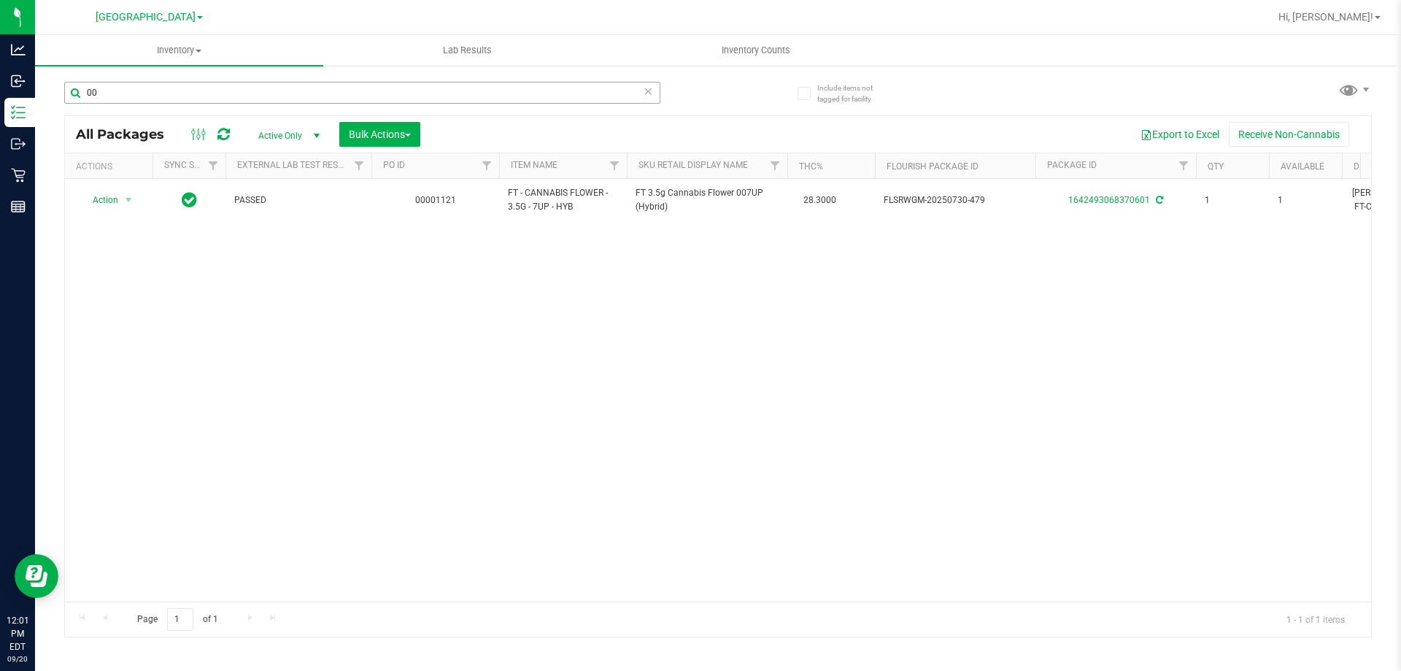
type input "0"
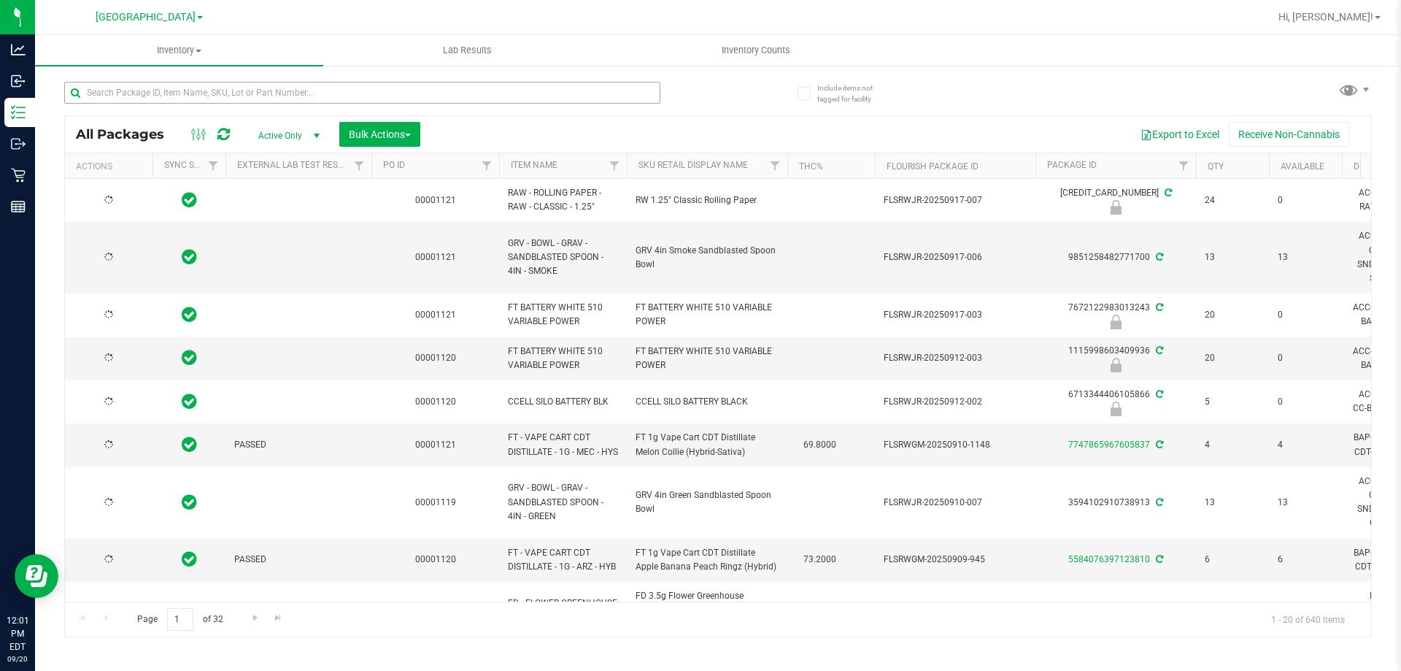
type input "2026-03-03"
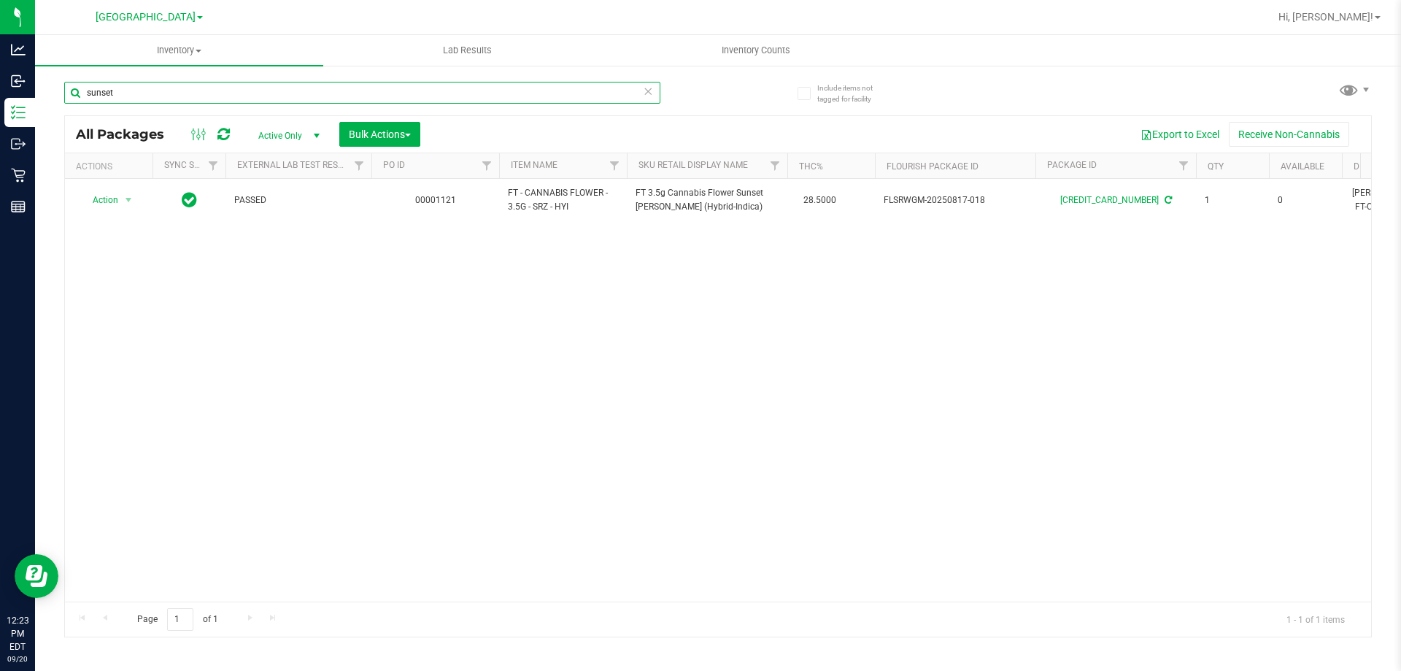
type input "sunset"
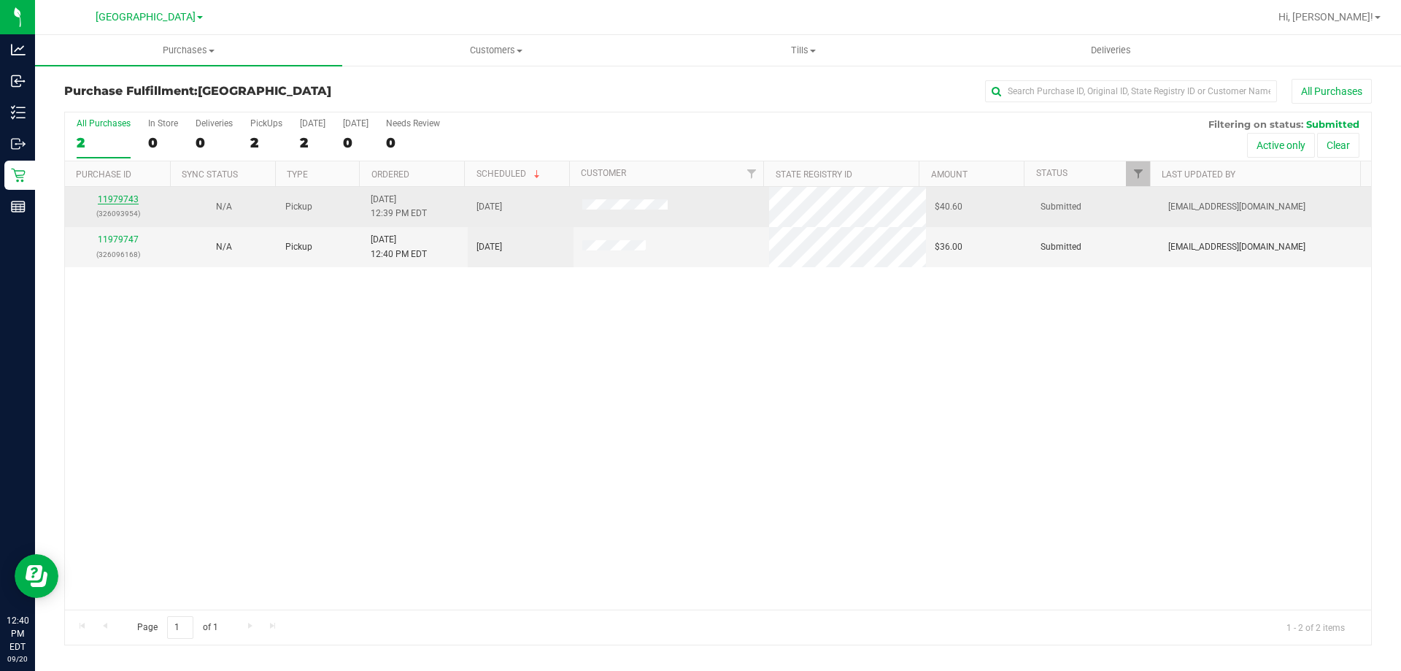
click at [123, 199] on link "11979743" at bounding box center [118, 199] width 41 height 10
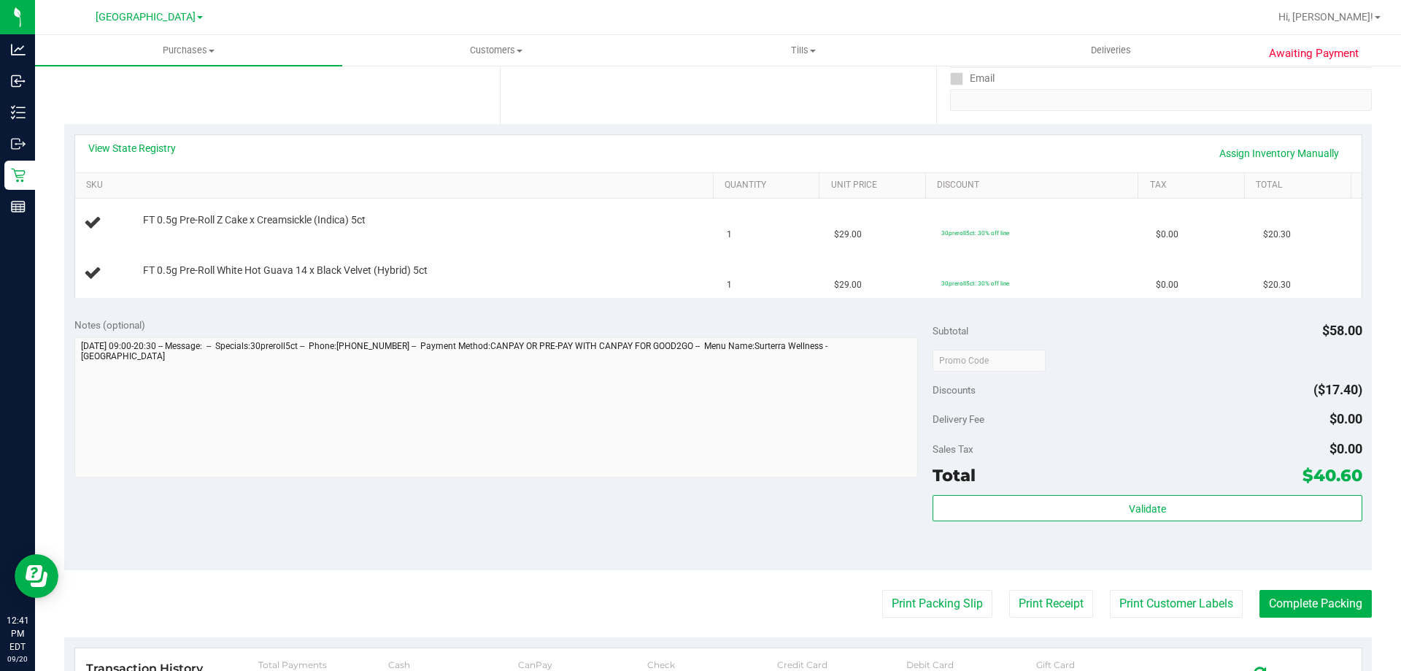
scroll to position [375, 0]
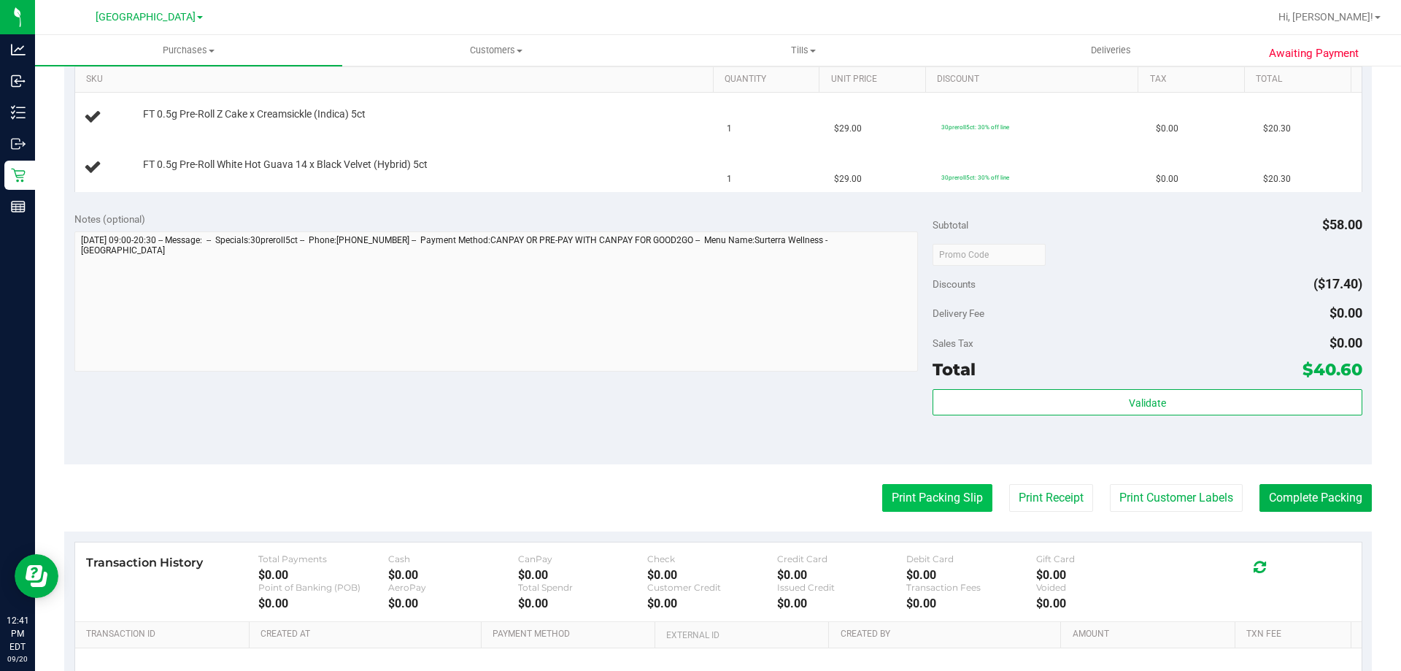
click at [936, 501] on button "Print Packing Slip" at bounding box center [937, 498] width 110 height 28
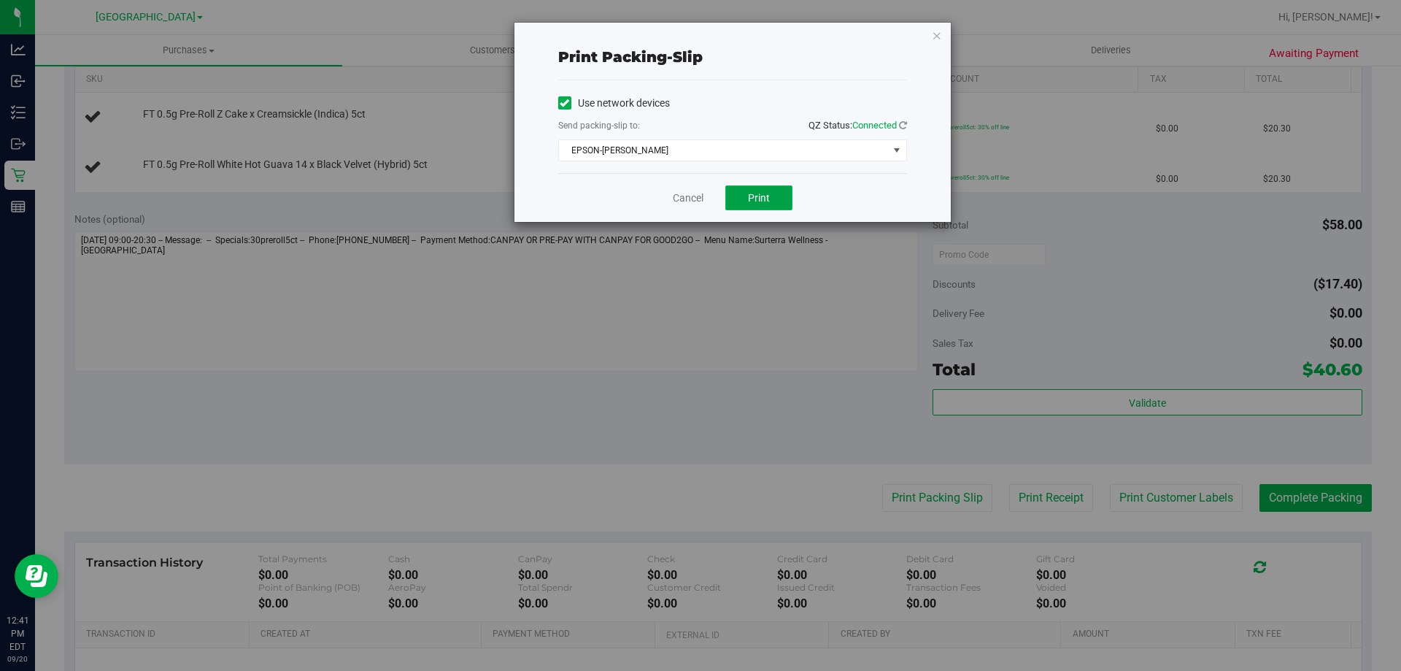
click at [754, 201] on span "Print" at bounding box center [759, 198] width 22 height 12
click at [693, 196] on link "Cancel" at bounding box center [688, 198] width 31 height 15
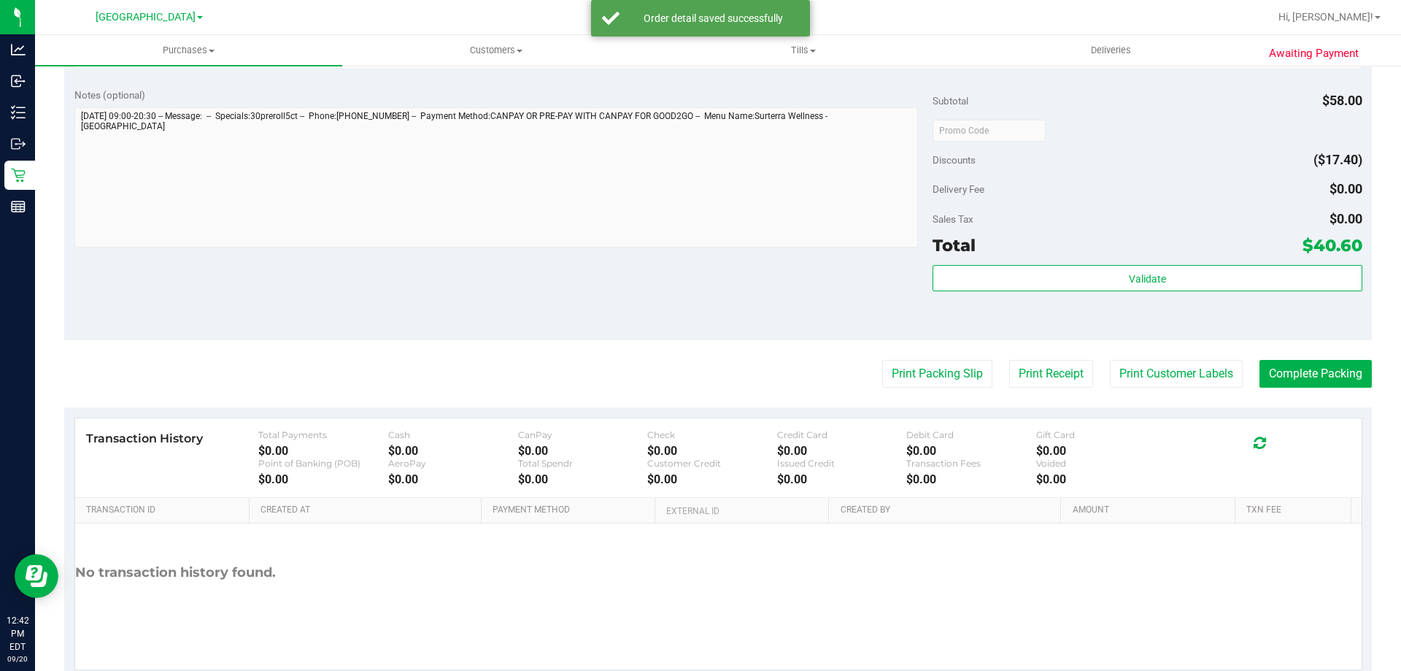
scroll to position [607, 0]
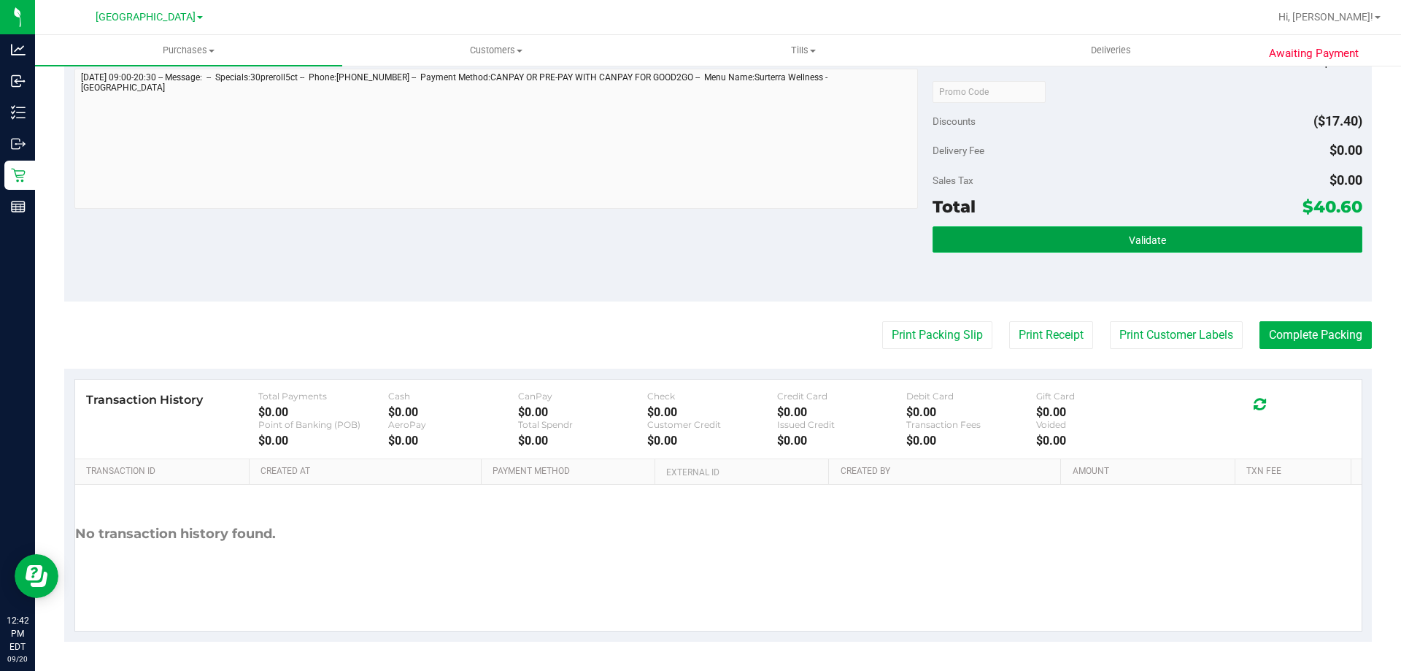
click at [1055, 245] on button "Validate" at bounding box center [1147, 239] width 429 height 26
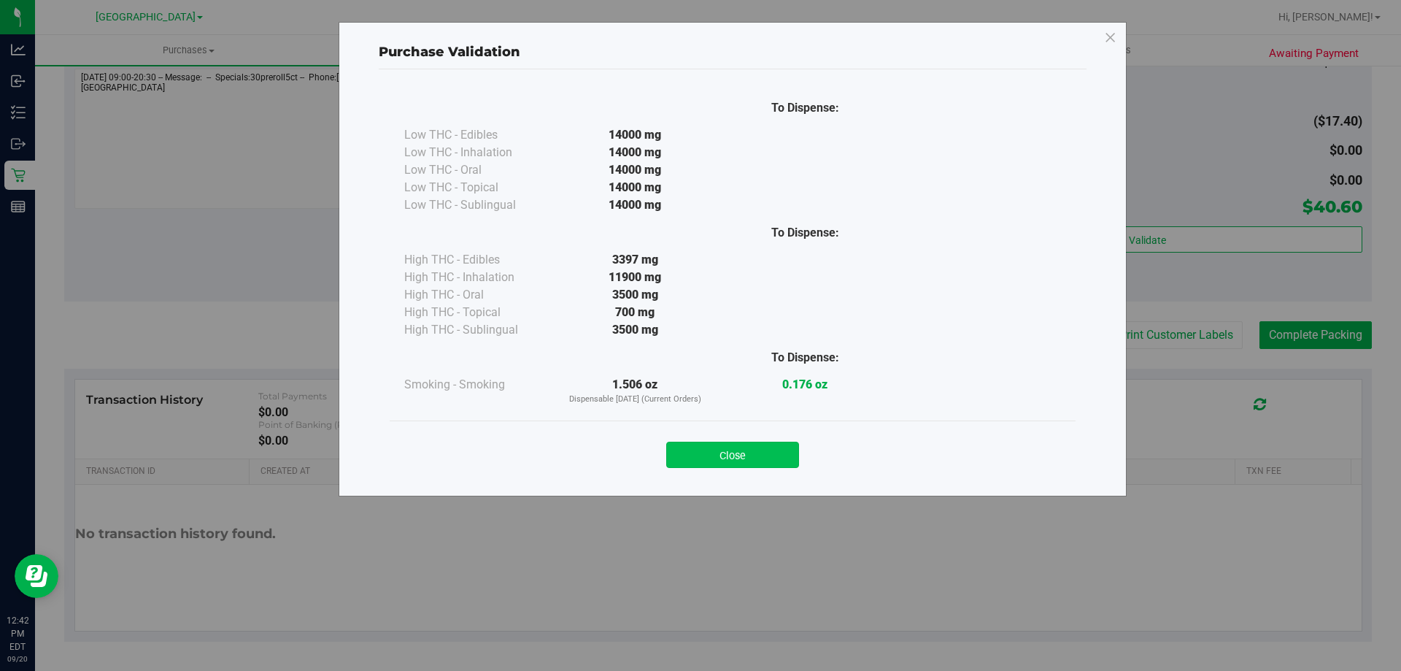
click at [730, 445] on button "Close" at bounding box center [732, 455] width 133 height 26
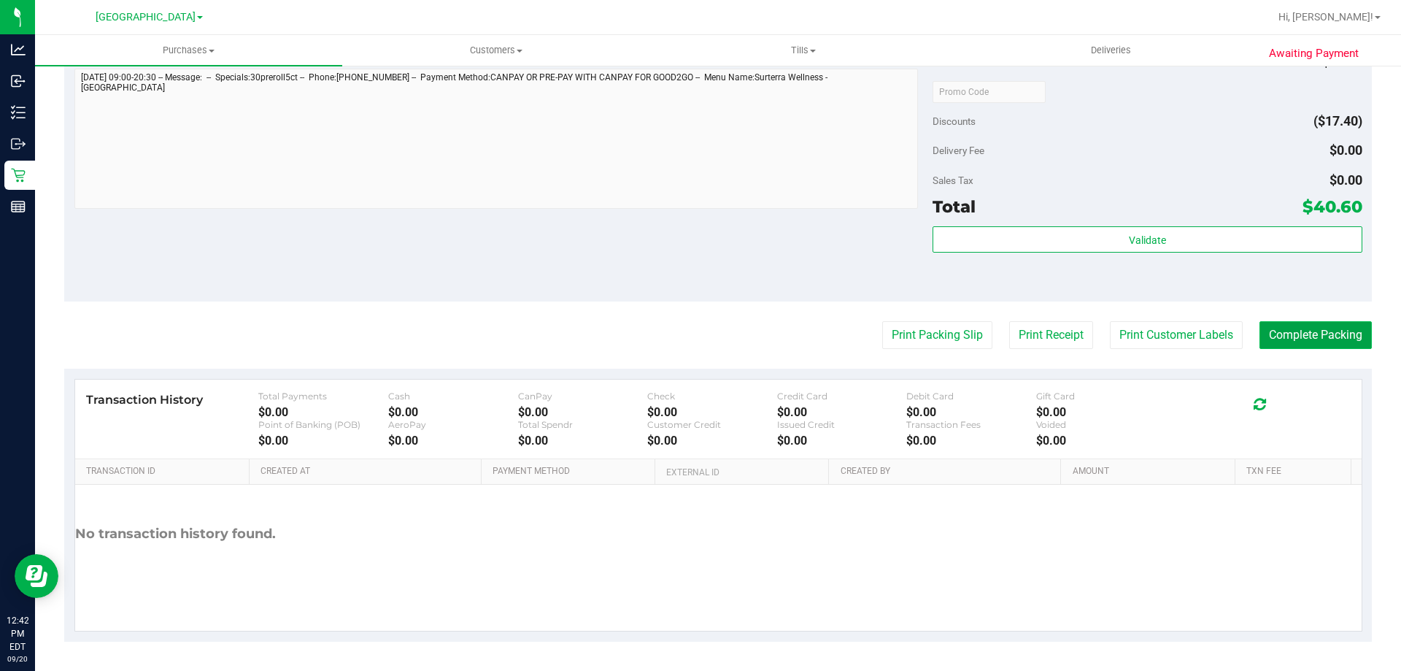
click at [1296, 345] on button "Complete Packing" at bounding box center [1316, 335] width 112 height 28
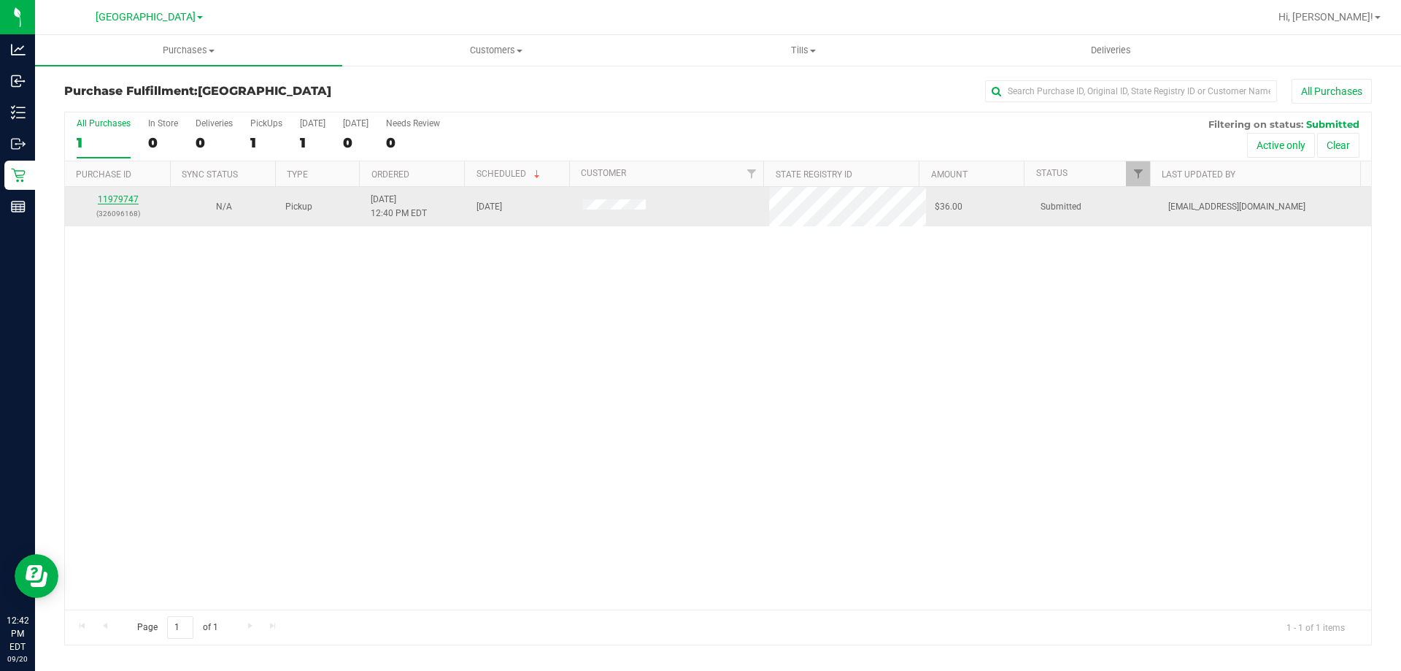
click at [115, 201] on link "11979747" at bounding box center [118, 199] width 41 height 10
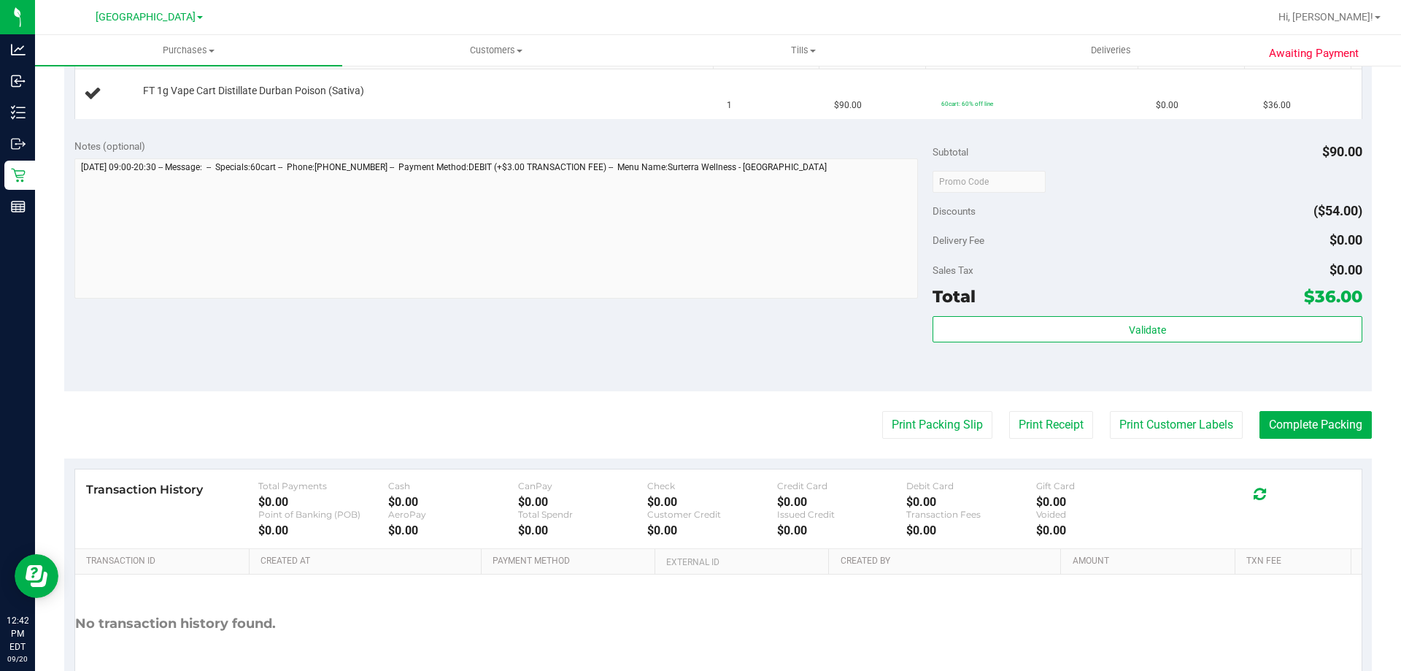
scroll to position [488, 0]
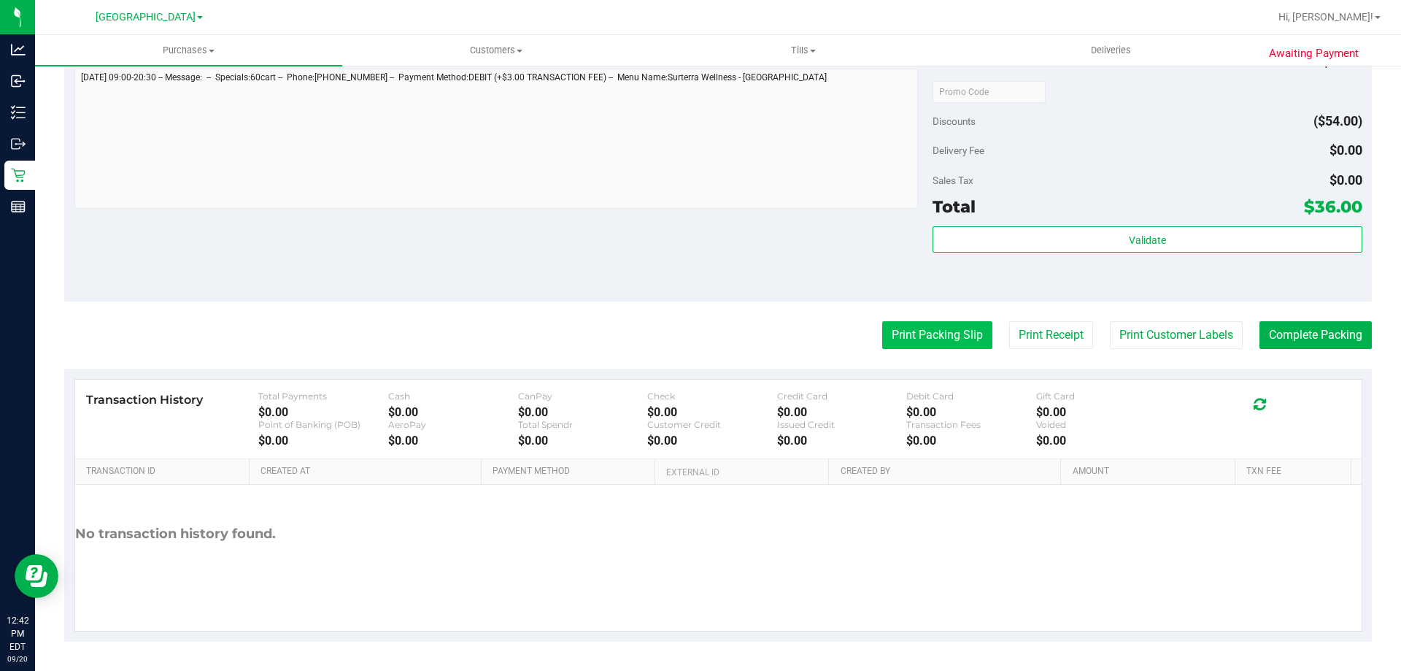
click at [924, 323] on button "Print Packing Slip" at bounding box center [937, 335] width 110 height 28
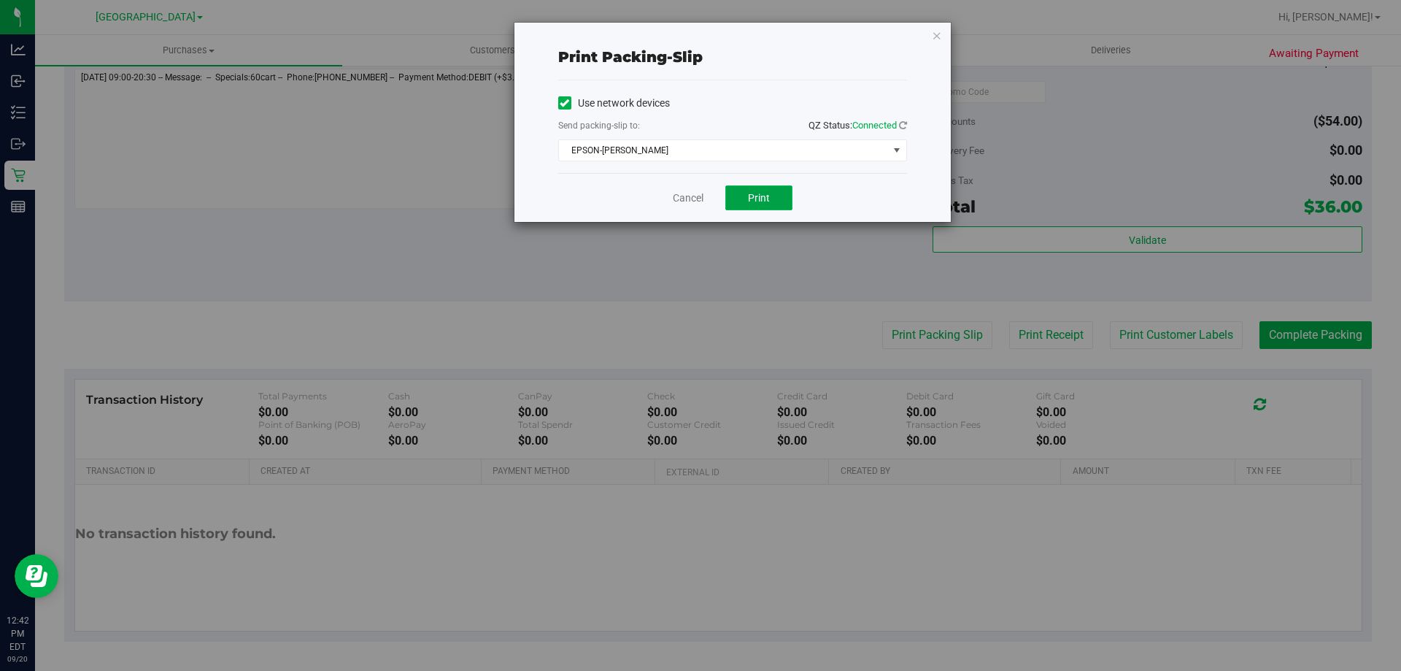
click at [741, 199] on button "Print" at bounding box center [759, 197] width 67 height 25
click at [688, 202] on link "Cancel" at bounding box center [688, 198] width 31 height 15
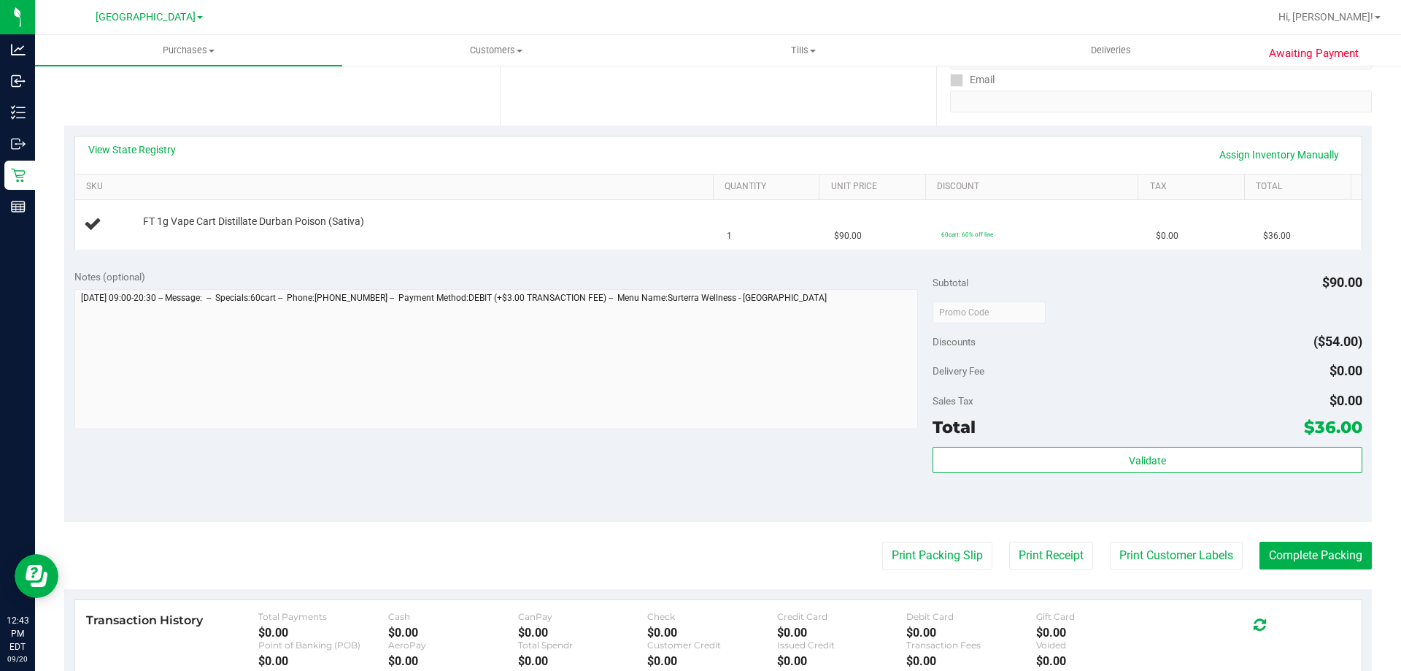
scroll to position [258, 0]
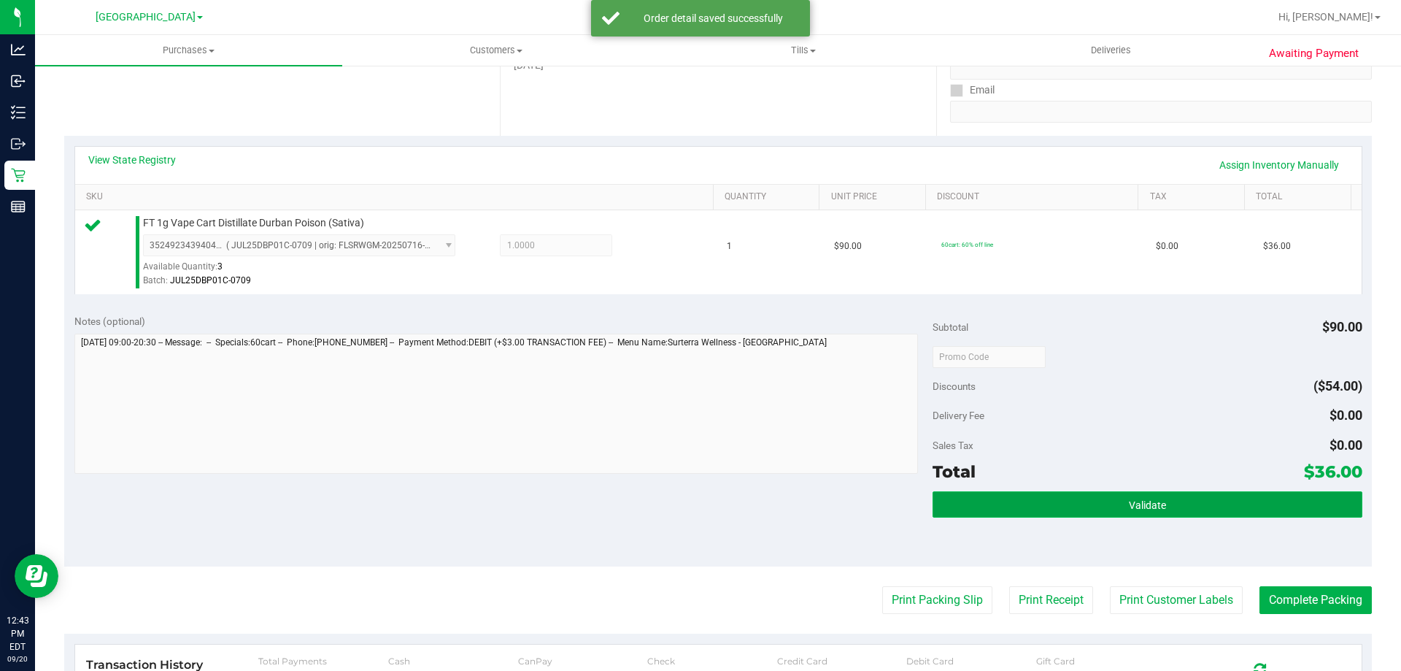
click at [1080, 508] on button "Validate" at bounding box center [1147, 504] width 429 height 26
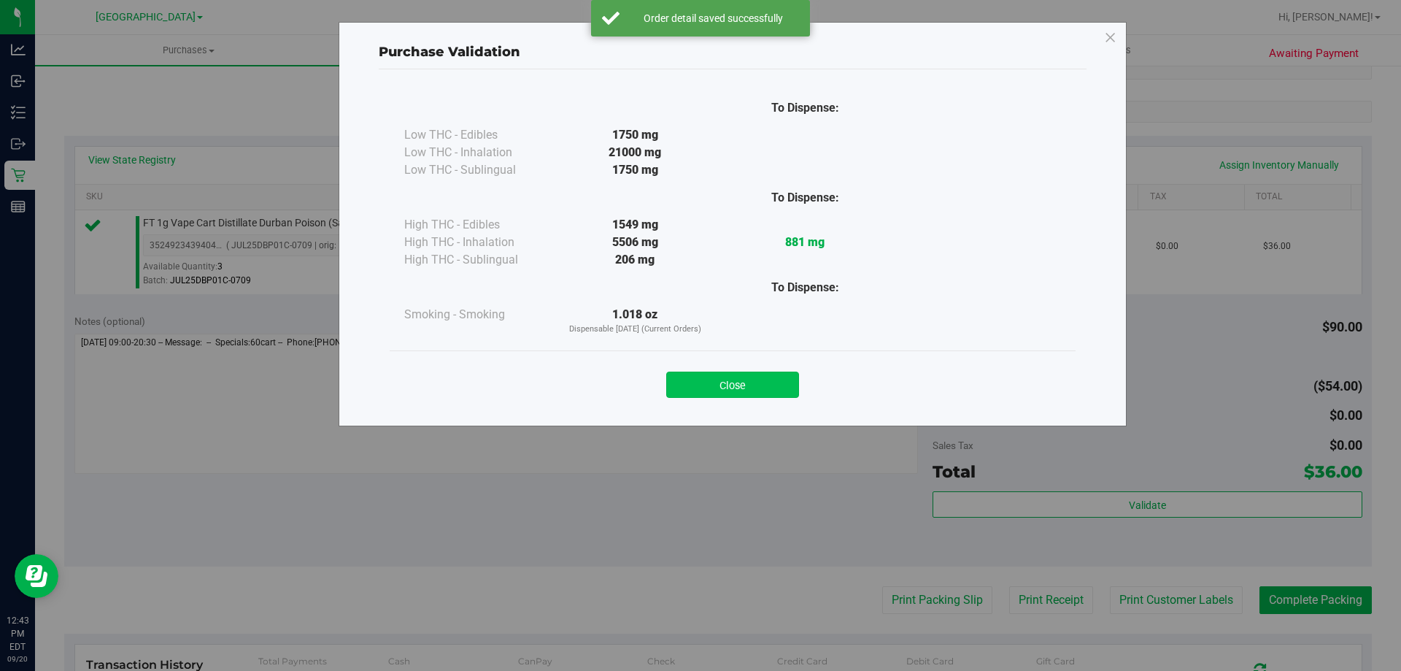
click at [717, 385] on button "Close" at bounding box center [732, 385] width 133 height 26
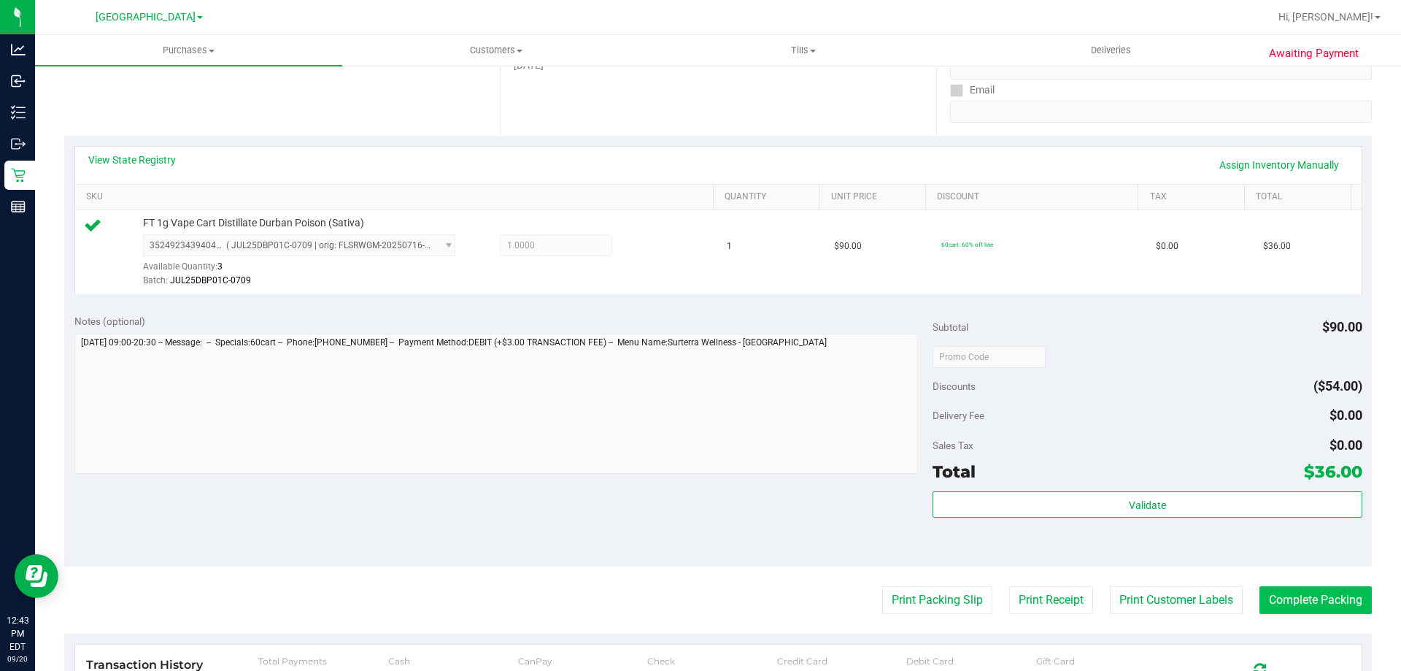
click at [1298, 583] on purchase-details "Back Edit Purchase Cancel Purchase View Profile # 11979747 BioTrack ID: - Submi…" at bounding box center [718, 363] width 1308 height 1085
click at [1293, 599] on button "Complete Packing" at bounding box center [1316, 600] width 112 height 28
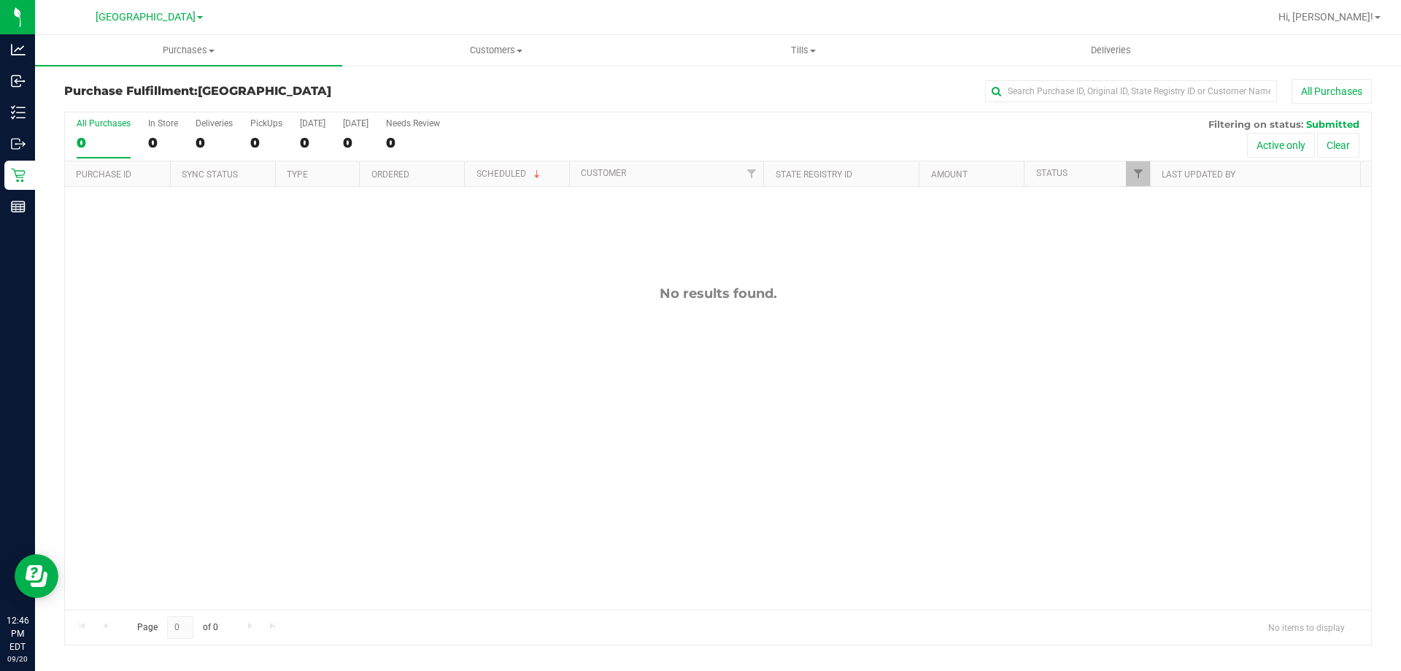
click at [327, 312] on div "No results found." at bounding box center [718, 447] width 1306 height 521
